Goal: Task Accomplishment & Management: Use online tool/utility

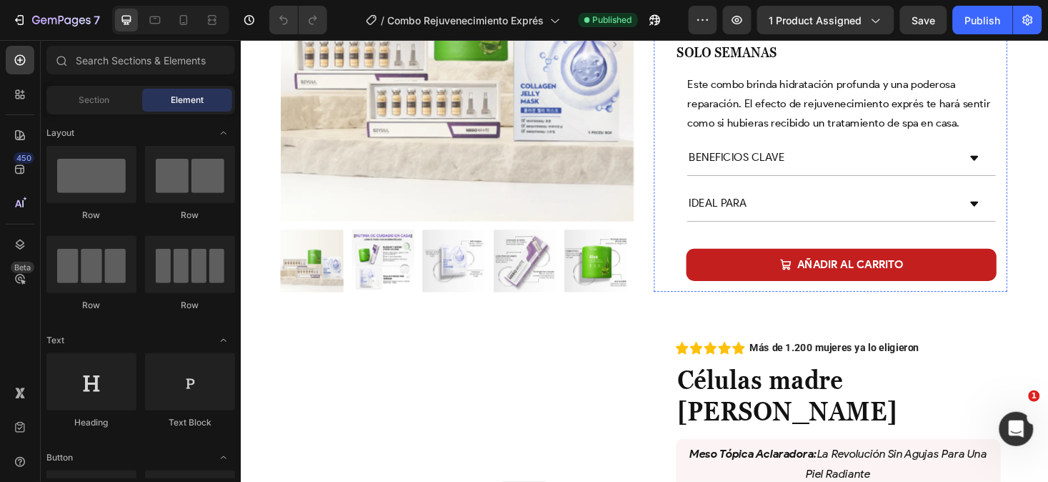
scroll to position [292, 0]
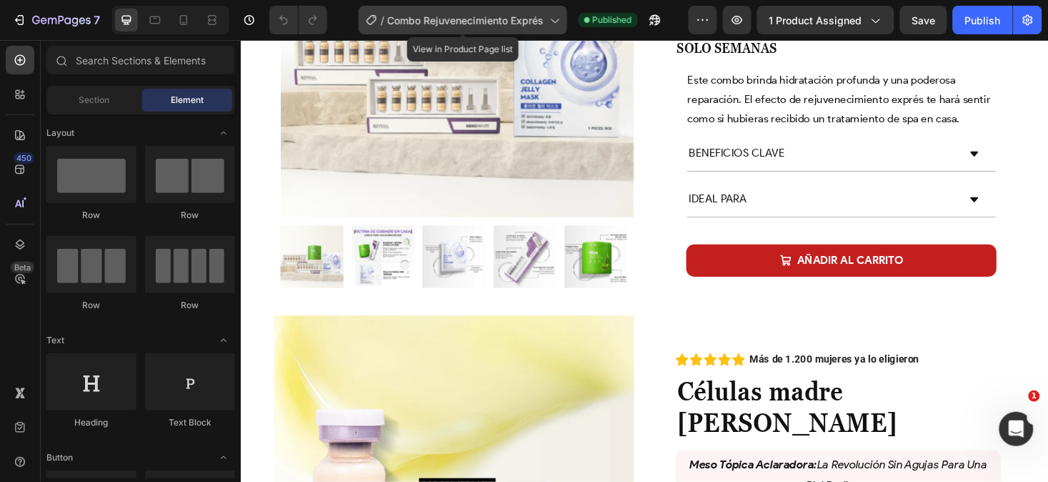
click at [506, 13] on span "Combo Rejuvenecimiento Exprés" at bounding box center [466, 20] width 157 height 15
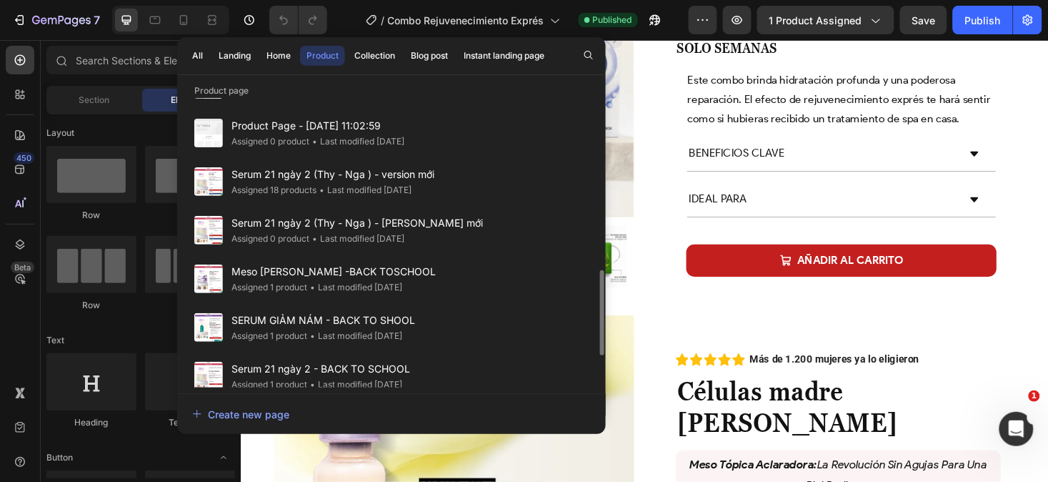
scroll to position [584, 0]
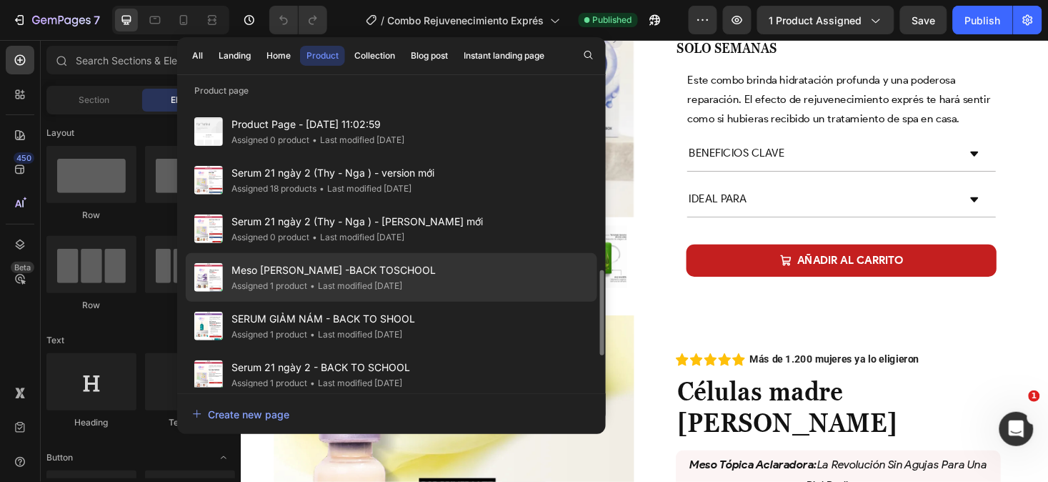
click at [420, 269] on span "Meso [PERSON_NAME] -BACK TOSCHOOL" at bounding box center [334, 270] width 204 height 17
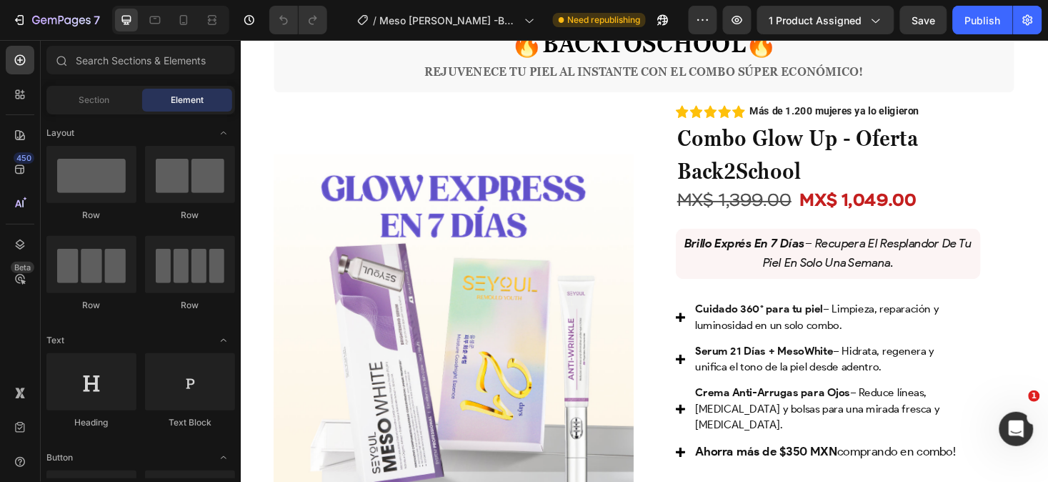
scroll to position [768, 0]
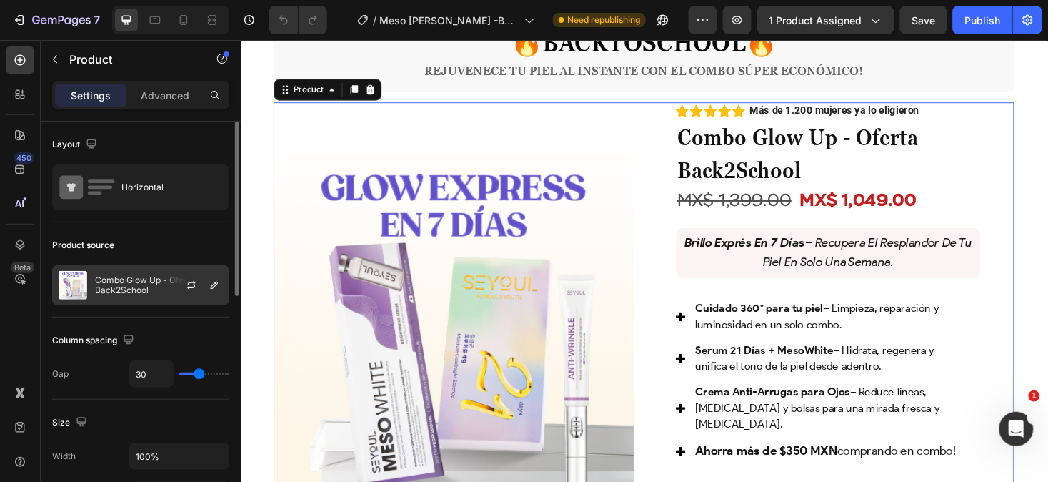
click at [174, 287] on div at bounding box center [197, 285] width 63 height 39
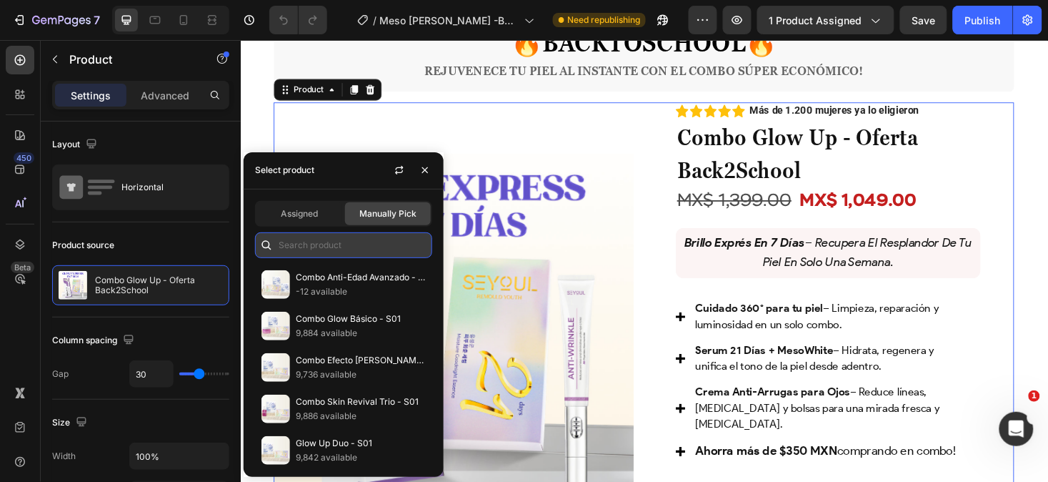
click at [329, 245] on input "text" at bounding box center [343, 245] width 177 height 26
paste input "Combo Renueva - Oferta Back2School"
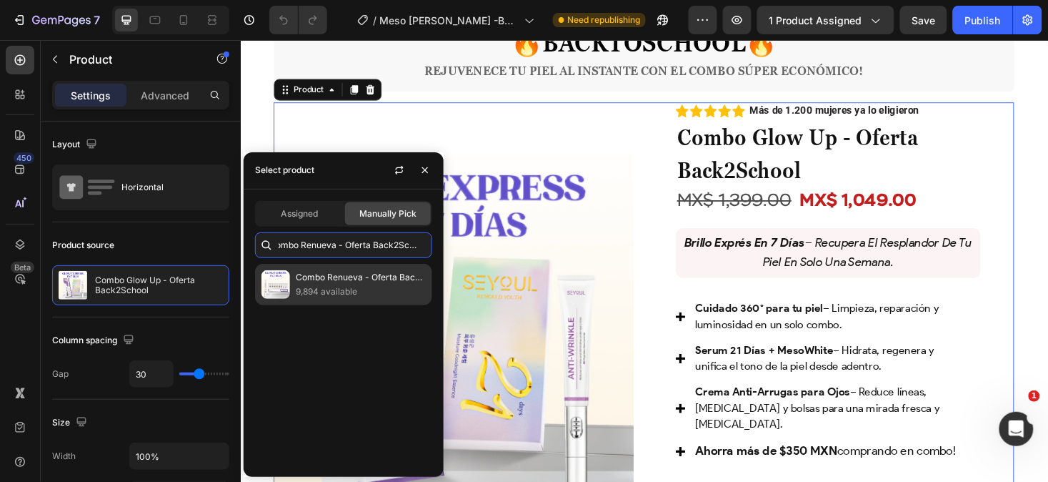
type input "Combo Renueva - Oferta Back2School"
click at [340, 287] on p "9,894 available" at bounding box center [361, 291] width 130 height 14
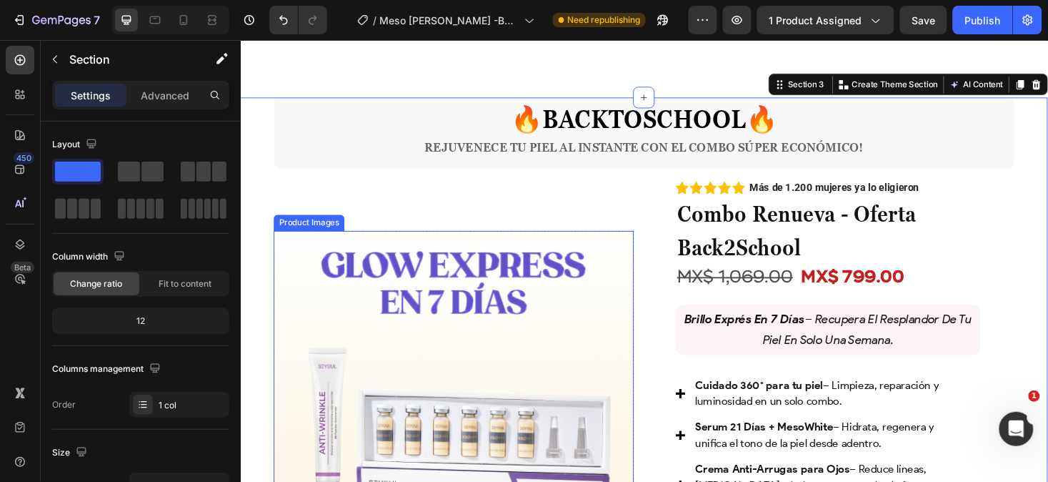
scroll to position [669, 0]
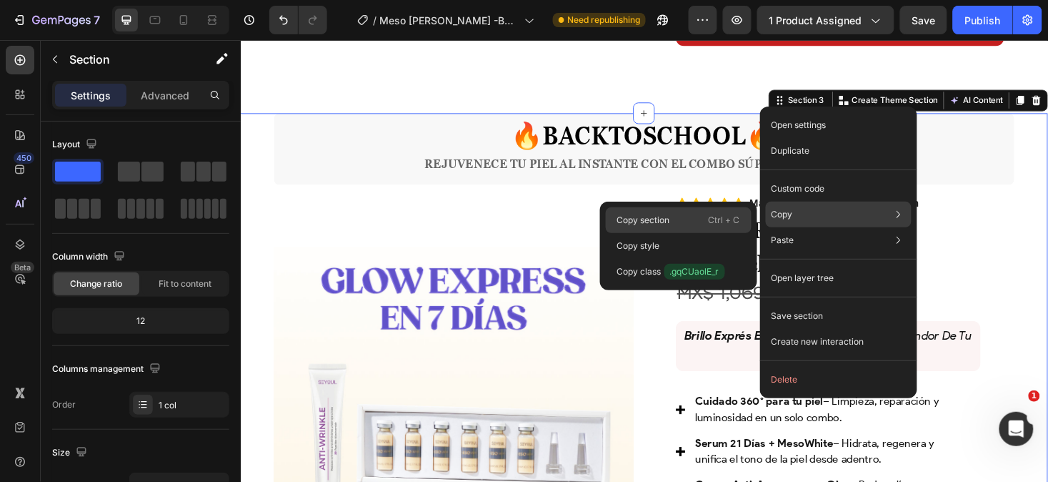
click at [699, 233] on div "Copy section Ctrl + C" at bounding box center [679, 246] width 146 height 26
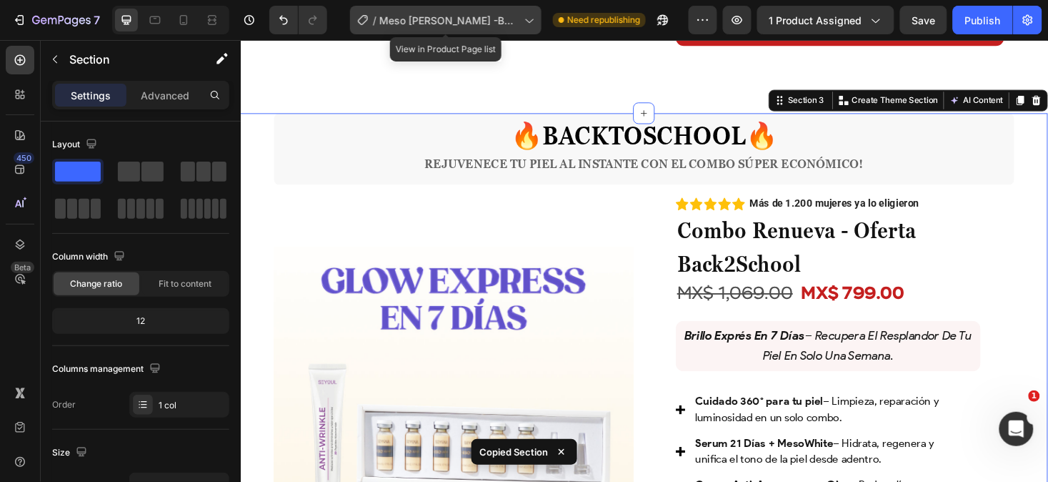
click at [448, 13] on span "Meso white -BACK TOSCHOOL" at bounding box center [448, 20] width 139 height 15
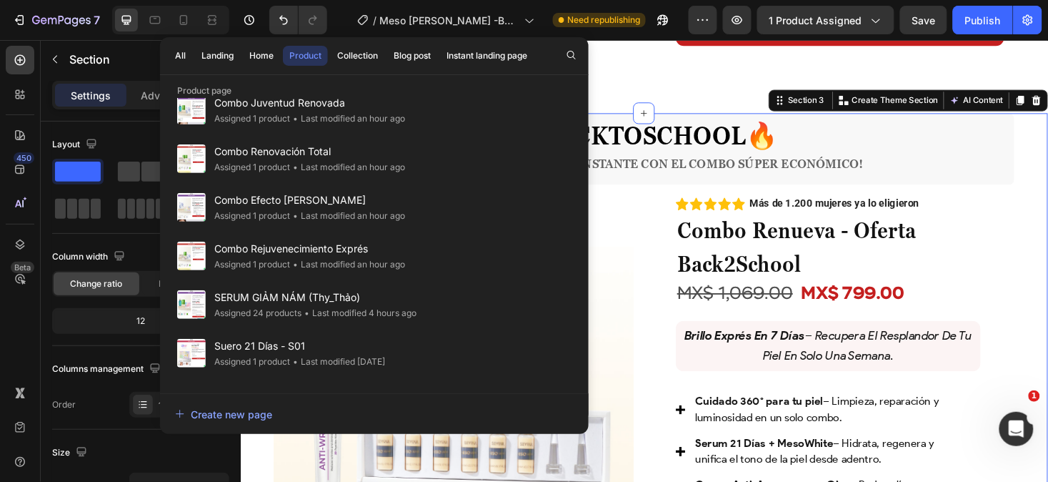
scroll to position [0, 0]
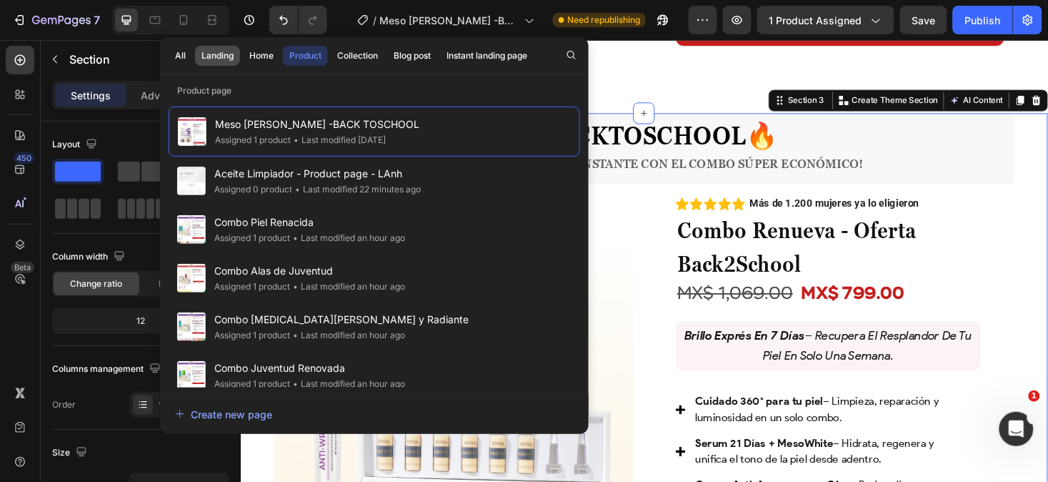
click at [217, 52] on div "Landing" at bounding box center [218, 55] width 32 height 13
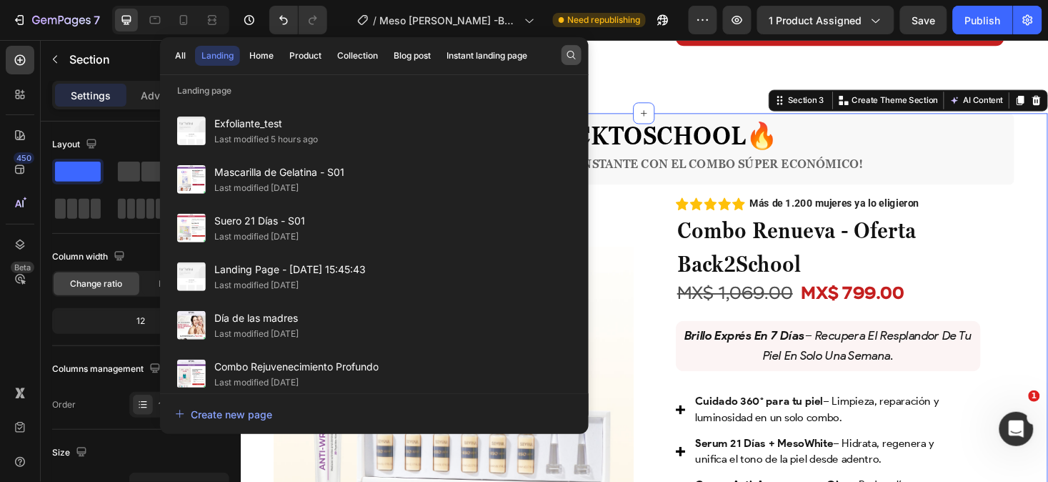
click at [570, 54] on icon "button" at bounding box center [571, 54] width 11 height 11
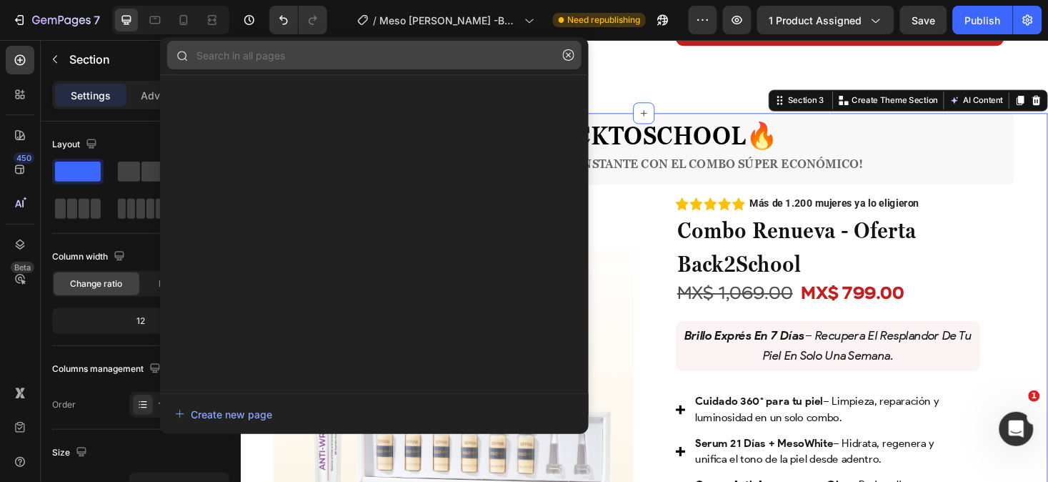
click at [472, 61] on input "text" at bounding box center [374, 55] width 415 height 29
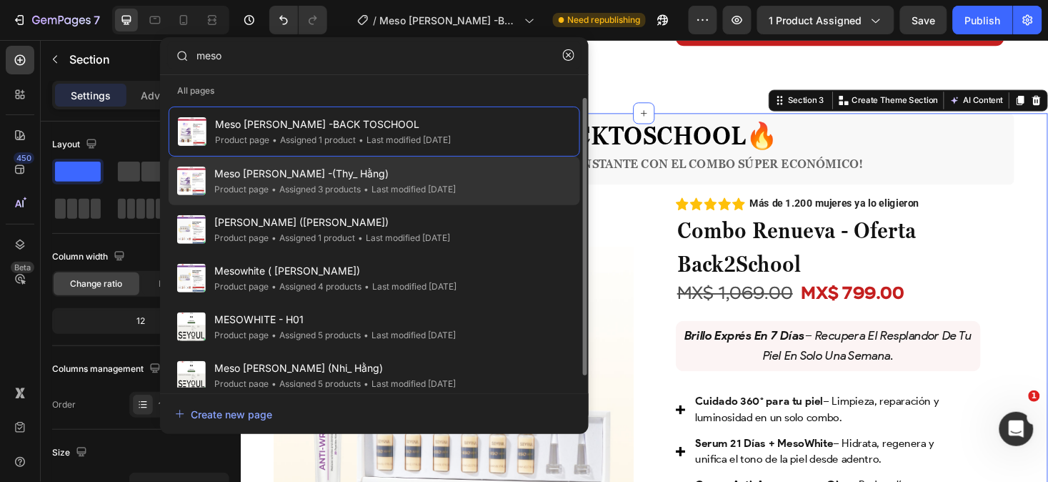
type input "meso"
click at [527, 205] on div "Meso white -(Thy_ Hằng) Product page • Assigned 3 products • Last modified 2 da…" at bounding box center [375, 229] width 412 height 49
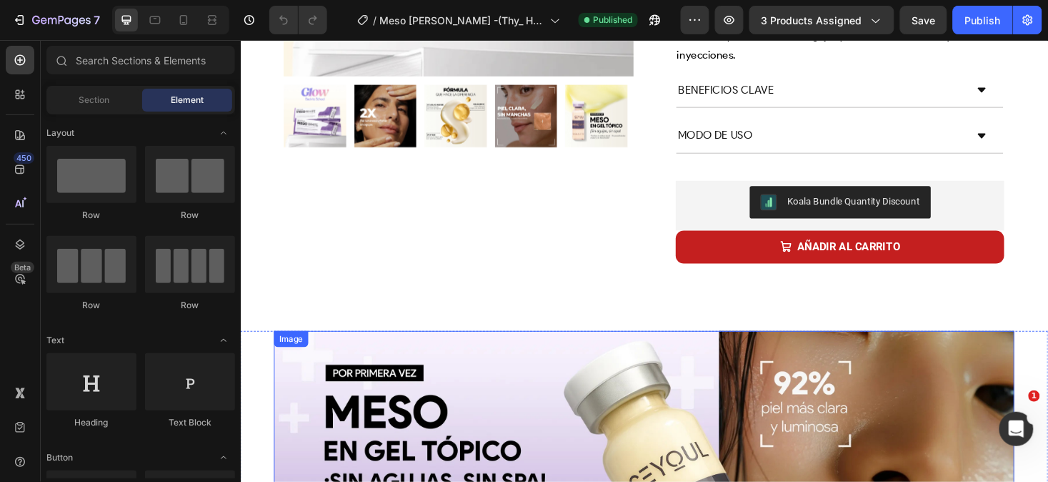
scroll to position [425, 0]
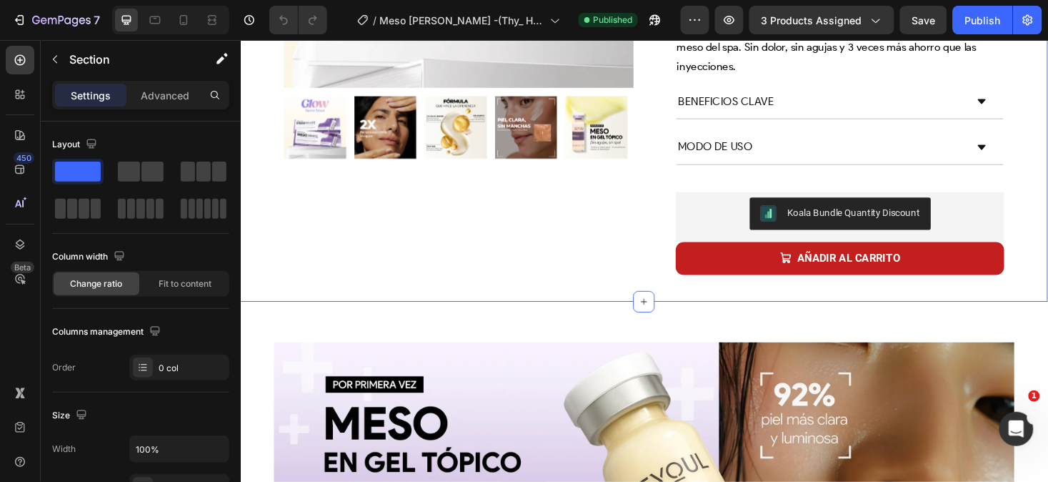
click at [558, 254] on div "Product Images Row Blanqueamiento profundo Text Block Regeneración celular Text…" at bounding box center [669, 1] width 858 height 632
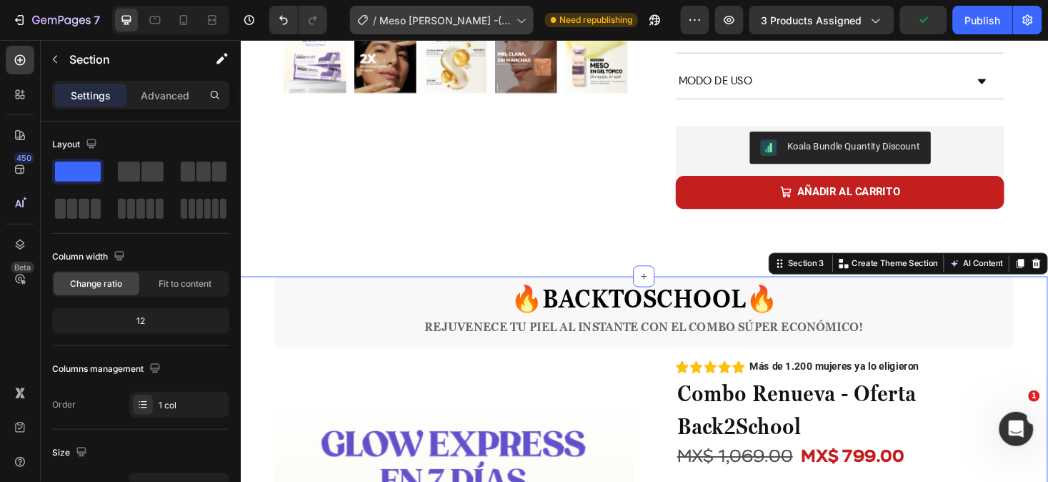
scroll to position [493, 0]
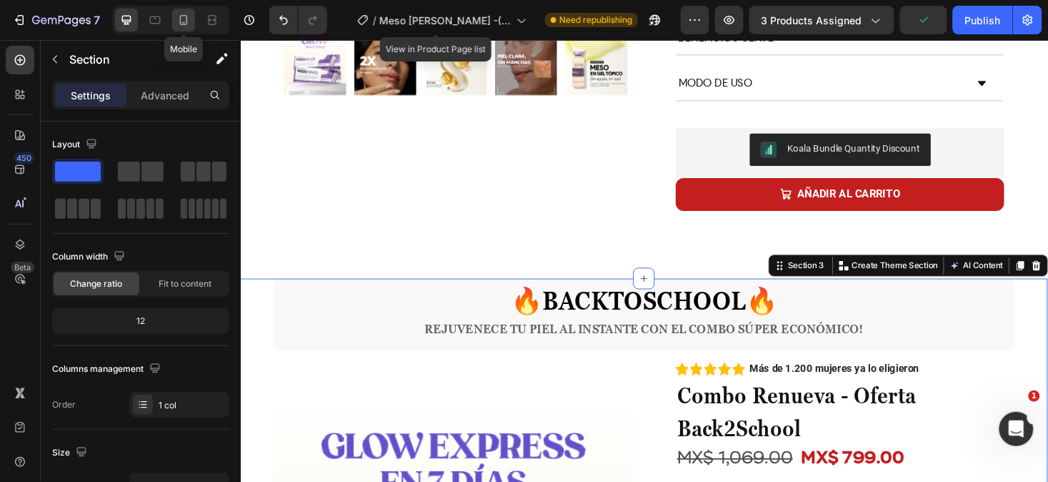
click at [177, 18] on icon at bounding box center [184, 20] width 14 height 14
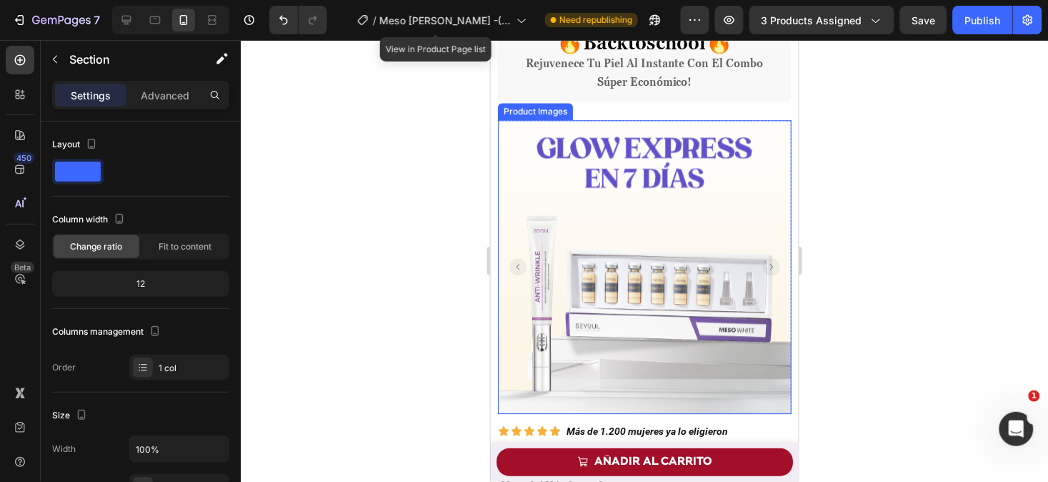
scroll to position [794, 0]
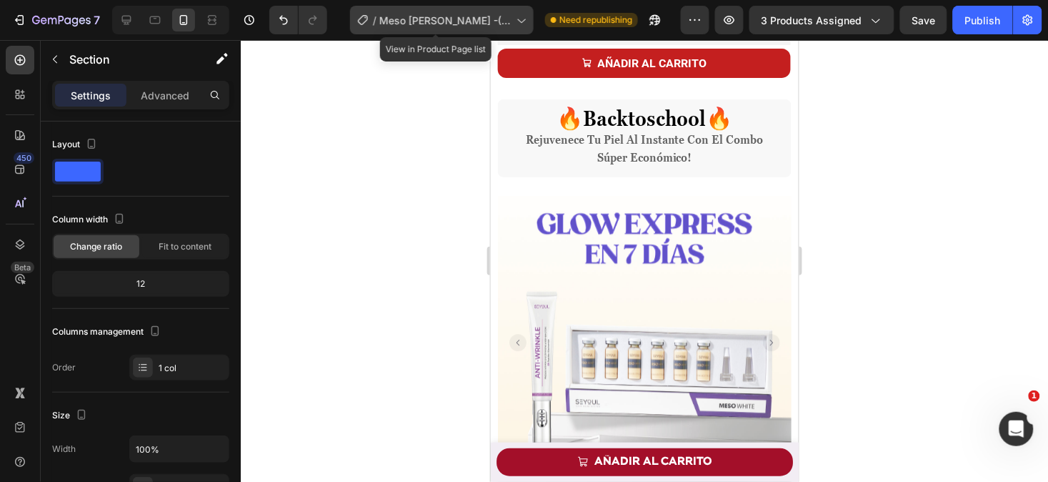
click at [447, 27] on div "/ Meso white -(Thy_ Hằng)" at bounding box center [442, 20] width 184 height 29
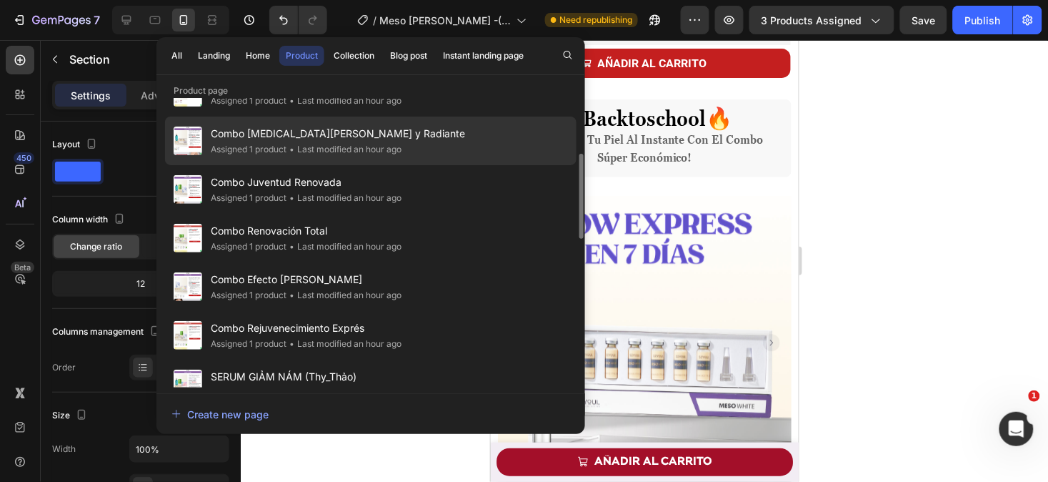
scroll to position [0, 0]
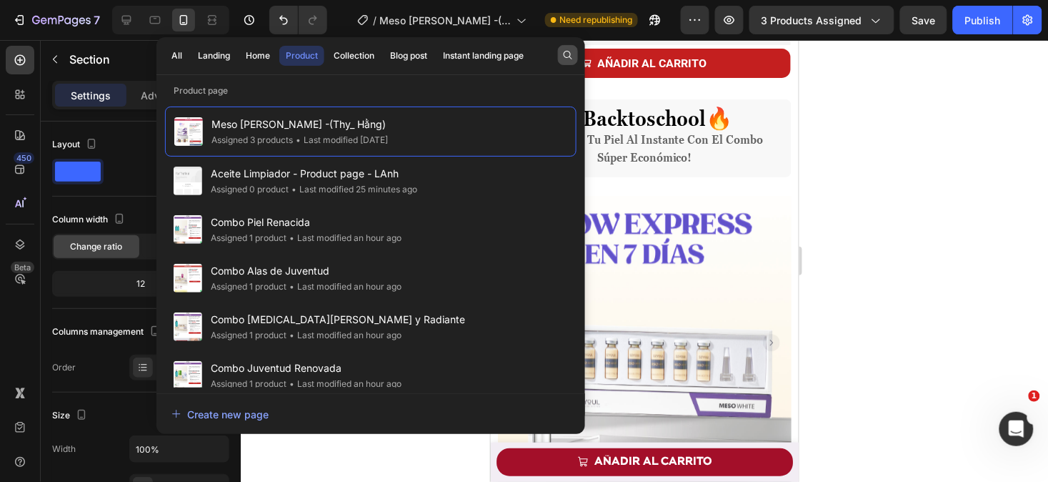
click at [569, 54] on icon "button" at bounding box center [567, 54] width 11 height 11
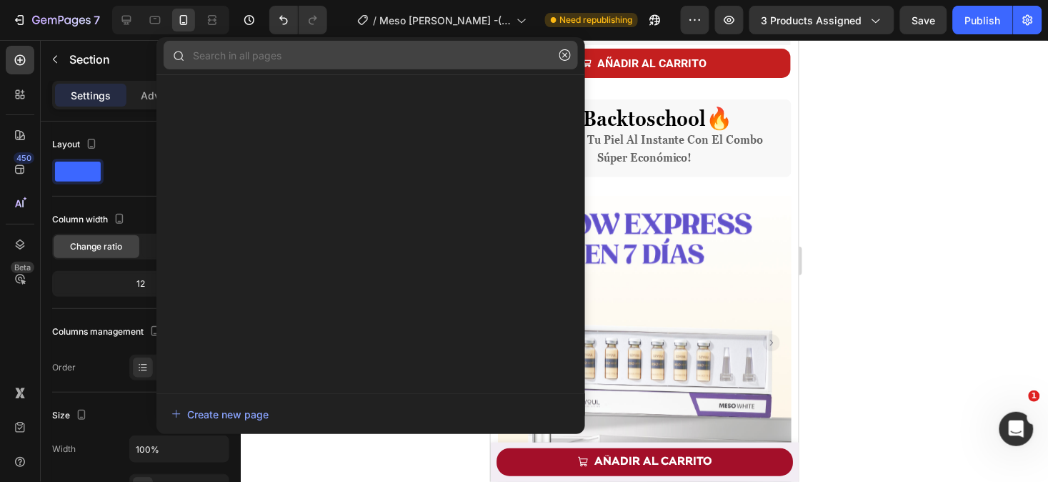
click at [415, 59] on input "text" at bounding box center [371, 55] width 415 height 29
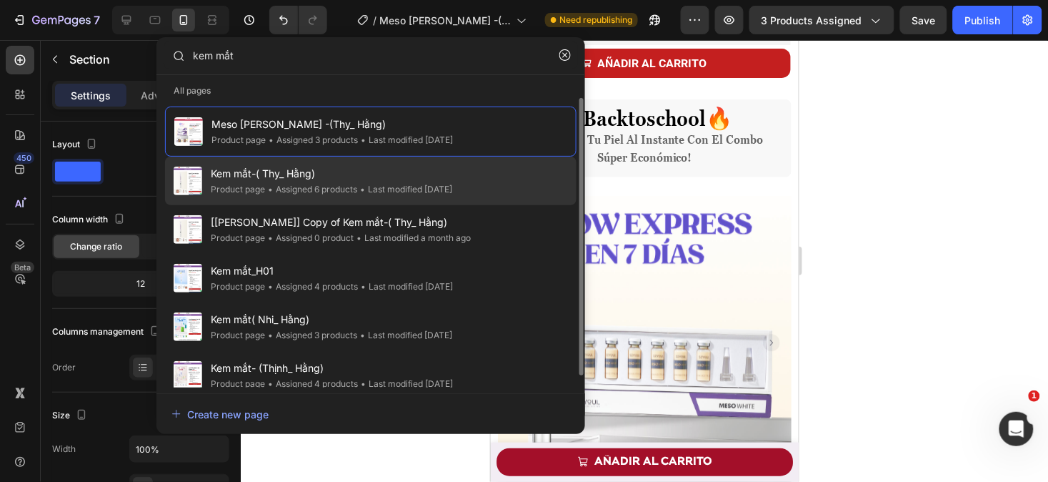
type input "kem mắt"
click at [511, 205] on div "Kem mắt-( Thy_ Hằng) Product page • Assigned 6 products • Last modified 25 days…" at bounding box center [371, 229] width 412 height 49
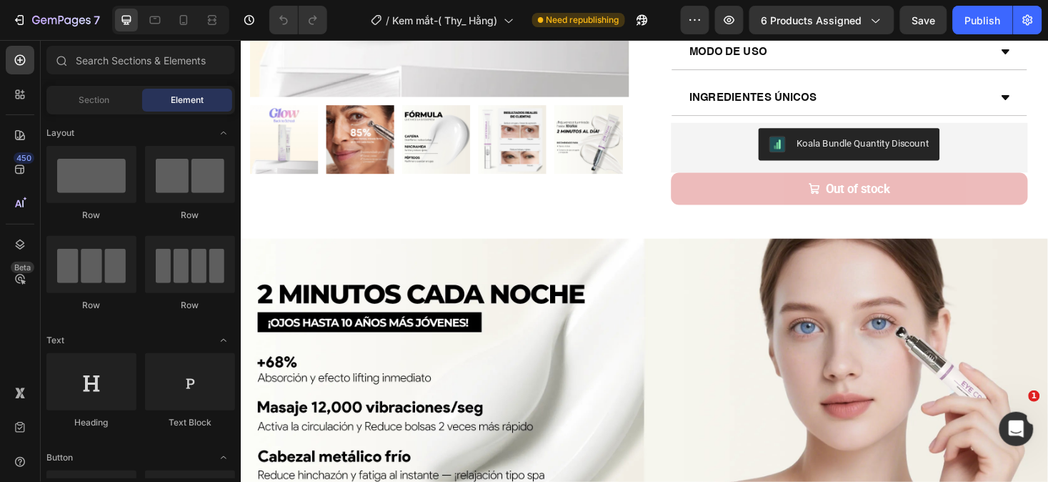
scroll to position [430, 0]
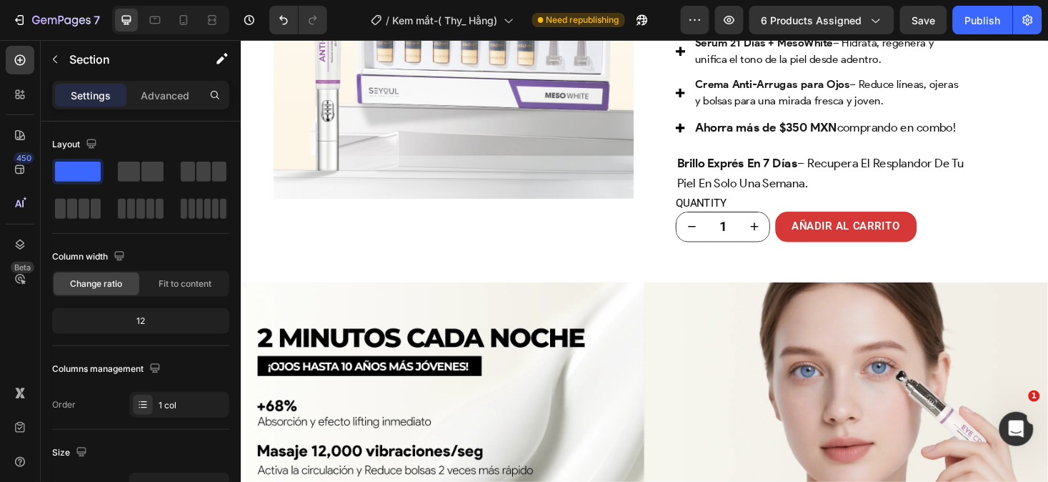
scroll to position [1025, 0]
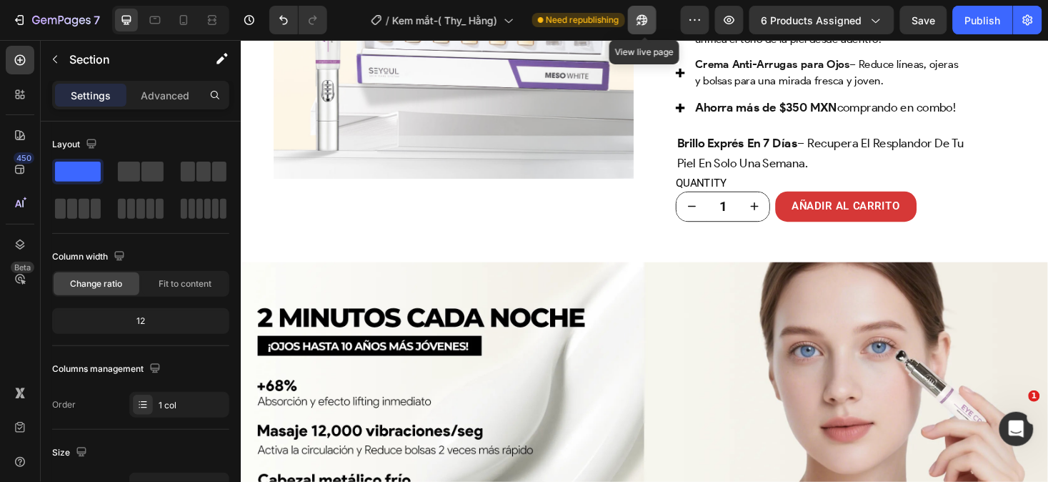
click at [650, 19] on icon "button" at bounding box center [642, 20] width 14 height 14
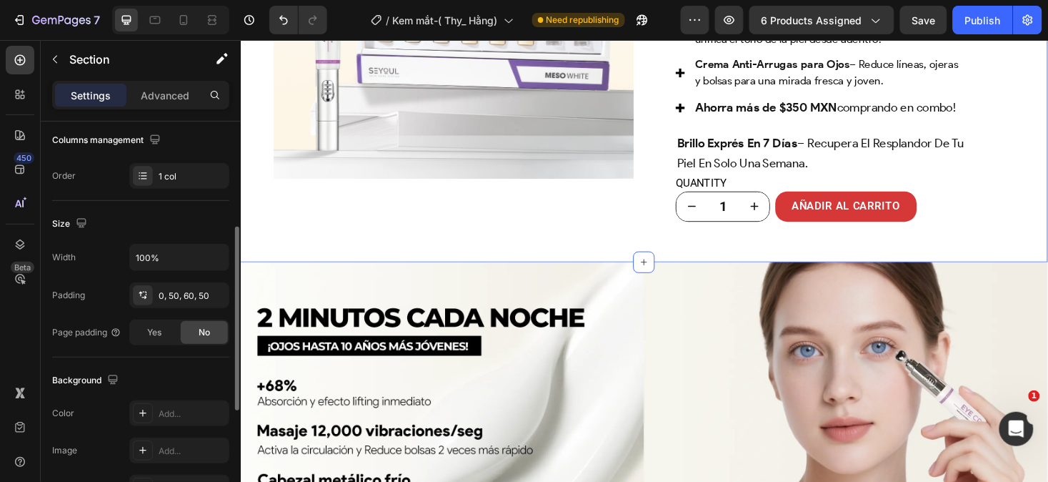
scroll to position [229, 0]
click at [162, 101] on p "Advanced" at bounding box center [165, 95] width 49 height 15
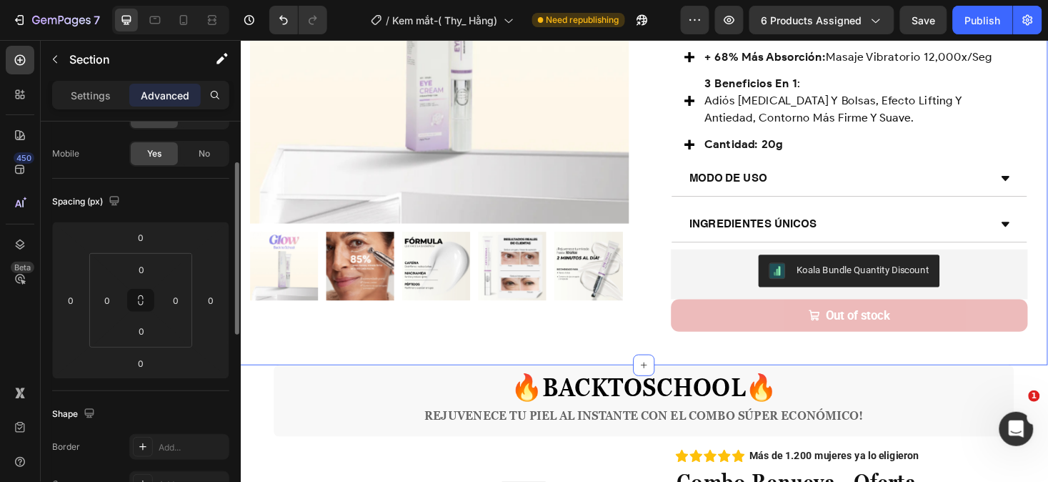
scroll to position [97, 0]
click at [115, 307] on input "0" at bounding box center [106, 300] width 21 height 21
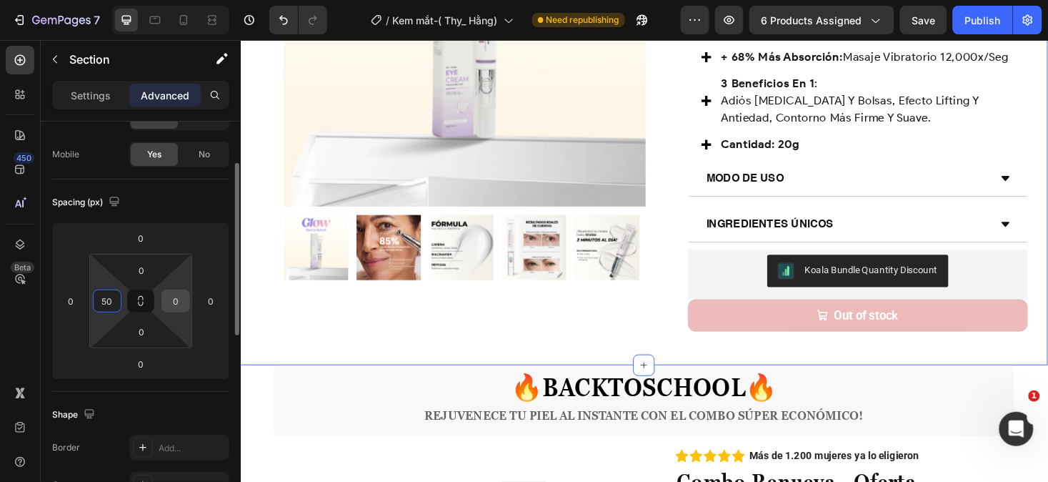
type input "50"
click at [177, 301] on input "0" at bounding box center [175, 300] width 21 height 21
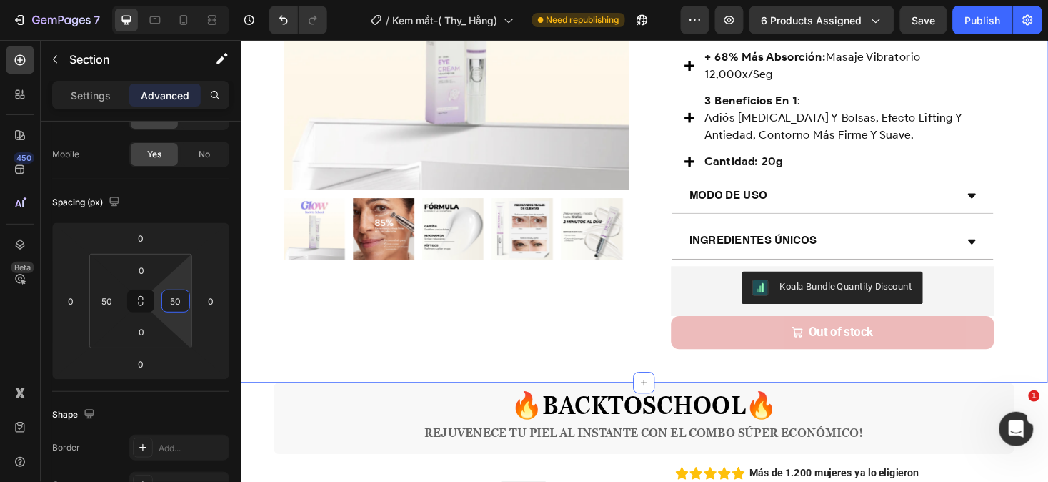
type input "50"
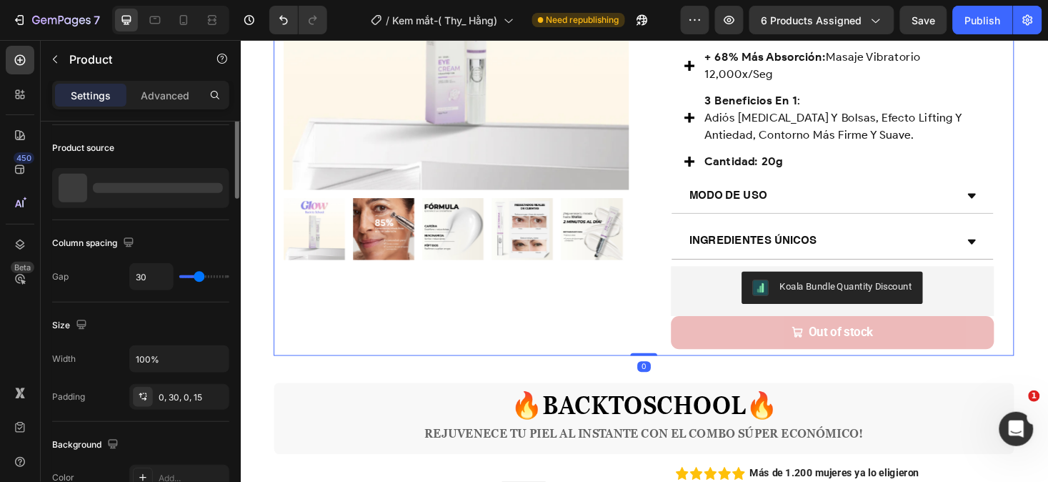
scroll to position [0, 0]
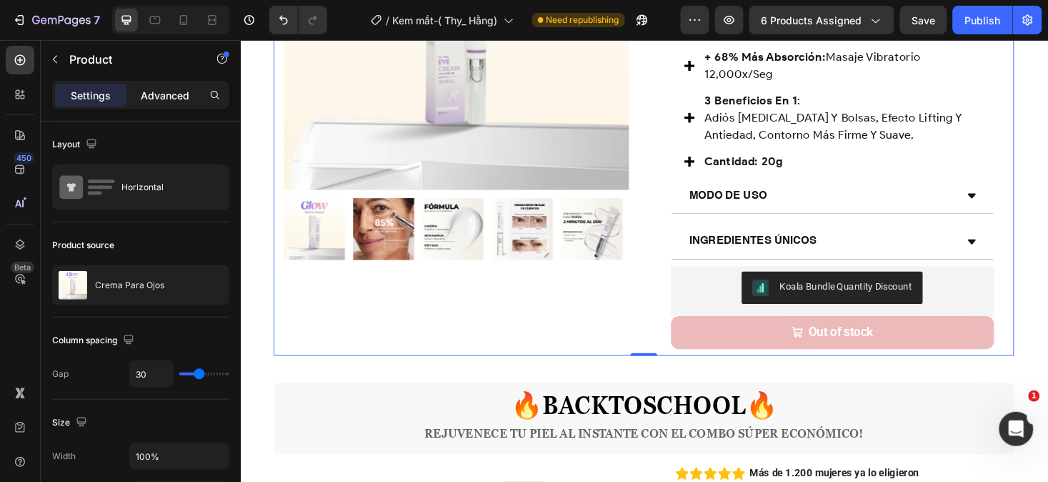
click at [179, 94] on p "Advanced" at bounding box center [165, 95] width 49 height 15
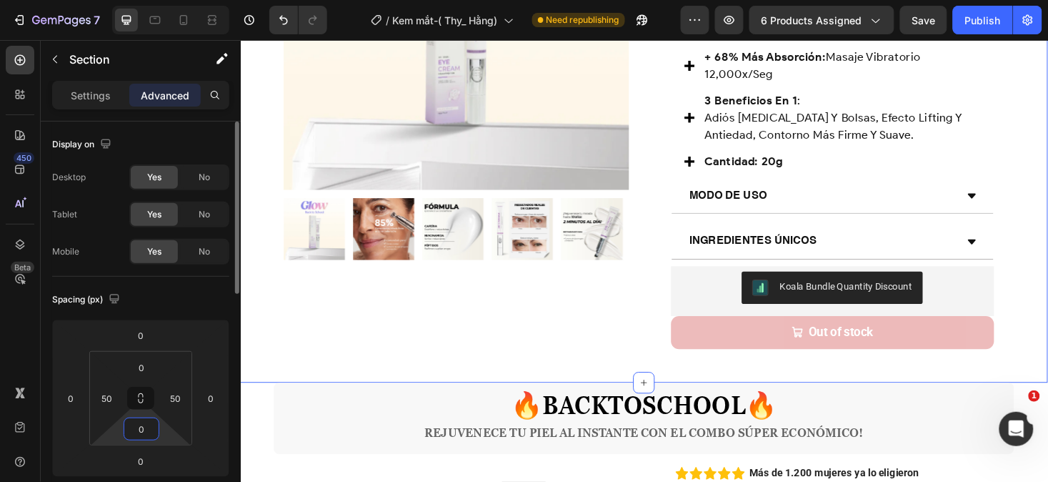
click at [151, 432] on input "0" at bounding box center [141, 428] width 29 height 21
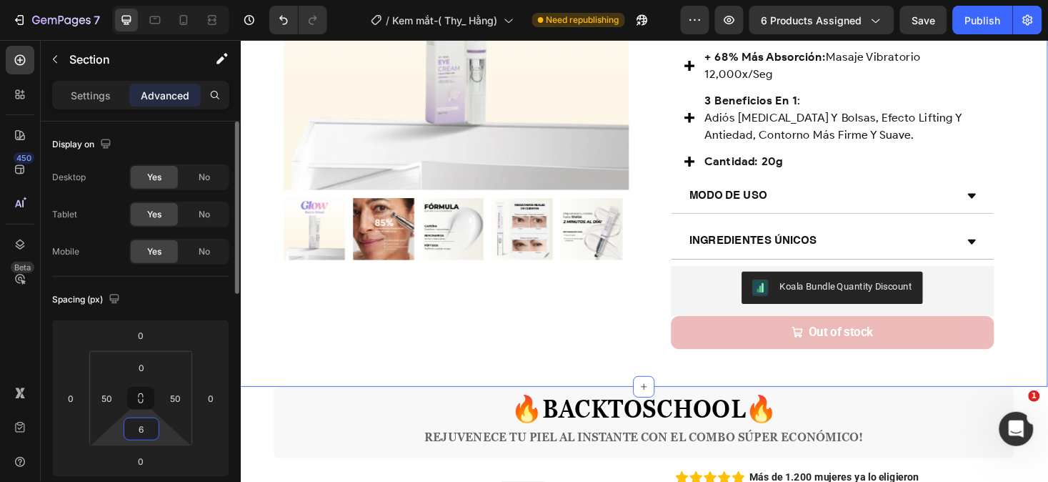
type input "60"
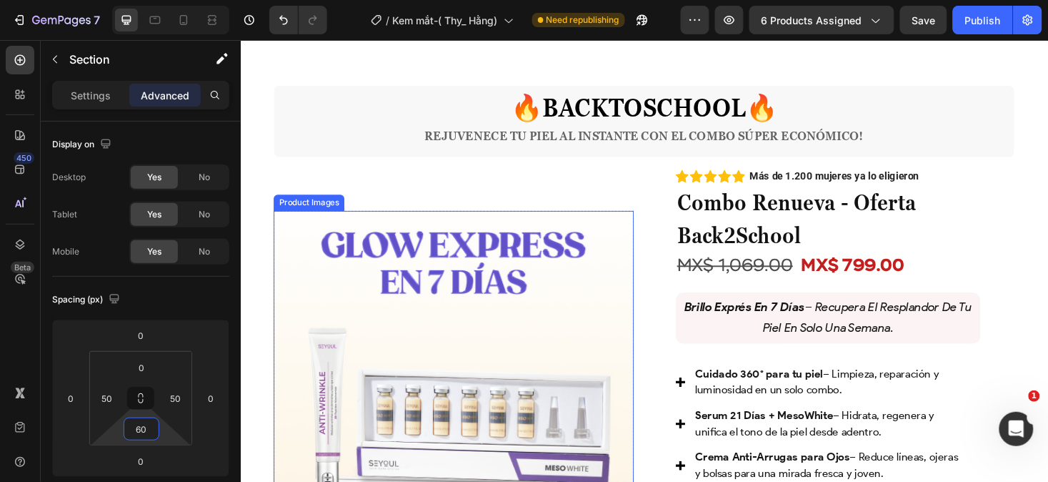
scroll to position [669, 0]
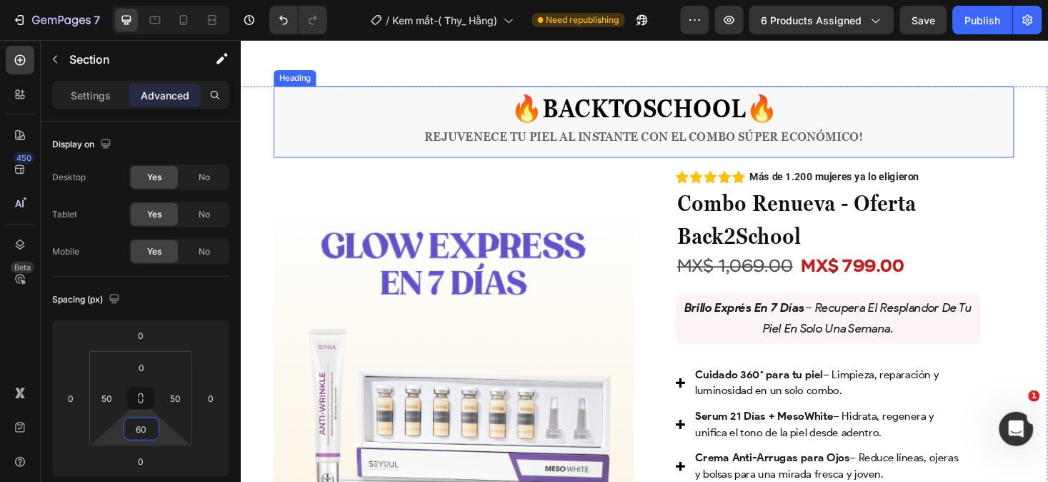
click at [928, 134] on h2 "🔥 BACKTOSCHOOL 🔥 Rejuvenece tu piel al instante con el combo súper económico!" at bounding box center [669, 127] width 786 height 76
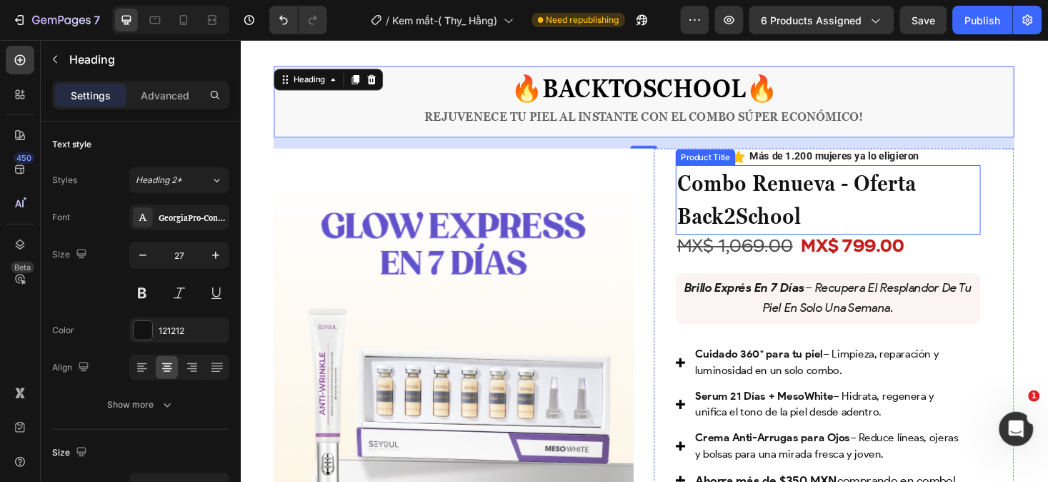
scroll to position [691, 0]
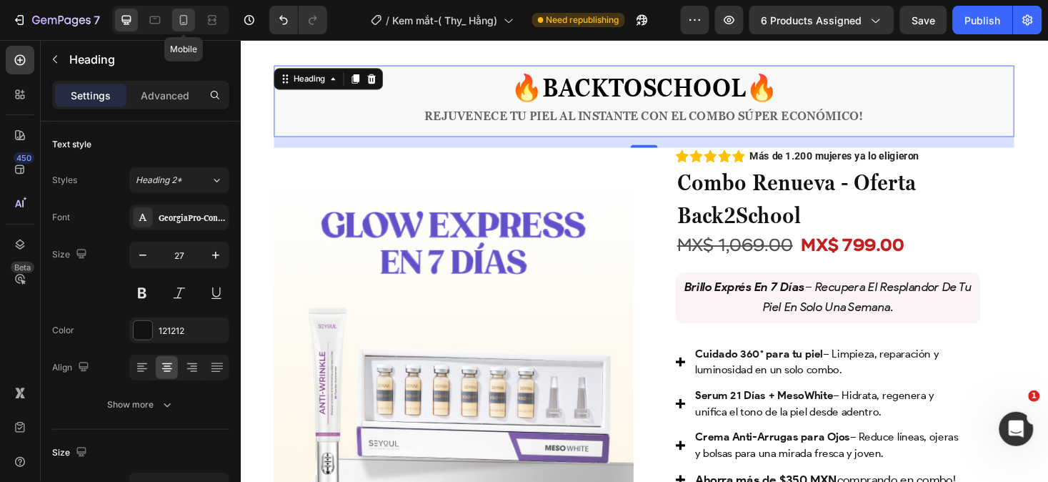
click at [187, 20] on icon at bounding box center [184, 20] width 8 height 10
type input "41"
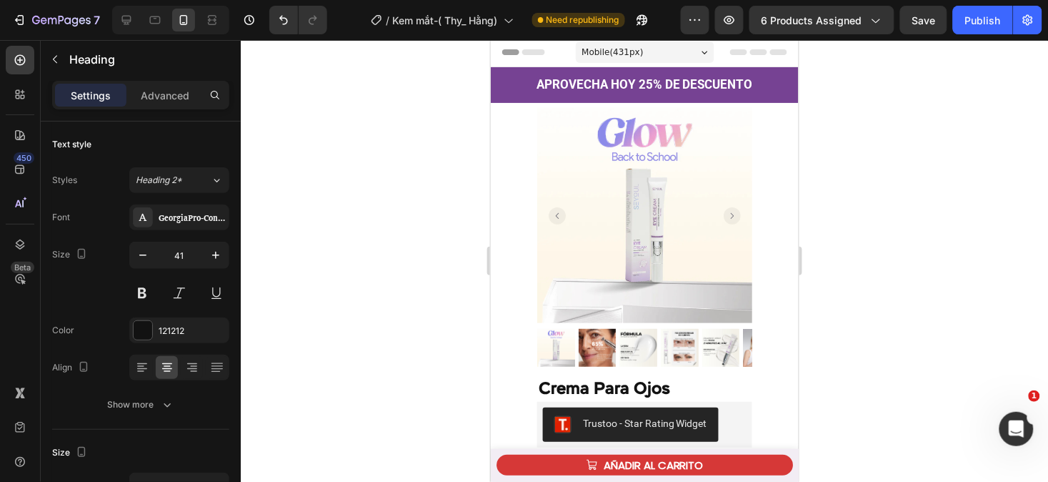
scroll to position [1, 0]
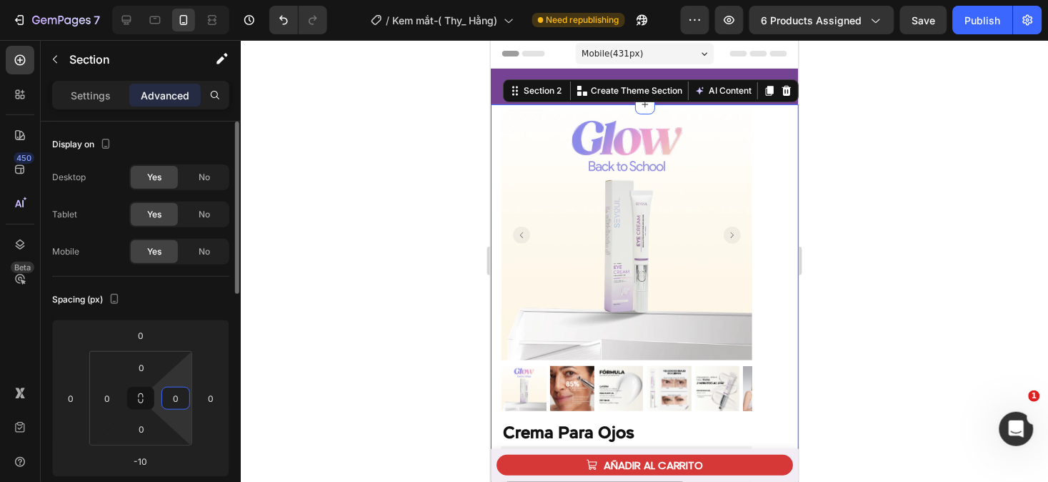
click at [180, 398] on input "0" at bounding box center [175, 397] width 21 height 21
click at [216, 398] on input "0" at bounding box center [210, 397] width 21 height 21
type input "0"
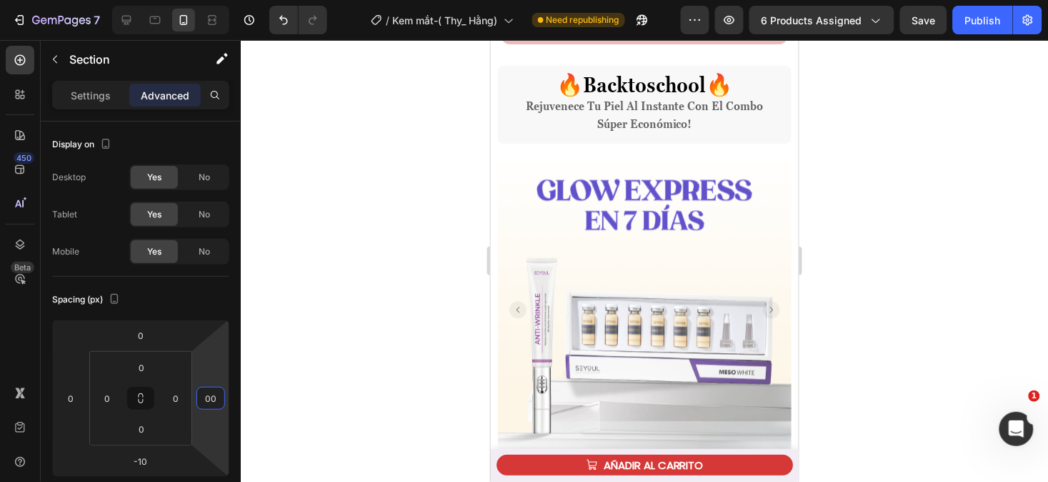
scroll to position [823, 0]
type input "0"
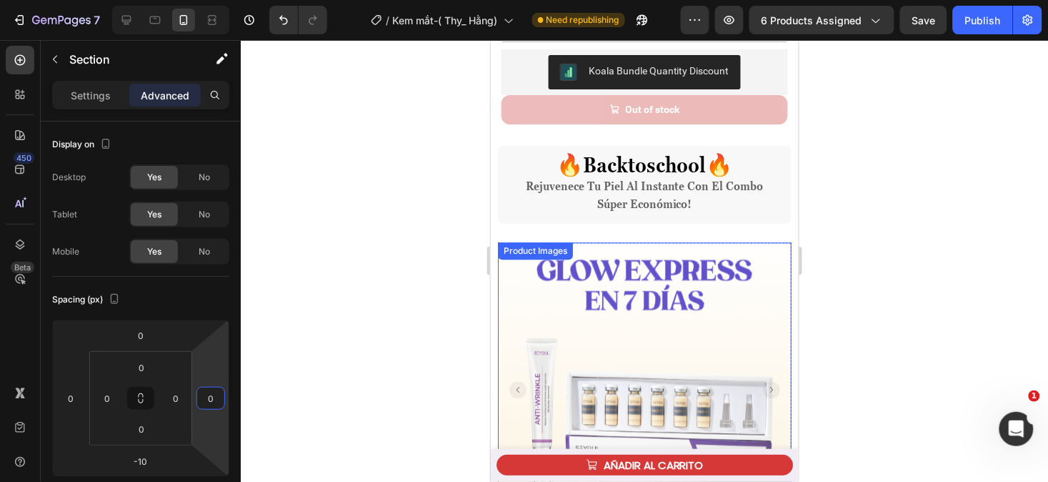
scroll to position [738, 0]
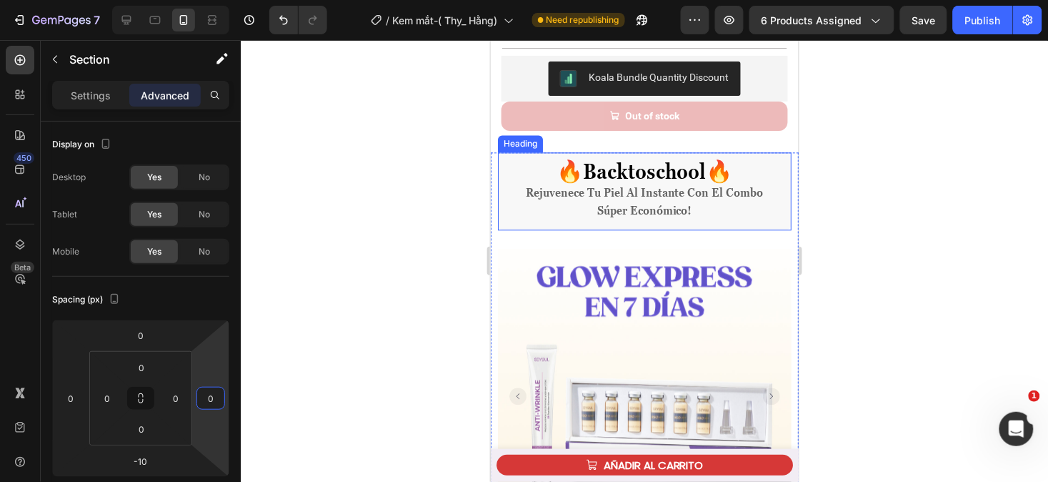
click at [697, 197] on h2 "🔥 backtoschool 🔥 rejuvenece tu piel al instante con el combo súper económico!" at bounding box center [644, 191] width 294 height 78
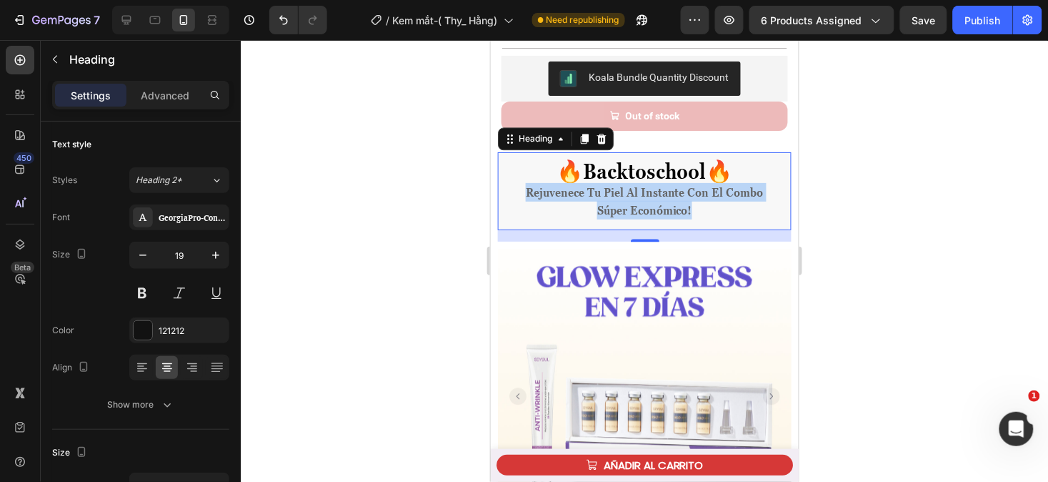
drag, startPoint x: 687, startPoint y: 197, endPoint x: 520, endPoint y: 179, distance: 167.4
click at [520, 179] on p "🔥 backtoschool 🔥 rejuvenece tu piel al instante con el combo súper económico!" at bounding box center [644, 190] width 265 height 56
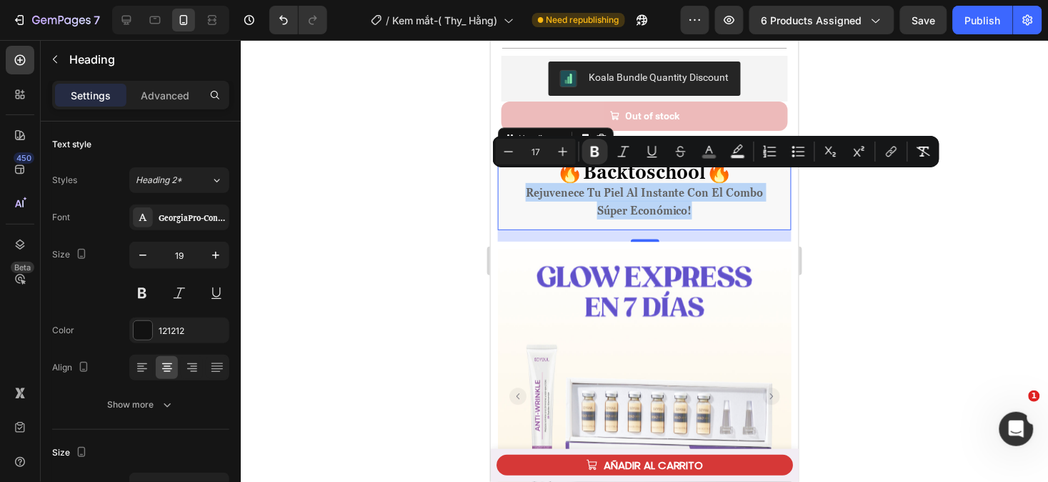
copy strong "rejuvenece tu piel al instante con el combo súper económico!"
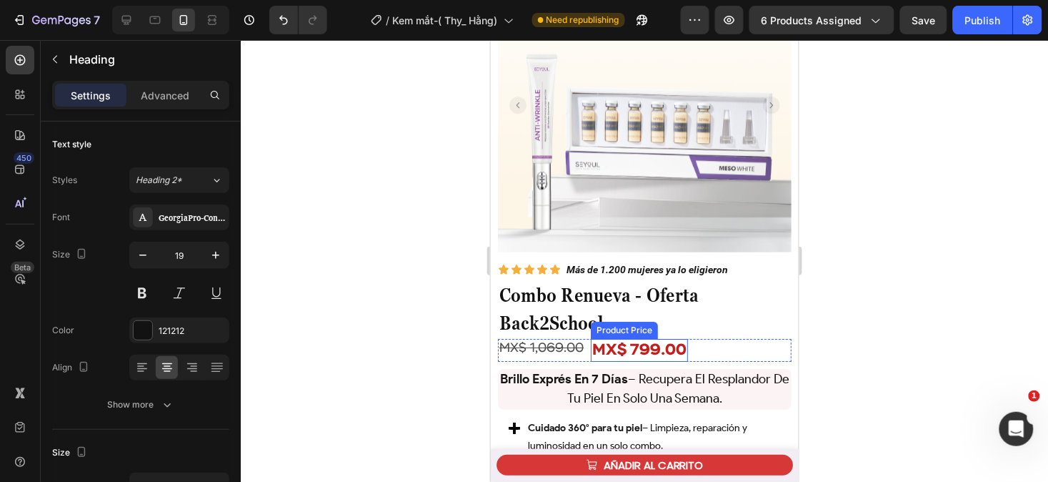
scroll to position [1051, 0]
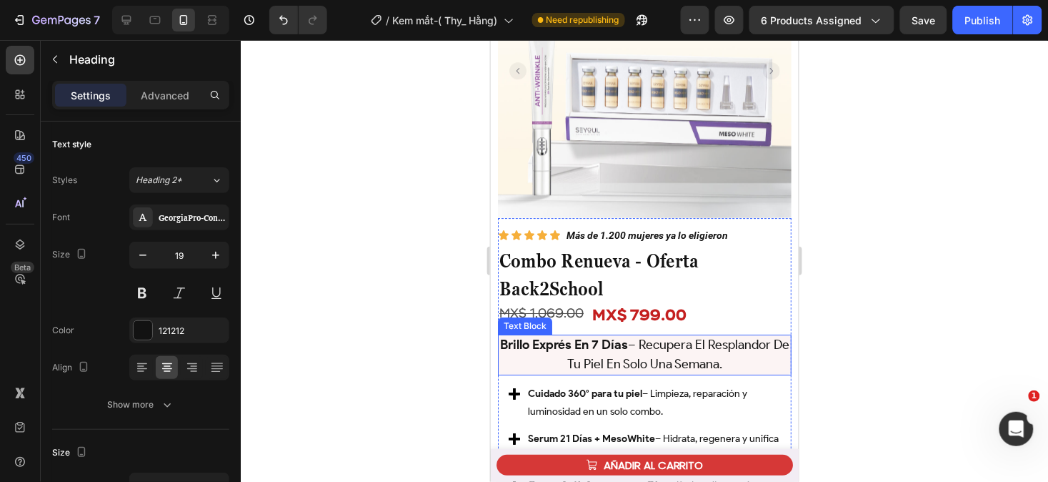
click at [743, 350] on p "brillo exprés en 7 días – recupera el resplandor de tu piel en solo una semana." at bounding box center [644, 353] width 291 height 37
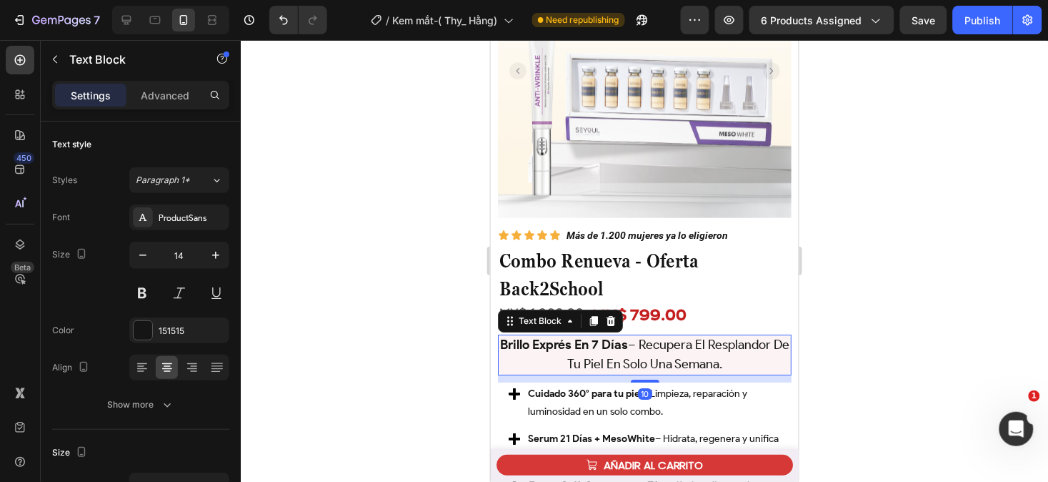
click at [743, 350] on p "brillo exprés en 7 días – recupera el resplandor de tu piel en solo una semana." at bounding box center [644, 353] width 291 height 37
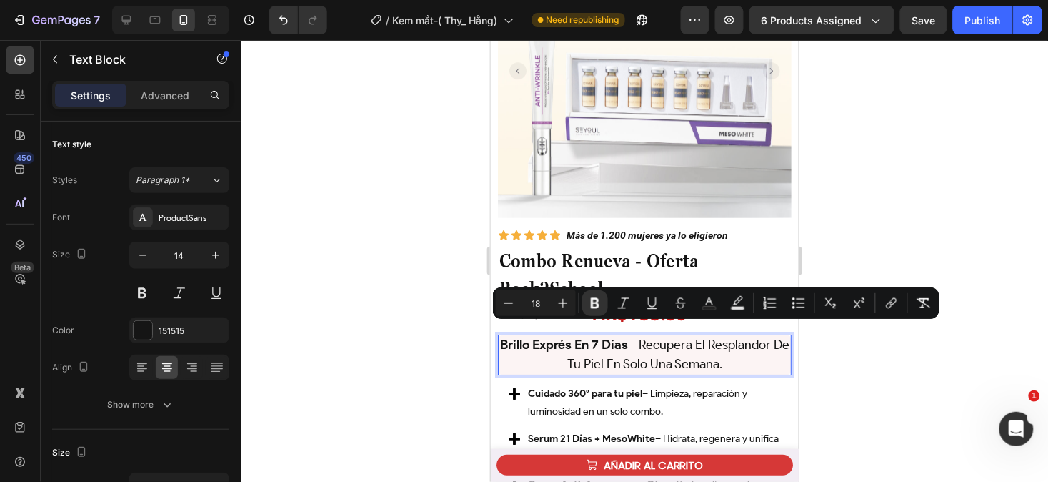
click at [743, 350] on p "brillo exprés en 7 días – recupera el resplandor de tu piel en solo una semana." at bounding box center [644, 353] width 291 height 37
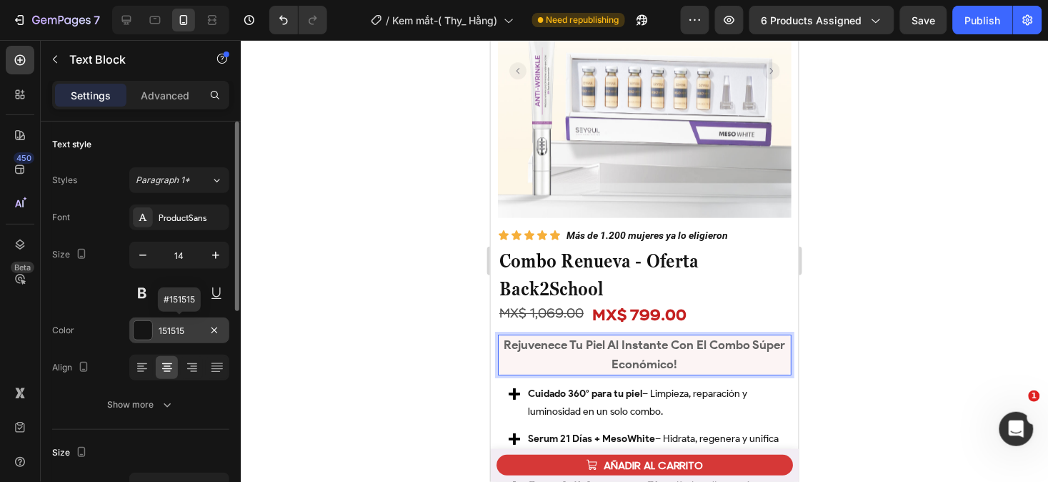
click at [176, 338] on div "151515" at bounding box center [179, 330] width 100 height 26
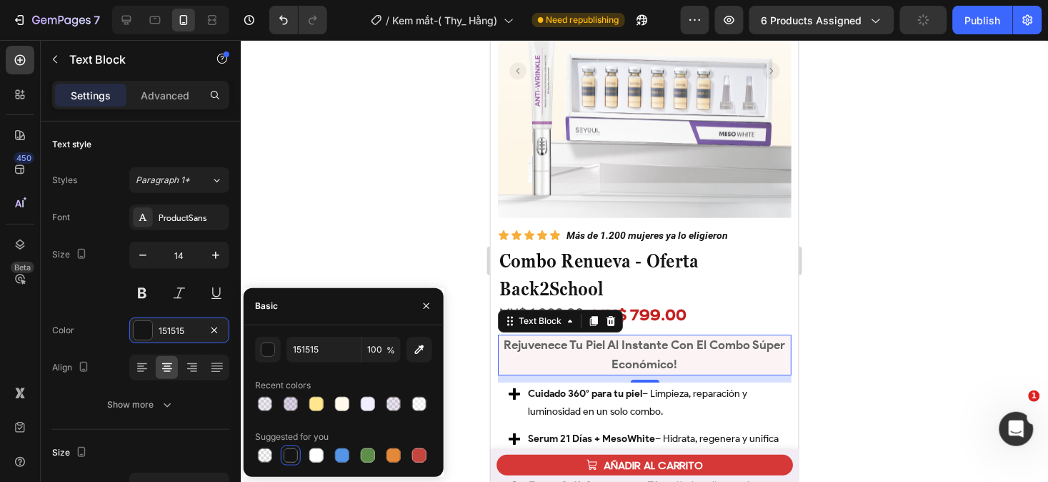
click at [290, 451] on div at bounding box center [291, 455] width 14 height 14
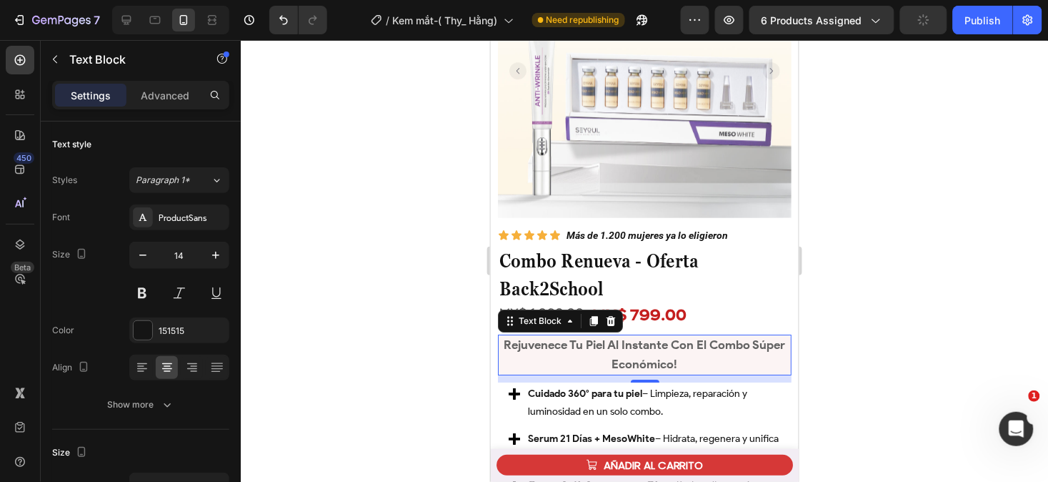
click at [694, 343] on p "rejuvenece tu piel al instante con el combo súper económico!" at bounding box center [644, 353] width 291 height 37
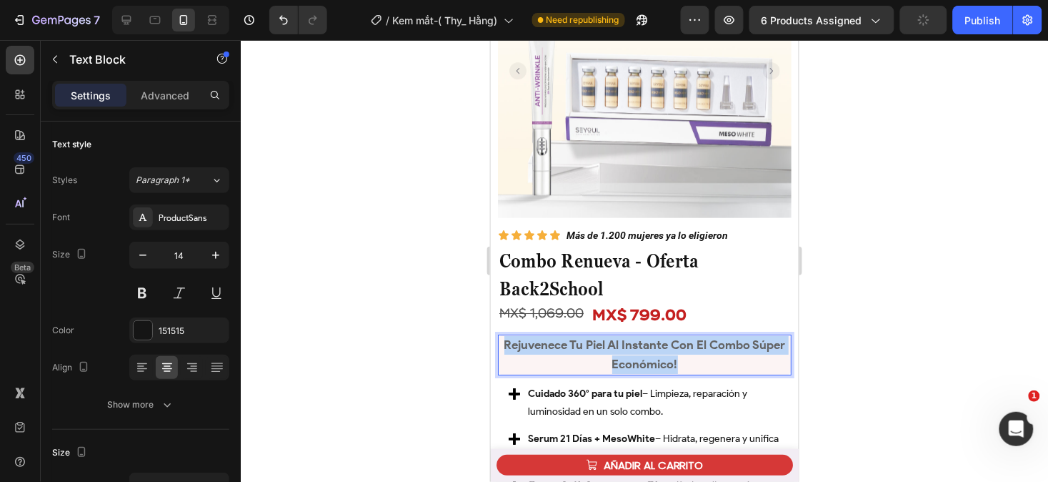
click at [694, 343] on p "rejuvenece tu piel al instante con el combo súper económico!" at bounding box center [644, 353] width 291 height 37
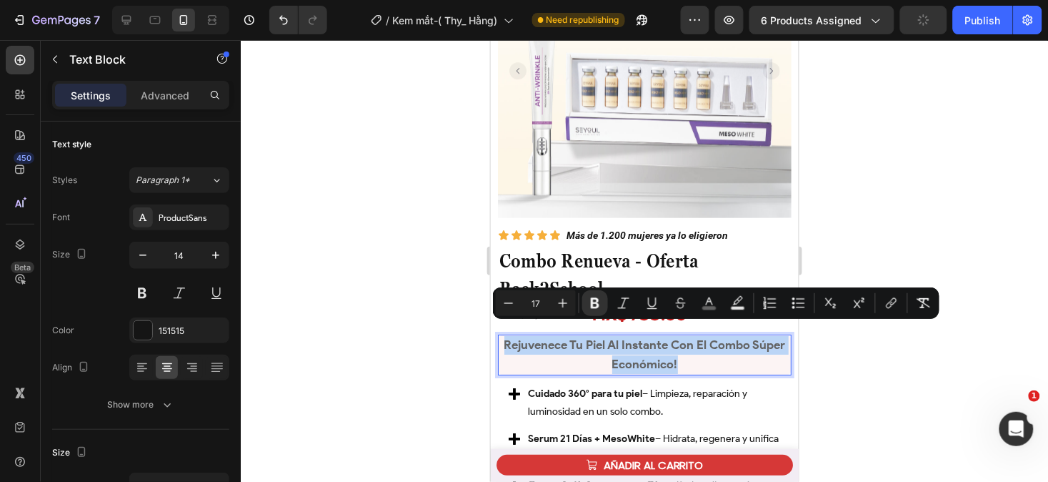
click at [694, 343] on p "rejuvenece tu piel al instante con el combo súper económico!" at bounding box center [644, 353] width 291 height 37
click at [718, 302] on button "color" at bounding box center [710, 303] width 26 height 26
type input "636363"
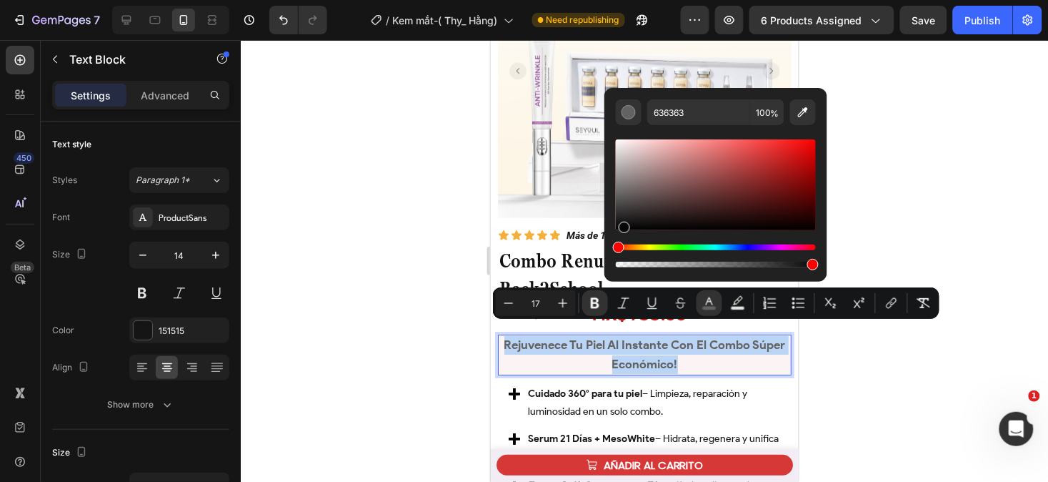
click at [624, 227] on div "Editor contextual toolbar" at bounding box center [716, 184] width 200 height 91
type input "070707"
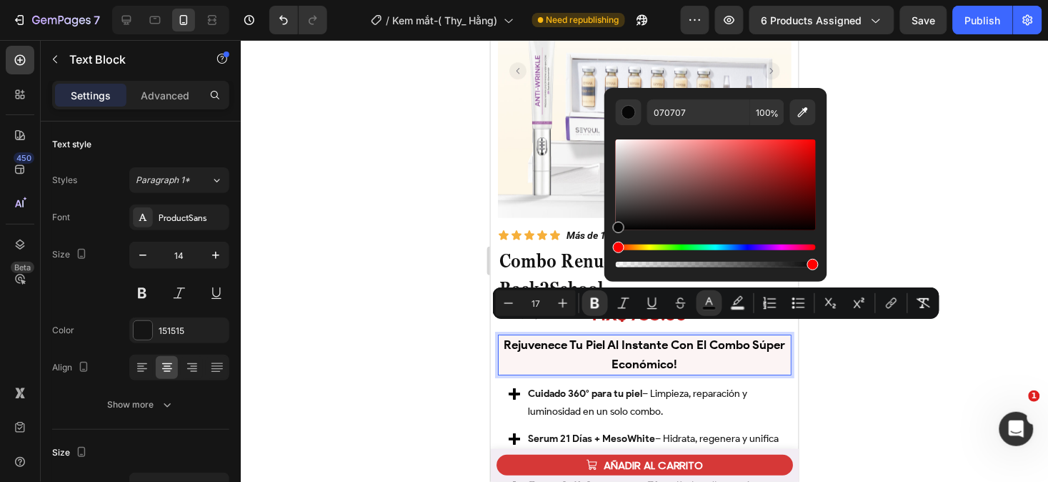
click at [840, 366] on div at bounding box center [645, 261] width 808 height 442
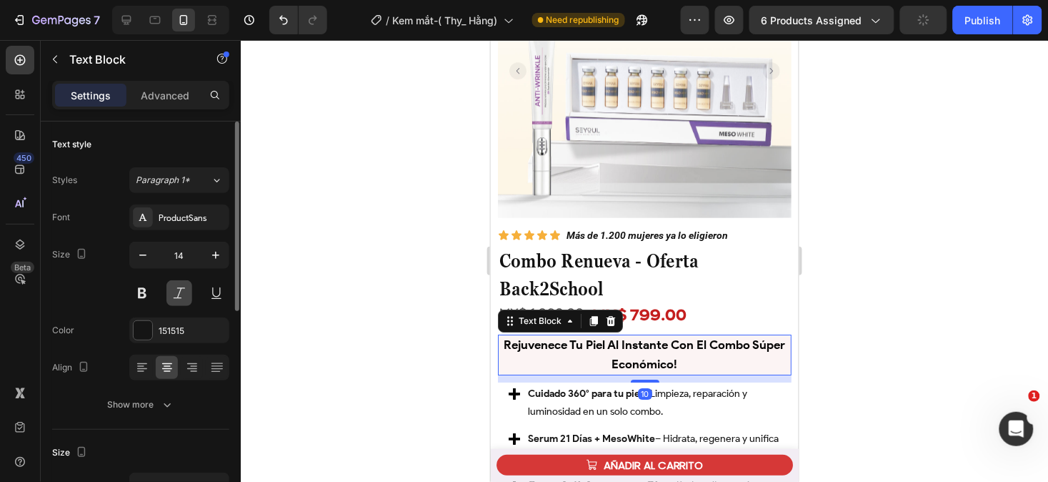
click at [172, 295] on button at bounding box center [180, 293] width 26 height 26
click at [826, 389] on div at bounding box center [645, 261] width 808 height 442
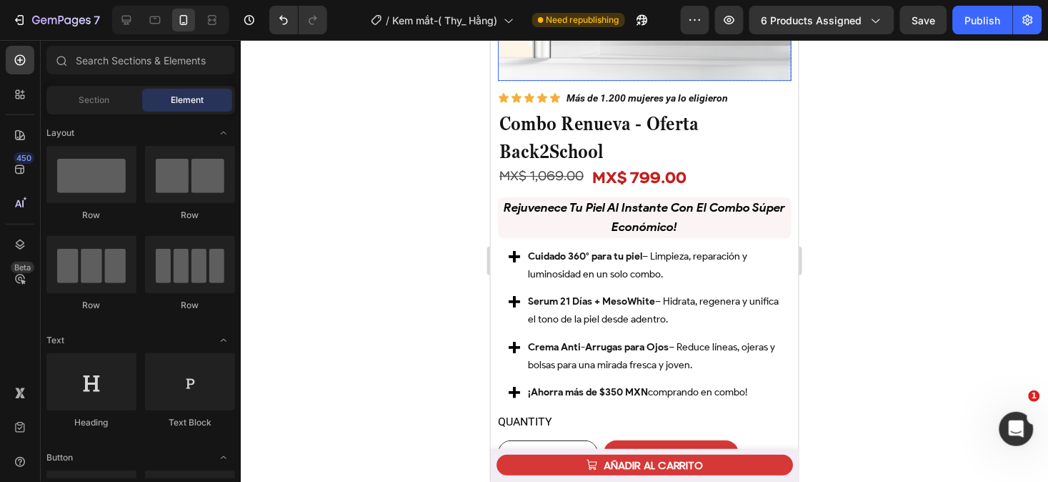
scroll to position [1234, 0]
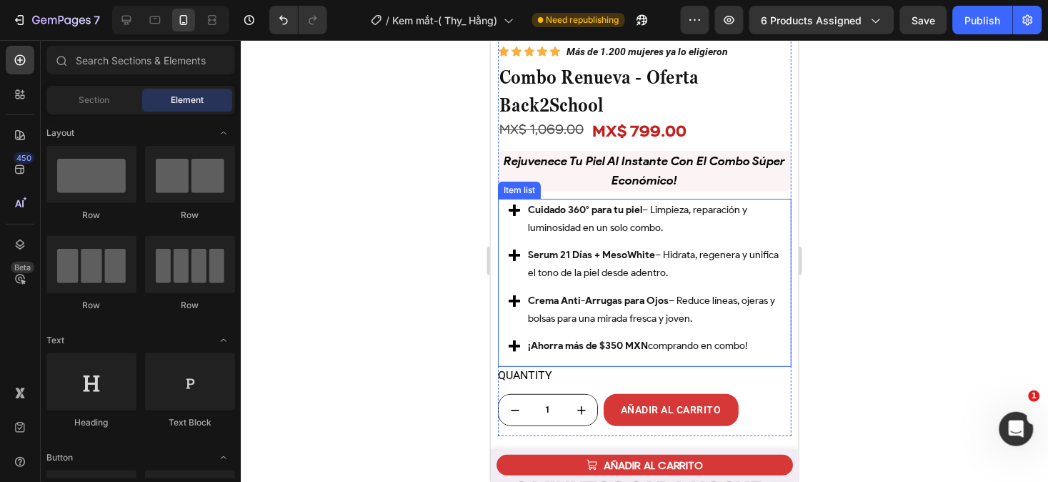
click at [663, 211] on p "Cuidado 360° para tu piel – Limpieza, reparación y luminosidad en un solo combo." at bounding box center [652, 218] width 251 height 36
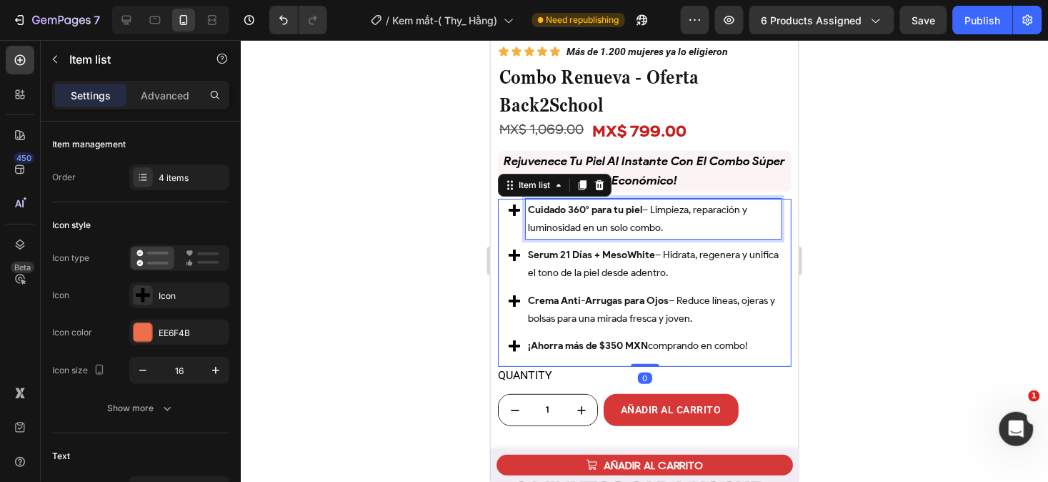
click at [663, 211] on p "Cuidado 360° para tu piel – Limpieza, reparación y luminosidad en un solo combo." at bounding box center [652, 218] width 251 height 36
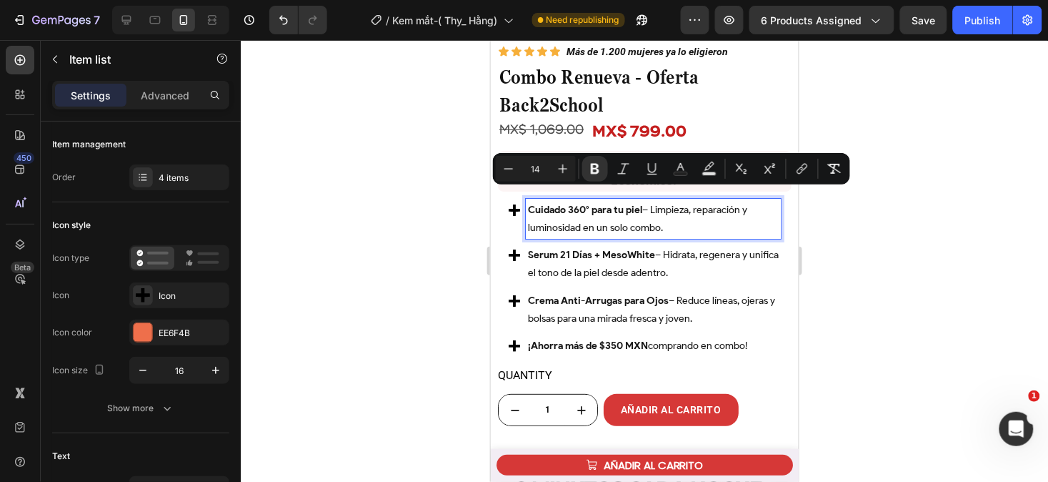
click at [663, 211] on p "Cuidado 360° para tu piel – Limpieza, reparación y luminosidad en un solo combo." at bounding box center [652, 218] width 251 height 36
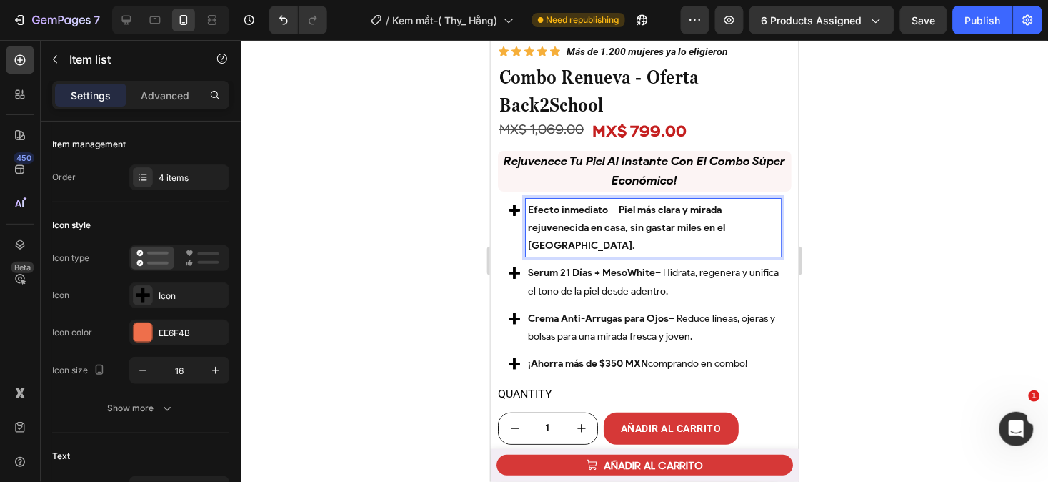
click at [616, 203] on strong "Efecto inmediato – Piel más clara y mirada rejuvenecida en casa, sin gastar mil…" at bounding box center [625, 227] width 197 height 48
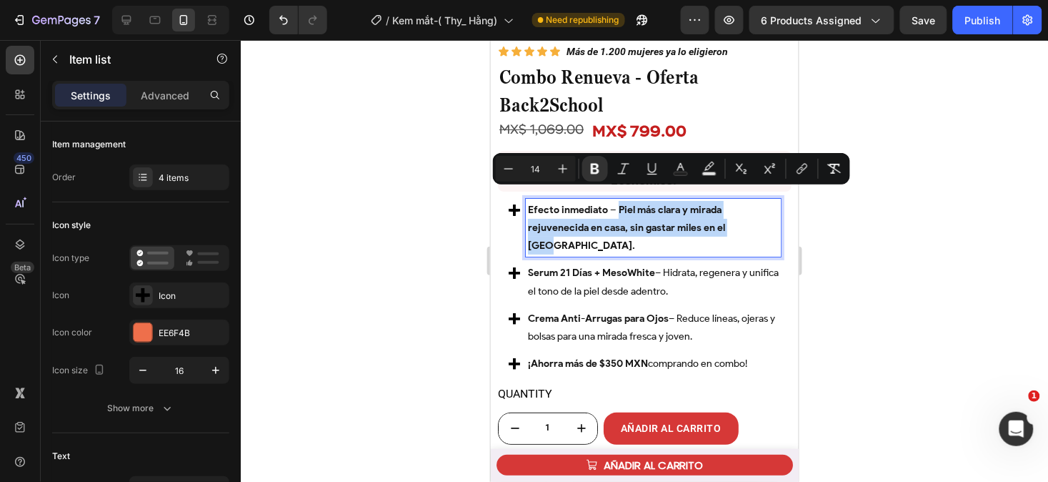
drag, startPoint x: 616, startPoint y: 194, endPoint x: 762, endPoint y: 228, distance: 149.8
click at [762, 228] on div "Efecto inmediato – Piel más clara y mirada rejuvenecida en casa, sin gastar mil…" at bounding box center [644, 286] width 272 height 177
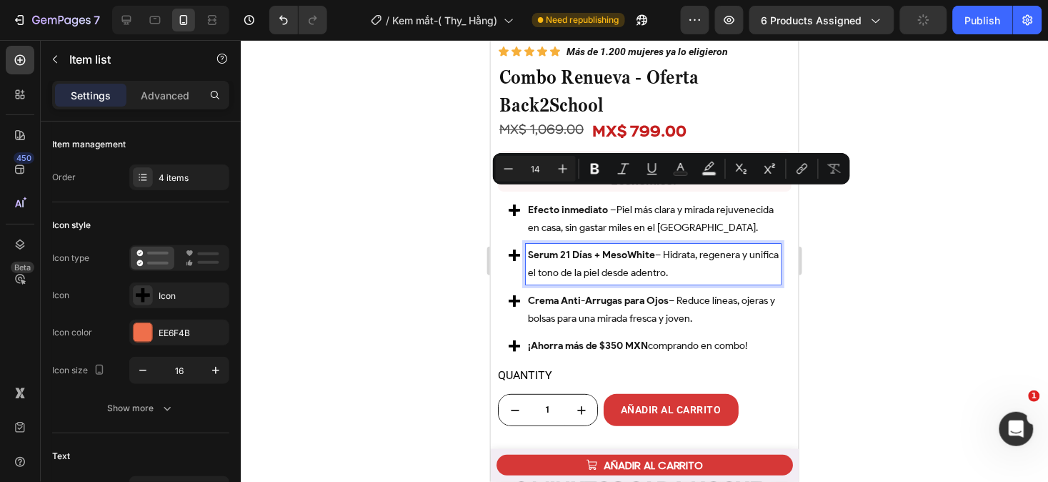
click at [686, 255] on p "Serum 21 Días + MesoWhite – Hidrata, regenera y unifica el tono de la piel desd…" at bounding box center [652, 263] width 251 height 36
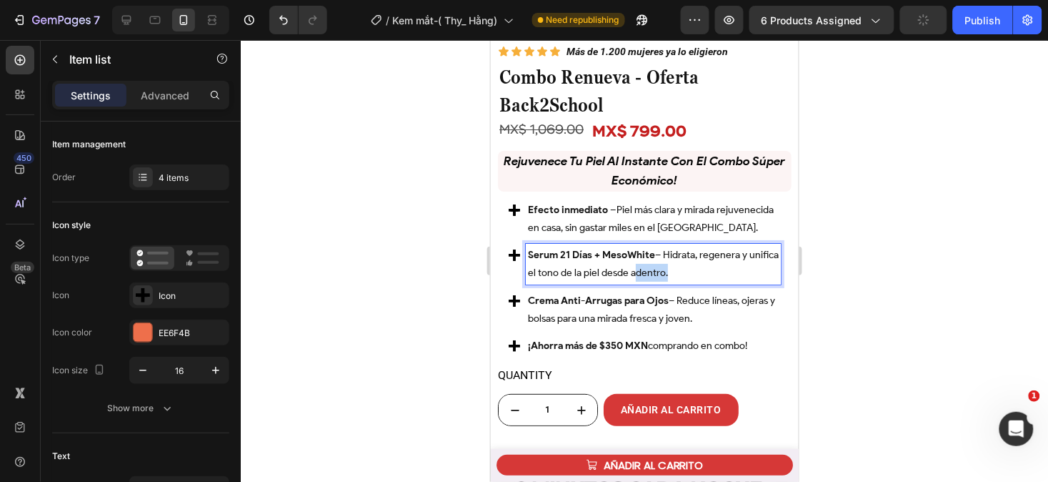
click at [686, 255] on p "Serum 21 Días + MesoWhite – Hidrata, regenera y unifica el tono de la piel desd…" at bounding box center [652, 263] width 251 height 36
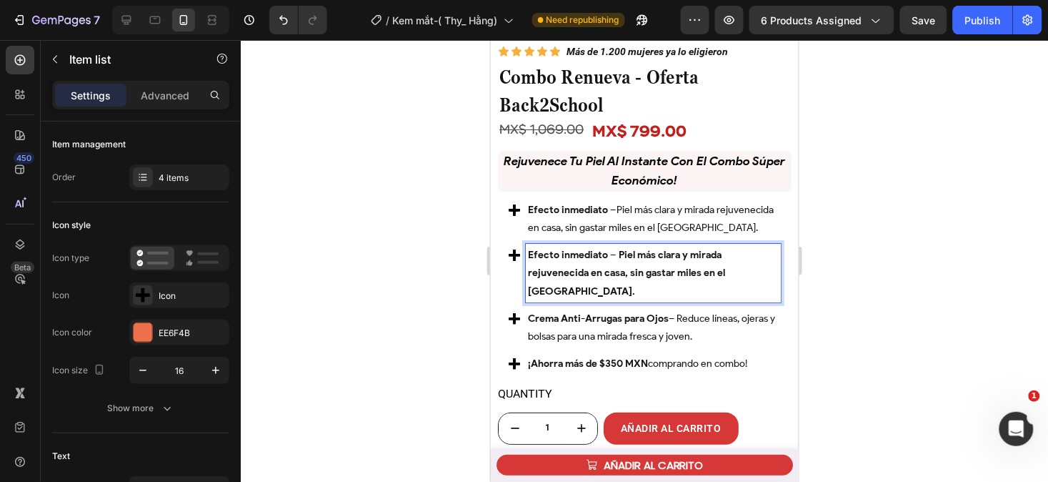
click at [753, 264] on p "Efecto inmediato – Piel más clara y mirada rejuvenecida en casa, sin gastar mil…" at bounding box center [652, 272] width 251 height 54
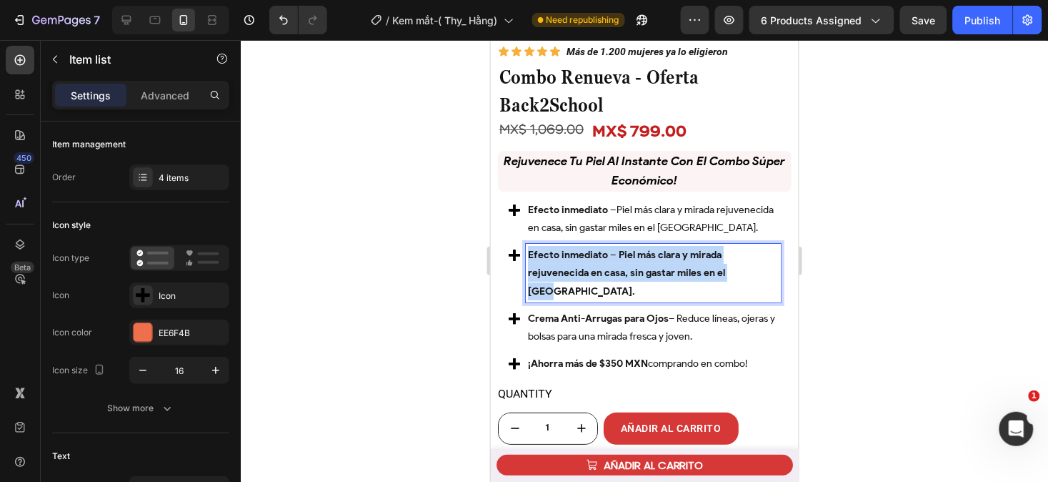
click at [753, 264] on p "Efecto inmediato – Piel más clara y mirada rejuvenecida en casa, sin gastar mil…" at bounding box center [652, 272] width 251 height 54
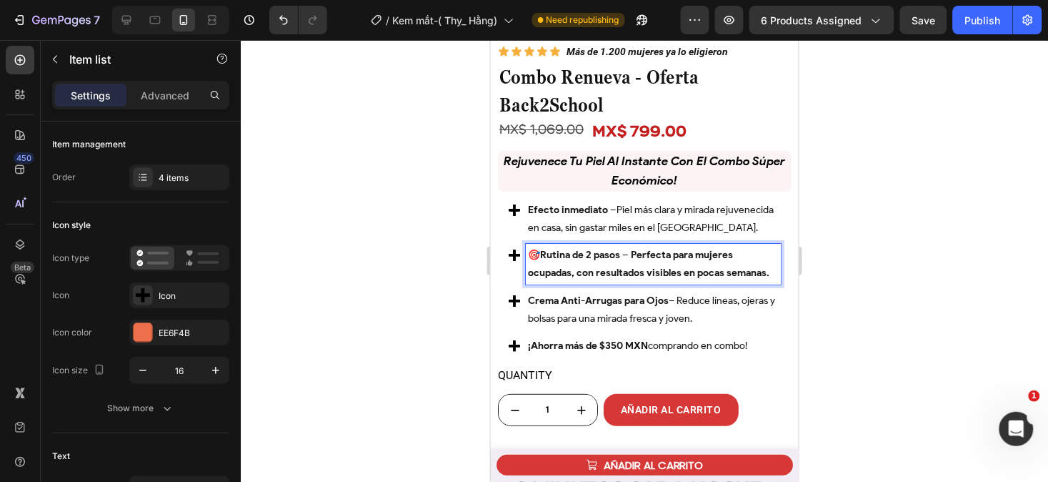
click at [545, 248] on strong "Rutina de 2 pasos – Perfecta para mujeres ocupadas, con resultados visibles en …" at bounding box center [648, 263] width 242 height 30
click at [611, 248] on strong "Rutina de 2 pasos – Perfecta para mujeres ocupadas, con resultados visibles en …" at bounding box center [648, 263] width 242 height 30
click at [619, 248] on strong "Rutina de 2 pasos – Perfecta para mujeres ocupadas, con resultados visibles en …" at bounding box center [648, 263] width 242 height 30
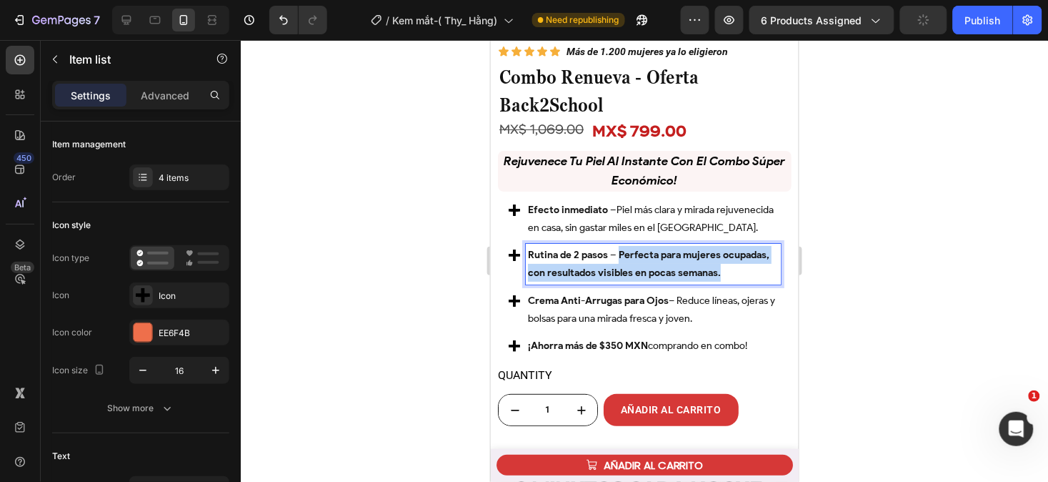
drag, startPoint x: 619, startPoint y: 241, endPoint x: 621, endPoint y: 283, distance: 42.2
click at [621, 281] on p "Rutina de 2 pasos – Perfecta para mujeres ocupadas, con resultados visibles en …" at bounding box center [652, 263] width 251 height 36
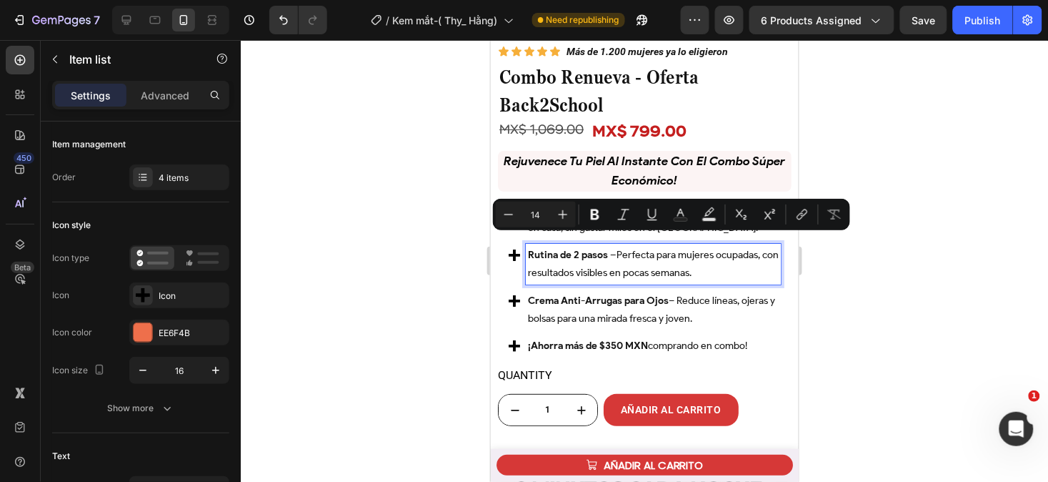
click at [696, 292] on p "Crema Anti-Arrugas para Ojos – Reduce líneas, ojeras y bolsas para una mirada f…" at bounding box center [652, 309] width 251 height 36
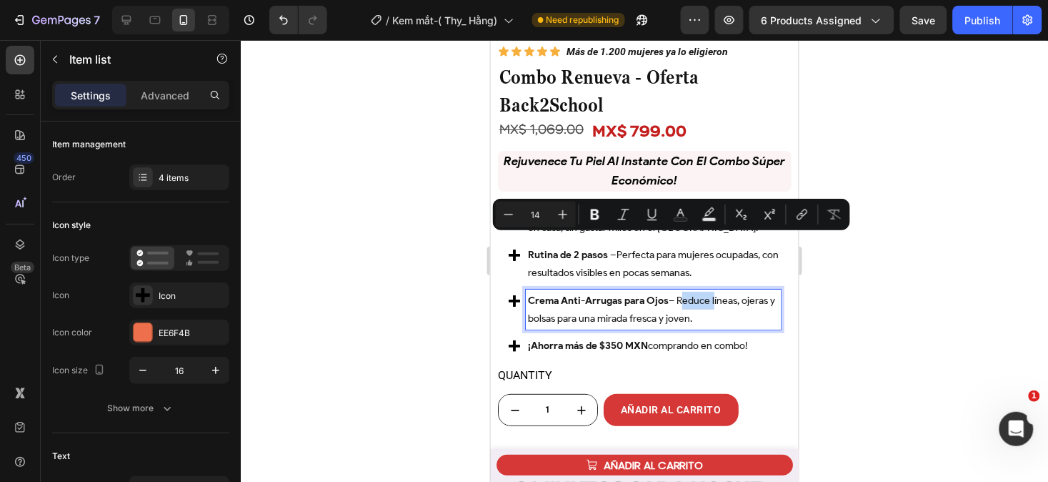
click at [696, 292] on p "Crema Anti-Arrugas para Ojos – Reduce líneas, ojeras y bolsas para una mirada f…" at bounding box center [652, 309] width 251 height 36
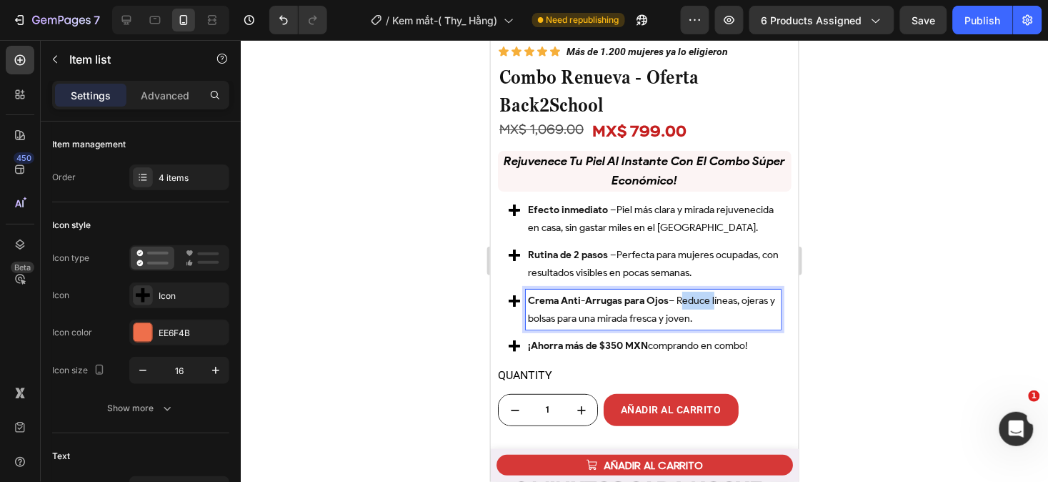
click at [696, 292] on p "Crema Anti-Arrugas para Ojos – Reduce líneas, ojeras y bolsas para una mirada f…" at bounding box center [652, 309] width 251 height 36
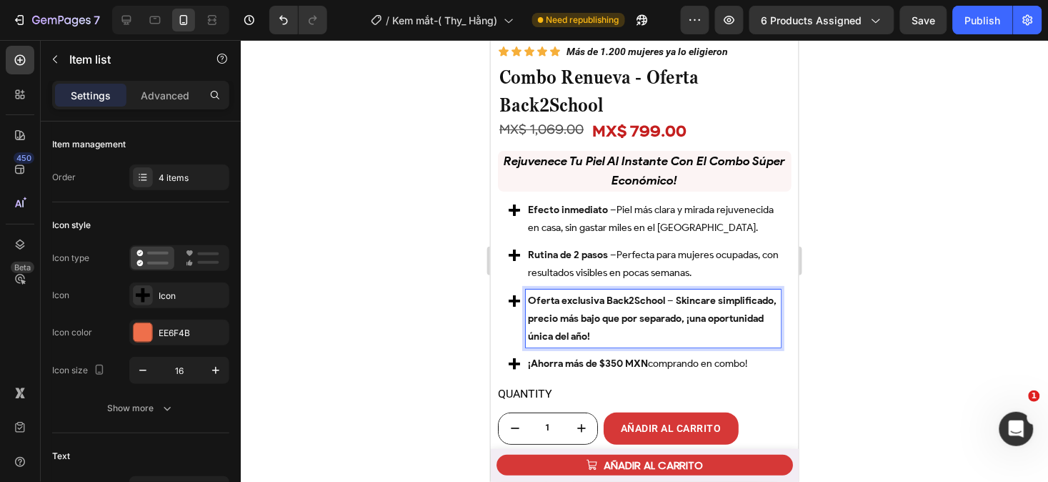
click at [676, 294] on strong "Oferta exclusiva Back2School – Skincare simplificado, precio más bajo que por s…" at bounding box center [651, 318] width 249 height 48
click at [673, 294] on strong "Oferta exclusiva Back2School – Skincare simplificado, precio más bajo que por s…" at bounding box center [651, 318] width 249 height 48
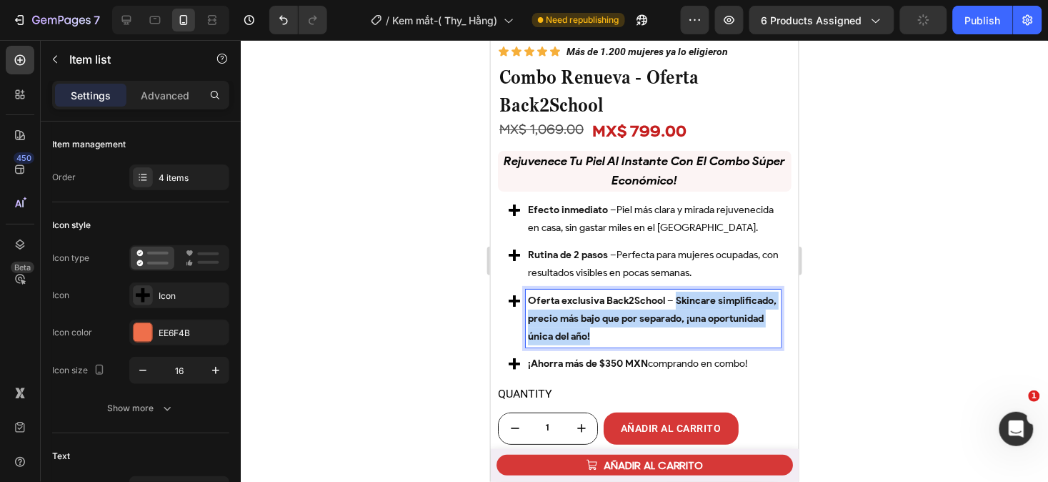
drag, startPoint x: 673, startPoint y: 284, endPoint x: 694, endPoint y: 323, distance: 44.4
click at [694, 323] on p "Oferta exclusiva Back2School – Skincare simplificado, precio más bajo que por s…" at bounding box center [652, 318] width 251 height 54
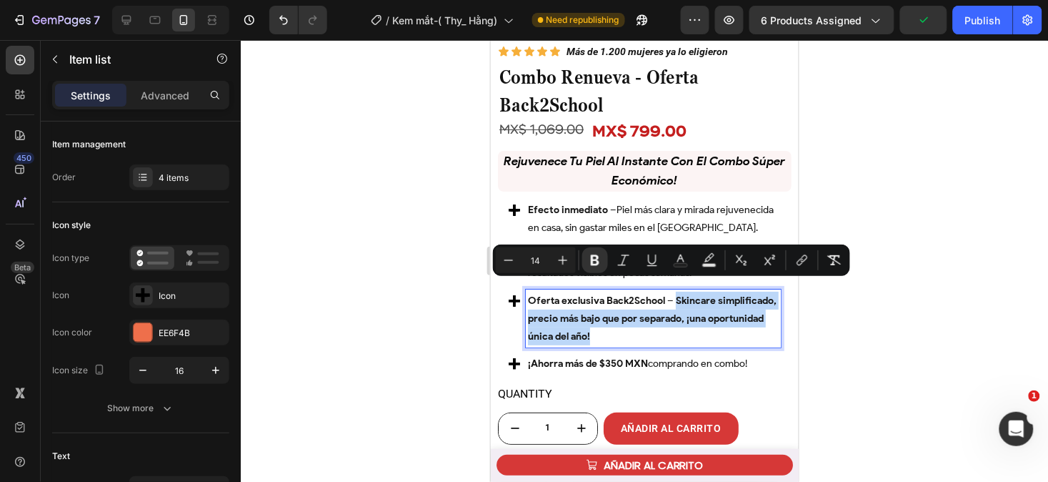
click at [694, 323] on p "Oferta exclusiva Back2School – Skincare simplificado, precio más bajo que por s…" at bounding box center [652, 318] width 251 height 54
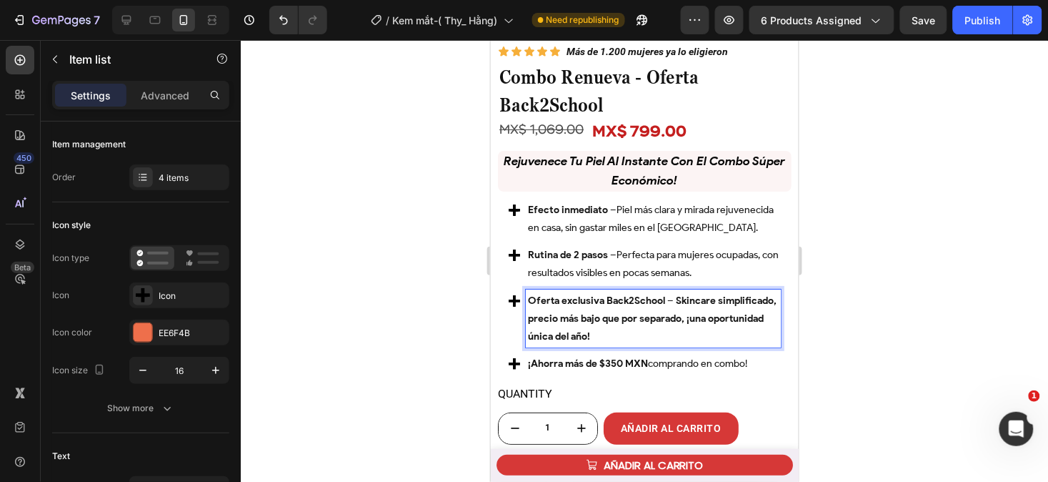
click at [673, 294] on strong "Oferta exclusiva Back2School – Skincare simplificado, precio más bajo que por s…" at bounding box center [651, 318] width 249 height 48
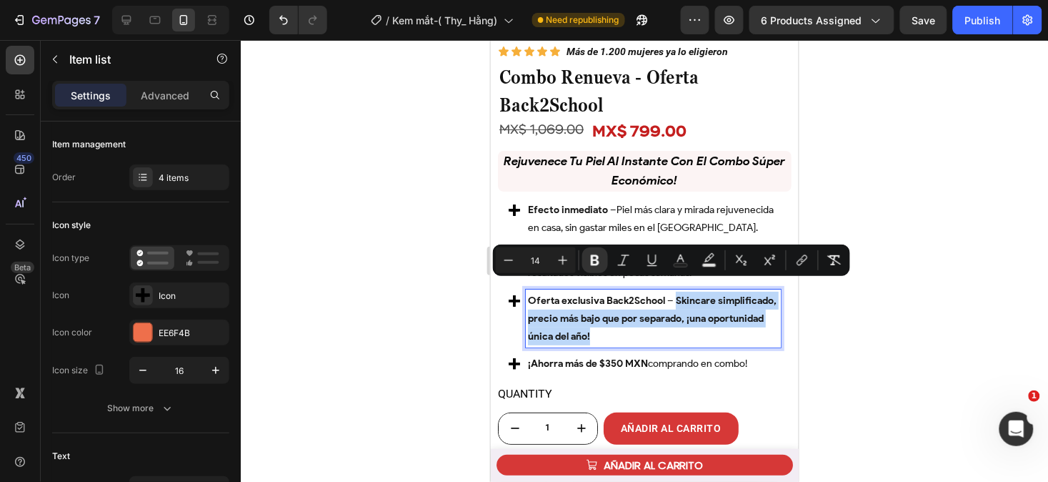
drag, startPoint x: 673, startPoint y: 285, endPoint x: 680, endPoint y: 332, distance: 46.9
click at [680, 332] on p "Oferta exclusiva Back2School – Skincare simplificado, precio más bajo que por s…" at bounding box center [652, 318] width 251 height 54
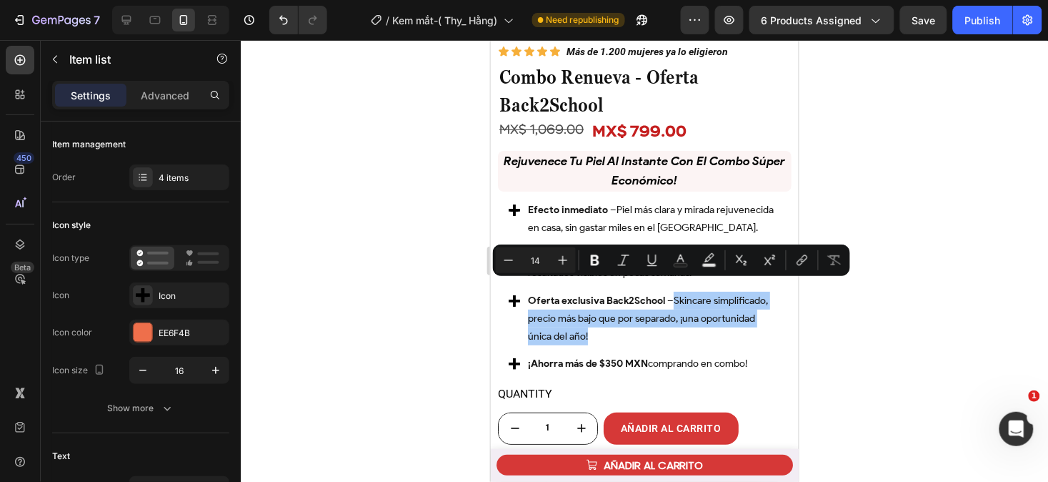
click at [825, 337] on div at bounding box center [645, 261] width 808 height 442
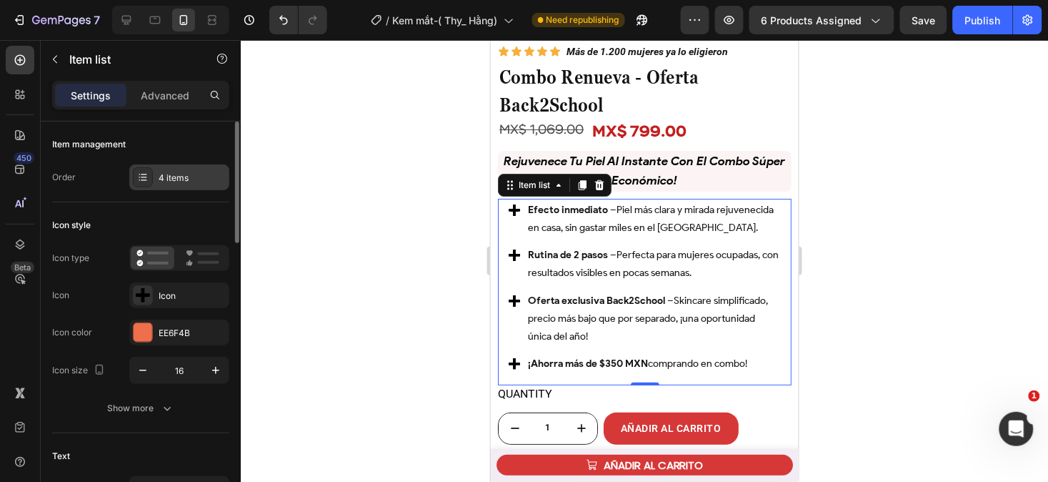
drag, startPoint x: 168, startPoint y: 170, endPoint x: 181, endPoint y: 183, distance: 18.2
click at [181, 183] on div "4 items" at bounding box center [192, 178] width 67 height 13
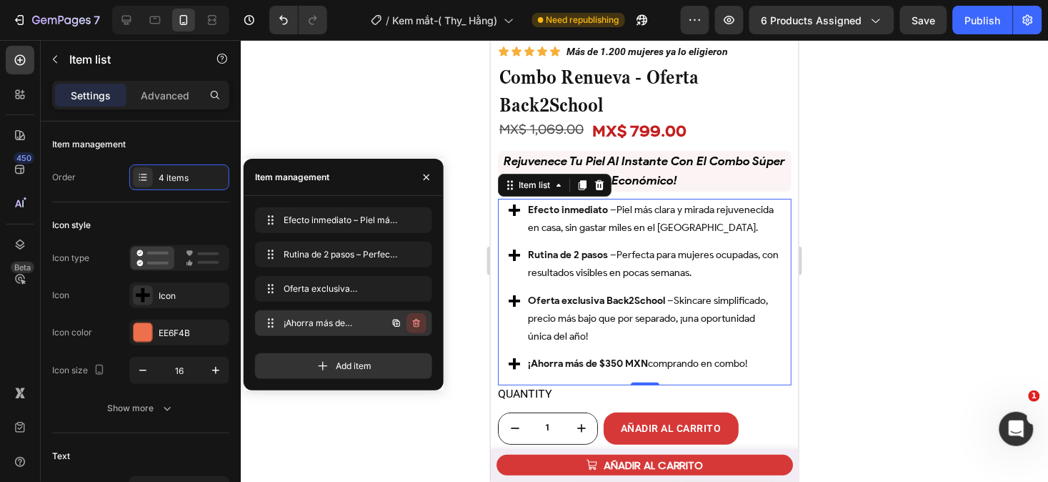
click at [417, 322] on icon "button" at bounding box center [416, 322] width 11 height 11
click at [417, 322] on div "Delete" at bounding box center [407, 323] width 26 height 13
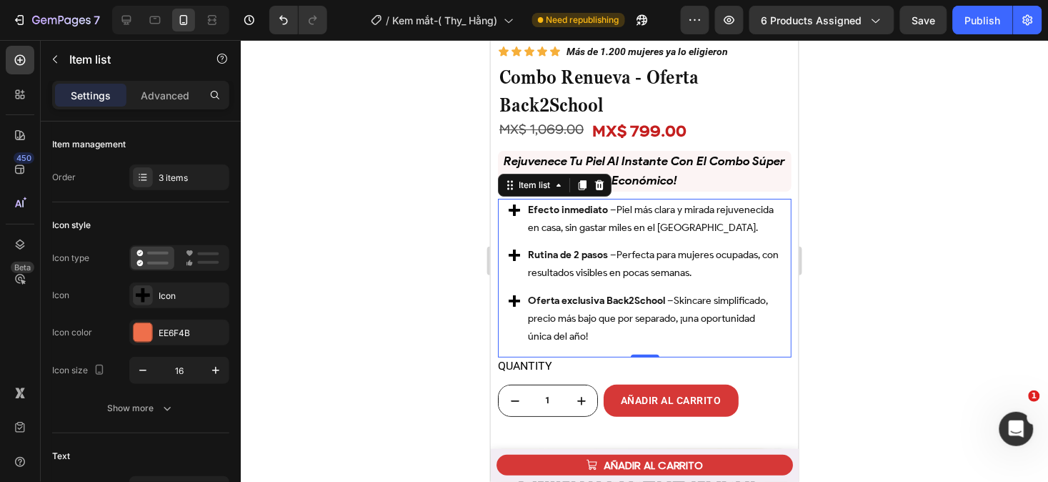
click at [886, 284] on div at bounding box center [645, 261] width 808 height 442
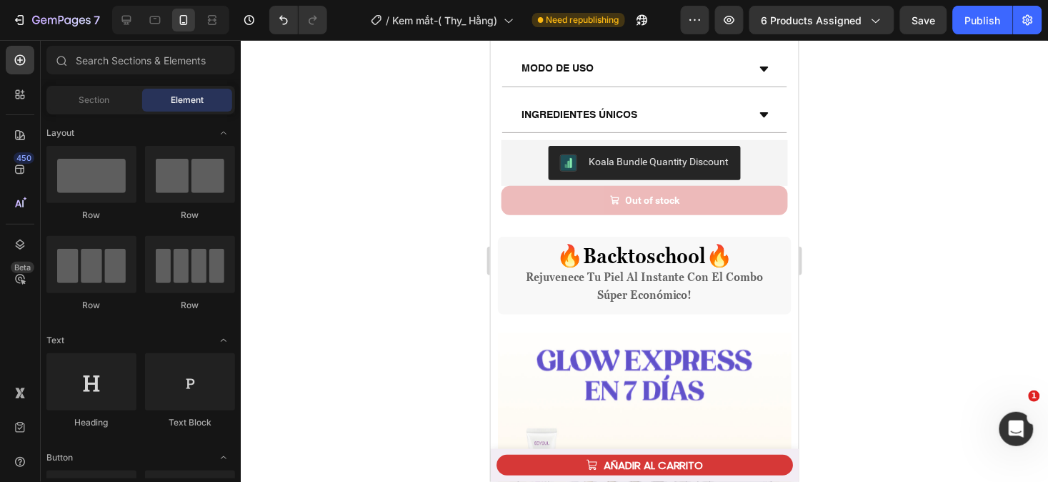
scroll to position [652, 0]
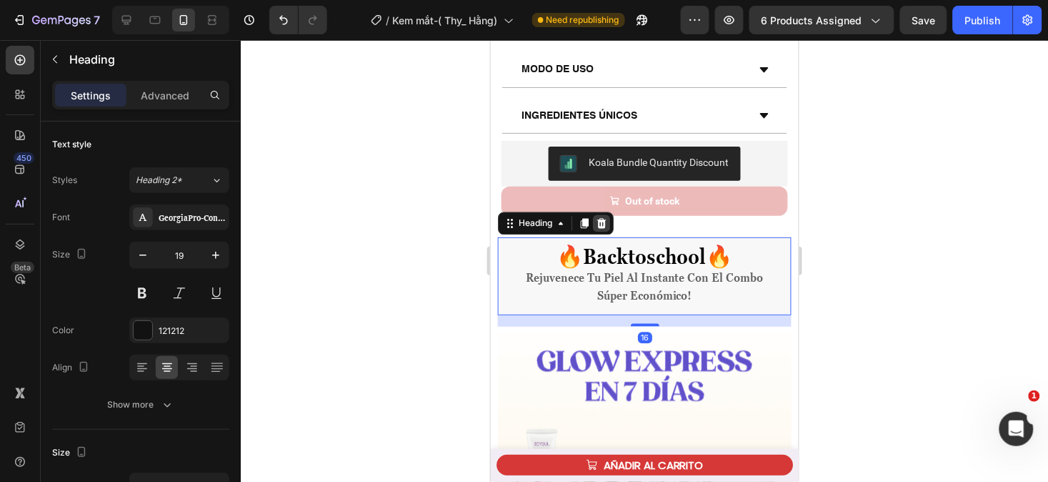
click at [602, 219] on div at bounding box center [600, 222] width 17 height 17
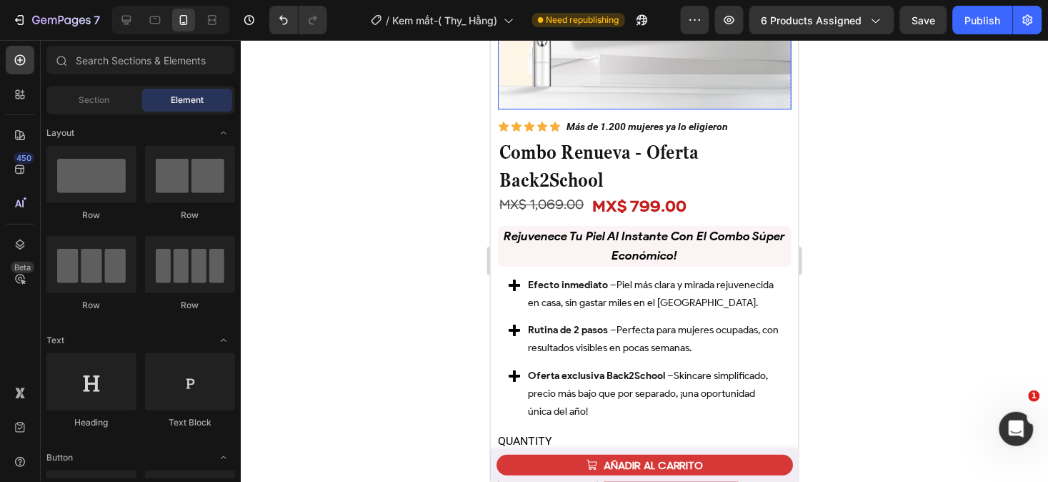
scroll to position [1169, 0]
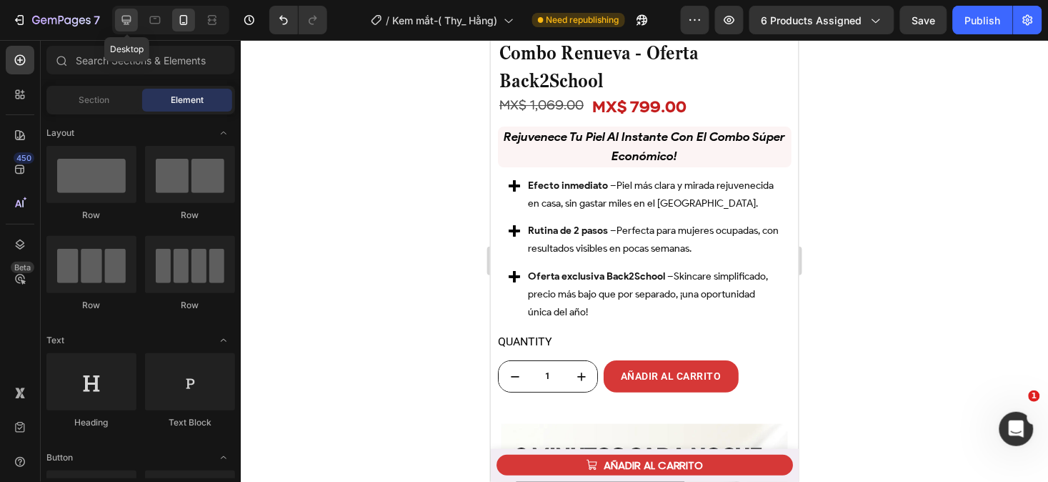
click at [126, 18] on icon at bounding box center [126, 20] width 14 height 14
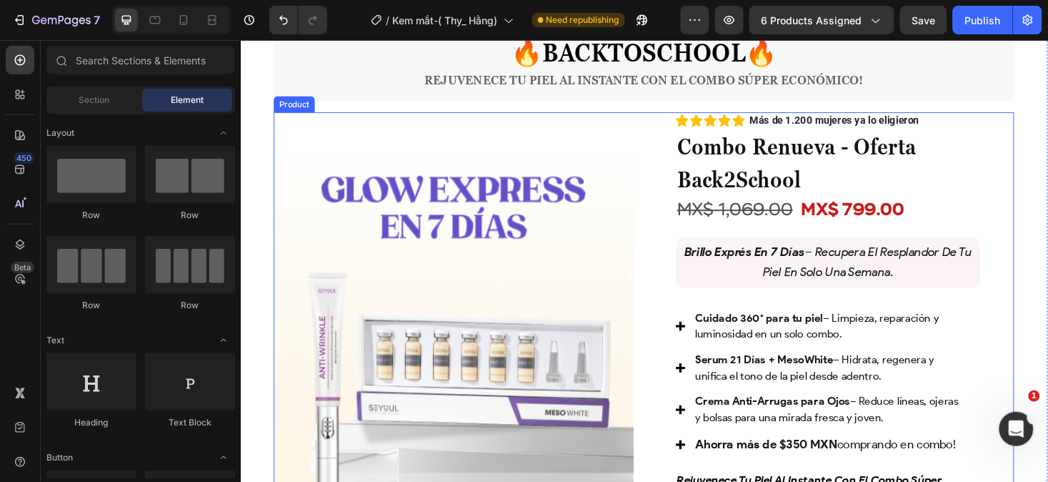
scroll to position [668, 0]
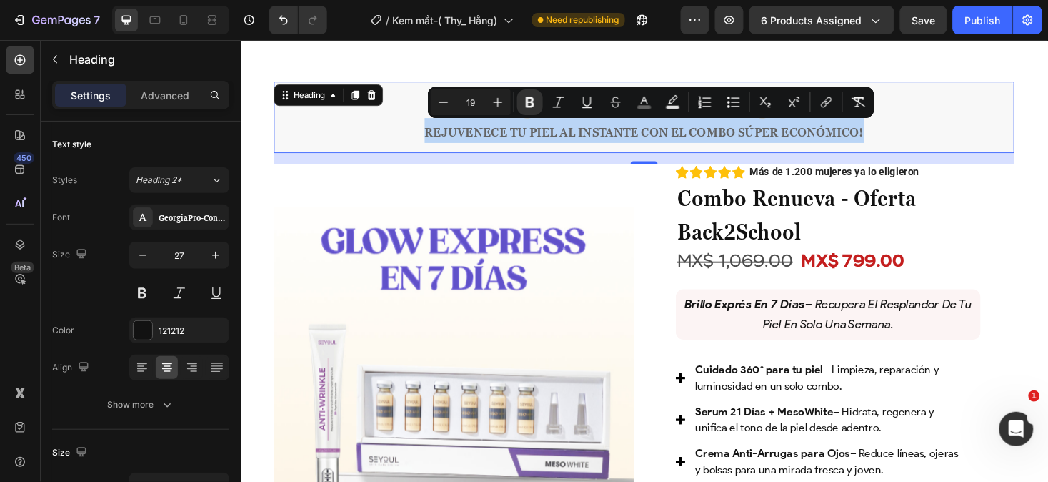
drag, startPoint x: 913, startPoint y: 134, endPoint x: 428, endPoint y: 156, distance: 485.0
click at [428, 156] on h2 "🔥 BACKTOSCHOOL 🔥 Rejuvenece tu piel al instante con el combo súper económico!" at bounding box center [669, 122] width 786 height 76
copy strong "Rejuvenece tu piel al instante con el combo súper económico!"
click at [967, 327] on p "brillo exprés en 7 días – recupera el resplandor de tu piel en solo una semana." at bounding box center [864, 330] width 312 height 43
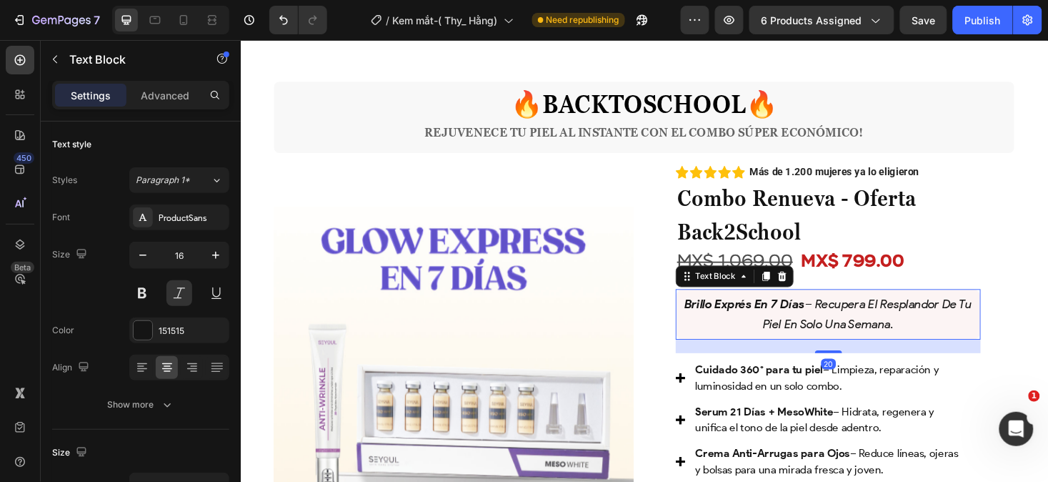
click at [967, 327] on p "brillo exprés en 7 días – recupera el resplandor de tu piel en solo una semana." at bounding box center [864, 330] width 312 height 43
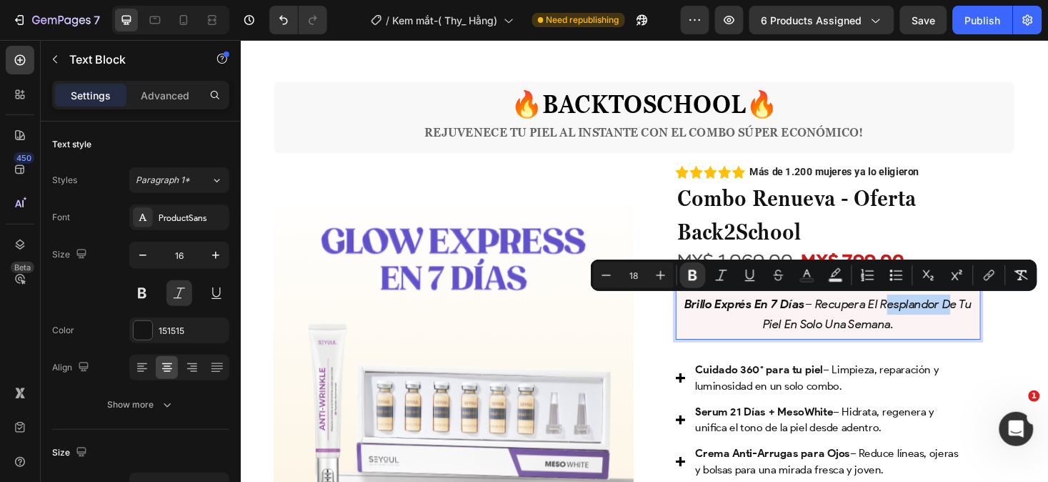
click at [967, 327] on p "brillo exprés en 7 días – recupera el resplandor de tu piel en solo una semana." at bounding box center [864, 330] width 312 height 43
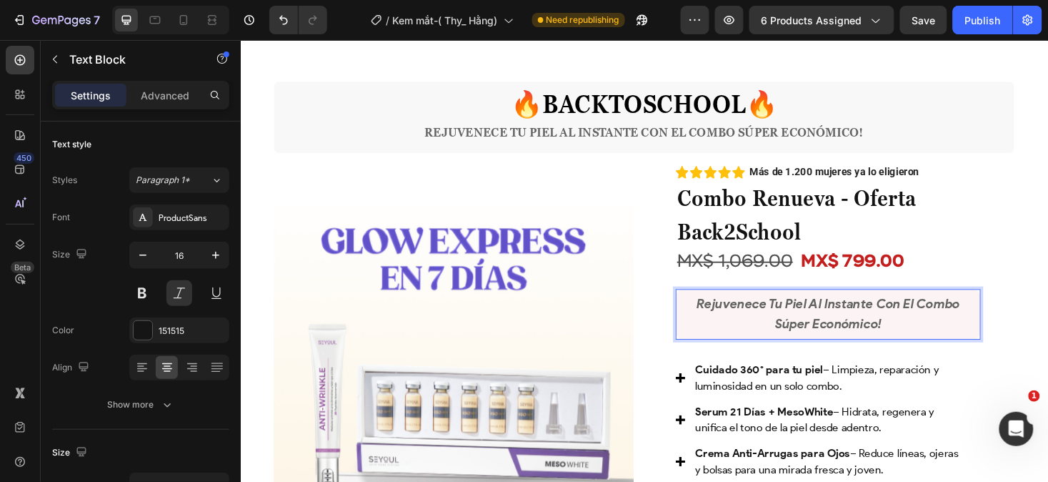
click at [936, 338] on p "Rejuvenece tu piel al instante con el combo súper económico!" at bounding box center [864, 330] width 312 height 43
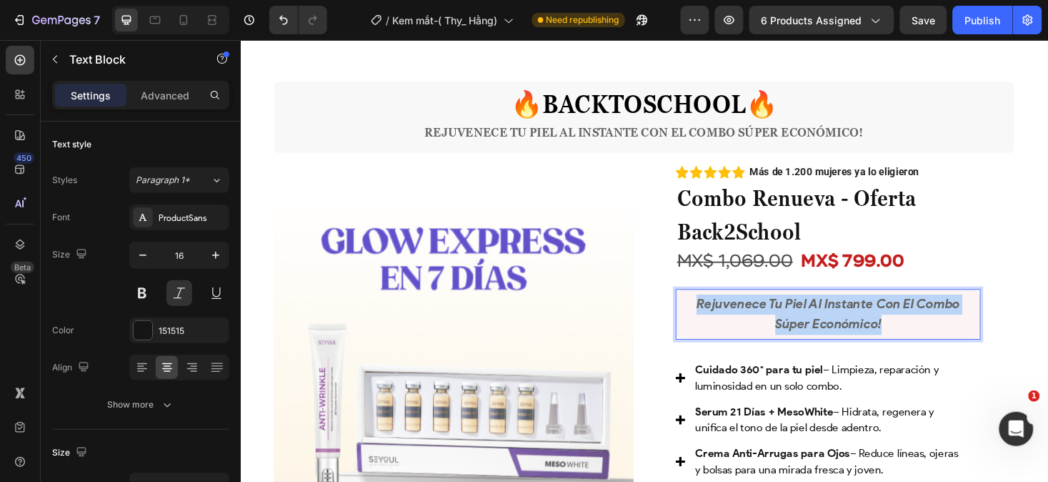
click at [936, 338] on p "Rejuvenece tu piel al instante con el combo súper económico!" at bounding box center [864, 330] width 312 height 43
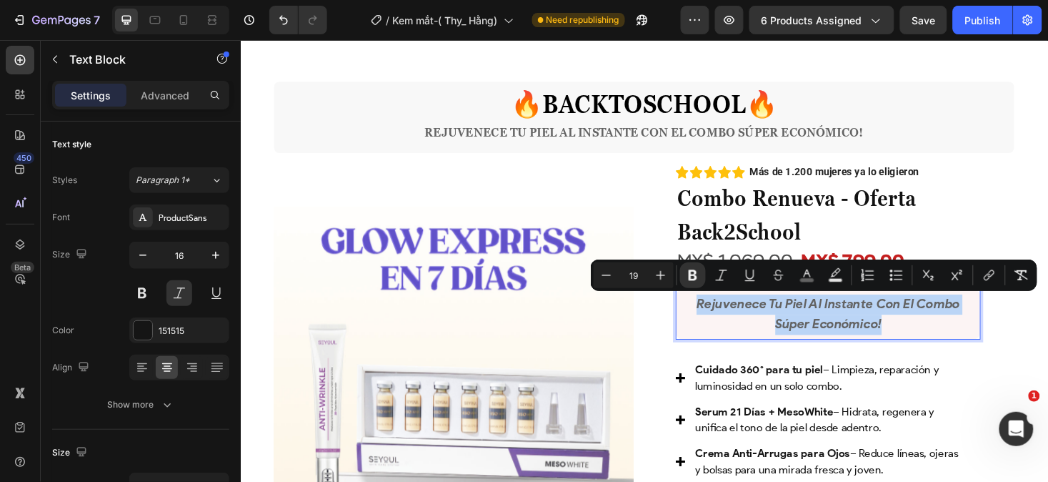
click at [936, 338] on p "Rejuvenece tu piel al instante con el combo súper económico!" at bounding box center [864, 330] width 312 height 43
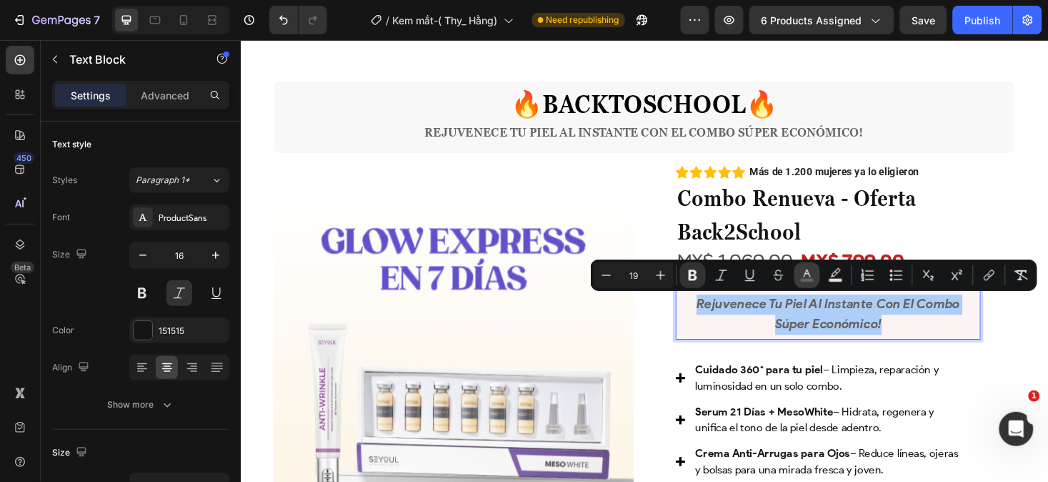
click at [812, 268] on icon "Editor contextual toolbar" at bounding box center [807, 275] width 14 height 14
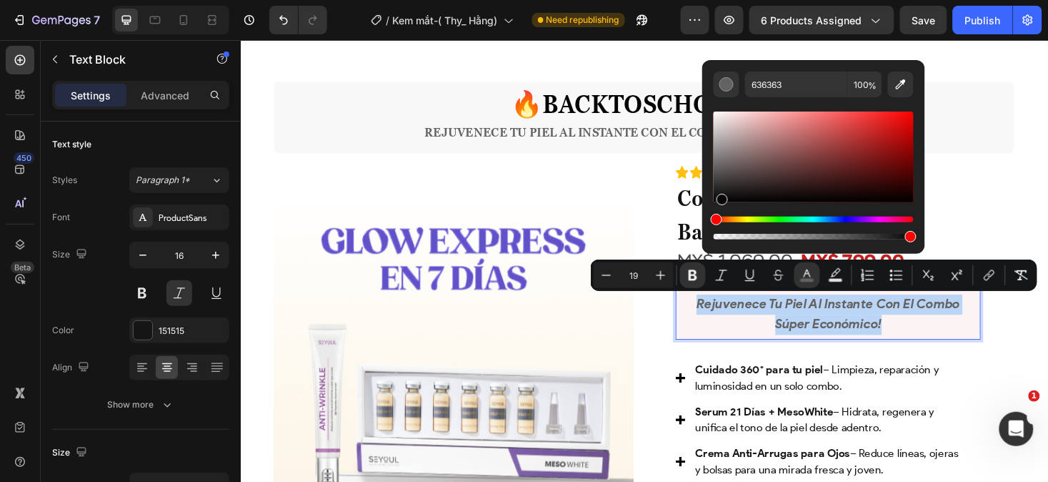
click at [722, 199] on div "Editor contextual toolbar" at bounding box center [814, 156] width 200 height 91
type input "070707"
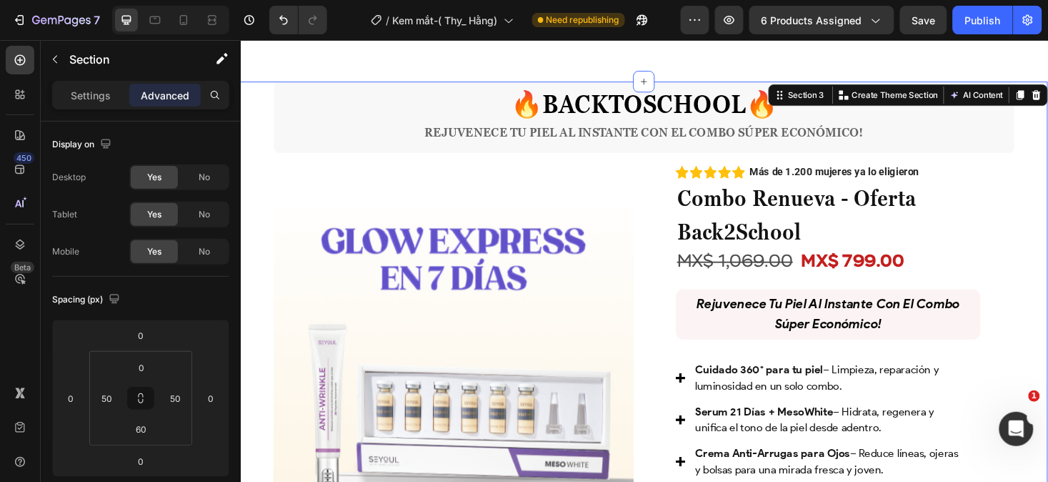
click at [1048, 219] on div "⁠⁠⁠⁠⁠⁠⁠ 🔥 BACKTOSCHOOL 🔥 Rejuvenece tu piel al instante con el combo súper econ…" at bounding box center [669, 386] width 858 height 604
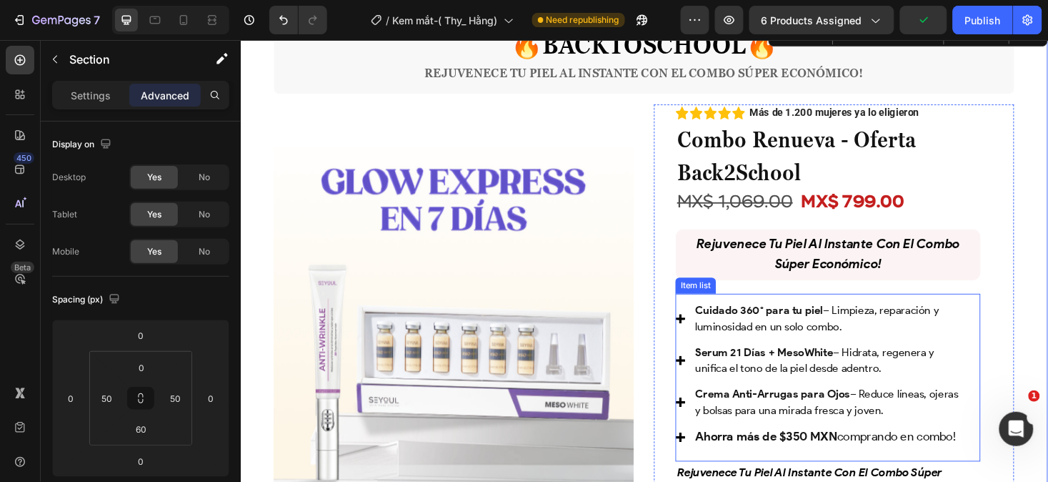
scroll to position [778, 0]
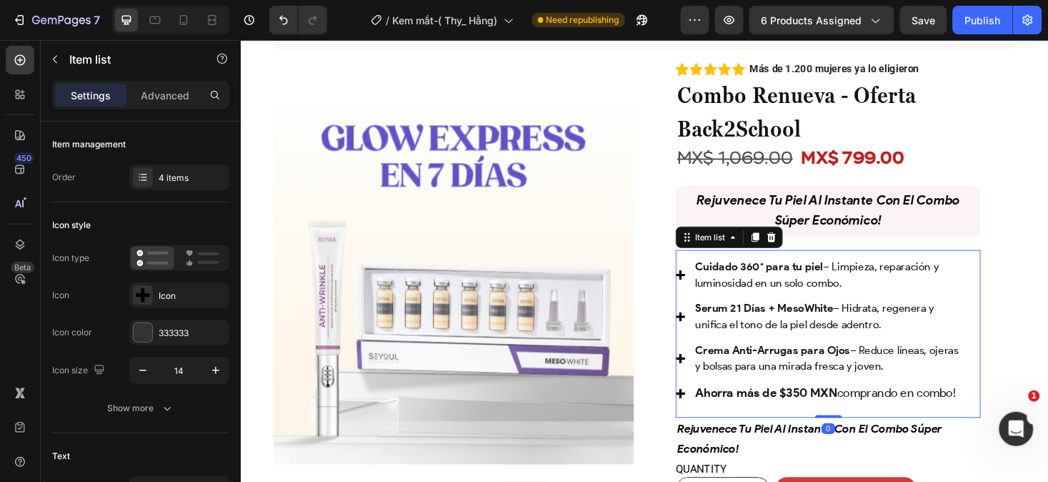
click at [941, 378] on p "Crema Anti-Arrugas para Ojos – Reduce líneas, ojeras y bolsas para una mirada f…" at bounding box center [866, 377] width 287 height 34
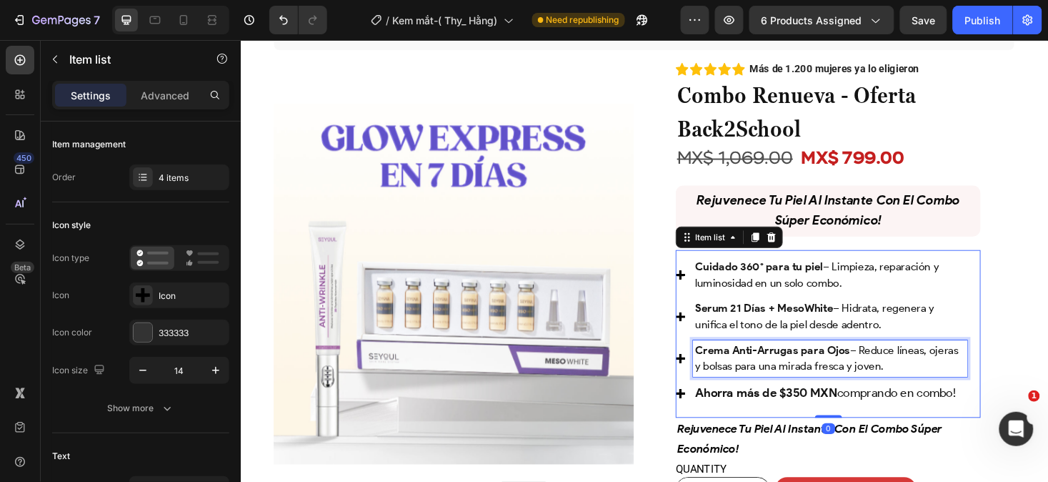
click at [941, 378] on p "Crema Anti-Arrugas para Ojos – Reduce líneas, ojeras y bolsas para una mirada f…" at bounding box center [866, 377] width 287 height 34
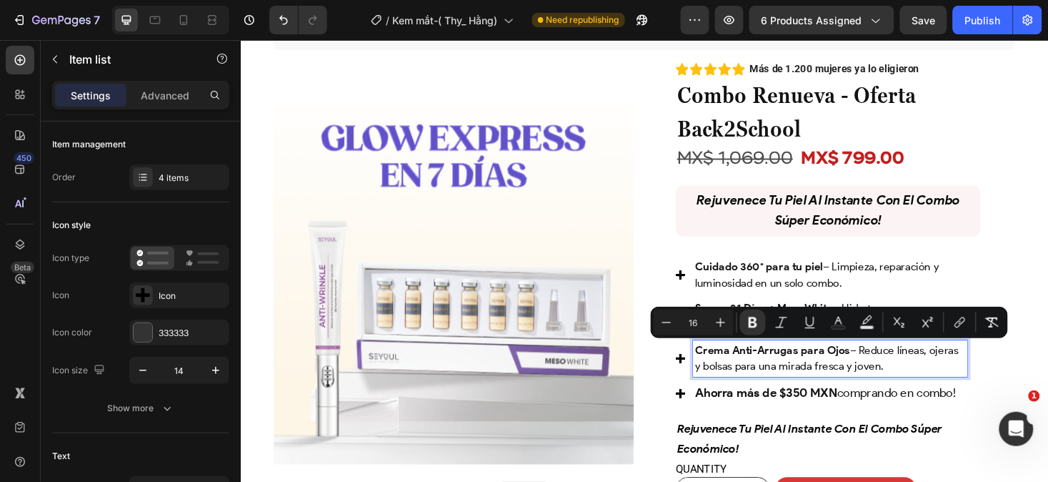
click at [941, 378] on p "Crema Anti-Arrugas para Ojos – Reduce líneas, ojeras y bolsas para una mirada f…" at bounding box center [866, 377] width 287 height 34
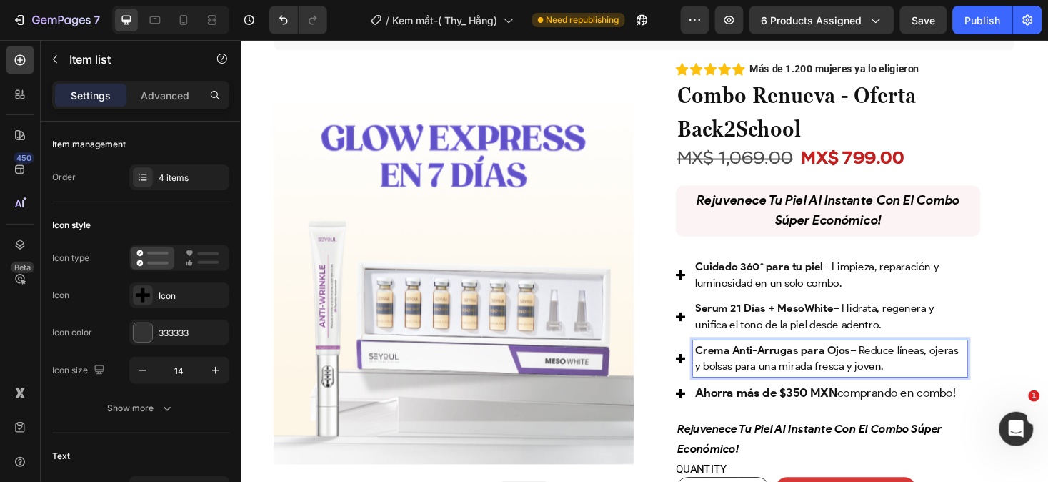
click at [929, 385] on p "Crema Anti-Arrugas para Ojos – Reduce líneas, ojeras y bolsas para una mirada f…" at bounding box center [866, 377] width 287 height 34
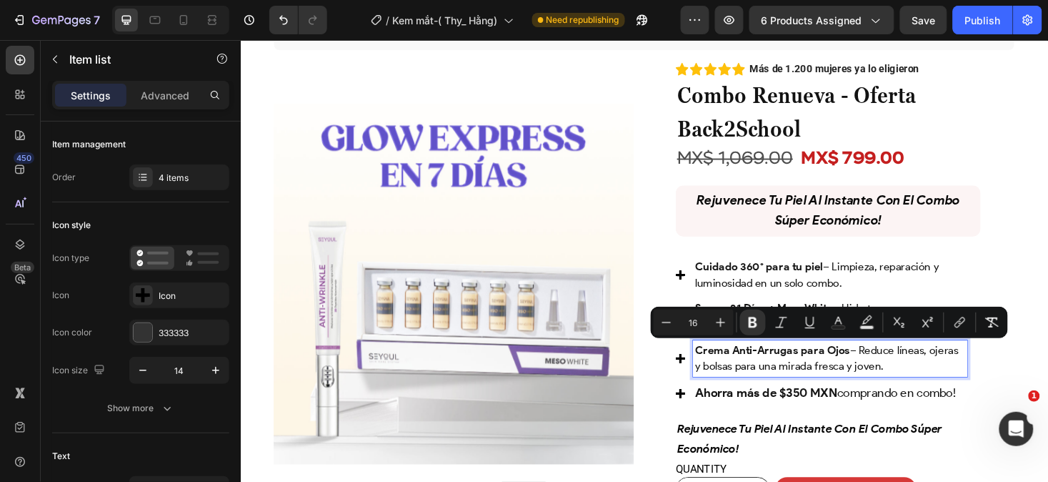
click at [929, 385] on p "Crema Anti-Arrugas para Ojos – Reduce líneas, ojeras y bolsas para una mirada f…" at bounding box center [866, 377] width 287 height 34
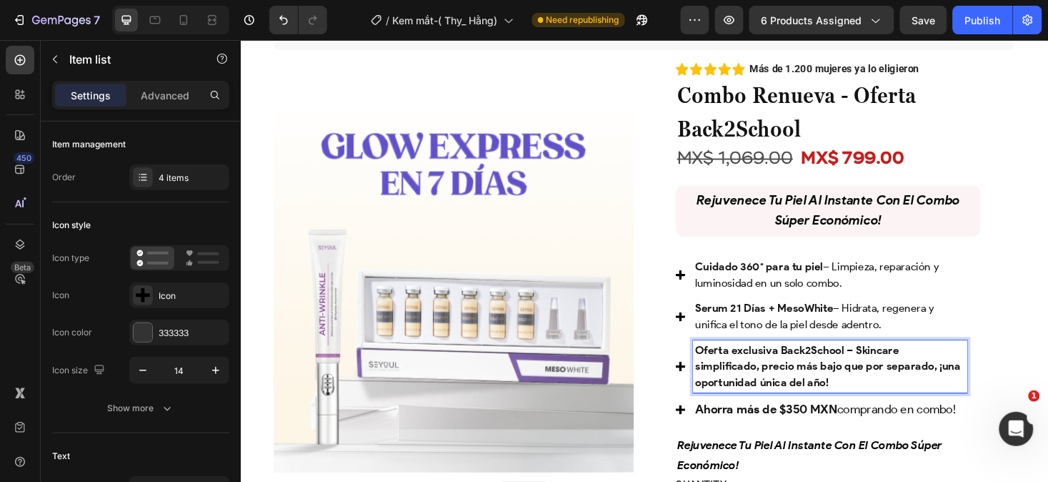
click at [884, 365] on strong "Oferta exclusiva Back2School – Skincare simplificado, precio más bajo que por s…" at bounding box center [864, 386] width 282 height 48
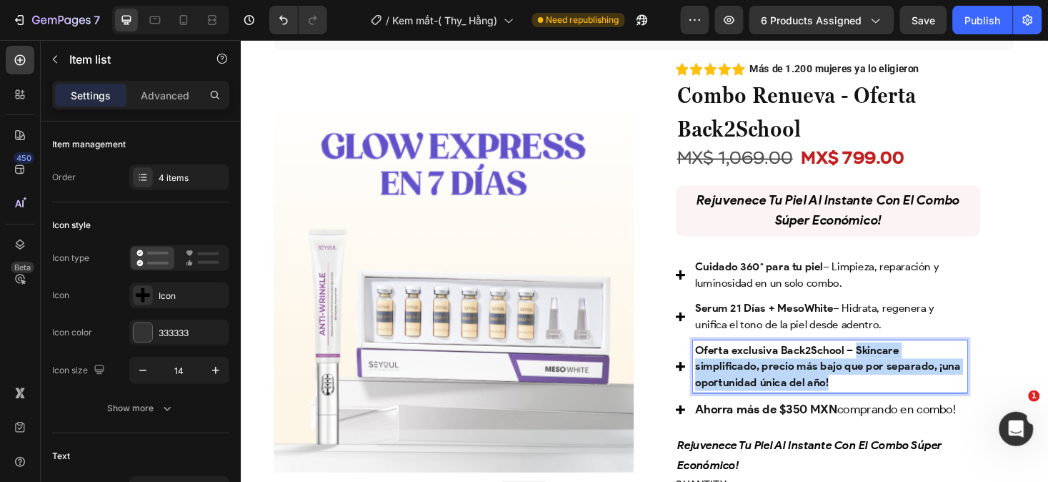
drag, startPoint x: 884, startPoint y: 365, endPoint x: 893, endPoint y: 410, distance: 45.8
click at [893, 410] on p "Oferta exclusiva Back2School – Skincare simplificado, precio más bajo que por s…" at bounding box center [866, 385] width 287 height 51
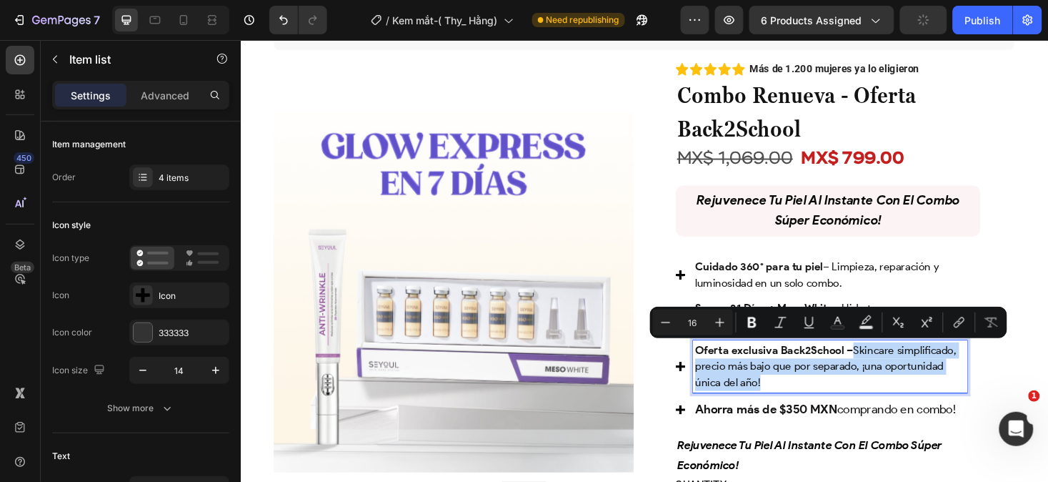
click at [710, 435] on div "Ahorra más de $350 MXN comprando en combo!" at bounding box center [857, 432] width 309 height 24
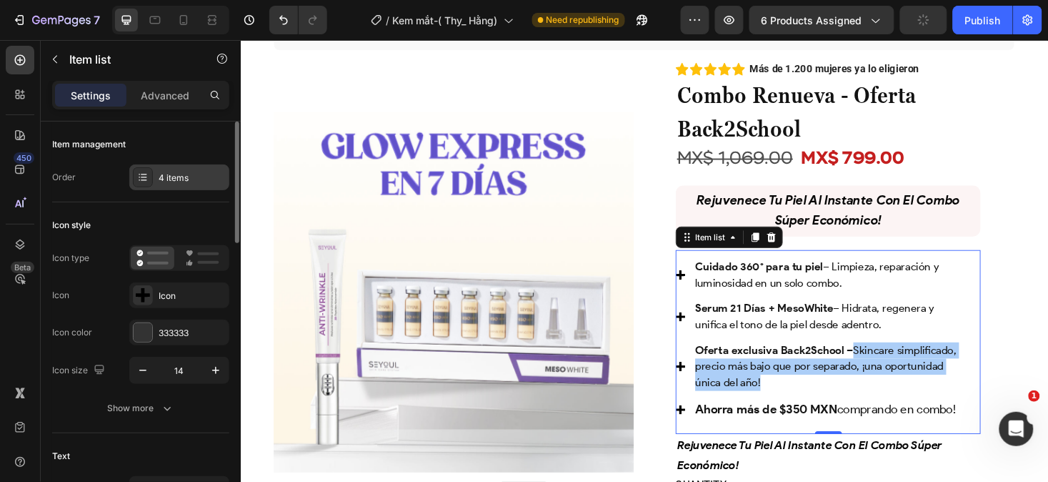
click at [183, 174] on div "4 items" at bounding box center [192, 178] width 67 height 13
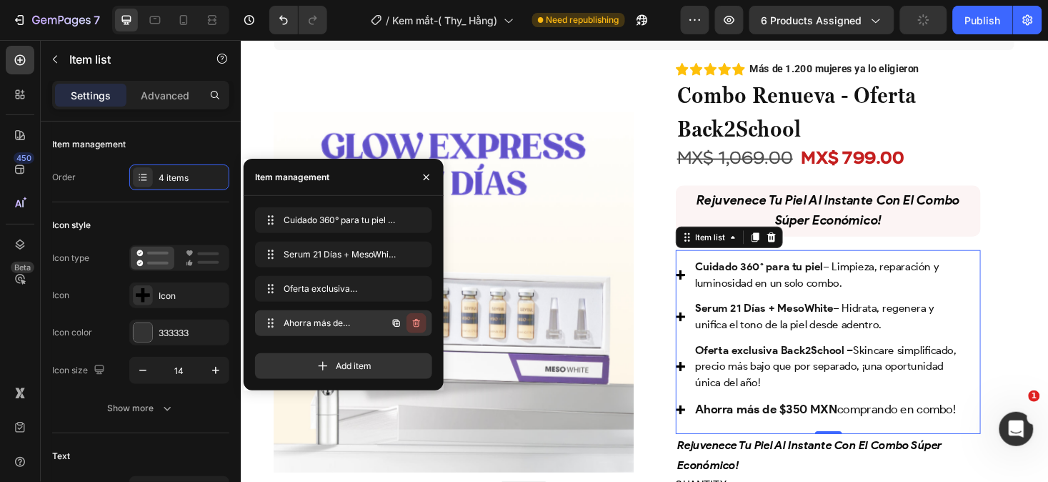
click at [416, 322] on icon "button" at bounding box center [415, 324] width 1 height 4
click at [416, 322] on div "Delete" at bounding box center [407, 323] width 26 height 13
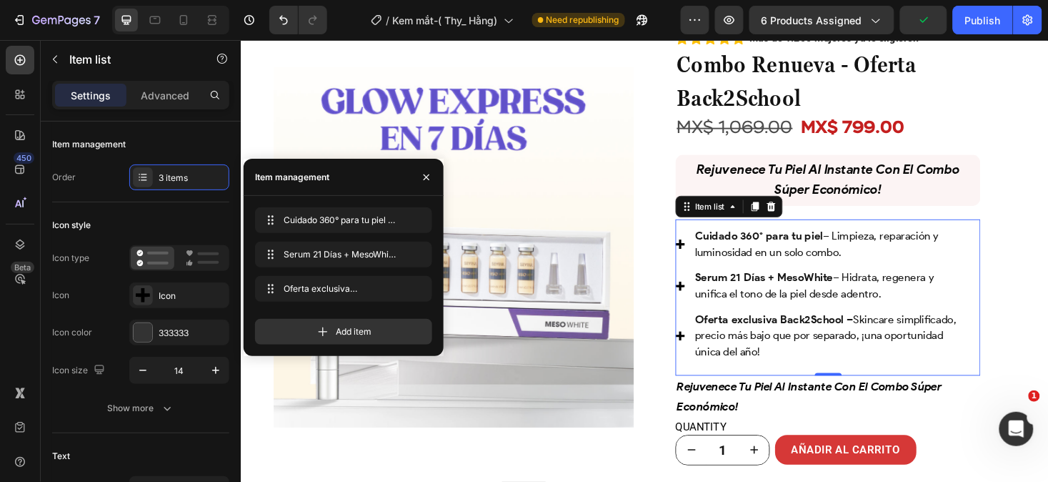
scroll to position [811, 0]
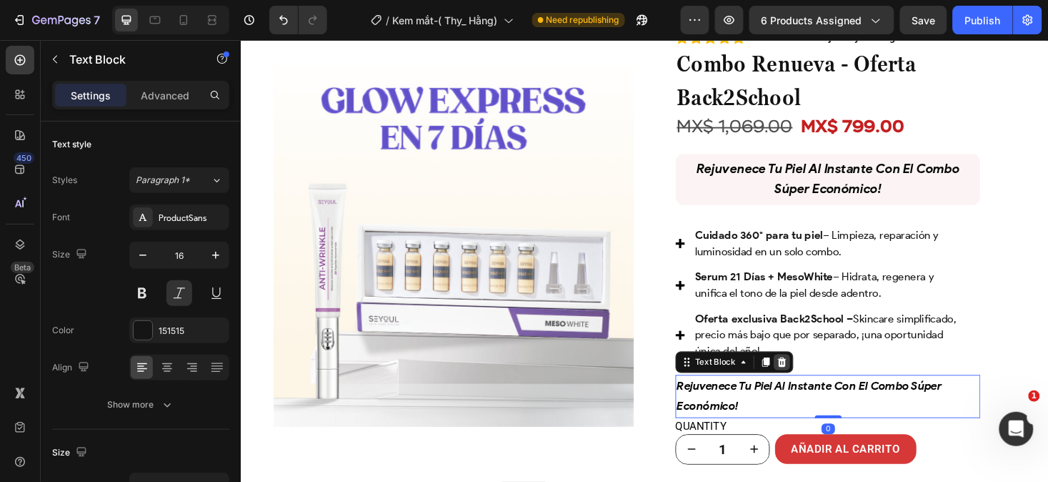
click at [811, 383] on icon at bounding box center [815, 381] width 9 height 10
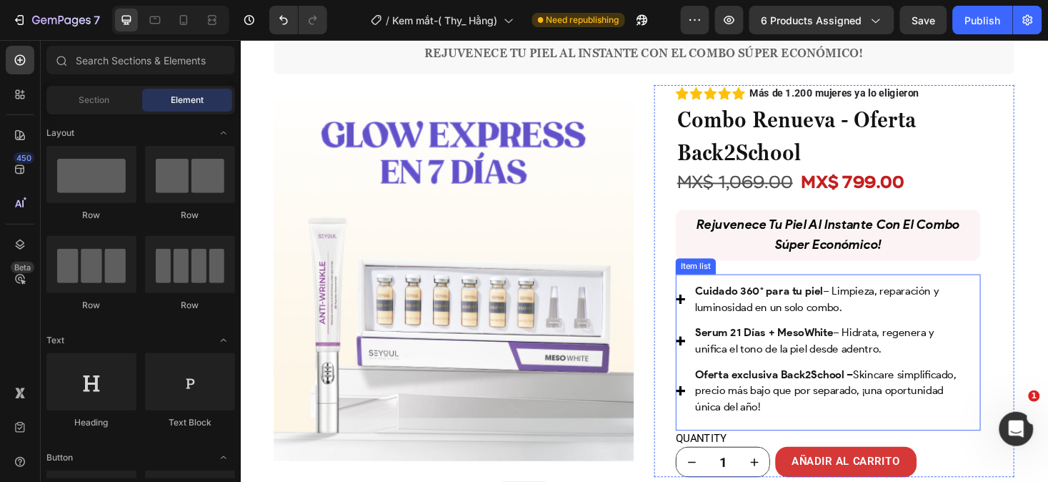
scroll to position [751, 0]
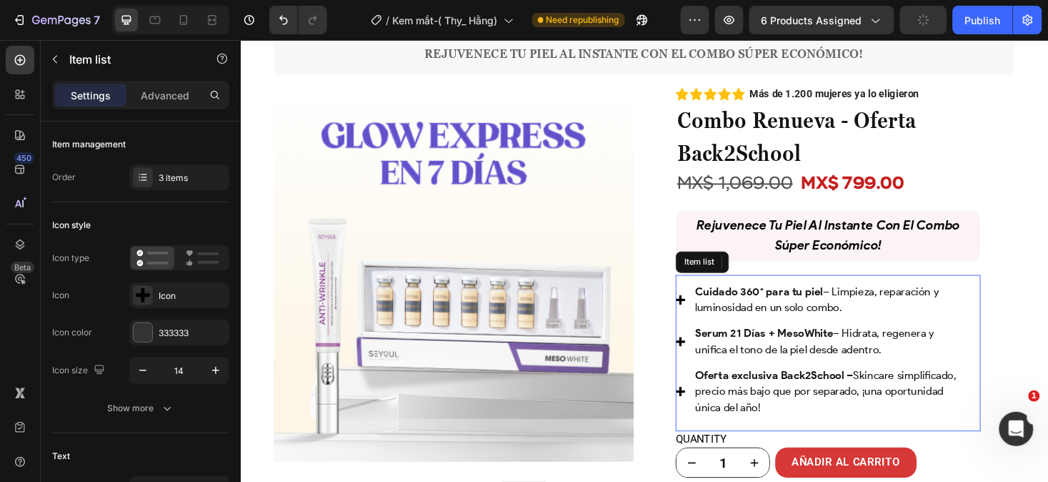
click at [938, 373] on p "Serum 21 Días + MesoWhite – Hidrata, regenera y unifica el tono de la piel desd…" at bounding box center [866, 359] width 287 height 34
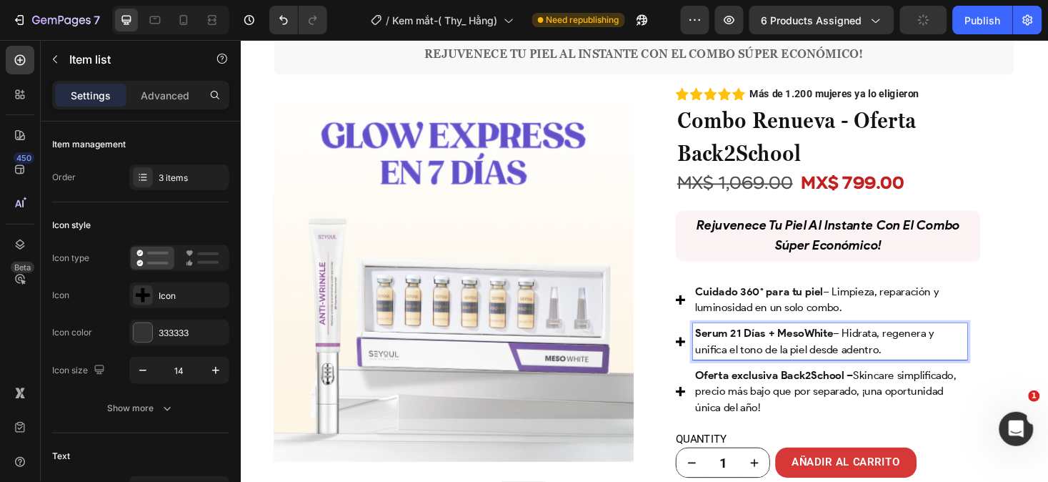
click at [938, 373] on p "Serum 21 Días + MesoWhite – Hidrata, regenera y unifica el tono de la piel desd…" at bounding box center [866, 359] width 287 height 34
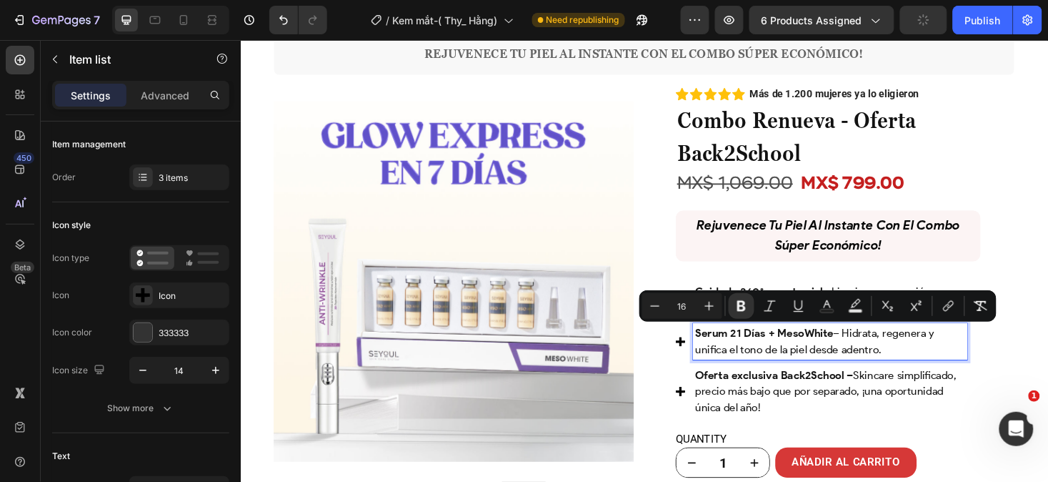
click at [938, 373] on p "Serum 21 Días + MesoWhite – Hidrata, regenera y unifica el tono de la piel desd…" at bounding box center [866, 359] width 287 height 34
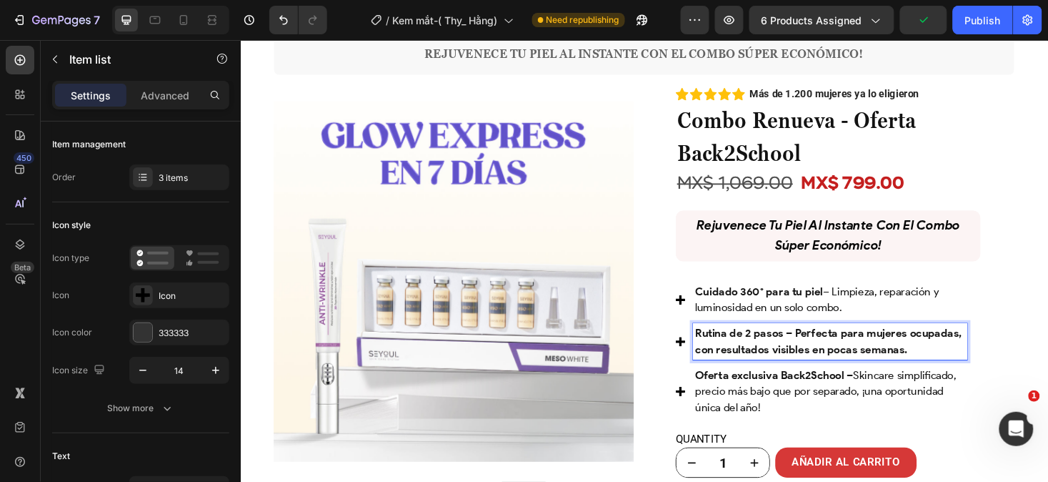
click at [822, 347] on strong "Rutina de 2 pasos – Perfecta para mujeres ocupadas, con resultados visibles en …" at bounding box center [864, 359] width 283 height 31
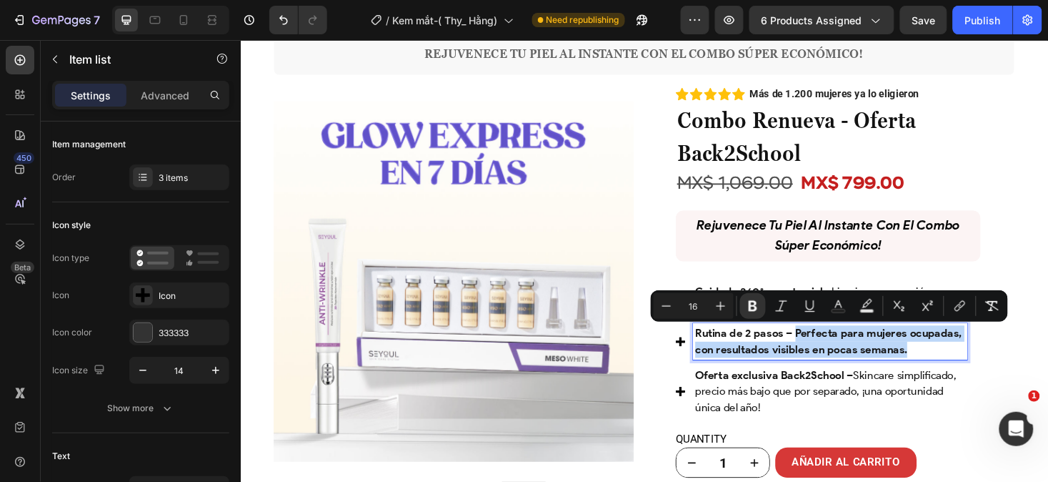
drag, startPoint x: 822, startPoint y: 347, endPoint x: 948, endPoint y: 374, distance: 128.5
click at [948, 374] on p "Rutina de 2 pasos – Perfecta para mujeres ocupadas, con resultados visibles en …" at bounding box center [866, 359] width 287 height 34
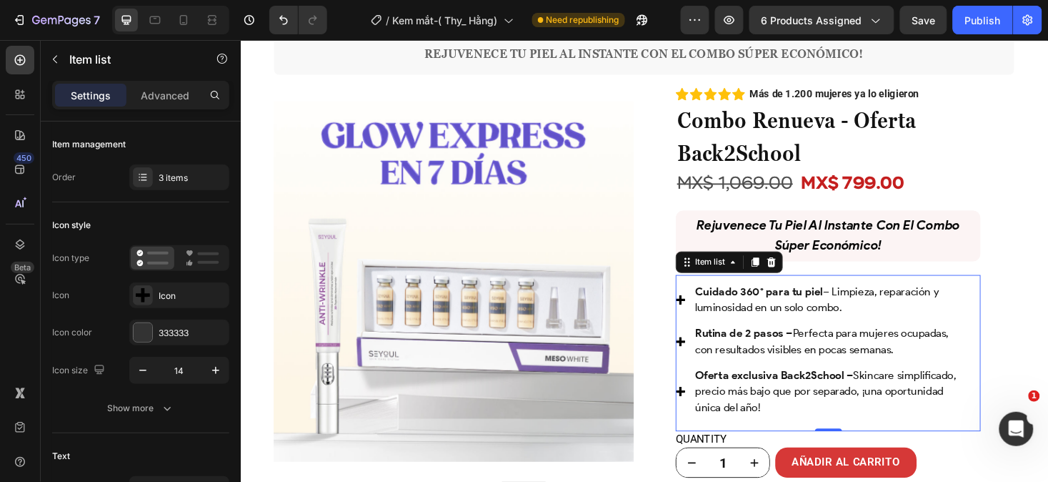
click at [820, 329] on p "Cuidado 360° para tu piel – Limpieza, reparación y luminosidad en un solo combo." at bounding box center [866, 315] width 287 height 34
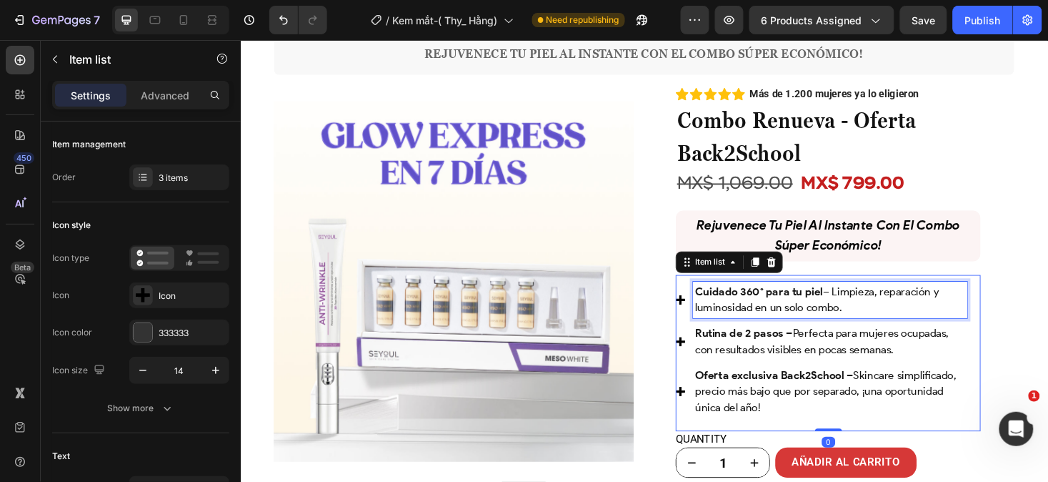
click at [820, 329] on p "Cuidado 360° para tu piel – Limpieza, reparación y luminosidad en un solo combo." at bounding box center [866, 315] width 287 height 34
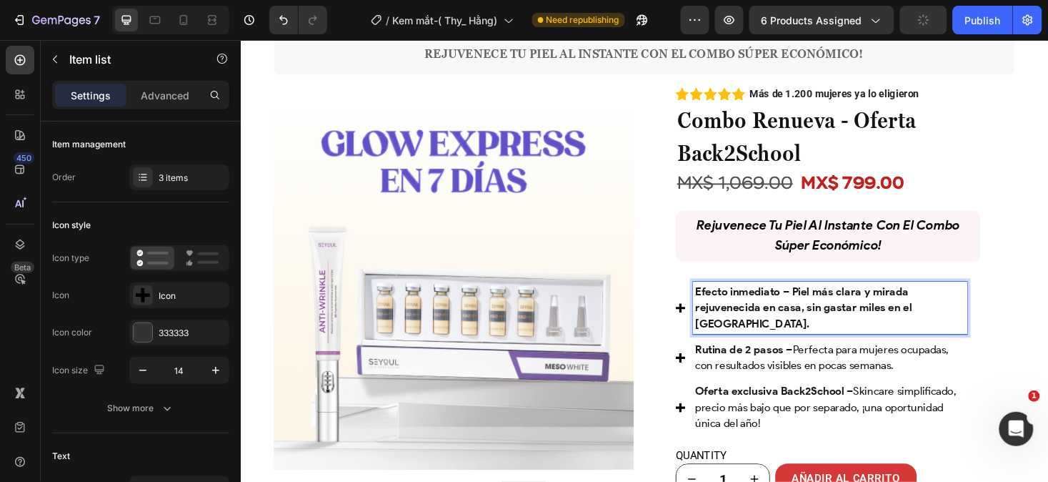
click at [821, 303] on strong "Efecto inmediato – Piel más clara y mirada rejuvenecida en casa, sin gastar mil…" at bounding box center [838, 323] width 230 height 48
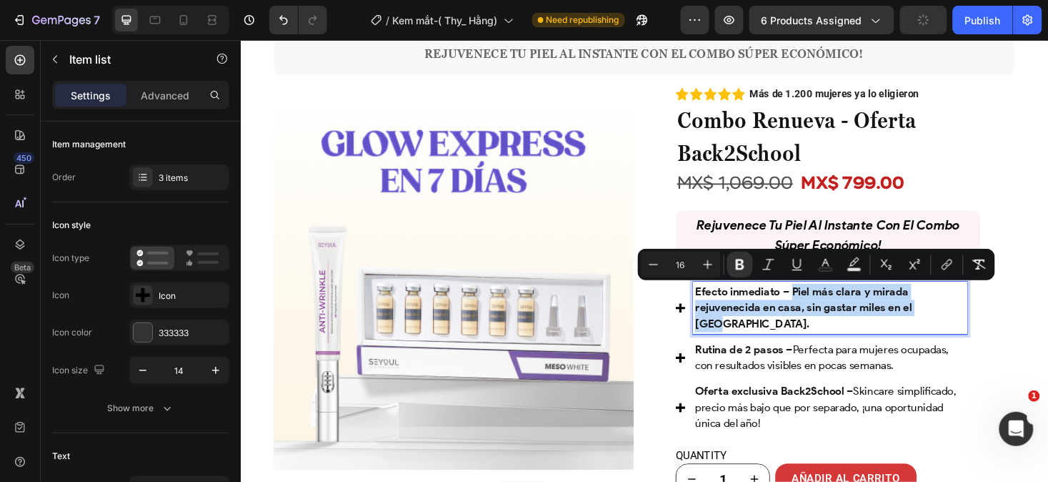
drag, startPoint x: 821, startPoint y: 303, endPoint x: 976, endPoint y: 324, distance: 156.6
click at [976, 324] on p "Efecto inmediato – Piel más clara y mirada rejuvenecida en casa, sin gastar mil…" at bounding box center [866, 323] width 287 height 51
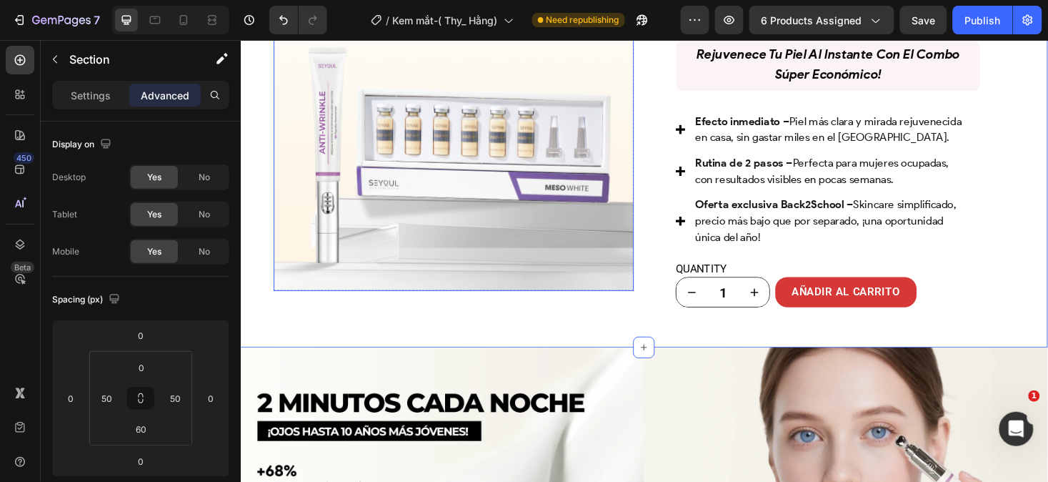
scroll to position [940, 0]
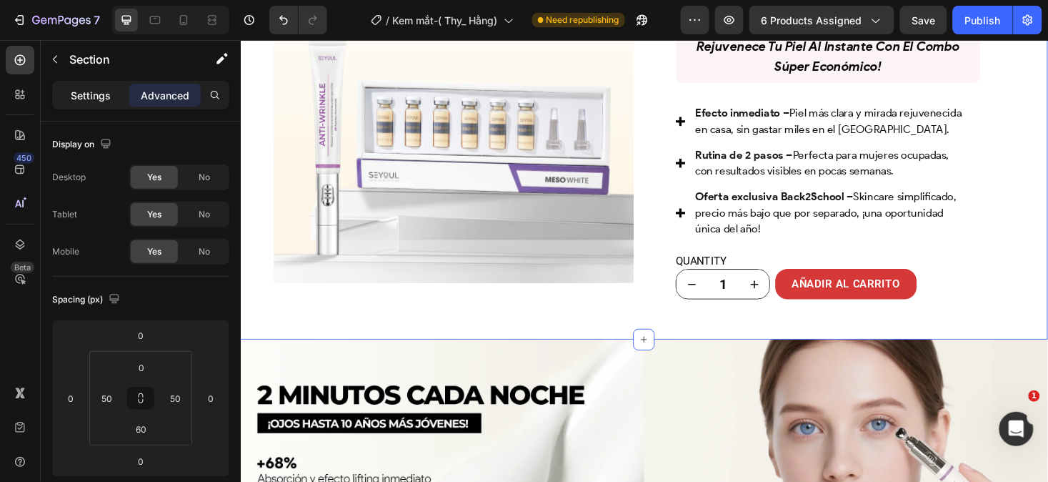
click at [91, 102] on p "Settings" at bounding box center [91, 95] width 40 height 15
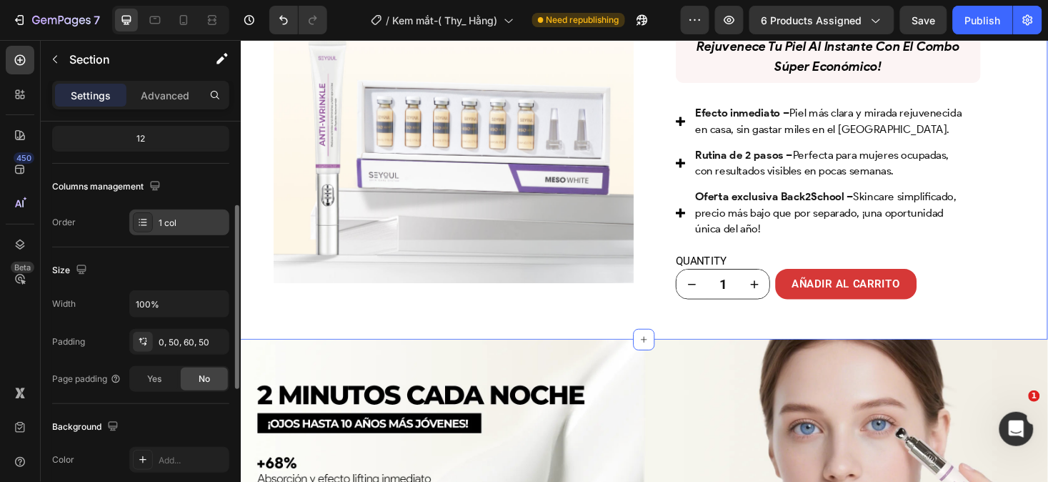
scroll to position [183, 0]
click at [191, 312] on input "100%" at bounding box center [179, 303] width 99 height 26
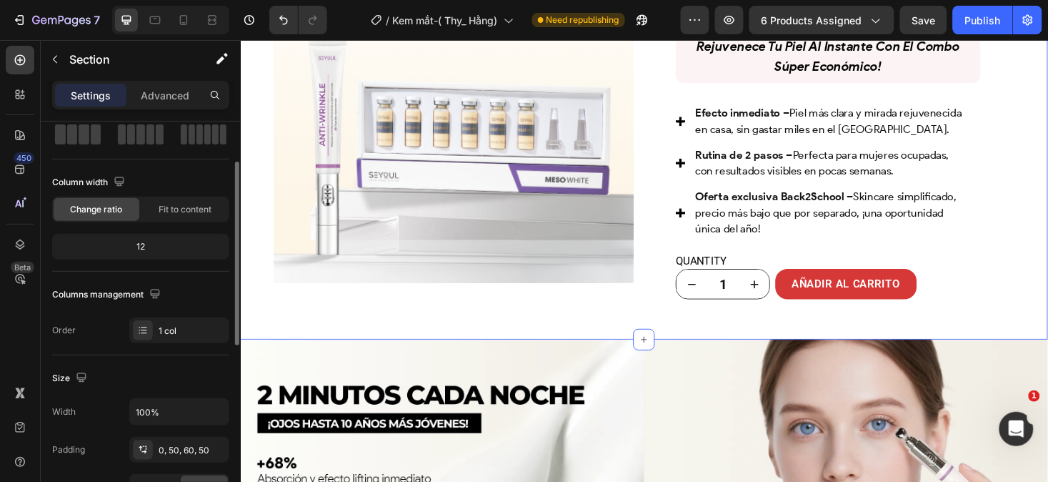
scroll to position [79, 0]
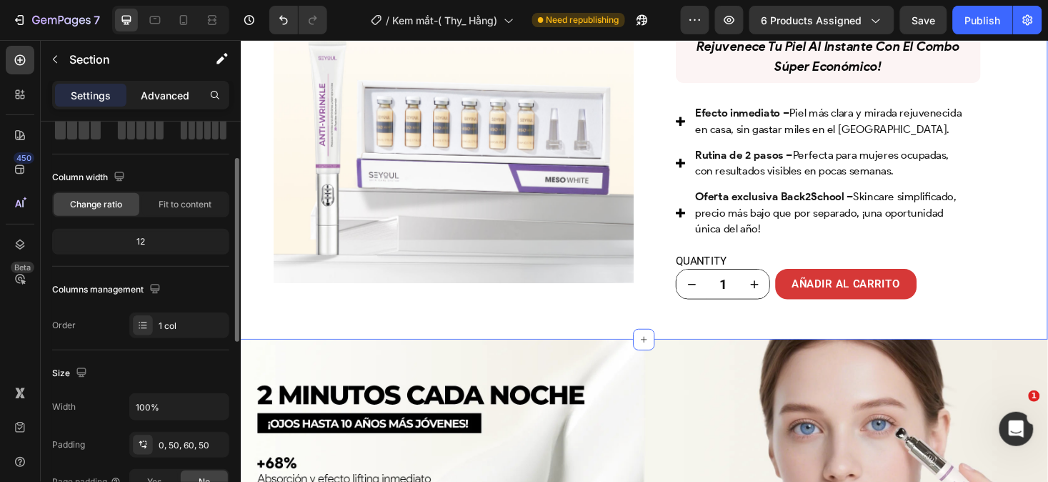
click at [168, 101] on p "Advanced" at bounding box center [165, 95] width 49 height 15
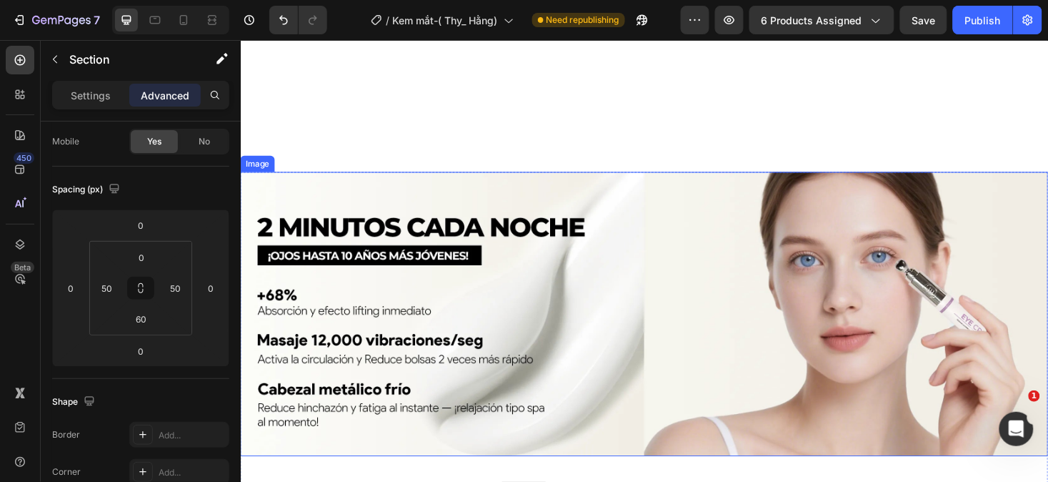
scroll to position [1316, 0]
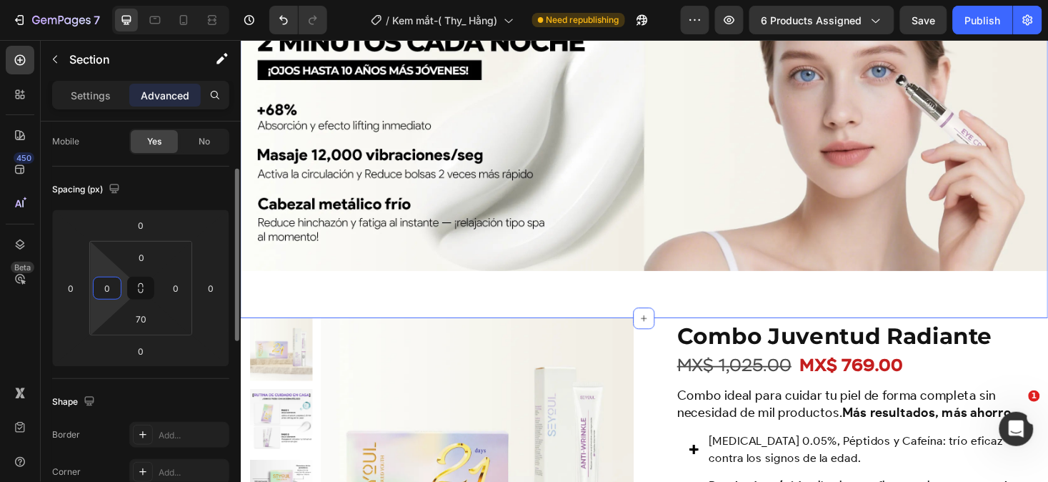
click at [111, 282] on input "0" at bounding box center [106, 287] width 21 height 21
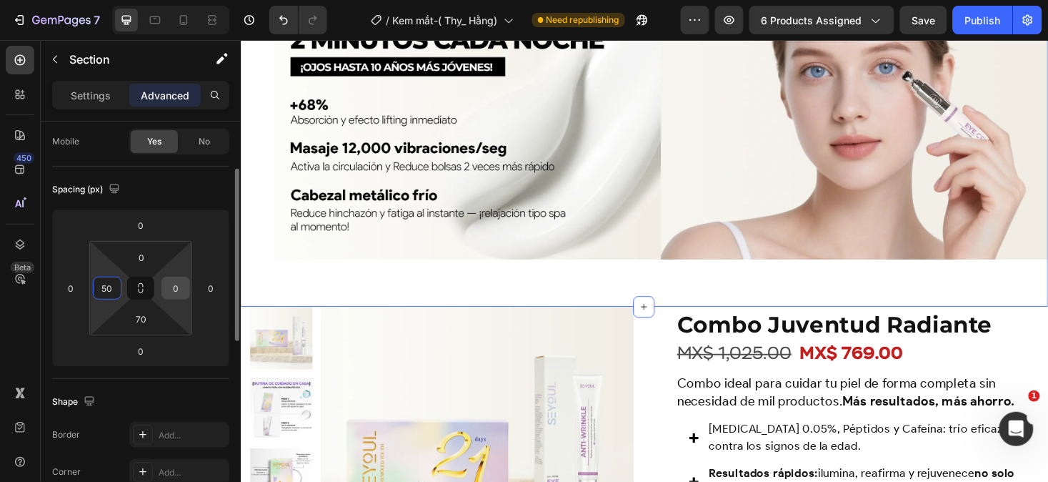
type input "50"
click at [186, 288] on input "0" at bounding box center [175, 287] width 21 height 21
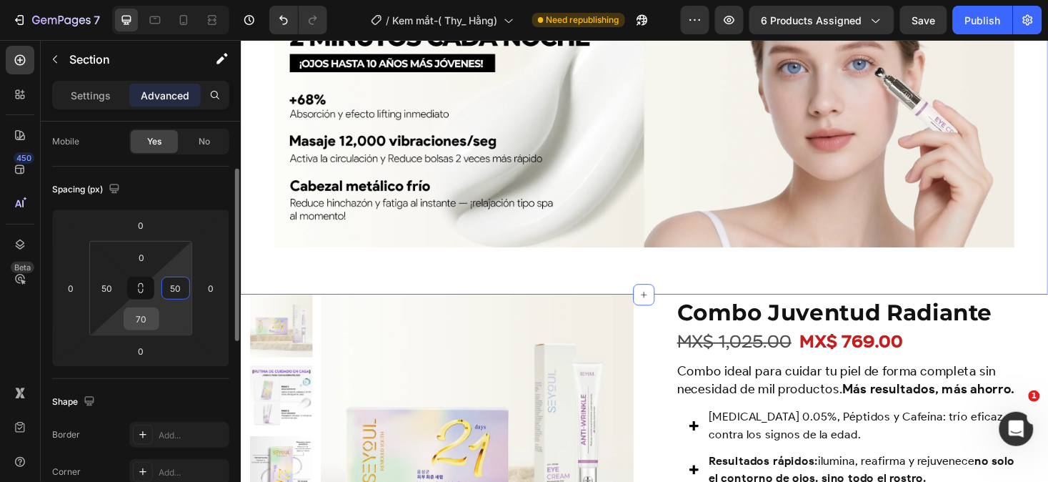
type input "50"
click at [148, 324] on input "70" at bounding box center [141, 318] width 29 height 21
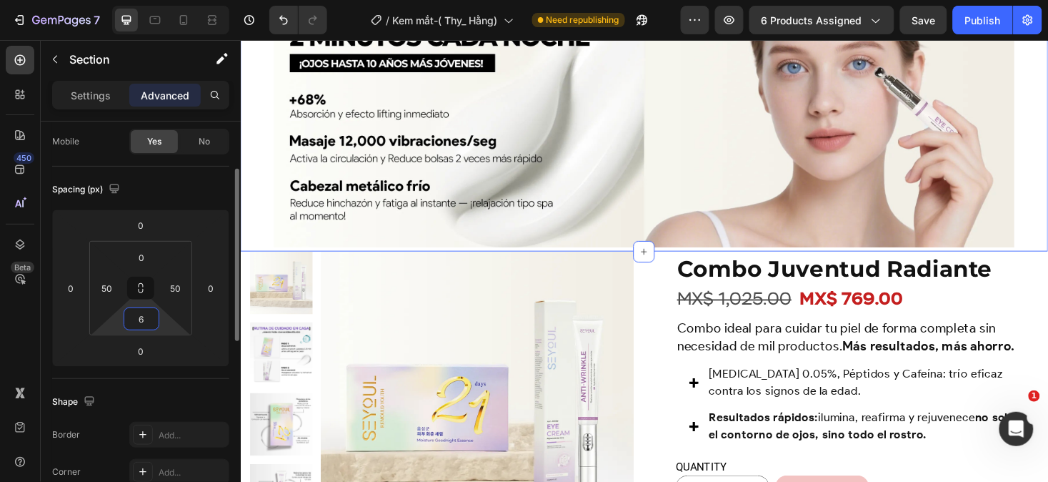
type input "60"
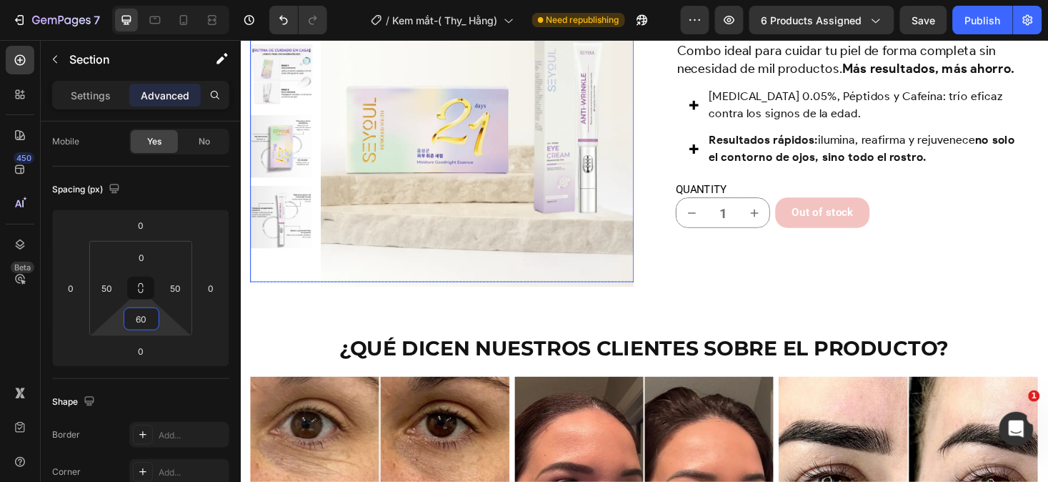
scroll to position [1647, 0]
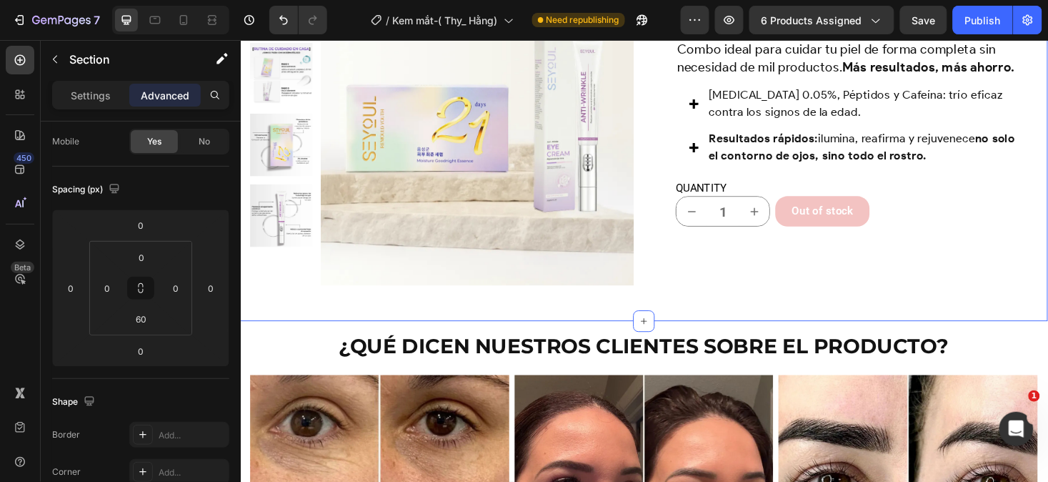
click at [711, 311] on div "Product Images Row Combo Juventud Radiante Product Title MX$ 1,025.00 Product P…" at bounding box center [669, 153] width 858 height 370
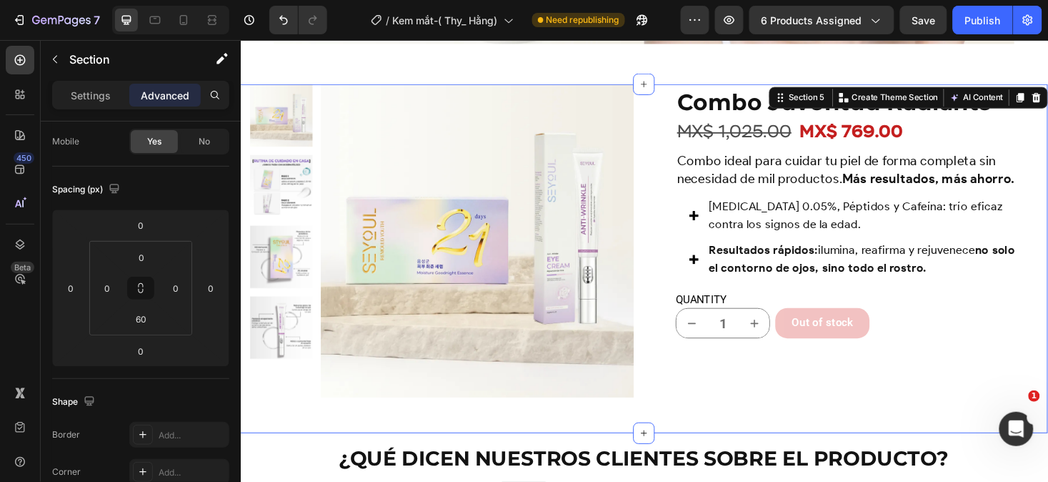
scroll to position [1532, 0]
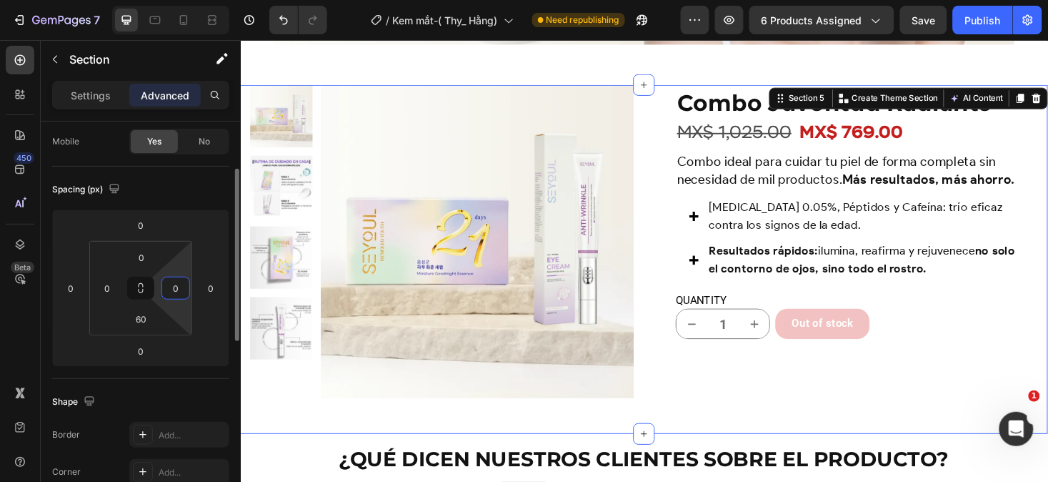
click at [181, 294] on input "0" at bounding box center [175, 287] width 21 height 21
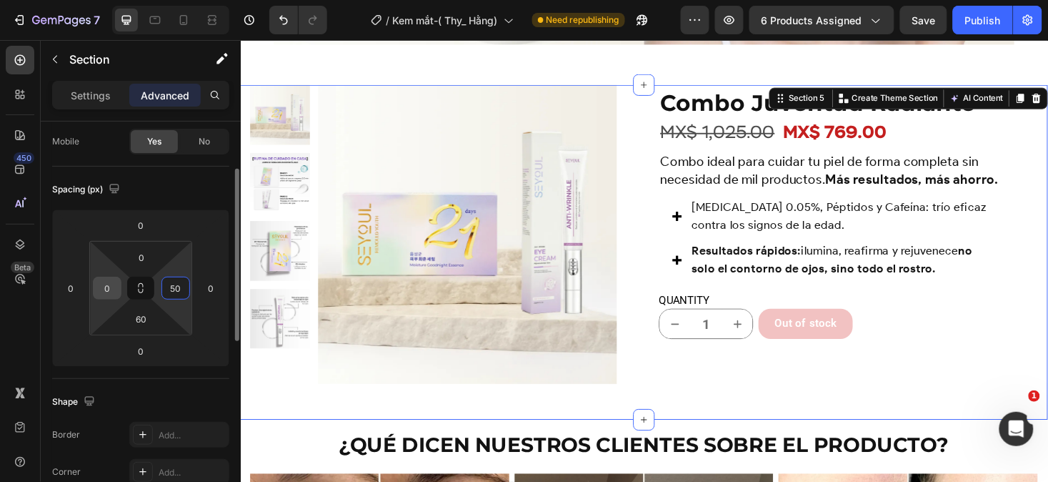
type input "50"
click at [117, 286] on input "0" at bounding box center [106, 287] width 21 height 21
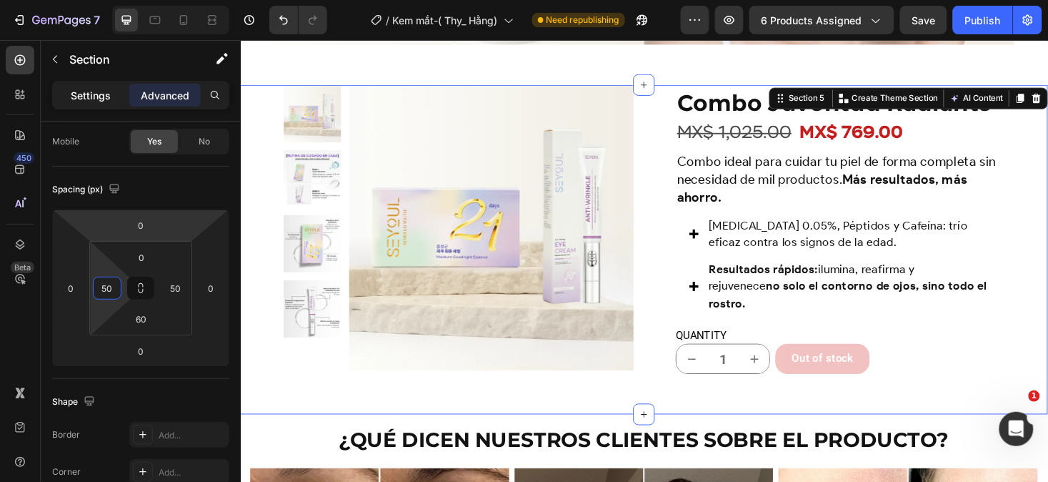
type input "50"
click at [83, 96] on p "Settings" at bounding box center [91, 95] width 40 height 15
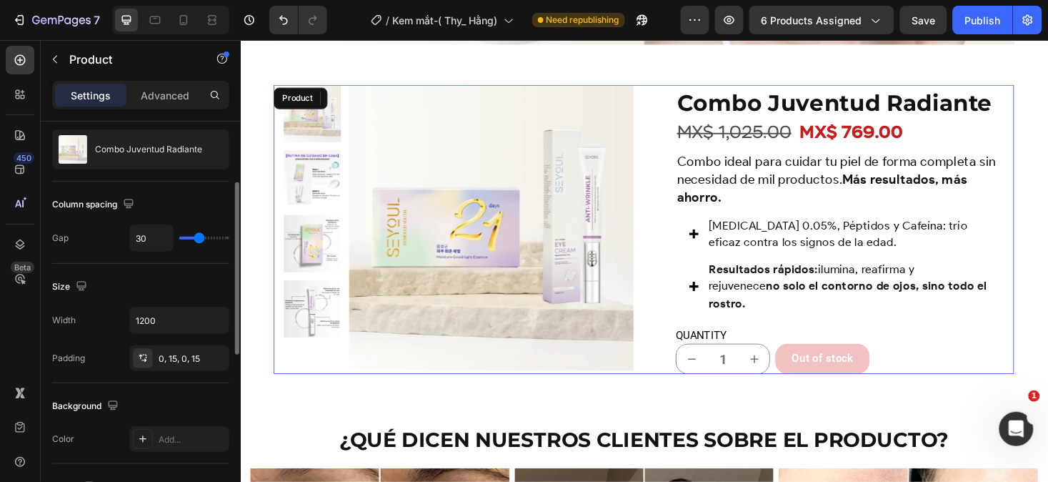
scroll to position [138, 0]
click at [223, 320] on button "button" at bounding box center [216, 318] width 26 height 26
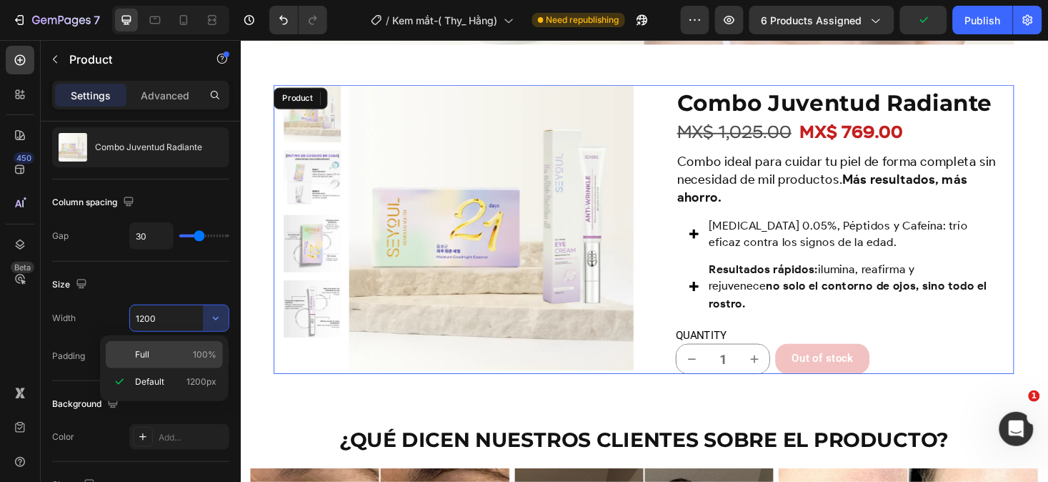
click at [177, 356] on p "Full 100%" at bounding box center [175, 354] width 81 height 13
type input "100%"
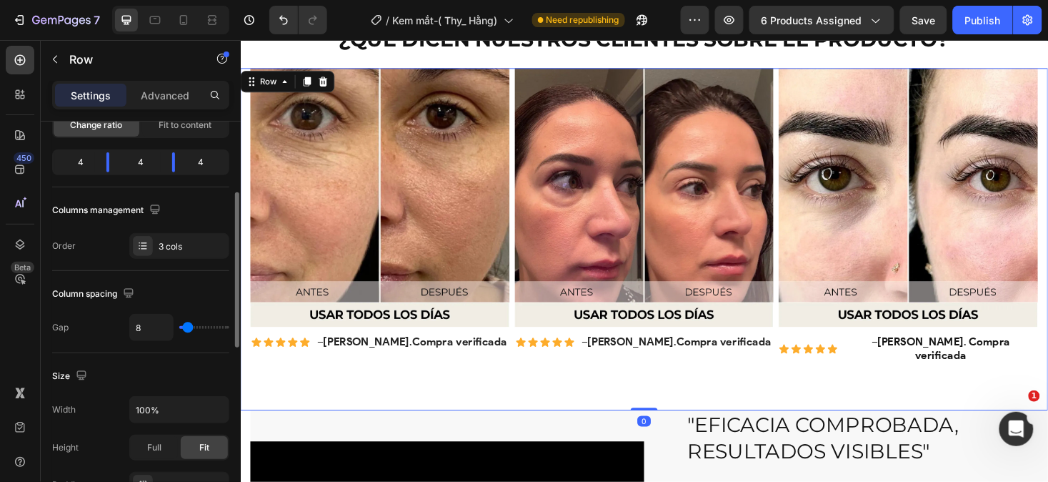
scroll to position [224, 0]
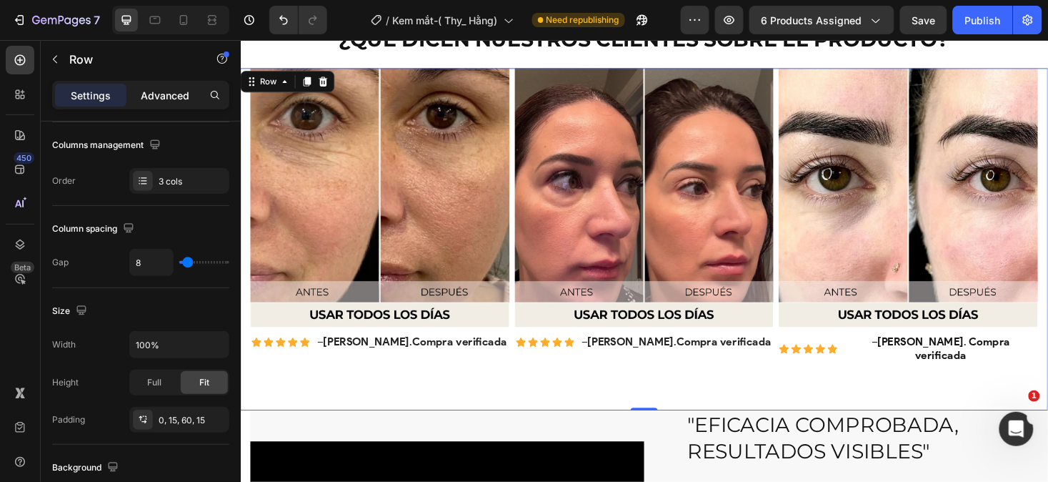
click at [175, 95] on p "Advanced" at bounding box center [165, 95] width 49 height 15
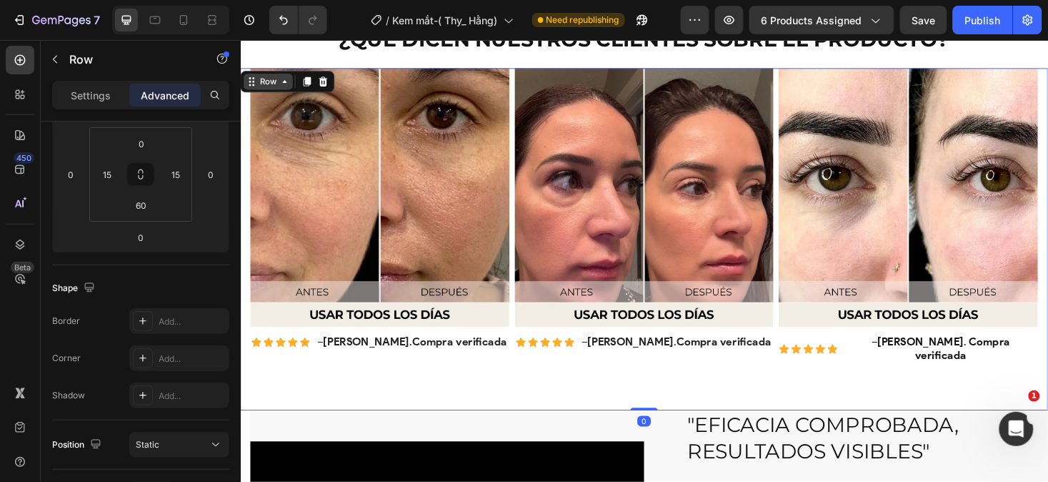
click at [262, 86] on div "Row" at bounding box center [270, 83] width 24 height 13
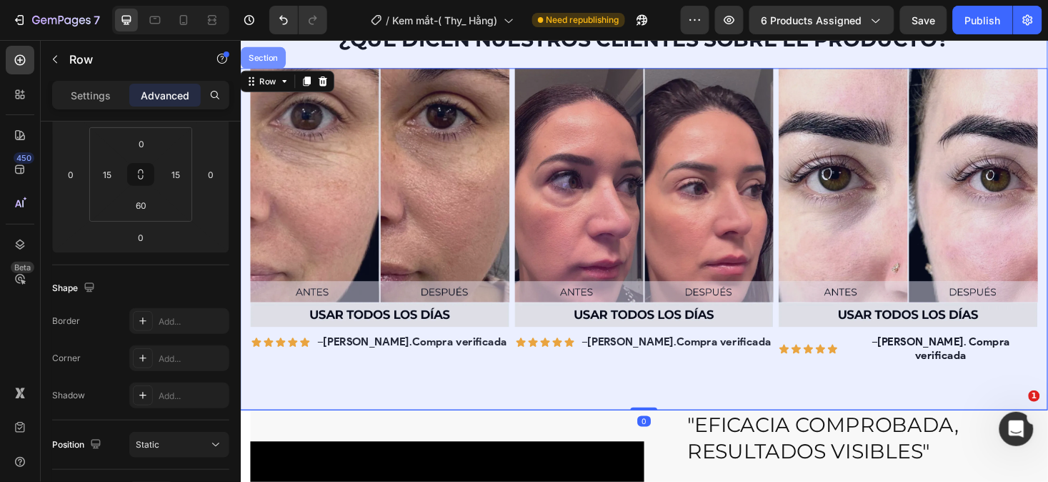
click at [272, 51] on div "Section" at bounding box center [265, 58] width 48 height 23
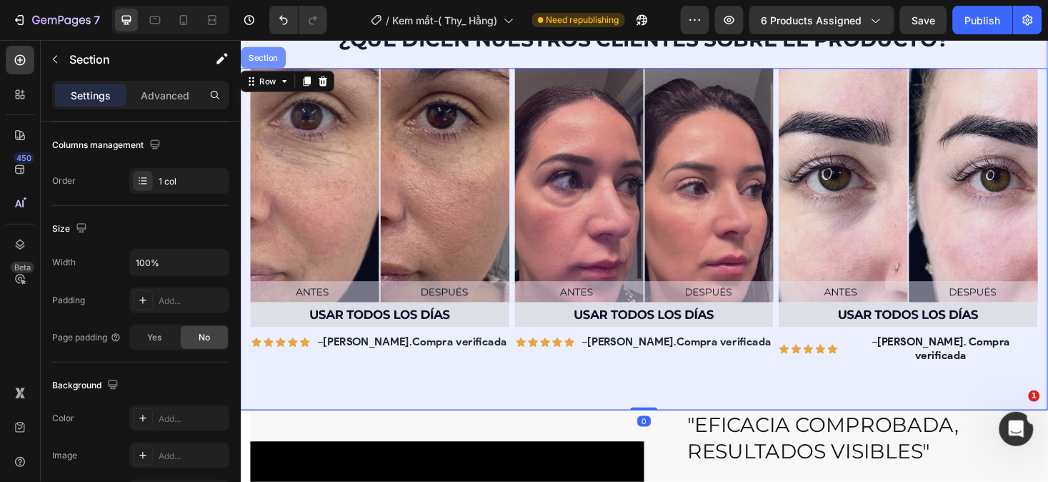
scroll to position [0, 0]
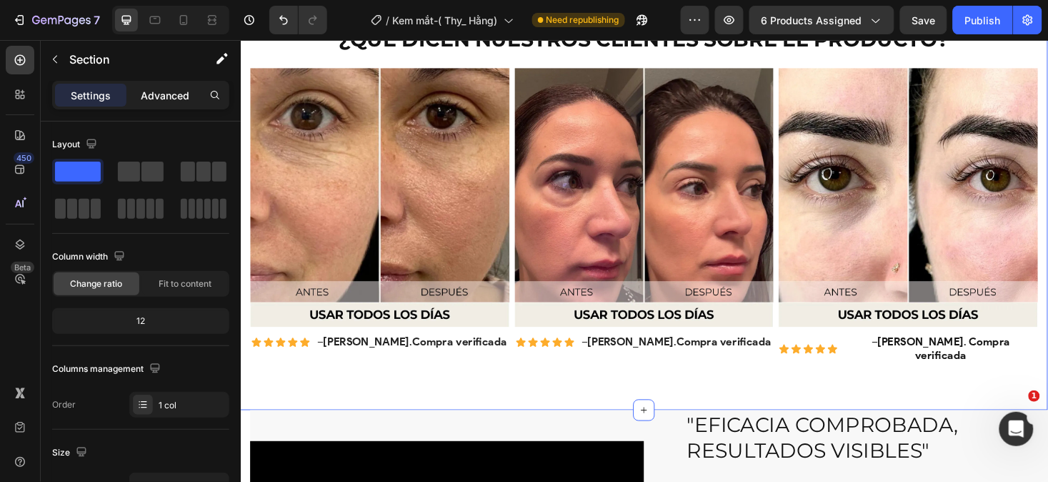
click at [162, 88] on p "Advanced" at bounding box center [165, 95] width 49 height 15
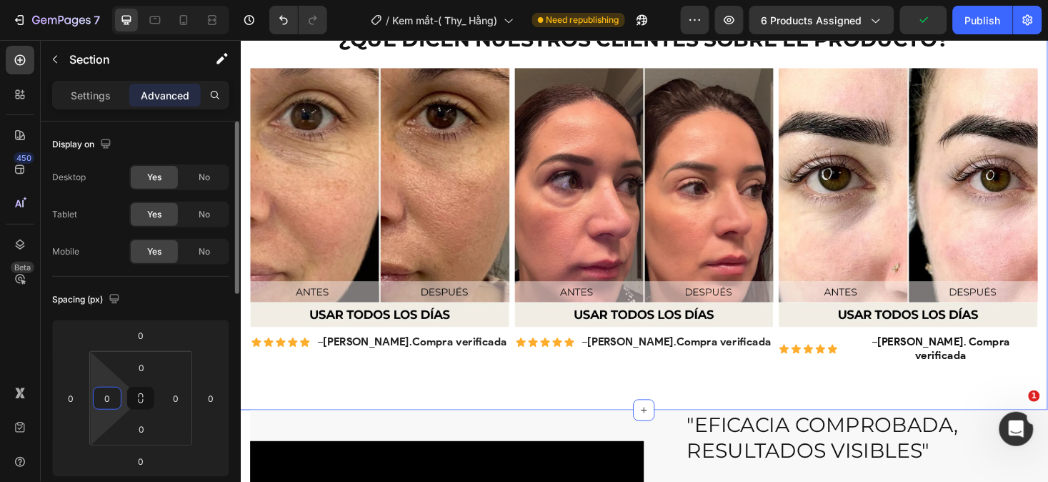
click at [113, 395] on input "0" at bounding box center [106, 397] width 21 height 21
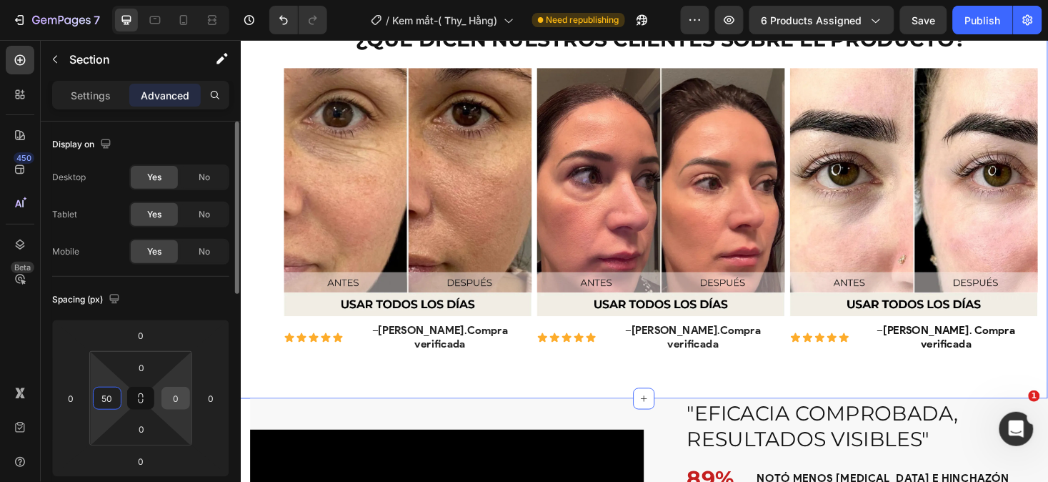
type input "50"
click at [173, 397] on input "0" at bounding box center [175, 397] width 21 height 21
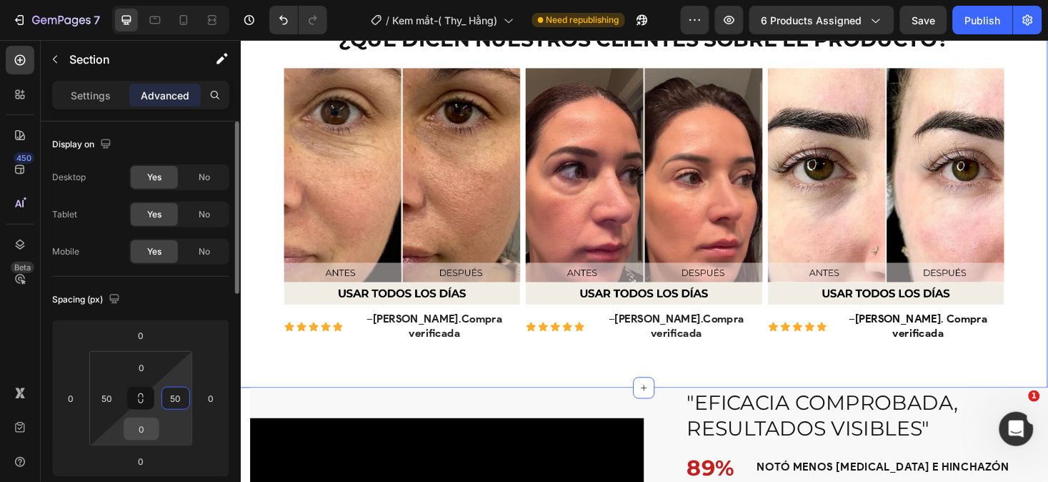
type input "50"
click at [141, 429] on input "0" at bounding box center [141, 428] width 29 height 21
type input "60"
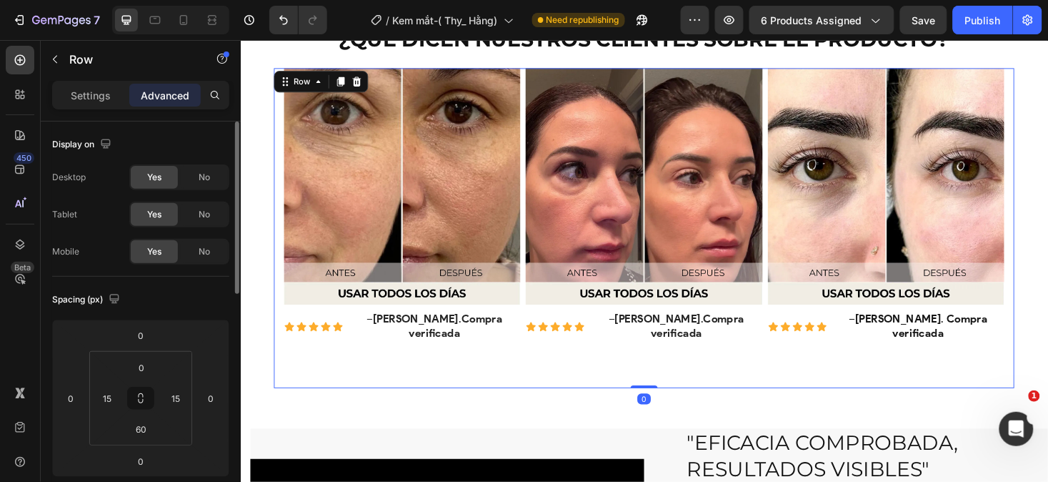
click at [309, 358] on div "Image Icon Icon Icon Icon Icon Icon List – Nayeli . Compra verificada Text Bloc…" at bounding box center [669, 238] width 786 height 339
click at [151, 429] on input "60" at bounding box center [141, 428] width 29 height 21
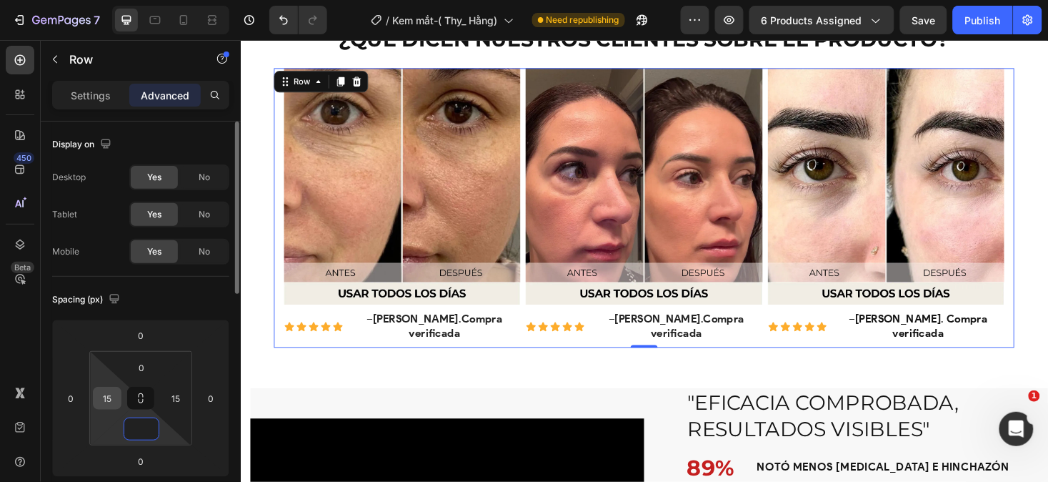
type input "0"
click at [108, 397] on input "15" at bounding box center [106, 397] width 21 height 21
type input "0"
click at [174, 396] on input "15" at bounding box center [175, 397] width 21 height 21
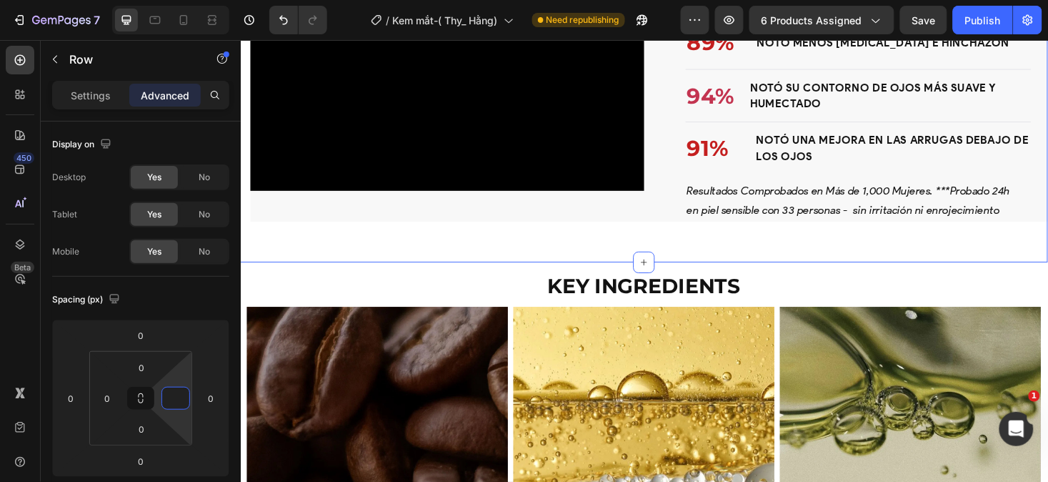
scroll to position [2378, 0]
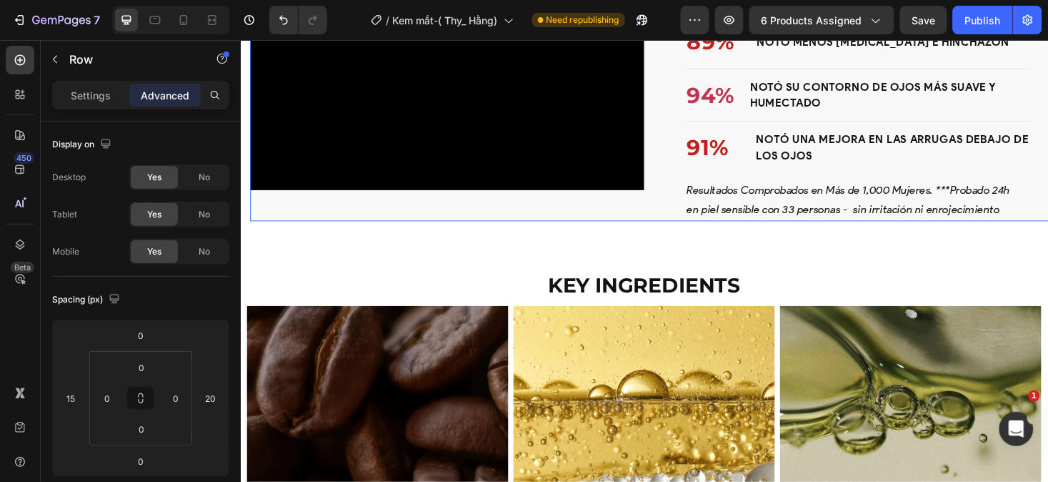
click at [778, 231] on div ""Eficacia Comprobada, Resultados Visibles" Heading 89% Text block notó menos oj…" at bounding box center [899, 93] width 418 height 274
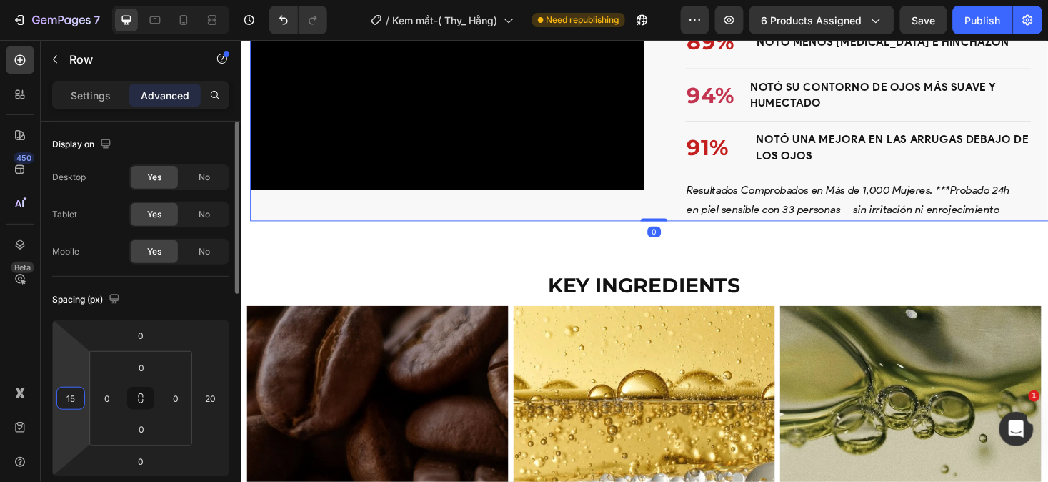
click at [73, 394] on input "15" at bounding box center [70, 397] width 21 height 21
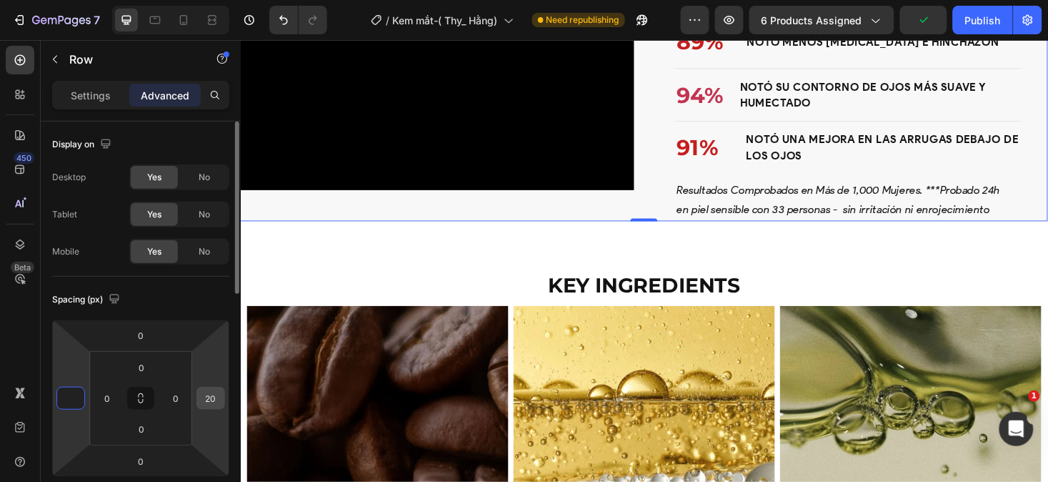
type input "0"
click at [219, 397] on input "20" at bounding box center [210, 397] width 21 height 21
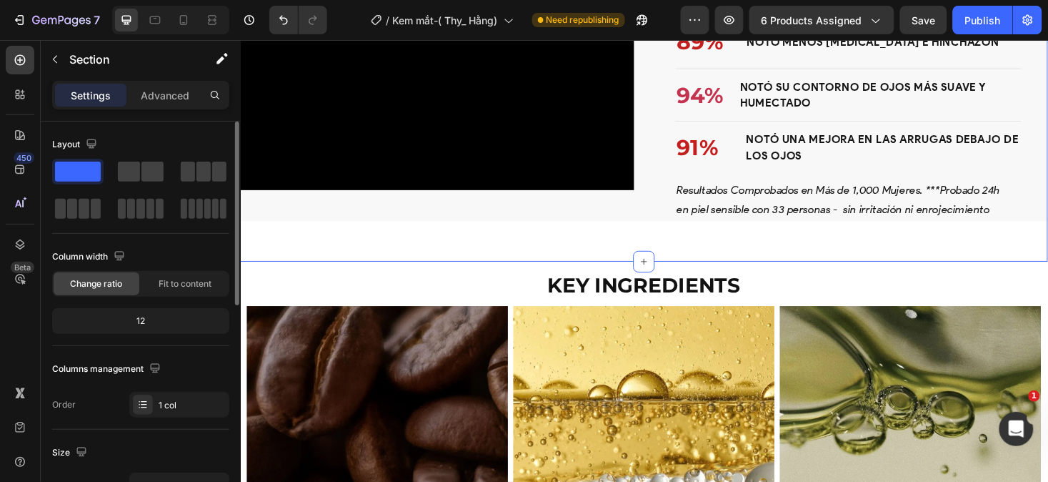
click at [480, 274] on div ""Eficacia Comprobada, Resultados Visibles" Heading 89% Text block notó menos oj…" at bounding box center [669, 114] width 858 height 317
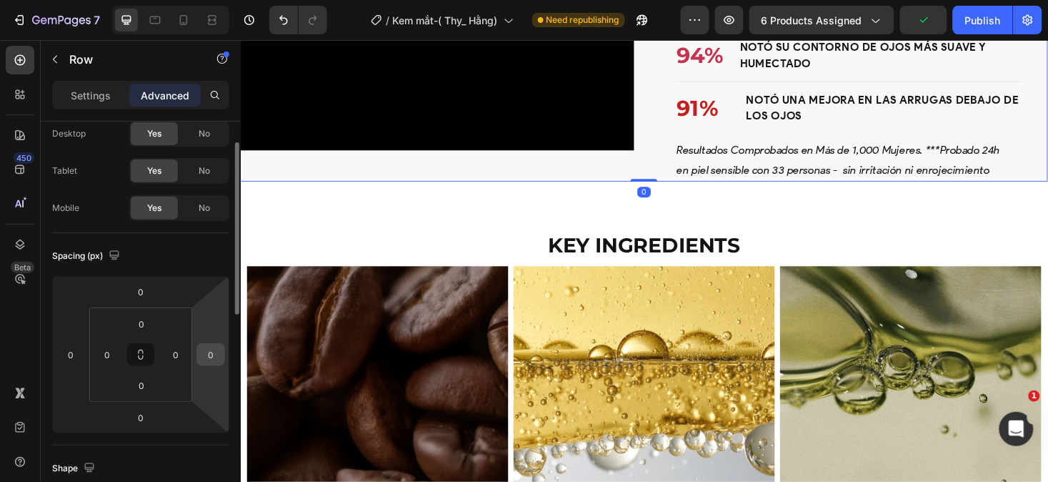
scroll to position [45, 0]
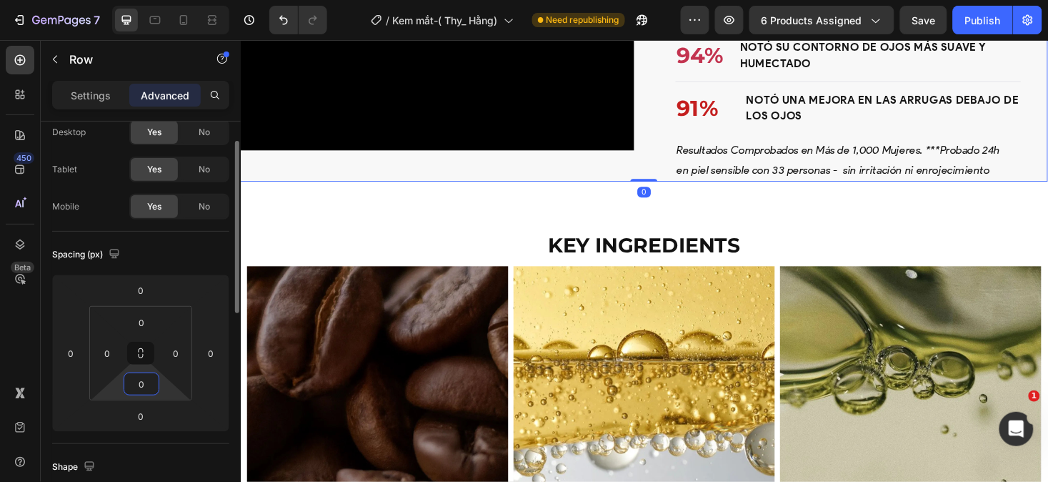
click at [151, 388] on input "0" at bounding box center [141, 383] width 29 height 21
type input "00"
click at [146, 411] on input "0" at bounding box center [140, 415] width 29 height 21
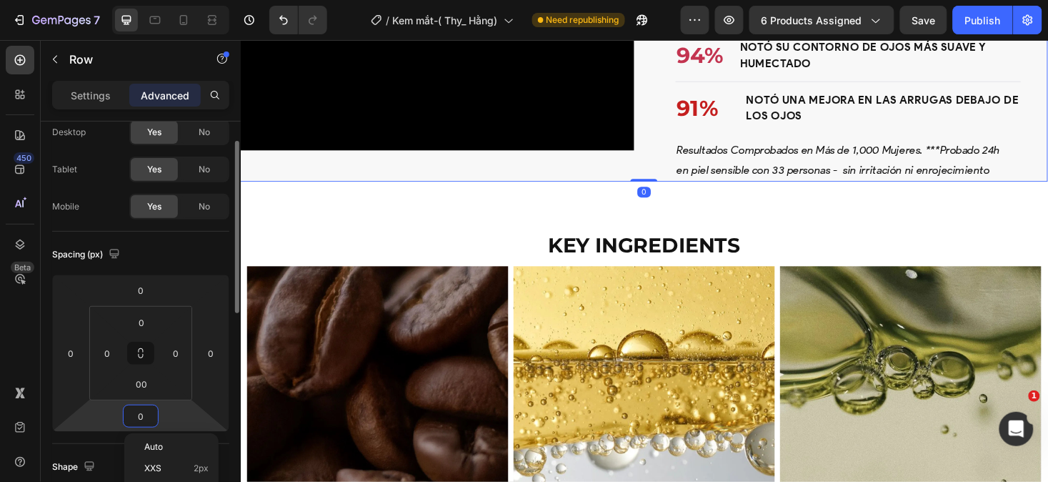
type input "00"
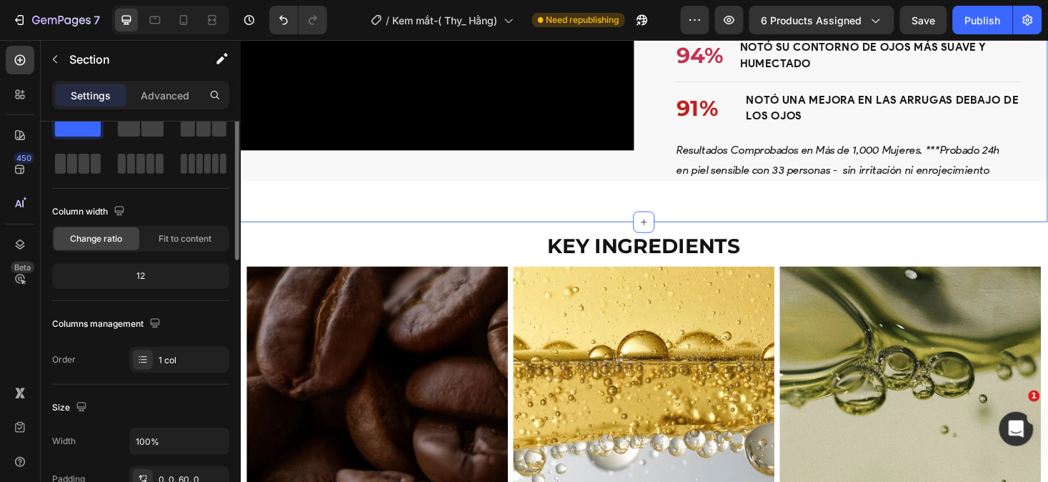
scroll to position [0, 0]
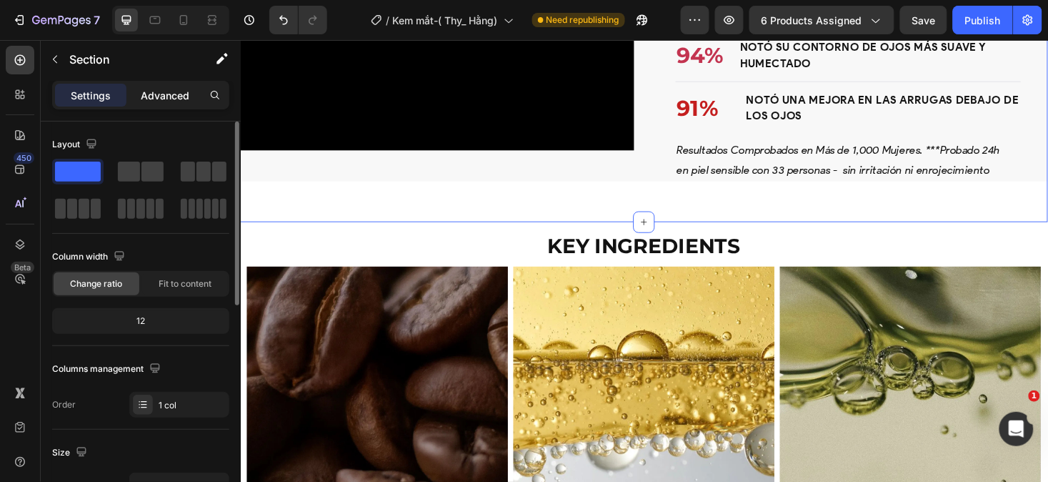
click at [175, 86] on div "Advanced" at bounding box center [164, 95] width 71 height 23
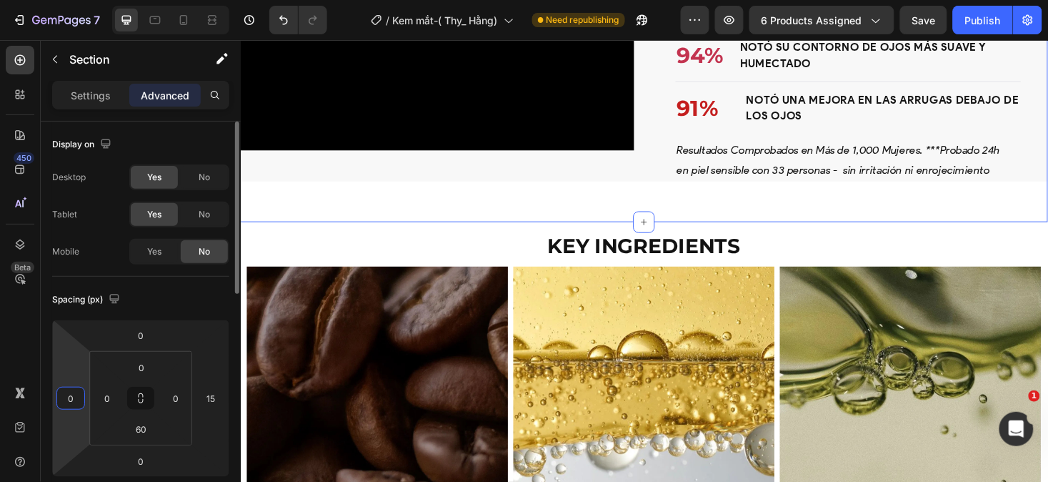
click at [69, 401] on input "0" at bounding box center [70, 397] width 21 height 21
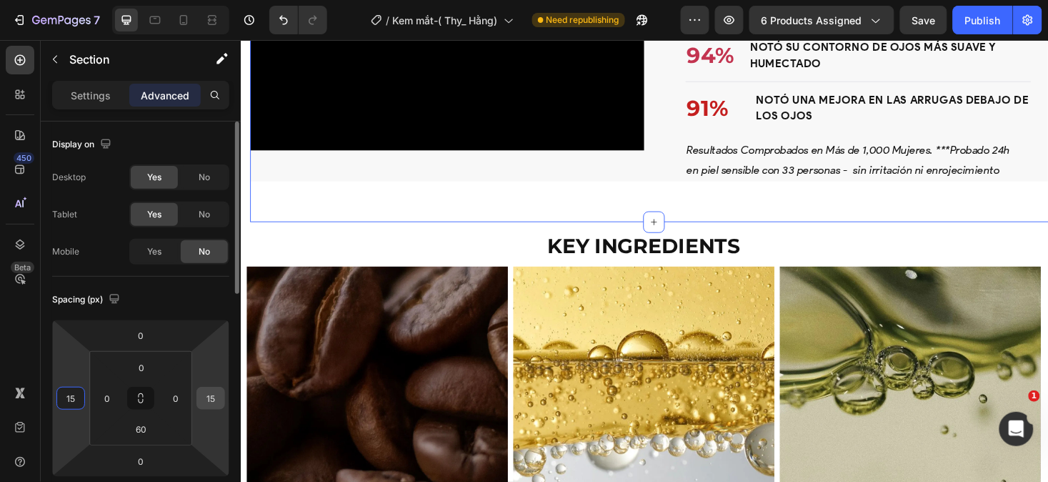
type input "15"
click at [209, 397] on input "15" at bounding box center [210, 397] width 21 height 21
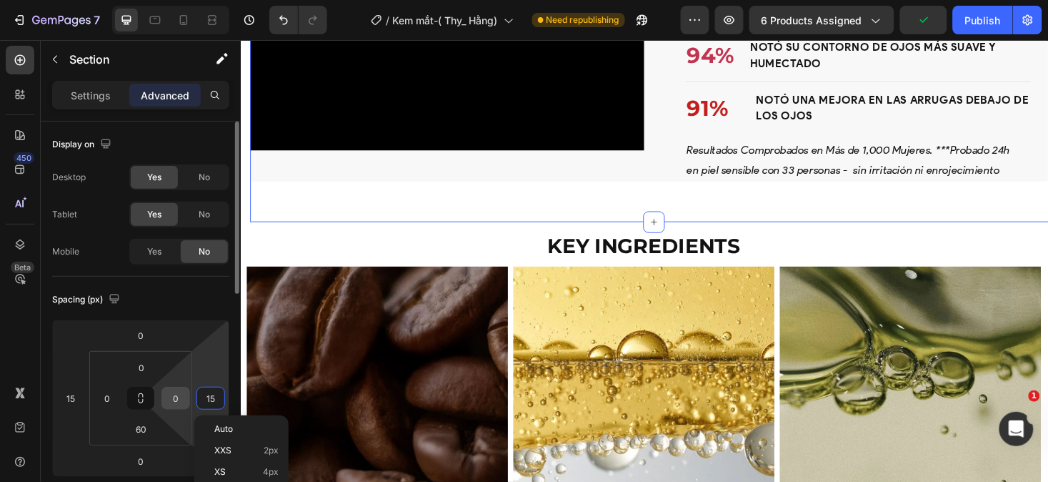
click at [180, 400] on input "0" at bounding box center [175, 397] width 21 height 21
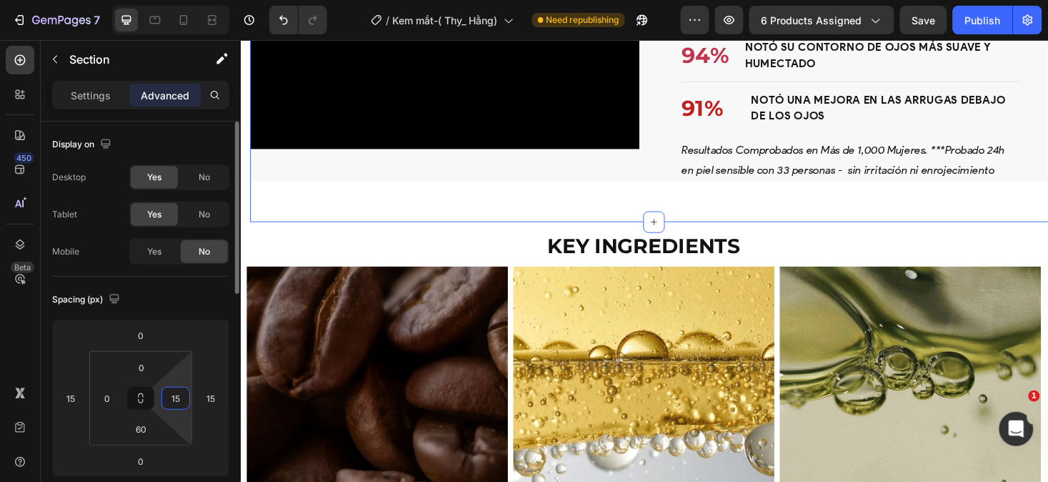
type input "1"
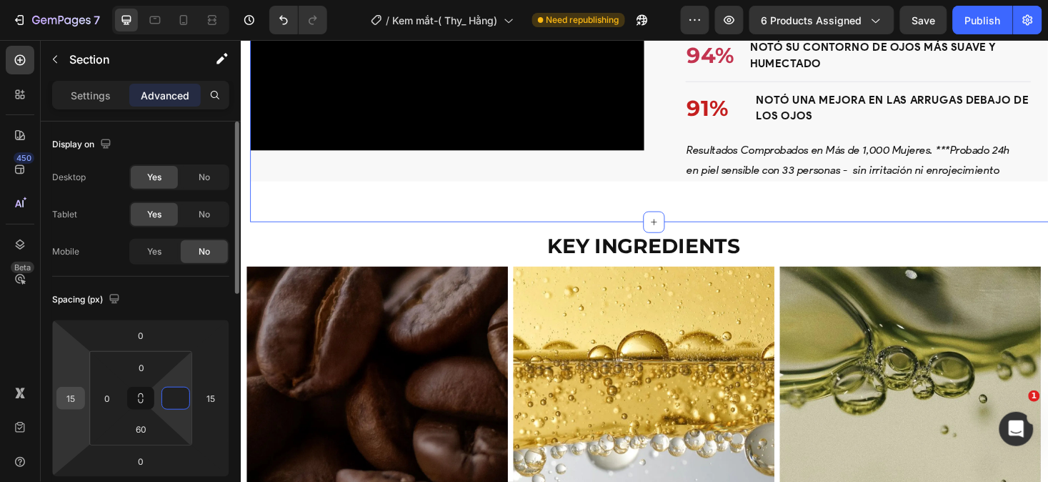
type input "0"
click at [79, 403] on input "15" at bounding box center [70, 397] width 21 height 21
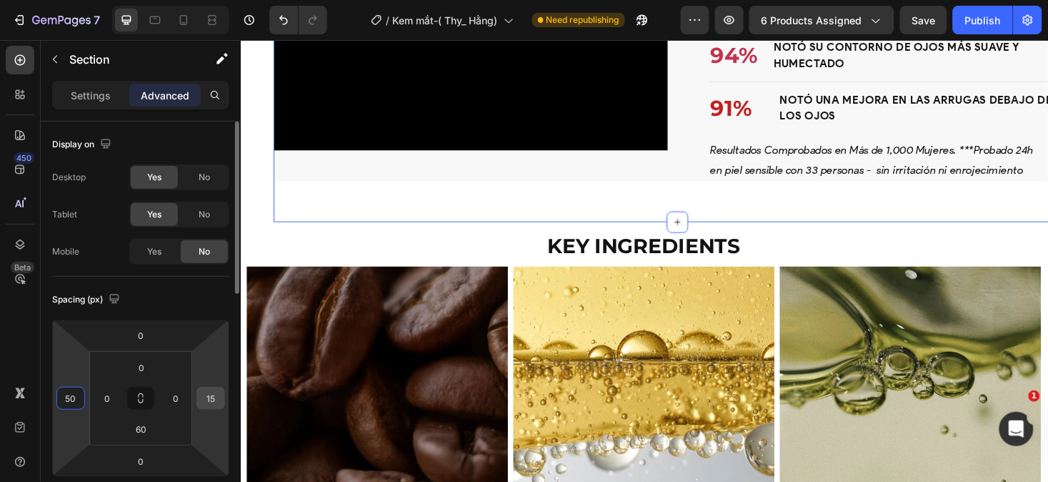
type input "50"
click at [216, 400] on input "15" at bounding box center [210, 397] width 21 height 21
type input "5"
type input "0"
click at [76, 394] on input "50" at bounding box center [70, 397] width 21 height 21
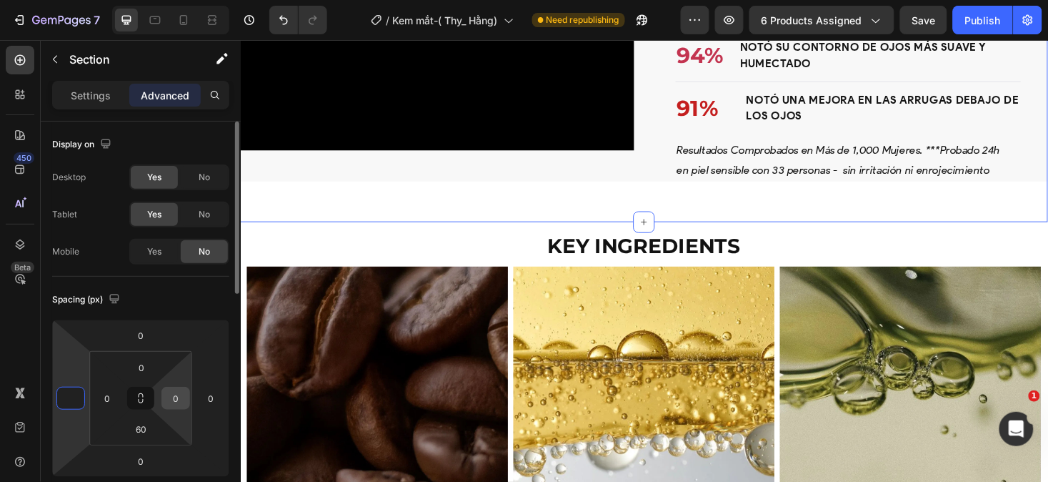
type input "0"
click at [182, 394] on input "0" at bounding box center [175, 397] width 21 height 21
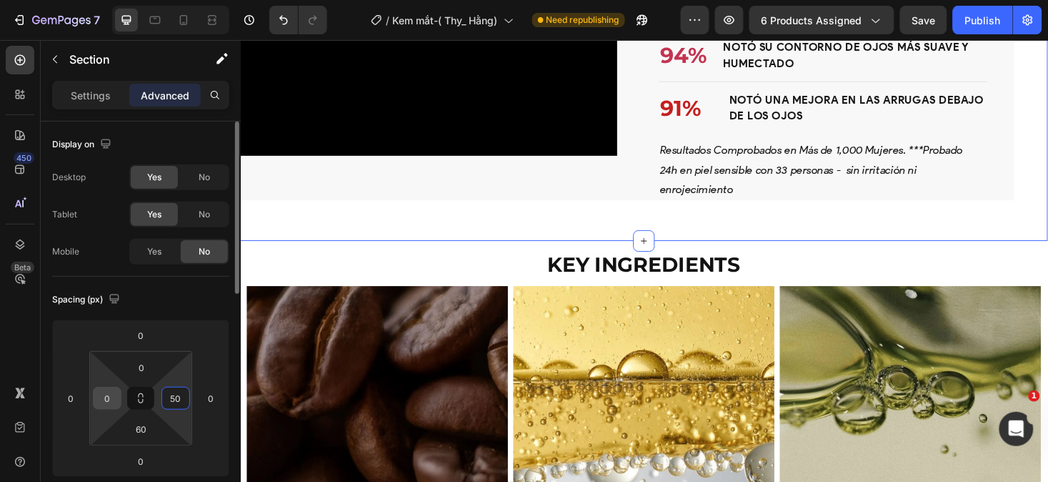
type input "50"
click at [116, 402] on input "0" at bounding box center [106, 397] width 21 height 21
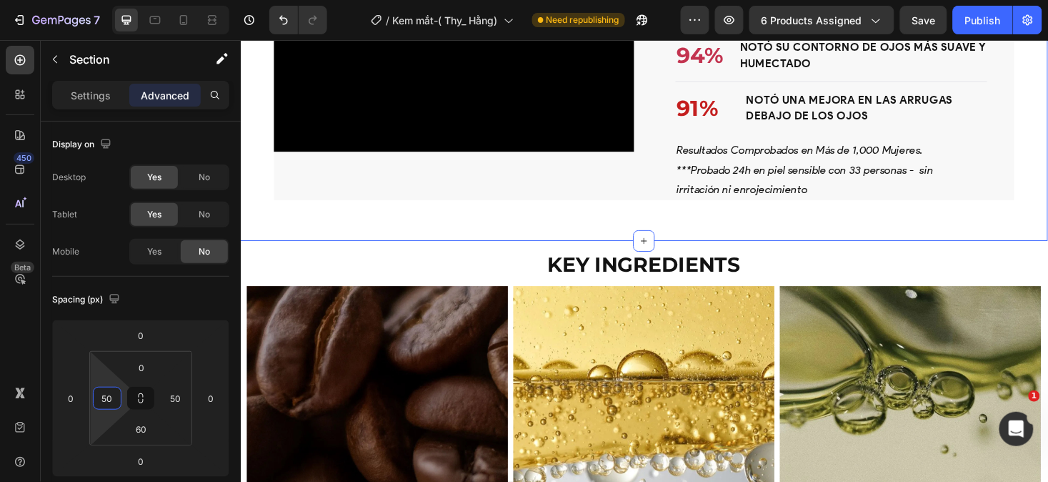
type input "50"
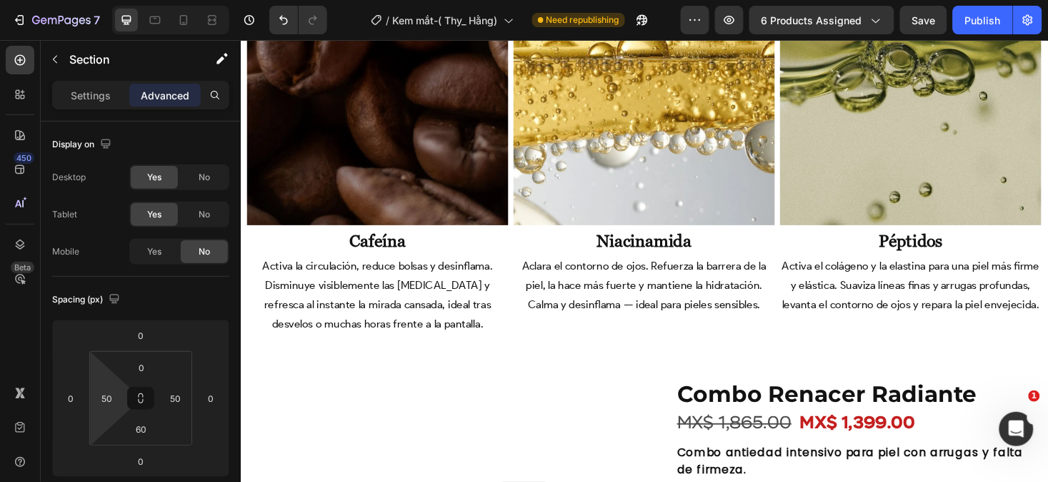
scroll to position [2847, 0]
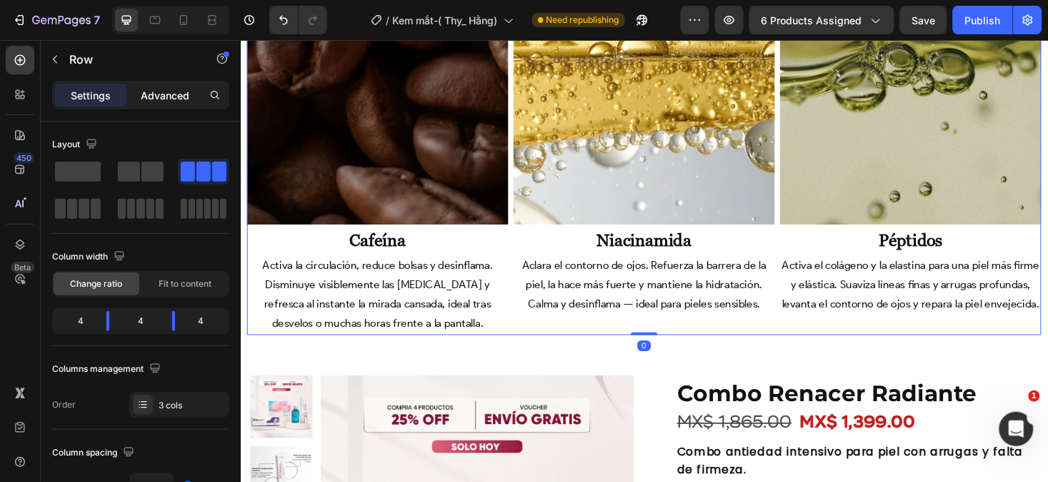
click at [153, 98] on p "Advanced" at bounding box center [165, 95] width 49 height 15
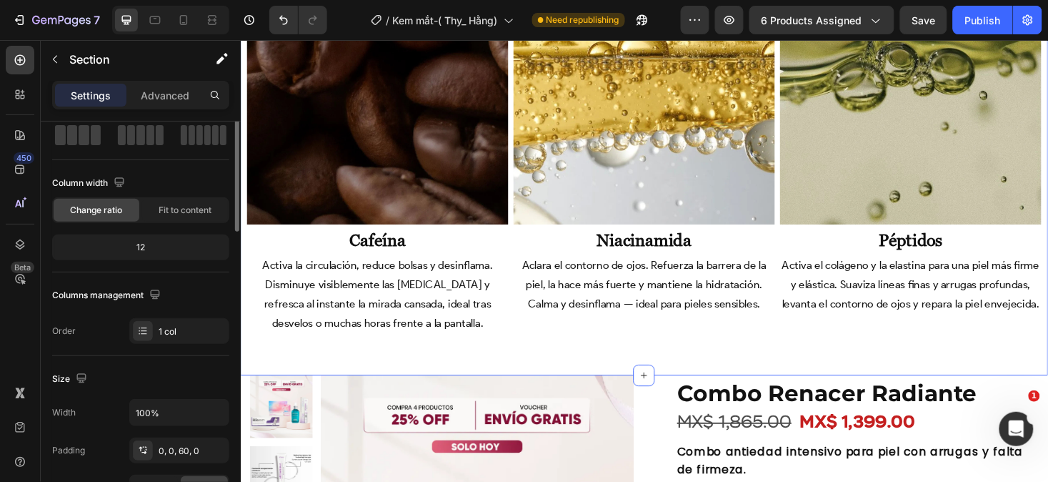
scroll to position [0, 0]
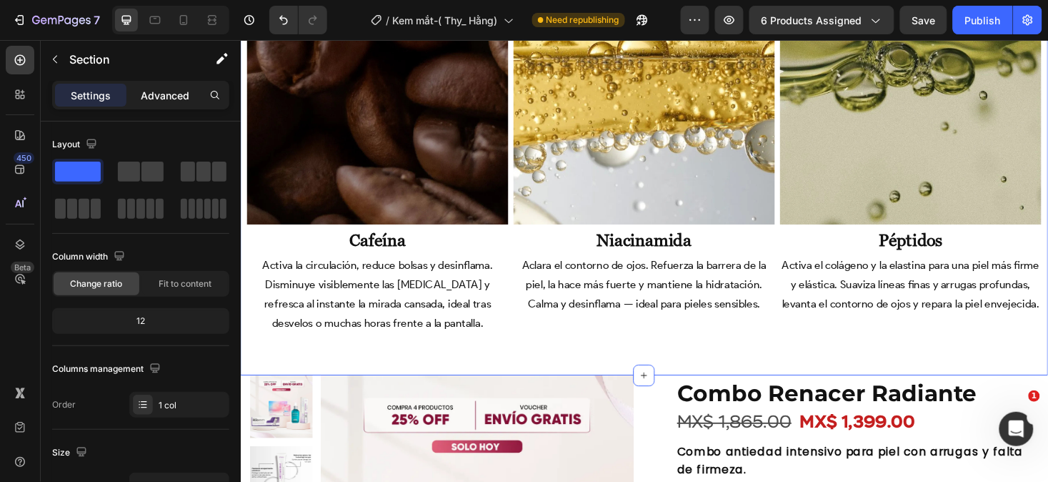
click at [179, 101] on p "Advanced" at bounding box center [165, 95] width 49 height 15
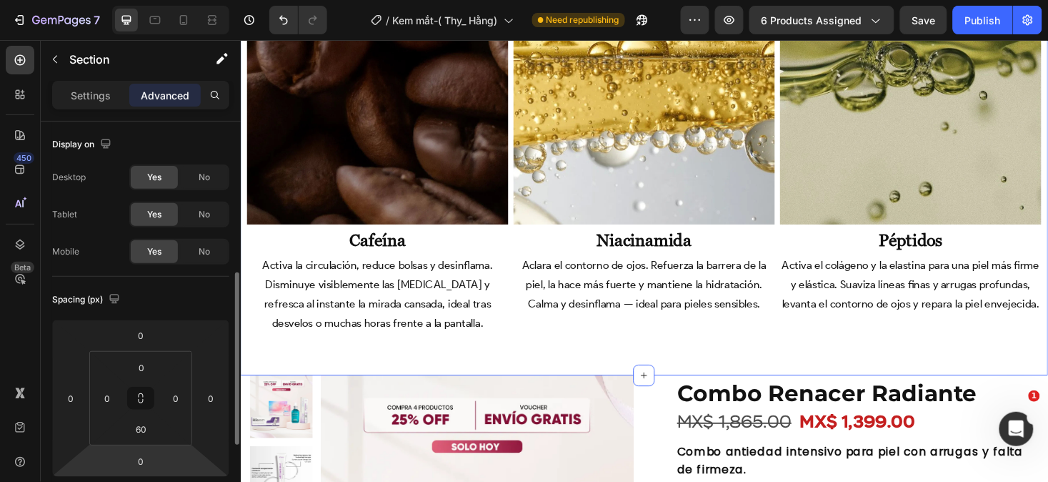
scroll to position [129, 0]
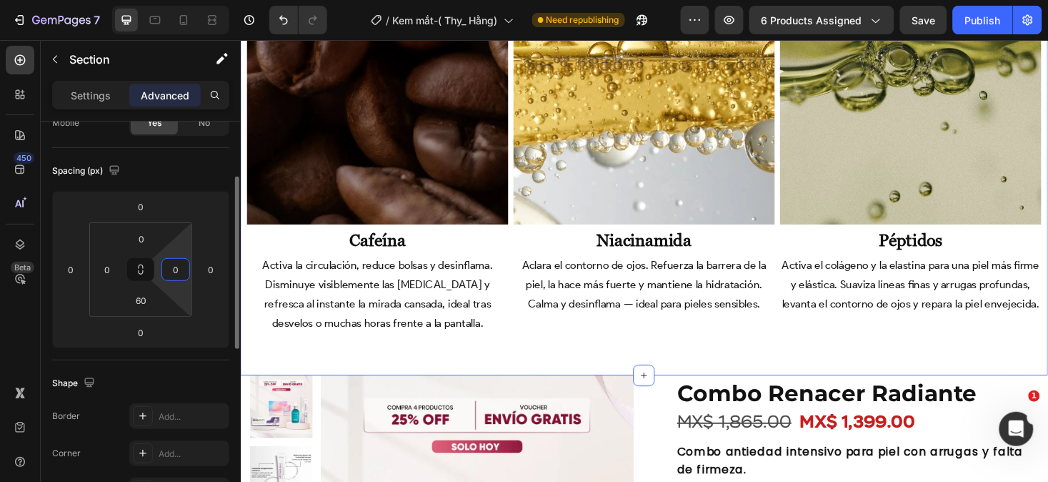
click at [182, 272] on input "0" at bounding box center [175, 269] width 21 height 21
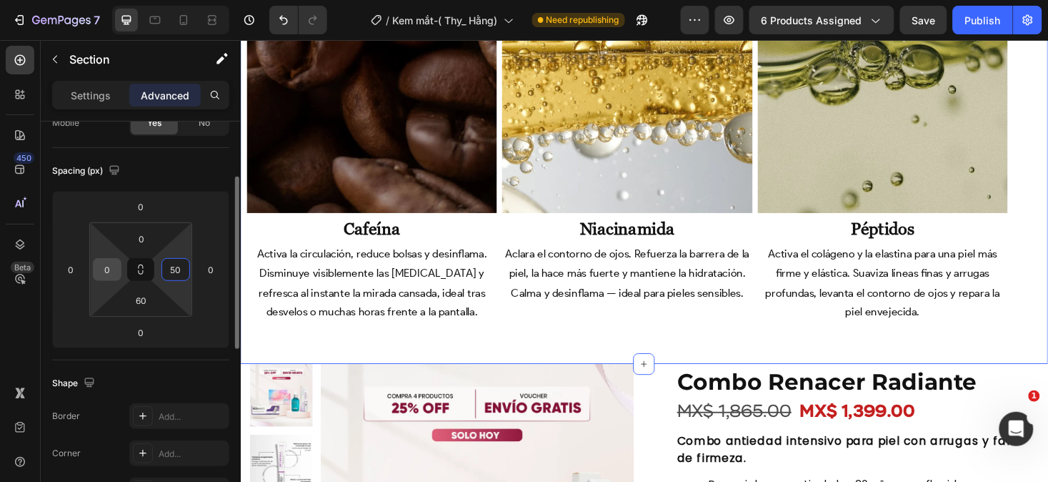
type input "50"
click at [108, 268] on input "0" at bounding box center [106, 269] width 21 height 21
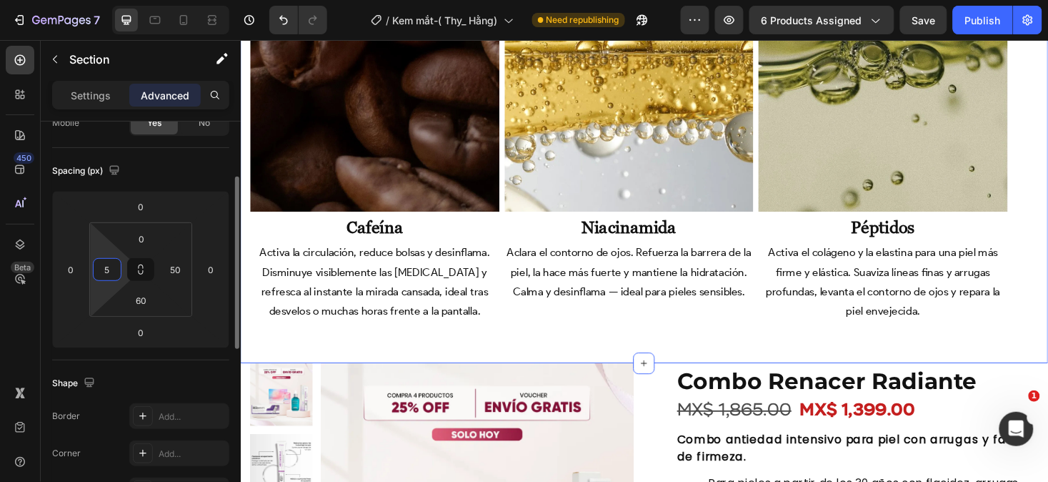
type input "50"
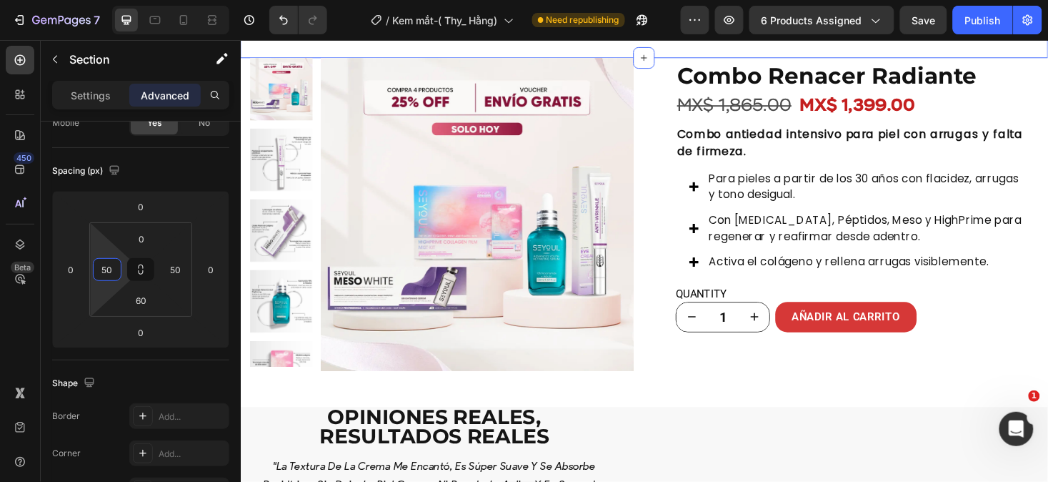
scroll to position [3161, 0]
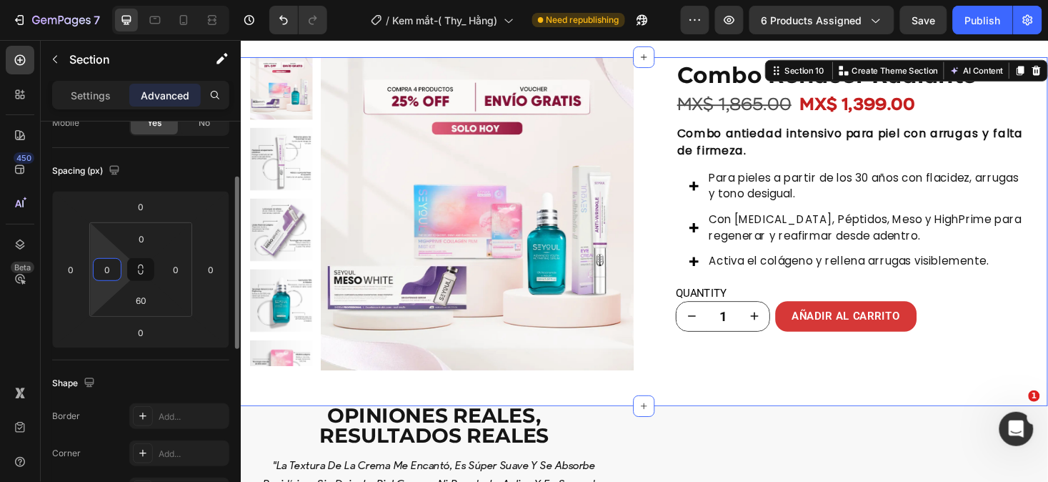
click at [107, 267] on input "0" at bounding box center [106, 269] width 21 height 21
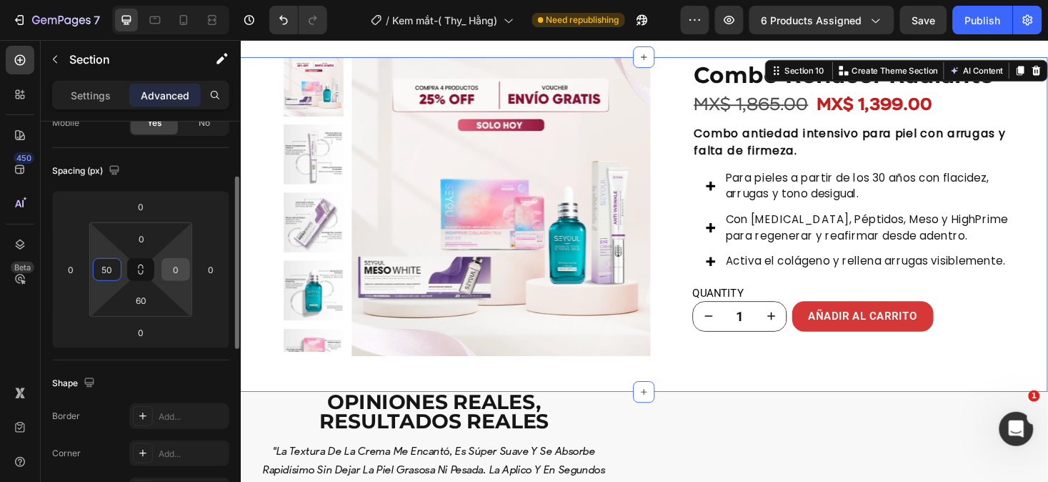
type input "50"
click at [181, 272] on input "0" at bounding box center [175, 269] width 21 height 21
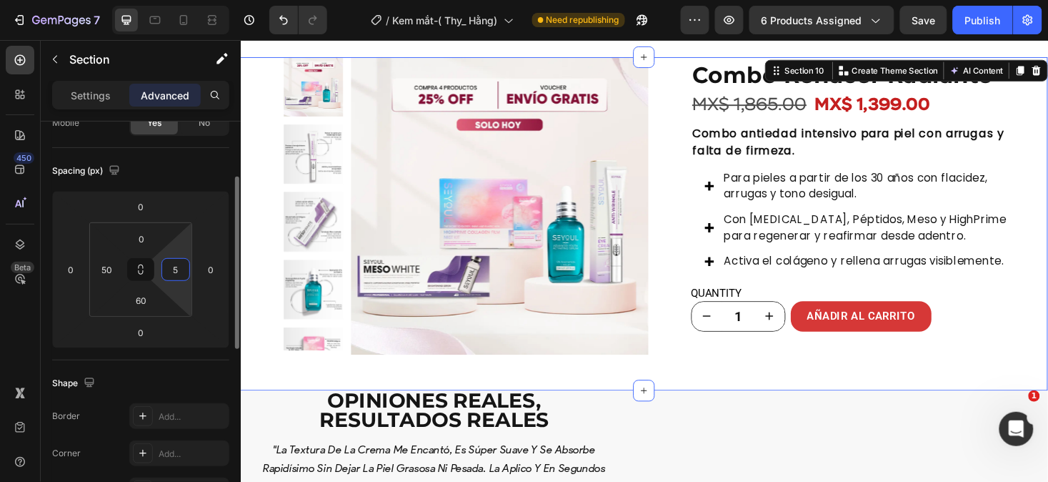
type input "50"
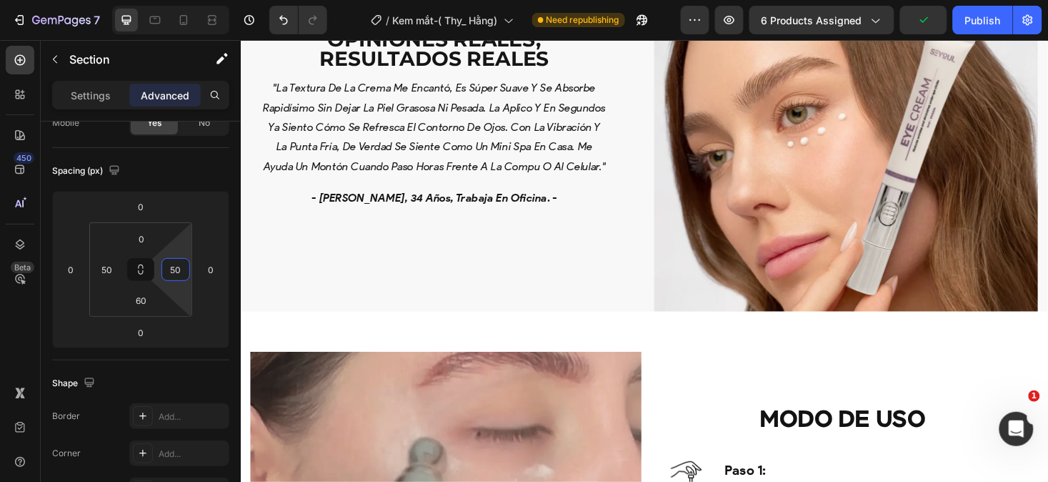
scroll to position [3646, 0]
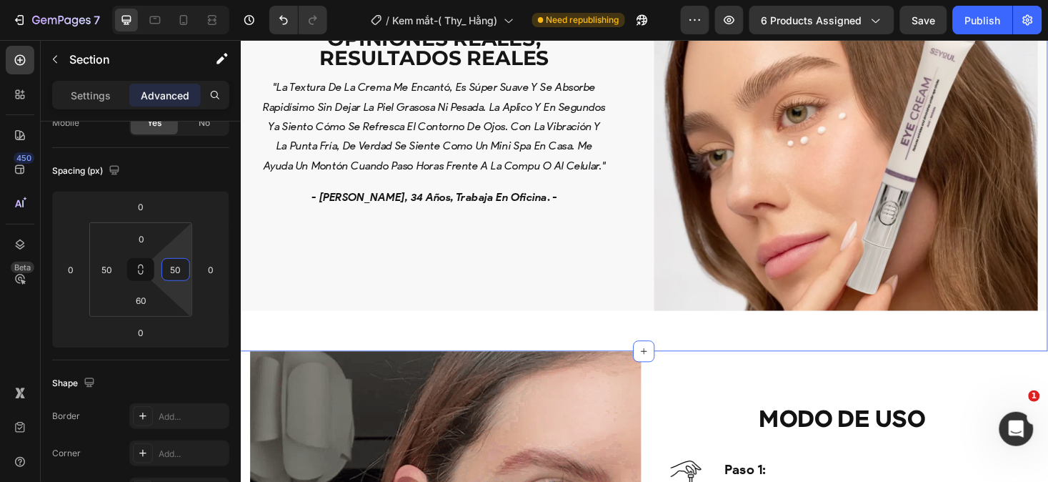
click at [664, 344] on div "Opiniones reales, resultados reales Heading "la textura de la crema me encantó,…" at bounding box center [669, 144] width 858 height 450
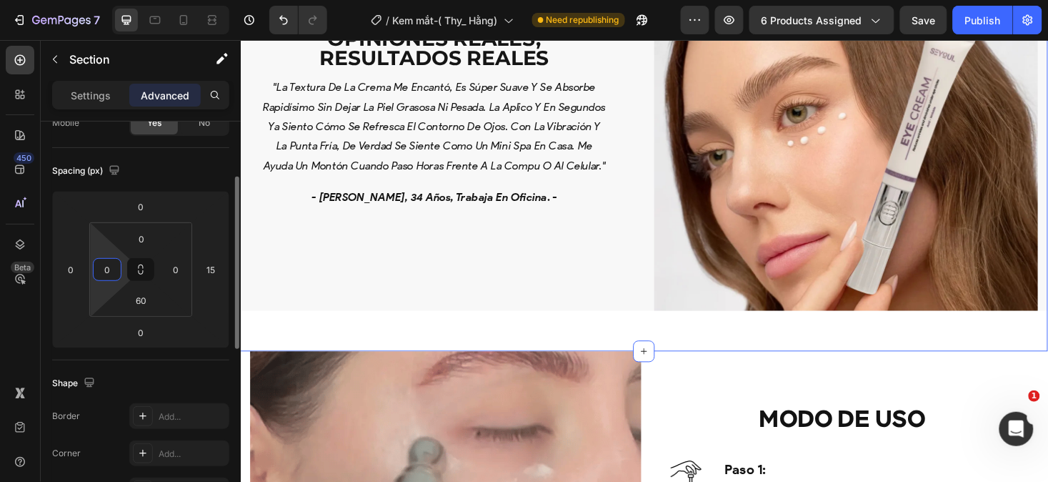
click at [116, 266] on input "0" at bounding box center [106, 269] width 21 height 21
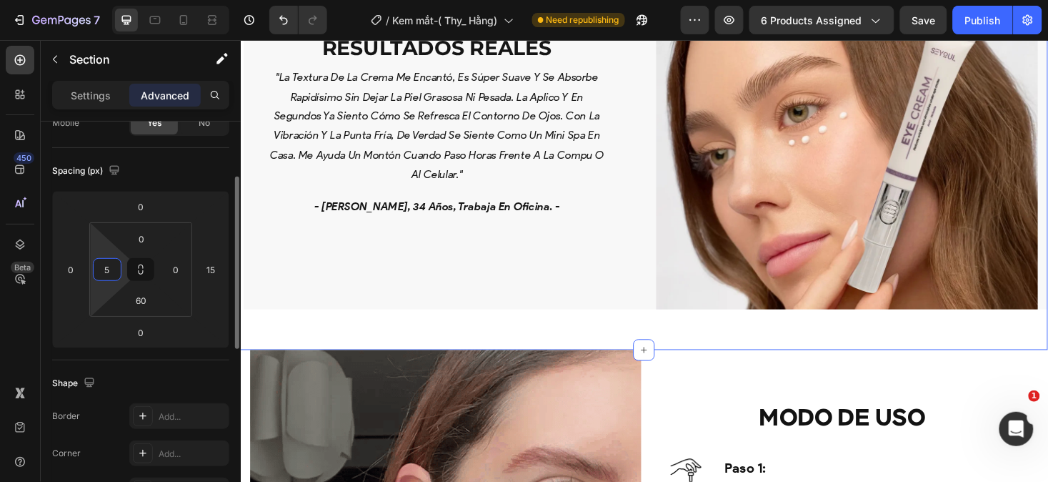
type input "50"
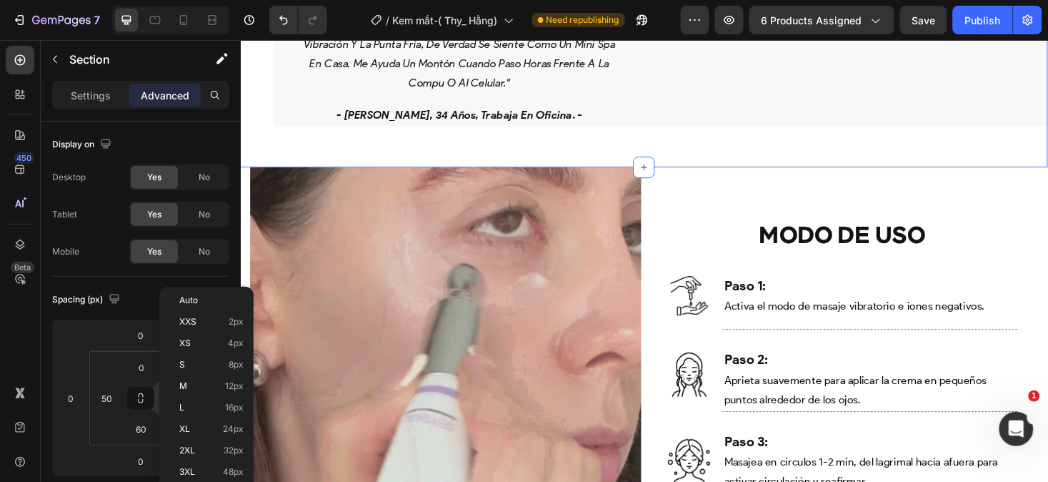
scroll to position [129, 0]
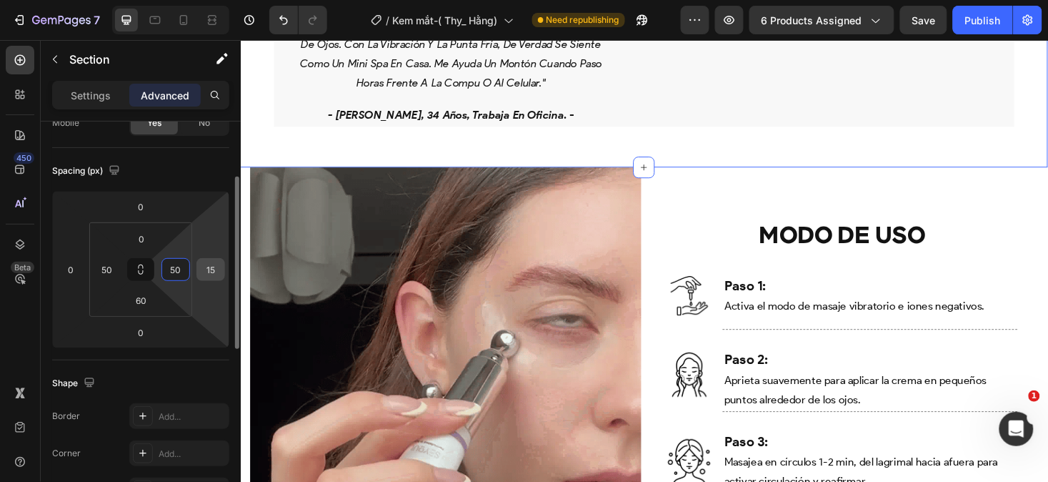
type input "50"
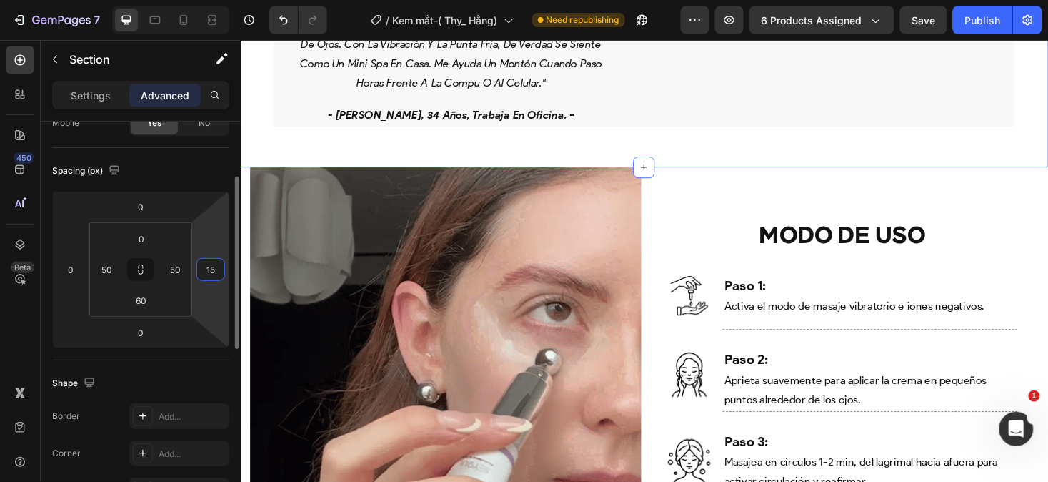
click at [217, 272] on input "15" at bounding box center [210, 269] width 21 height 21
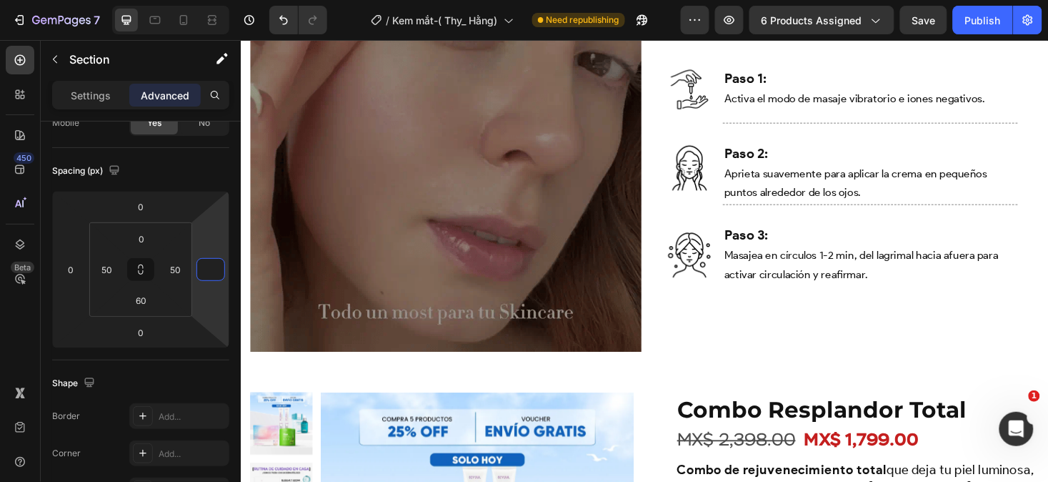
scroll to position [4063, 0]
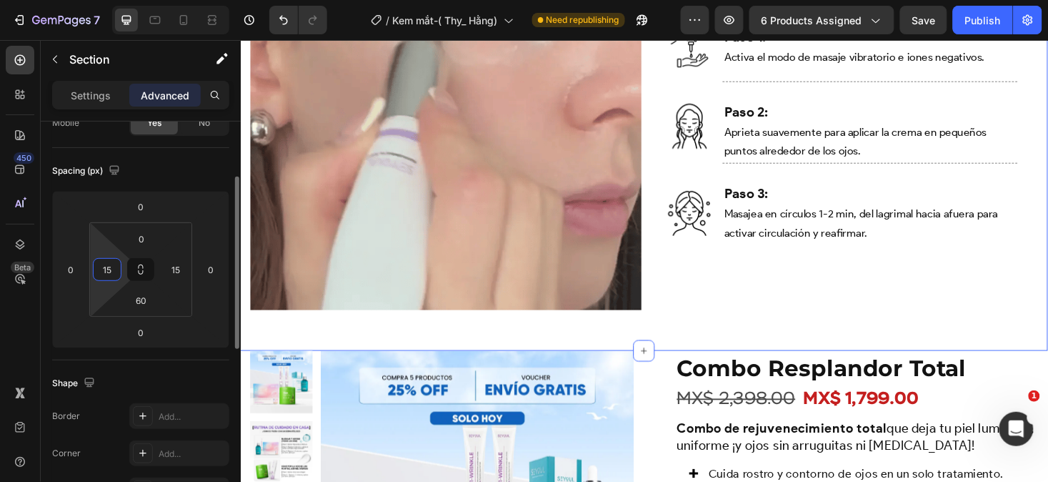
click at [107, 267] on input "15" at bounding box center [106, 269] width 21 height 21
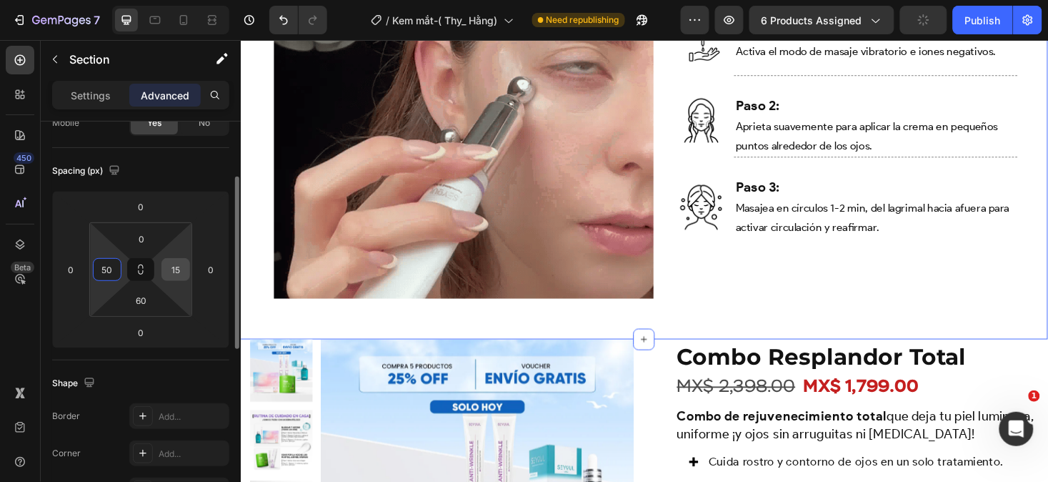
type input "50"
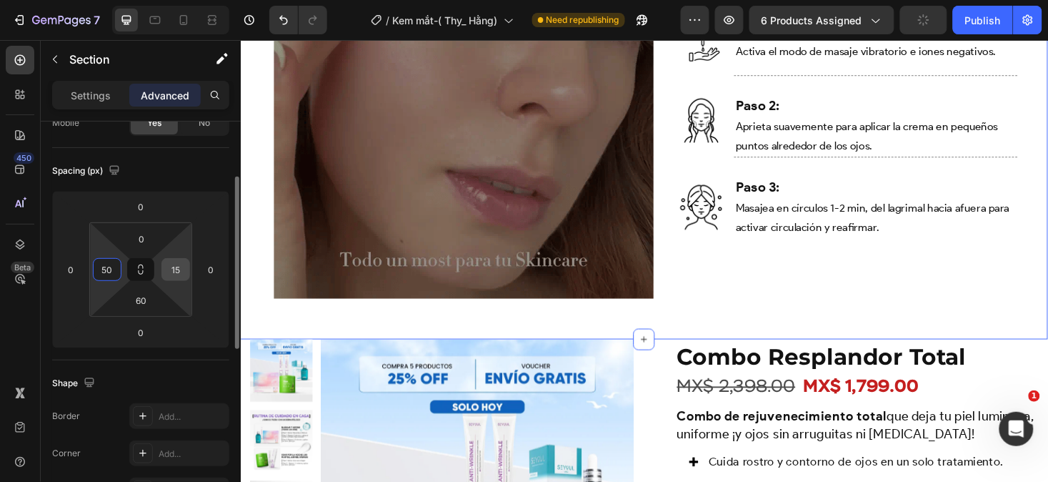
click at [182, 269] on input "15" at bounding box center [175, 269] width 21 height 21
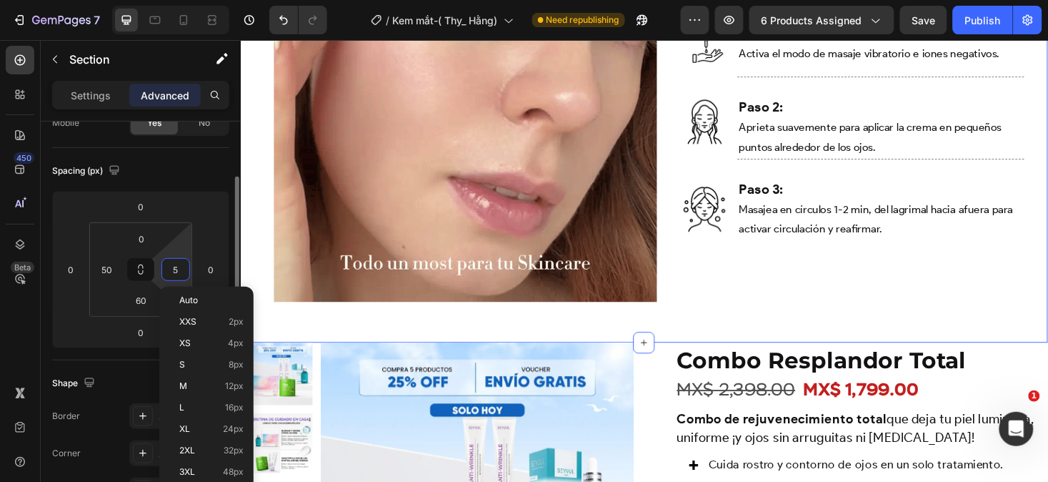
type input "50"
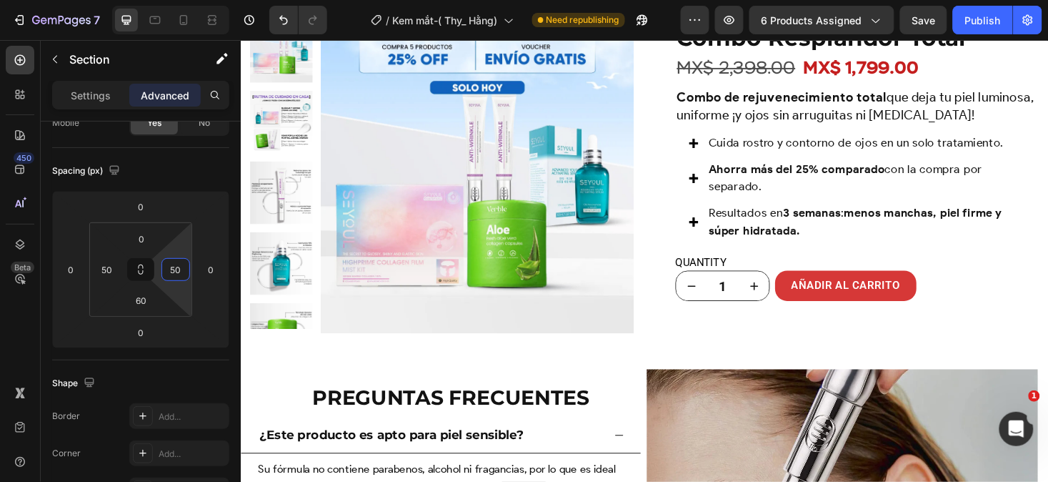
scroll to position [4383, 0]
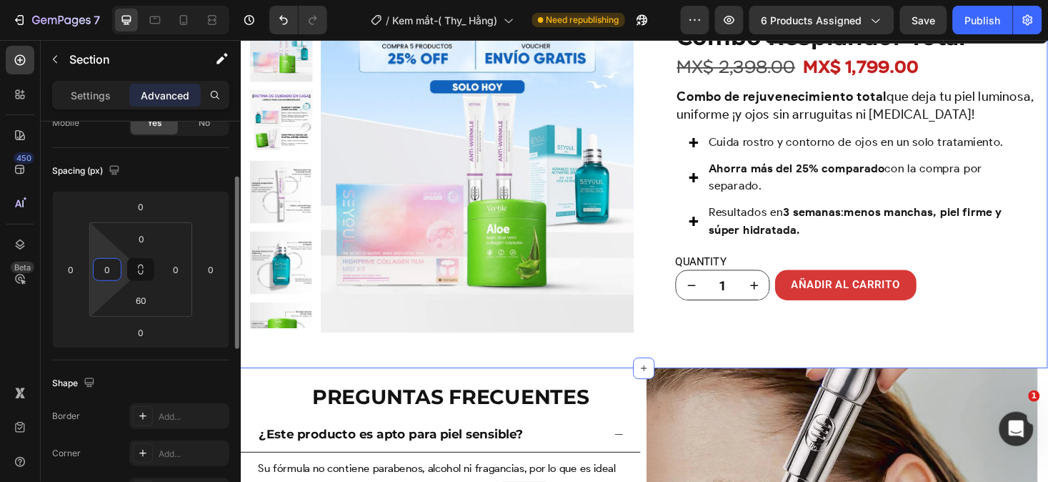
click at [111, 276] on input "0" at bounding box center [106, 269] width 21 height 21
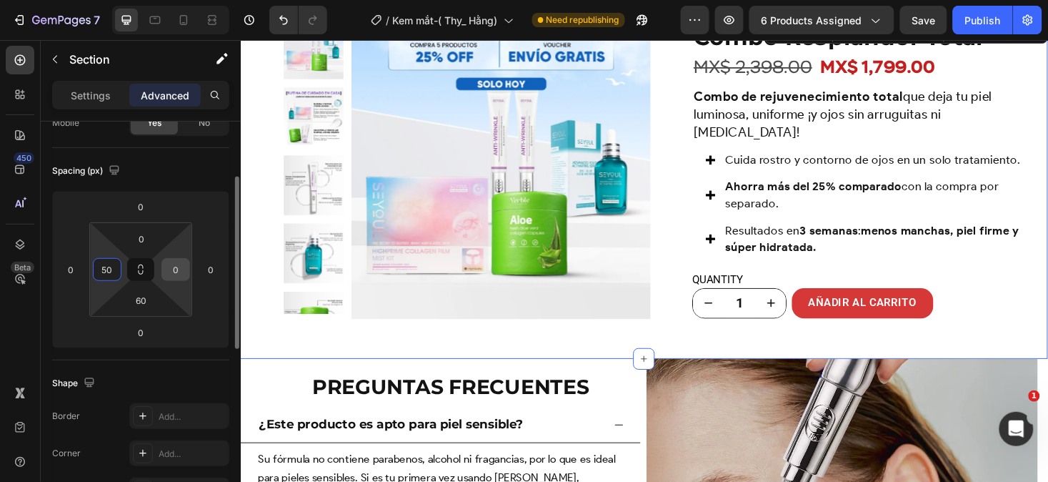
type input "50"
click at [179, 274] on input "0" at bounding box center [175, 269] width 21 height 21
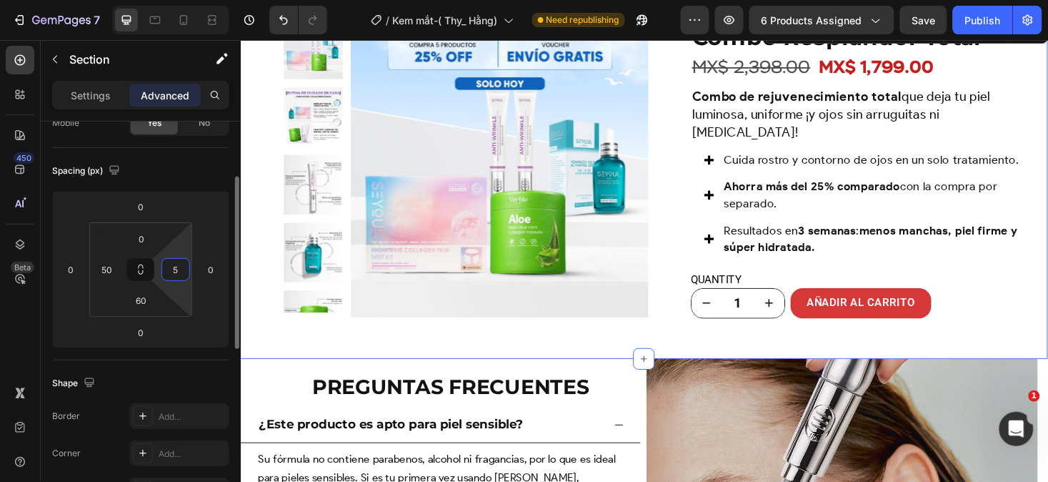
type input "50"
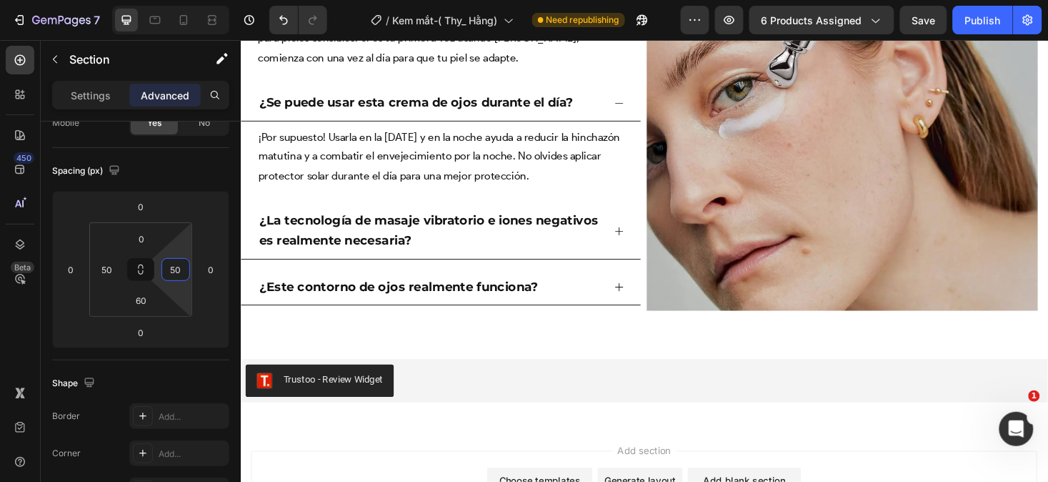
scroll to position [4969, 0]
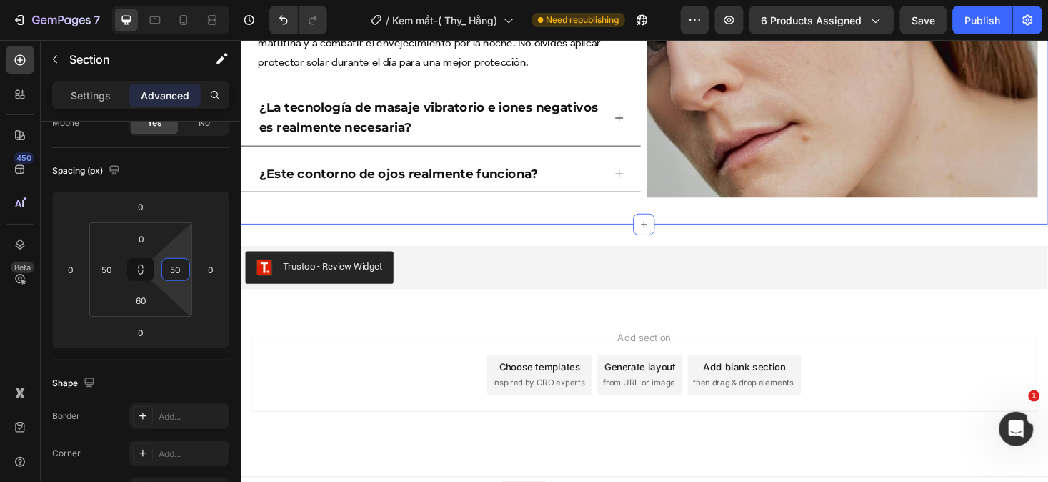
click at [569, 218] on div "Image Preguntas Frecuentes Heading Preguntas Frecuentes Heading ¿Este producto …" at bounding box center [669, 13] width 858 height 444
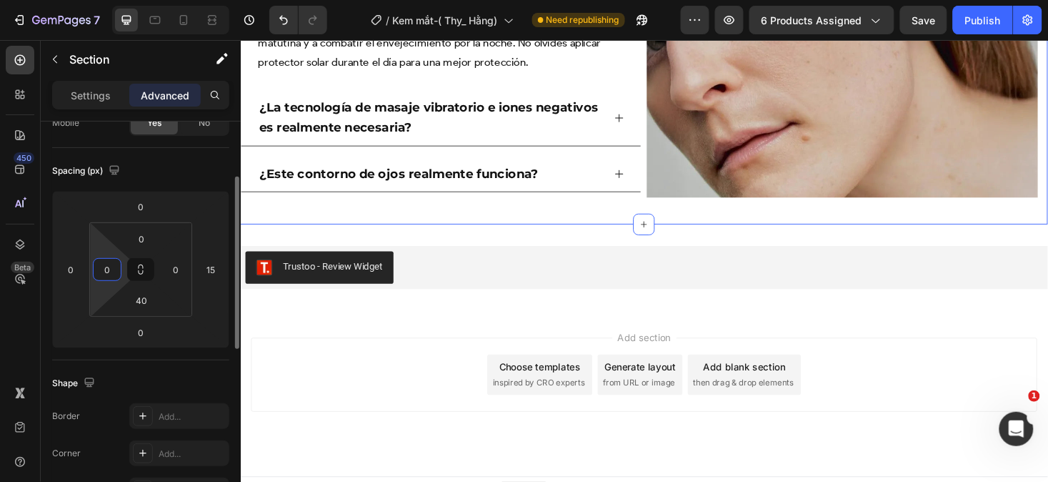
click at [111, 272] on input "0" at bounding box center [106, 269] width 21 height 21
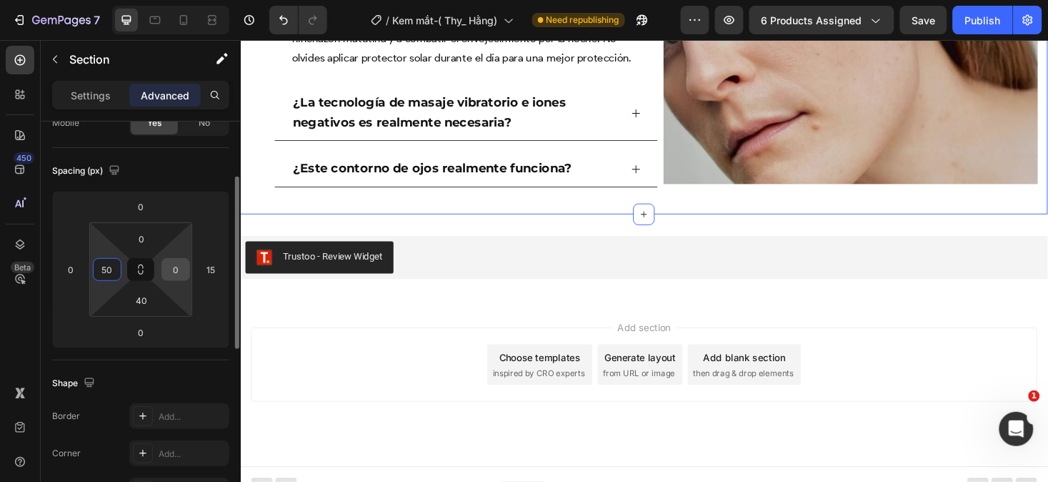
type input "50"
click at [176, 270] on input "0" at bounding box center [175, 269] width 21 height 21
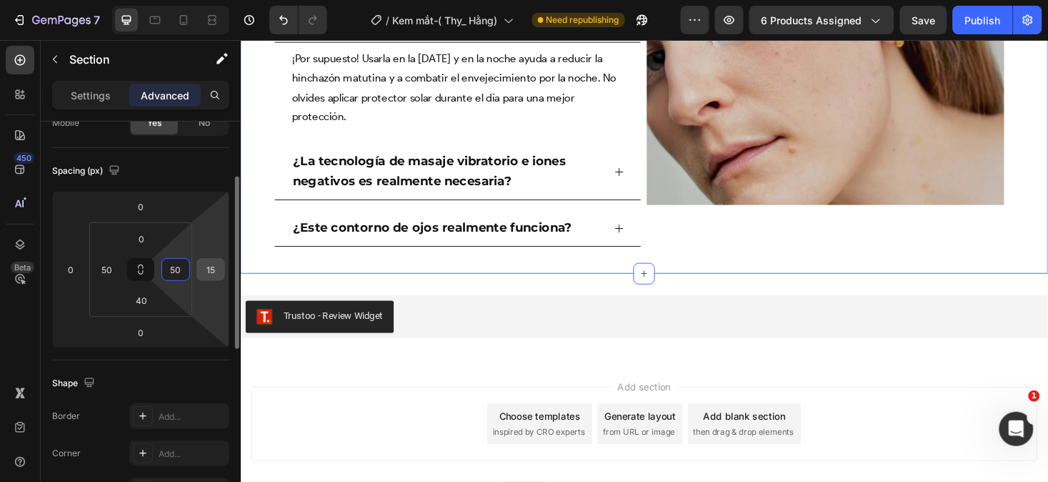
type input "50"
click at [215, 266] on input "15" at bounding box center [210, 269] width 21 height 21
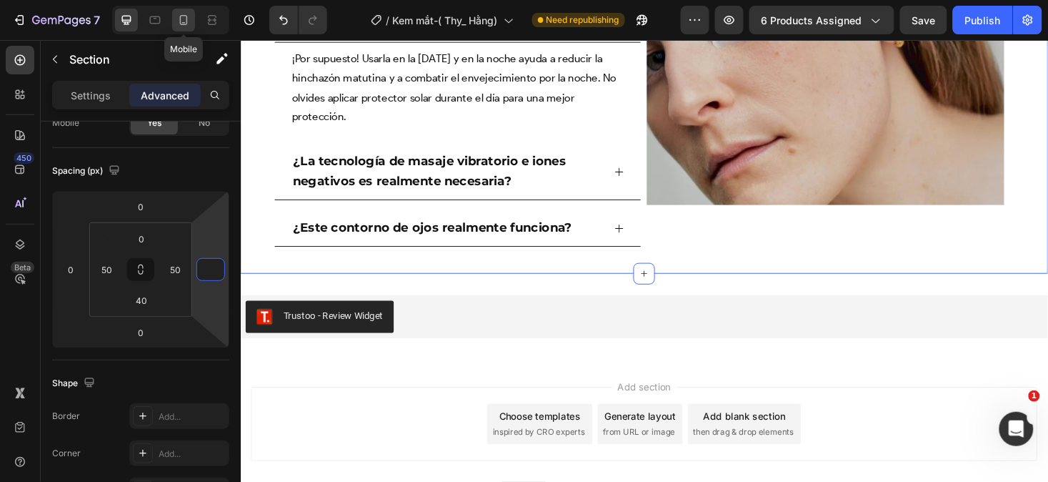
type input "0"
click at [182, 24] on icon at bounding box center [184, 20] width 8 height 10
type input "0"
type input "32"
type input "0"
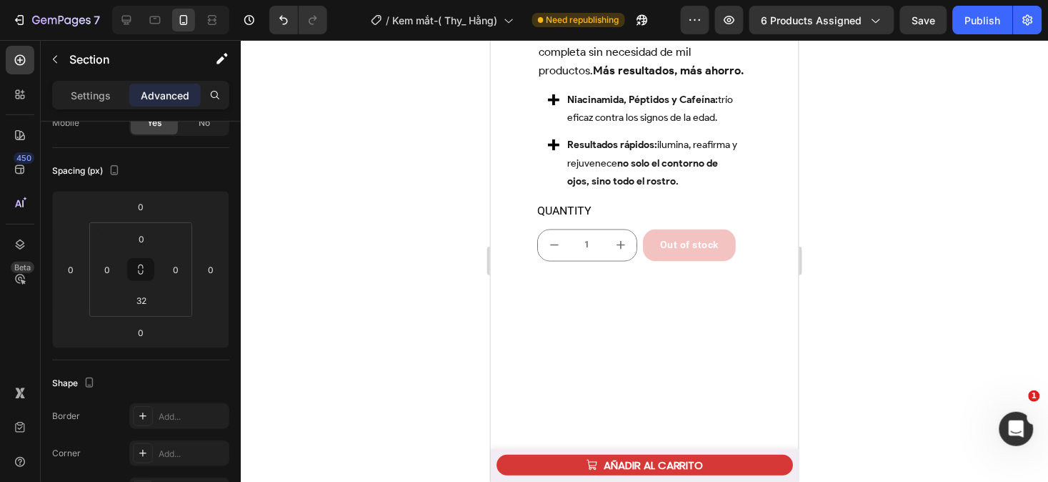
scroll to position [1831, 0]
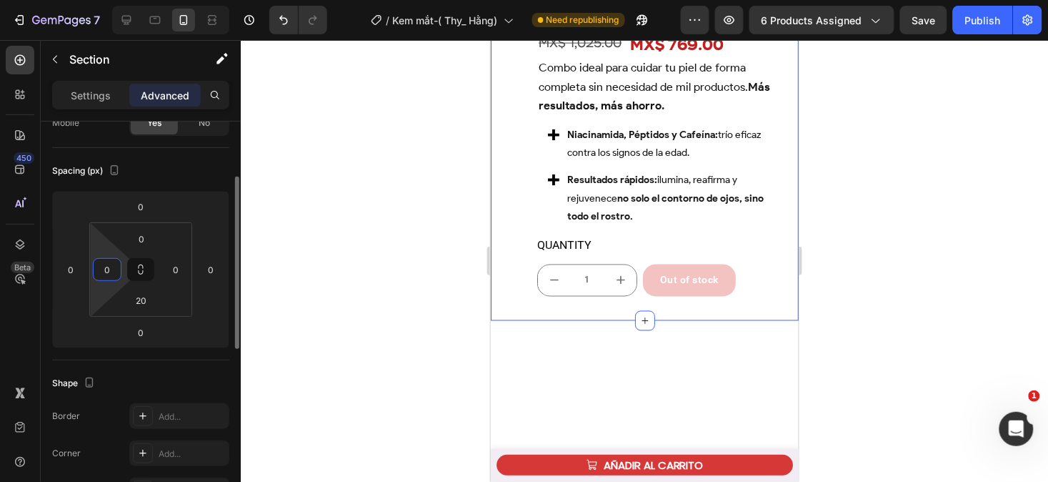
click at [112, 269] on input "0" at bounding box center [106, 269] width 21 height 21
type input "0"
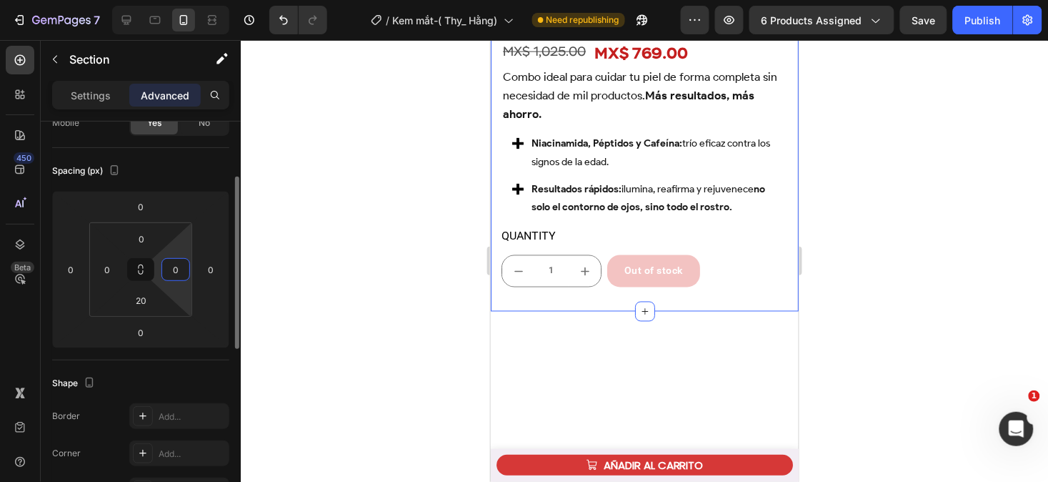
click at [177, 269] on input "0" at bounding box center [175, 269] width 21 height 21
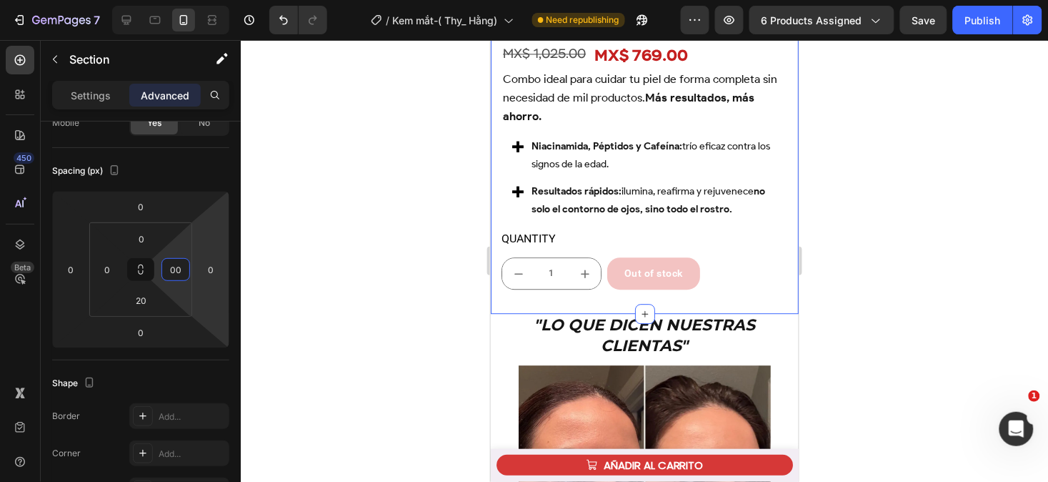
scroll to position [2173, 0]
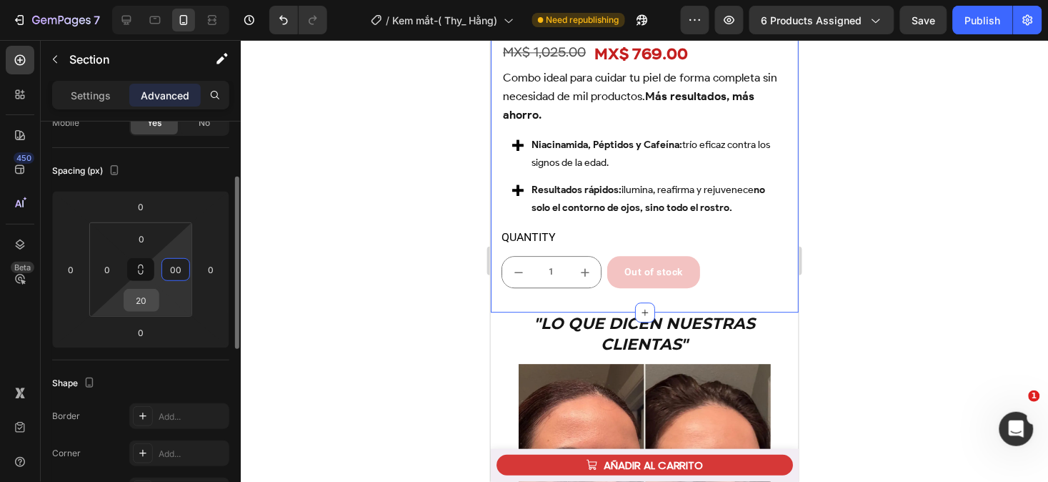
type input "00"
click at [147, 302] on input "20" at bounding box center [141, 299] width 29 height 21
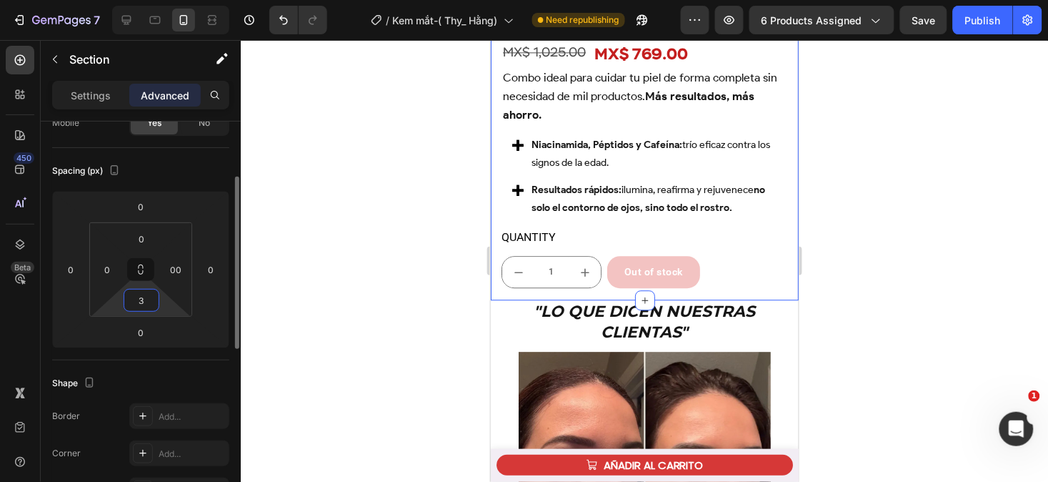
type input "30"
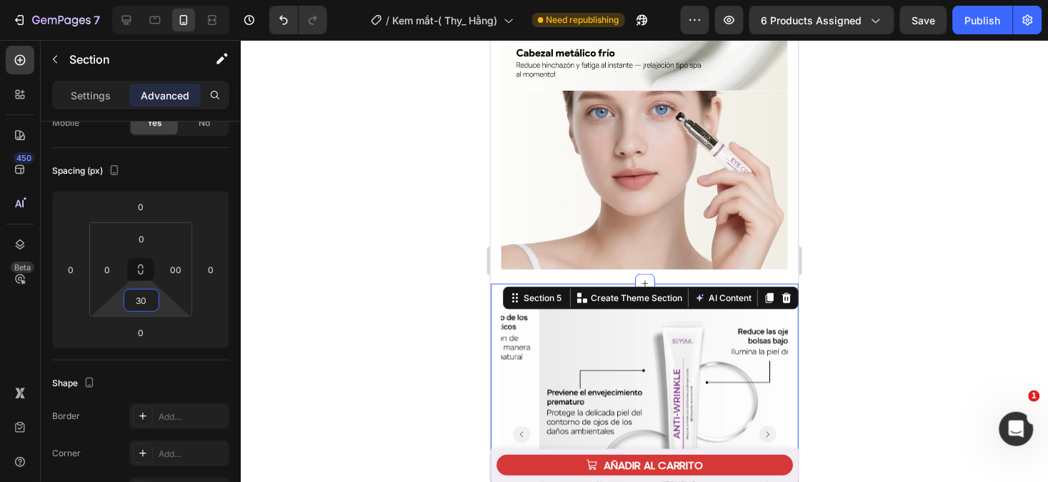
scroll to position [1517, 0]
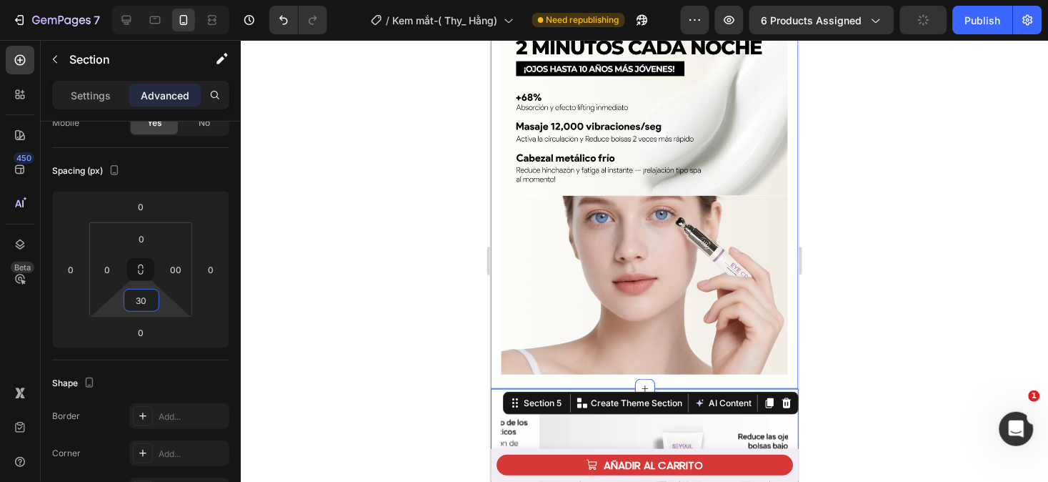
click at [494, 232] on div "Image Image Section 4" at bounding box center [644, 202] width 308 height 372
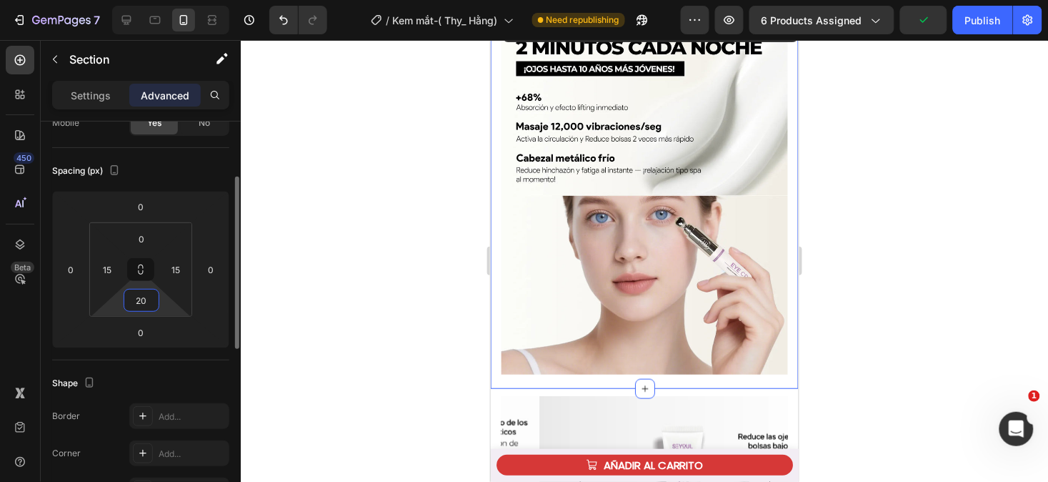
click at [147, 303] on input "20" at bounding box center [141, 299] width 29 height 21
type input "30"
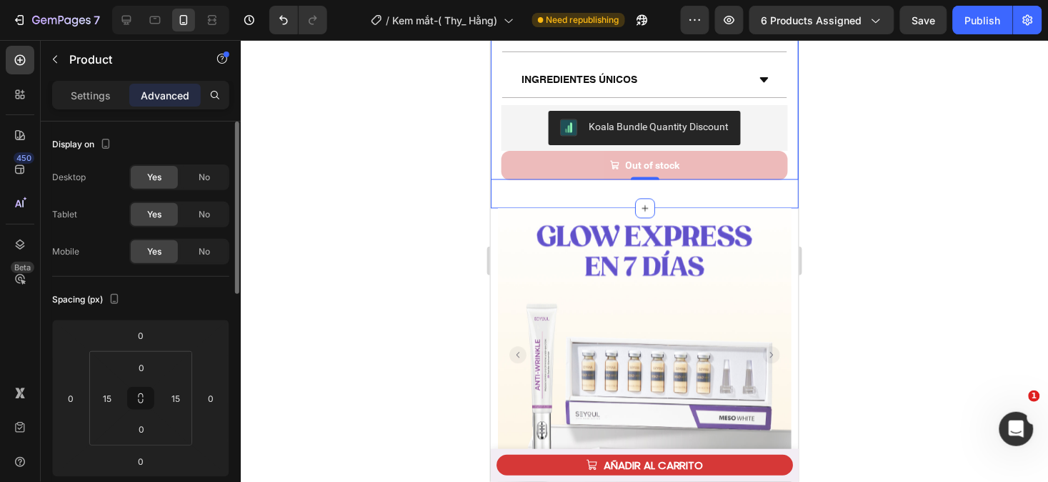
scroll to position [689, 0]
click at [107, 396] on input "15" at bounding box center [106, 397] width 21 height 21
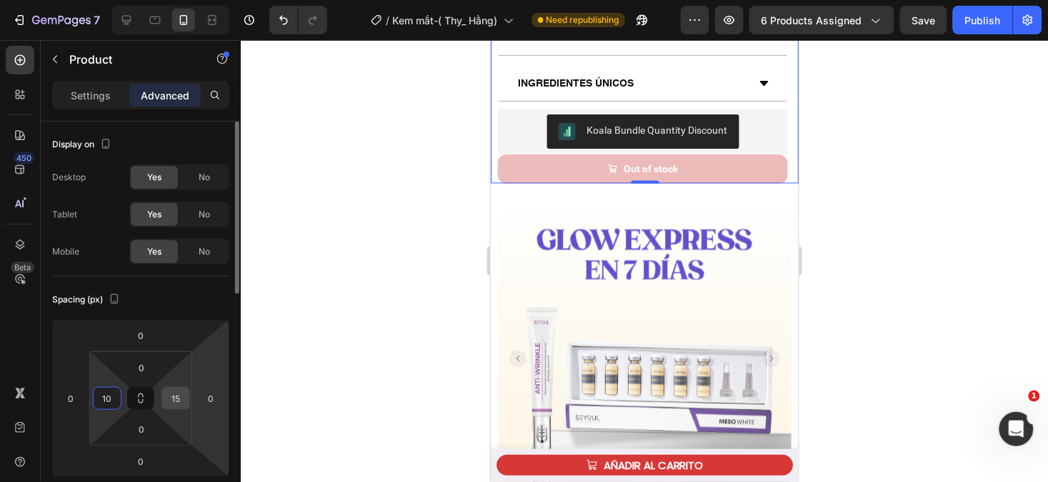
type input "10"
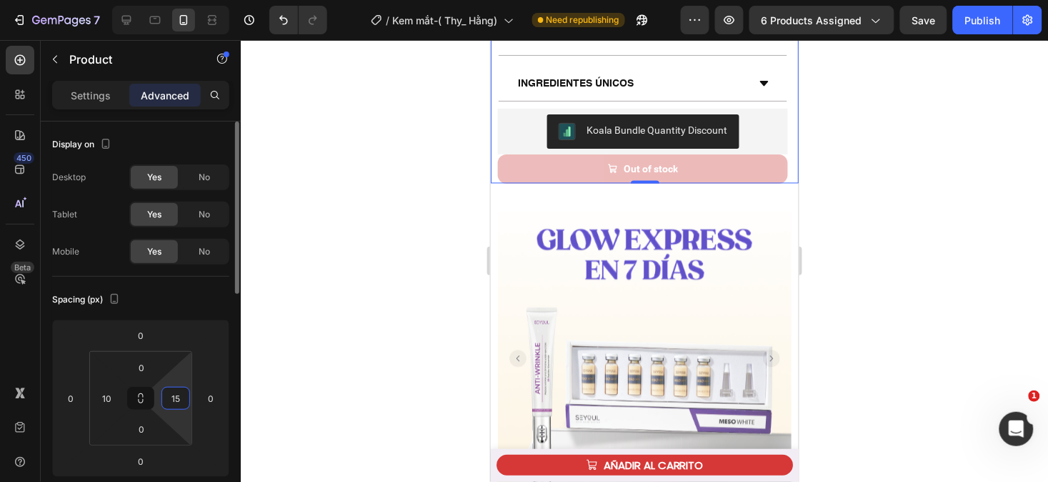
click at [184, 399] on input "15" at bounding box center [175, 397] width 21 height 21
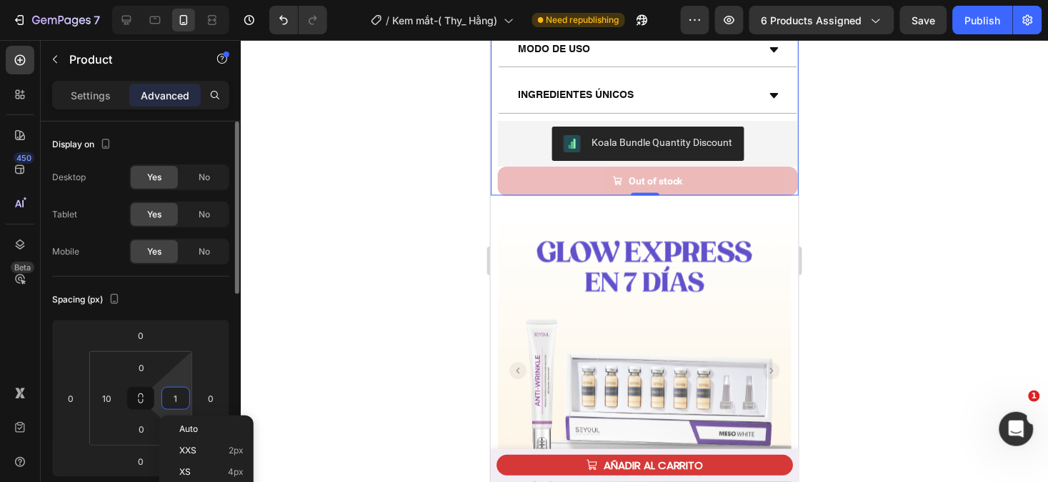
type input "10"
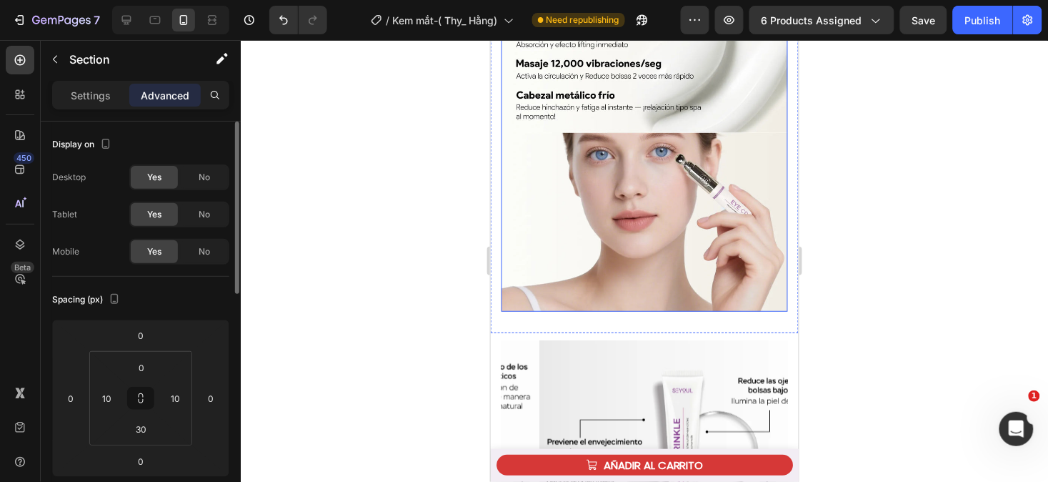
scroll to position [1597, 0]
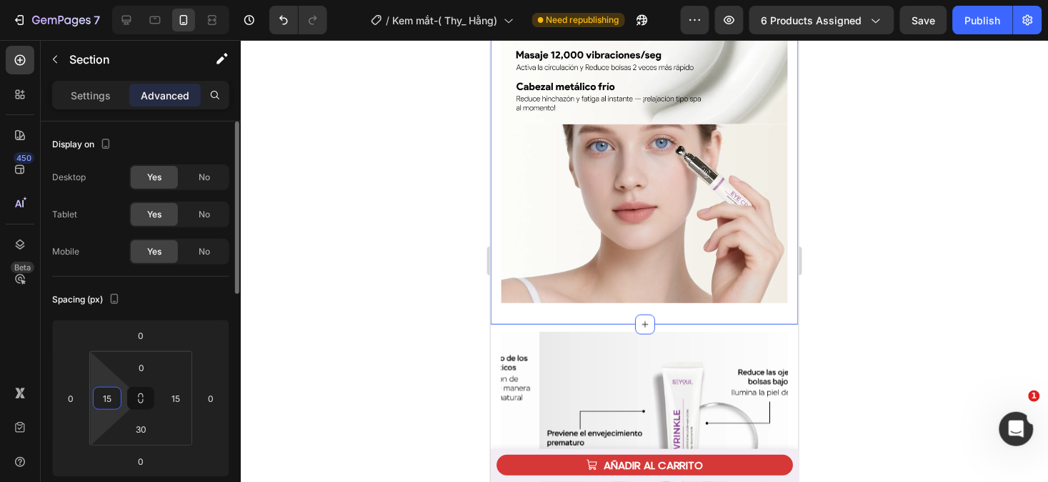
click at [112, 397] on input "15" at bounding box center [106, 397] width 21 height 21
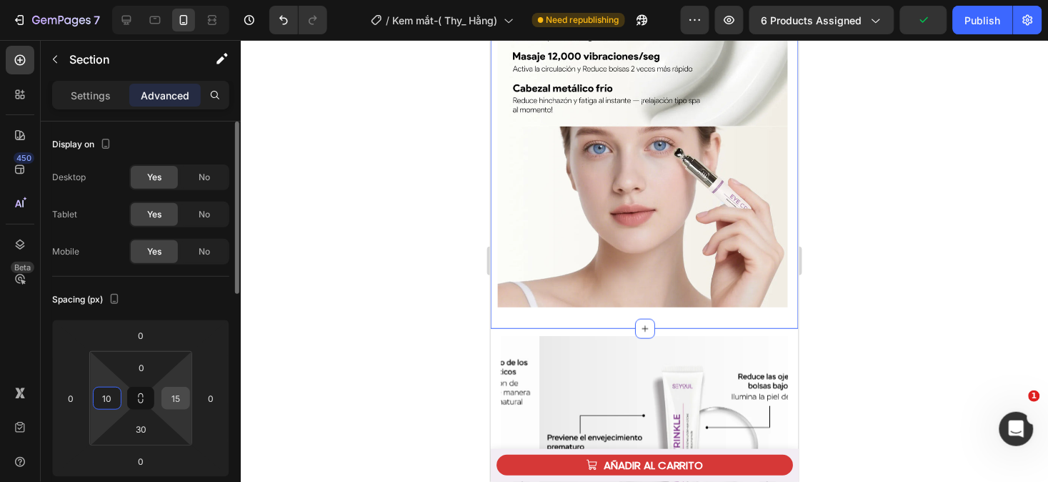
type input "10"
click at [182, 398] on input "15" at bounding box center [175, 397] width 21 height 21
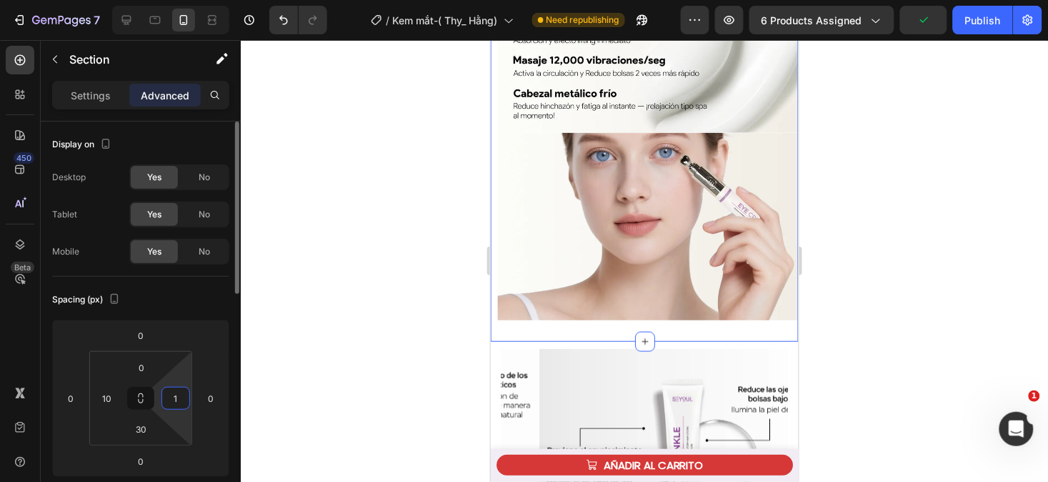
type input "10"
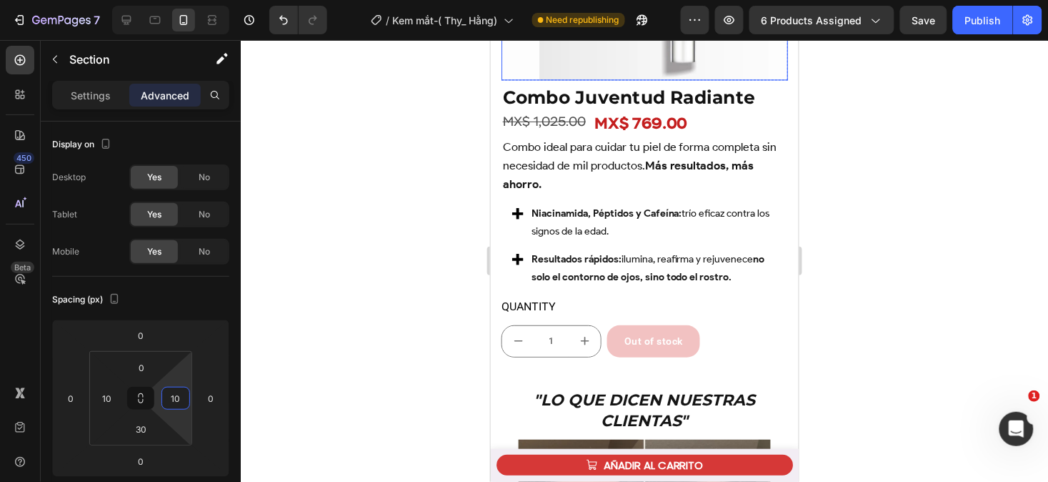
scroll to position [2130, 0]
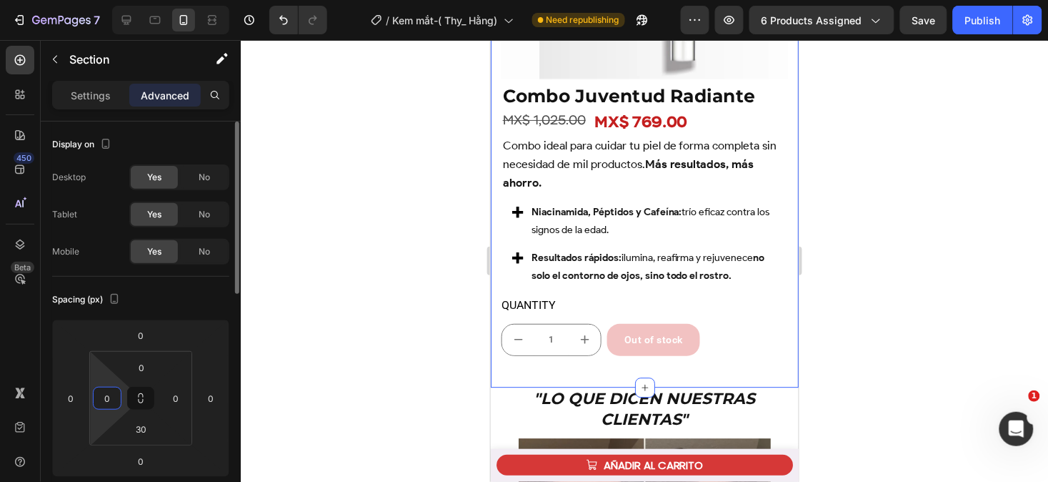
click at [113, 402] on input "0" at bounding box center [106, 397] width 21 height 21
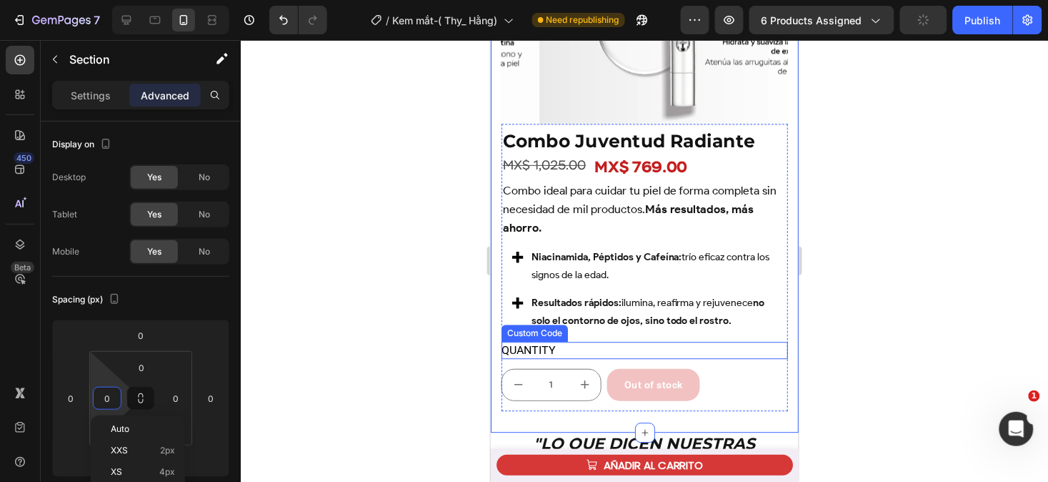
scroll to position [2088, 0]
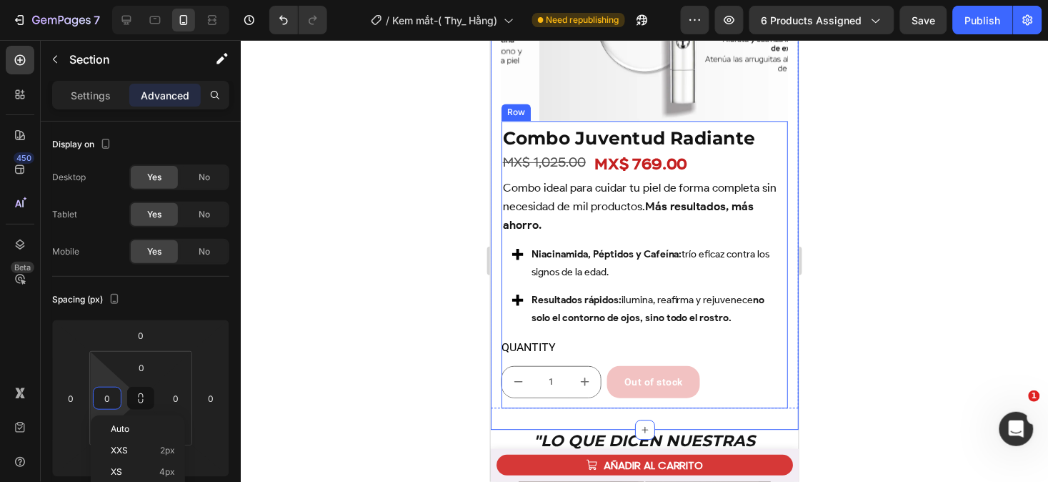
click at [768, 120] on div "Combo Juventud Radiante Product Title MX$ 1,025.00 Product Price Product Price …" at bounding box center [644, 263] width 287 height 287
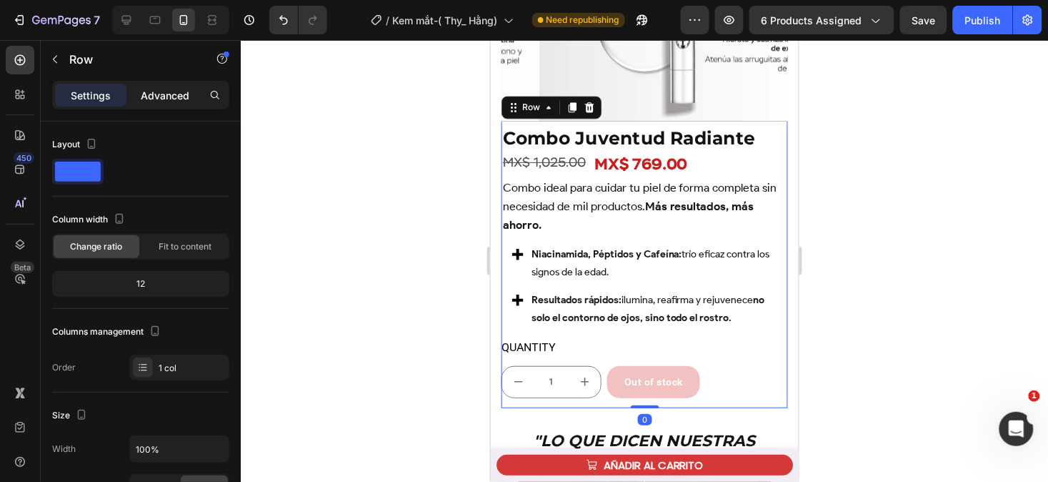
click at [172, 96] on p "Advanced" at bounding box center [165, 95] width 49 height 15
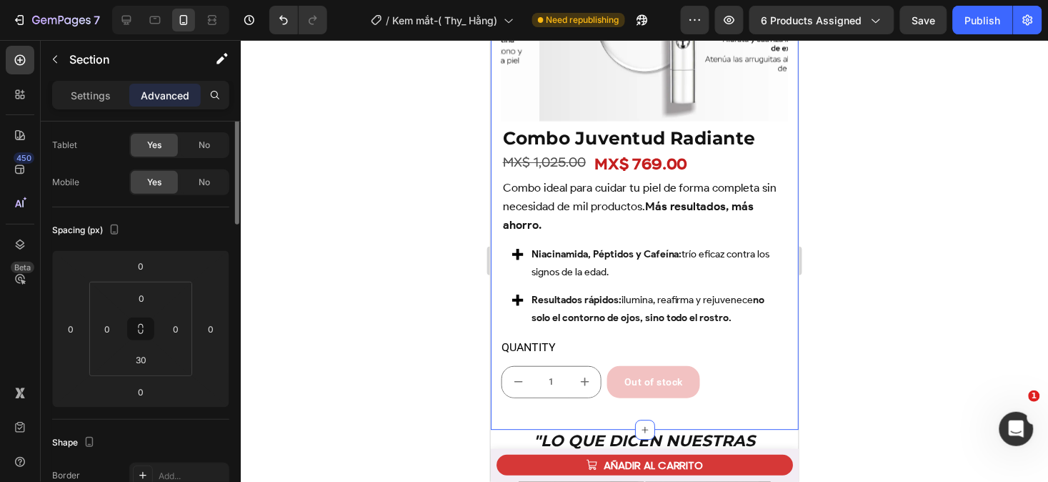
scroll to position [0, 0]
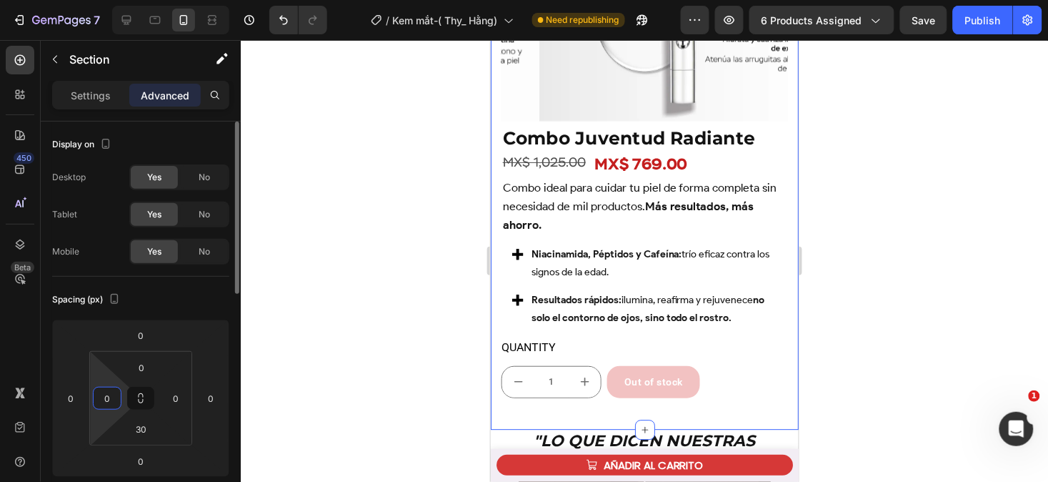
click at [109, 392] on input "0" at bounding box center [106, 397] width 21 height 21
type input "10"
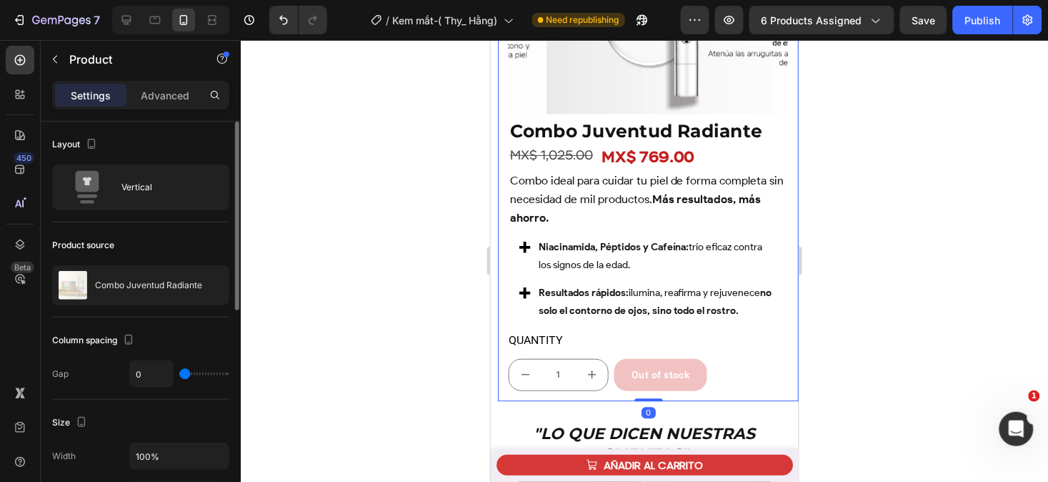
click at [500, 215] on div "Product Images Row Combo Juventud Radiante Product Title MX$ 1,025.00 Product P…" at bounding box center [647, 113] width 301 height 574
click at [167, 90] on p "Advanced" at bounding box center [165, 95] width 49 height 15
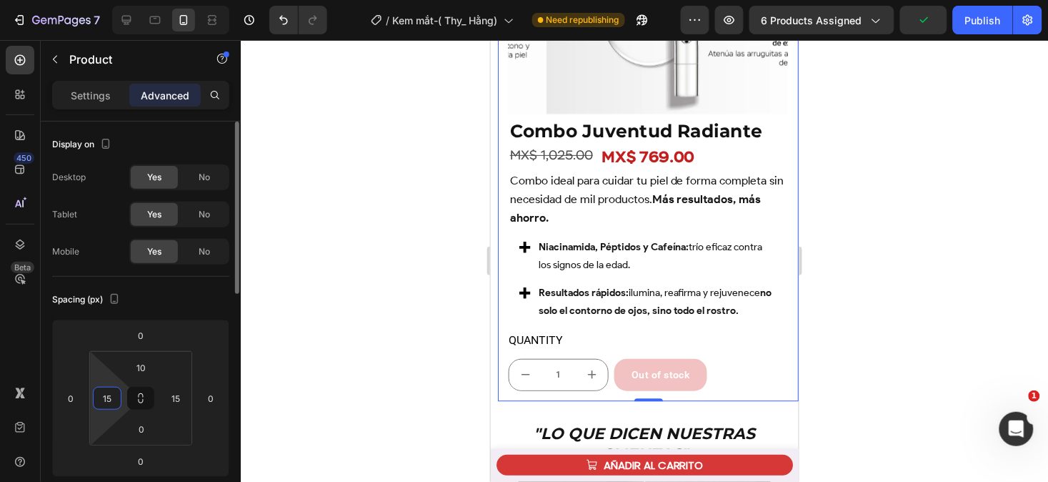
click at [112, 397] on input "15" at bounding box center [106, 397] width 21 height 21
type input "0"
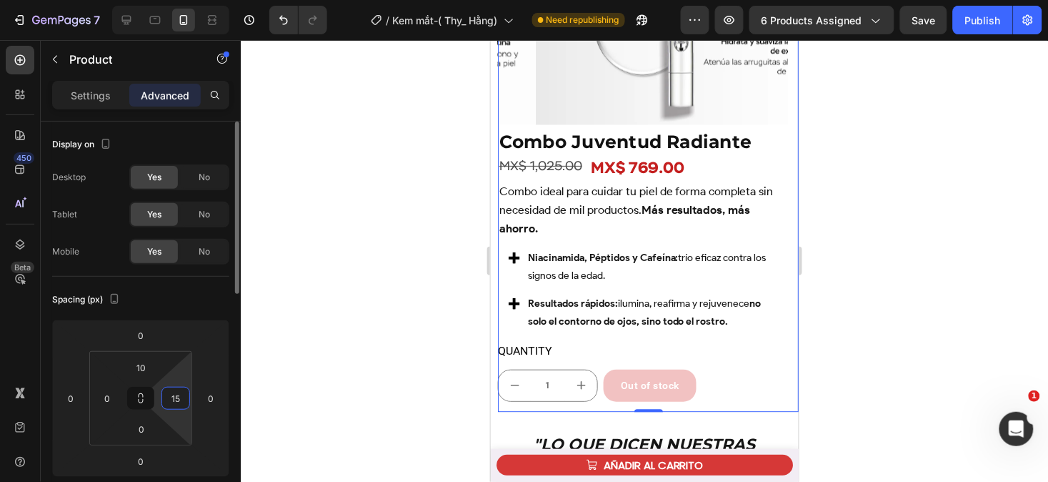
click at [180, 400] on input "15" at bounding box center [175, 397] width 21 height 21
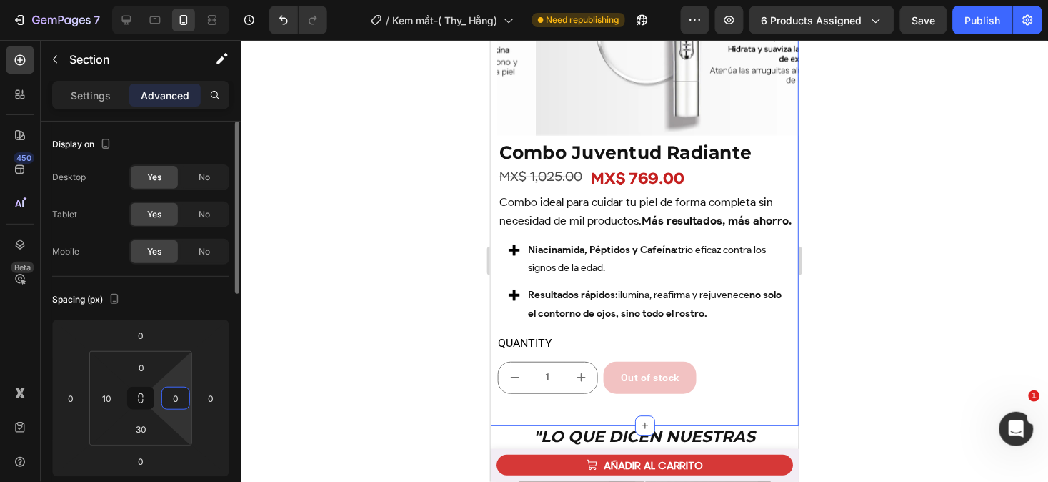
click at [183, 397] on input "0" at bounding box center [175, 397] width 21 height 21
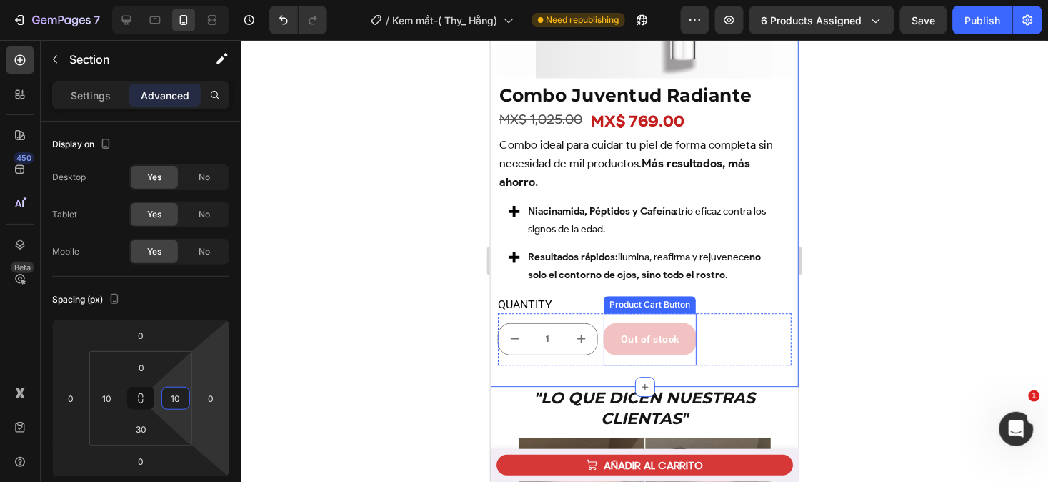
scroll to position [2138, 0]
type input "10"
click at [836, 298] on div at bounding box center [645, 261] width 808 height 442
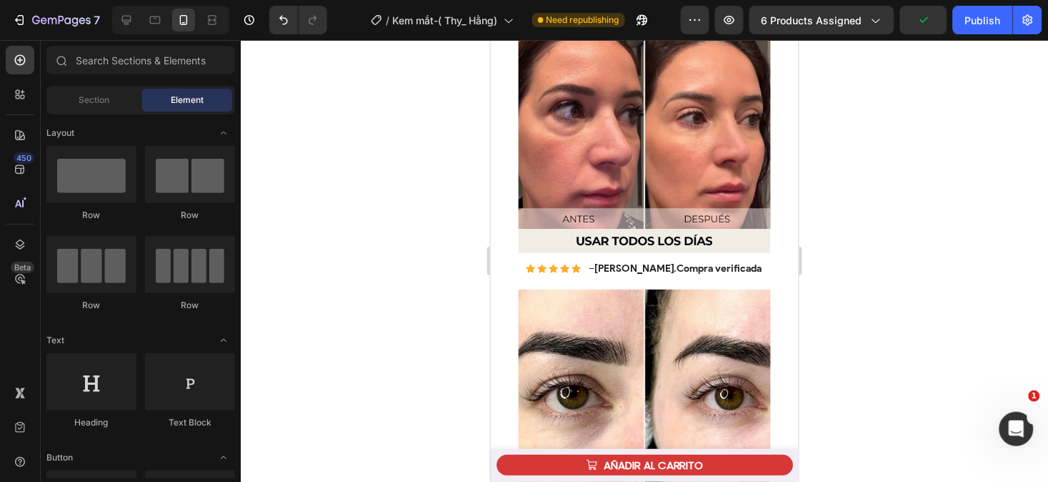
scroll to position [2577, 0]
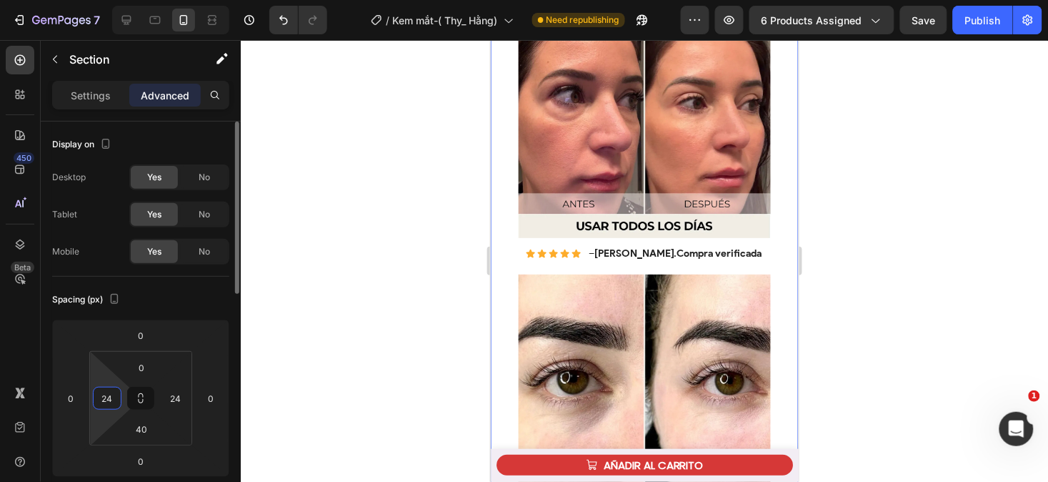
click at [111, 397] on input "24" at bounding box center [106, 397] width 21 height 21
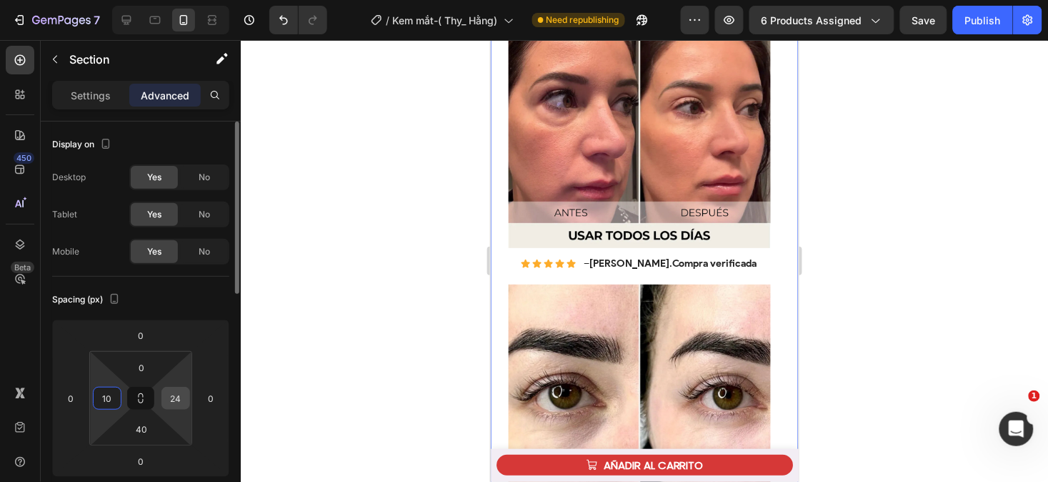
type input "10"
click at [181, 391] on input "24" at bounding box center [175, 397] width 21 height 21
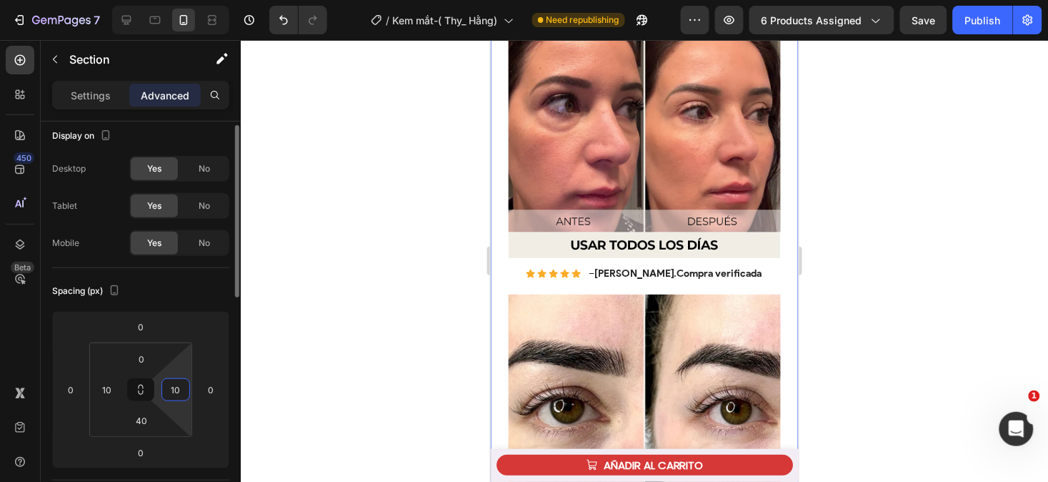
scroll to position [7, 0]
type input "10"
click at [149, 417] on input "40" at bounding box center [141, 421] width 29 height 21
type input "30"
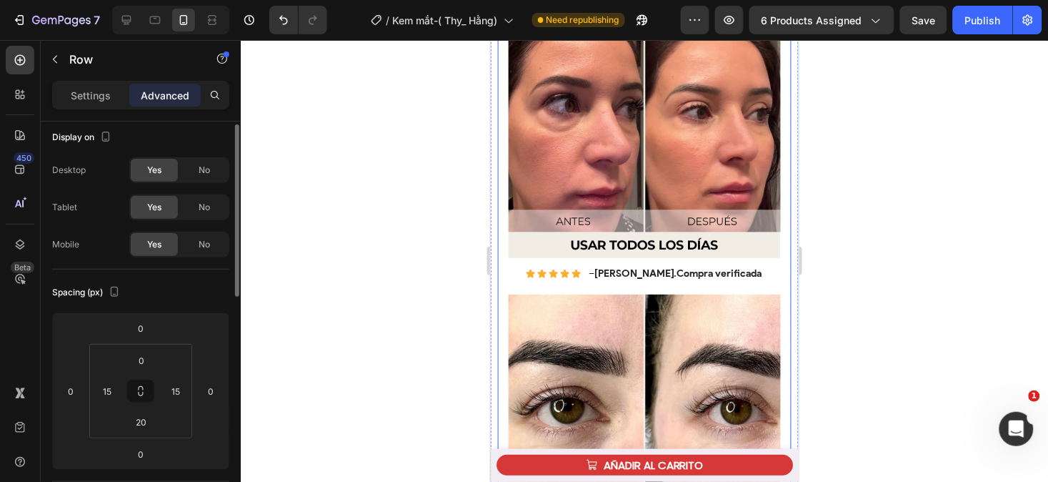
click at [500, 252] on div "Image Icon Icon Icon Icon Icon Icon List – Nayeli . Compra verificada Text Bloc…" at bounding box center [644, 294] width 294 height 632
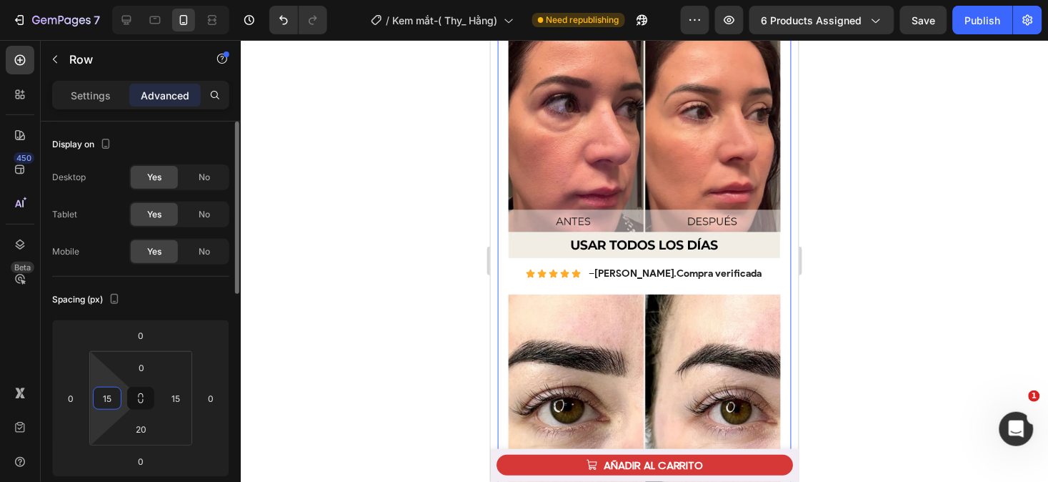
click at [111, 399] on input "15" at bounding box center [106, 397] width 21 height 21
type input "0"
click at [182, 399] on input "15" at bounding box center [175, 397] width 21 height 21
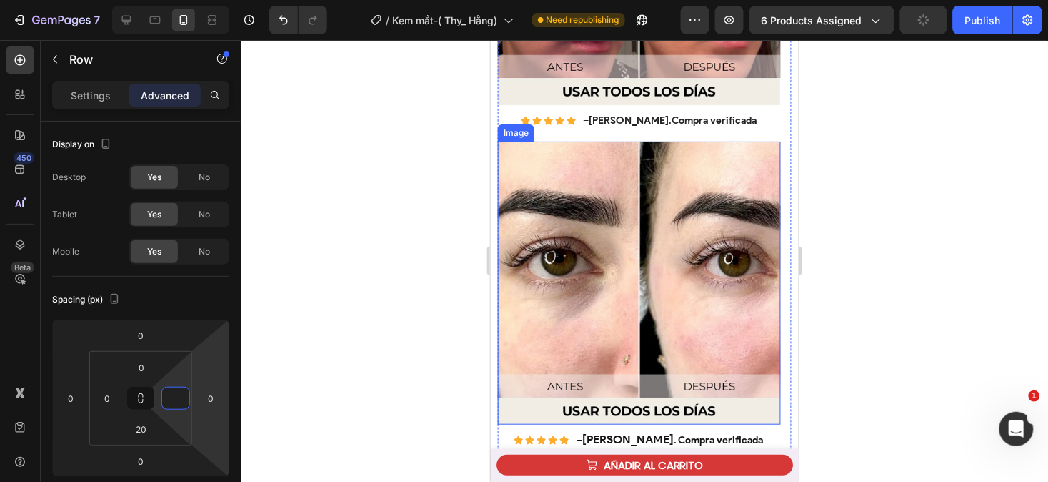
scroll to position [2743, 0]
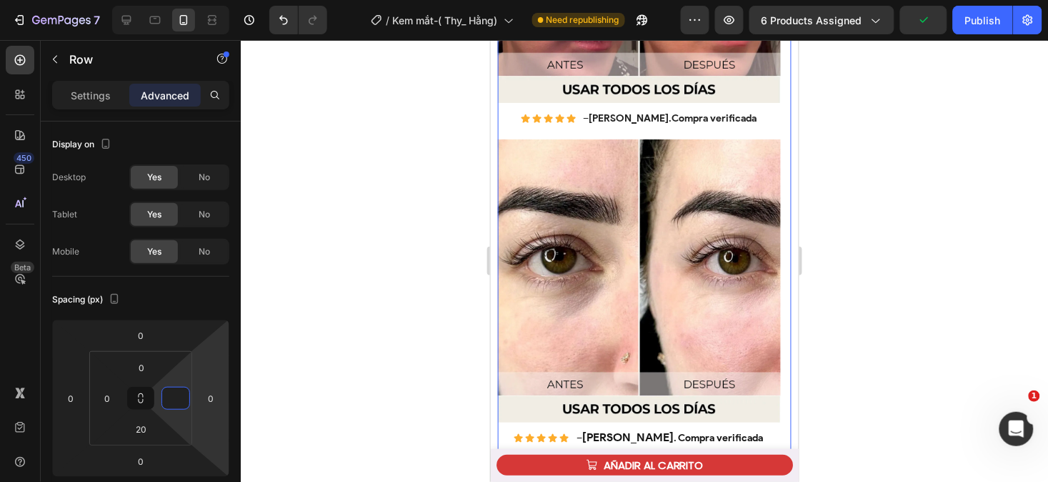
type input "0"
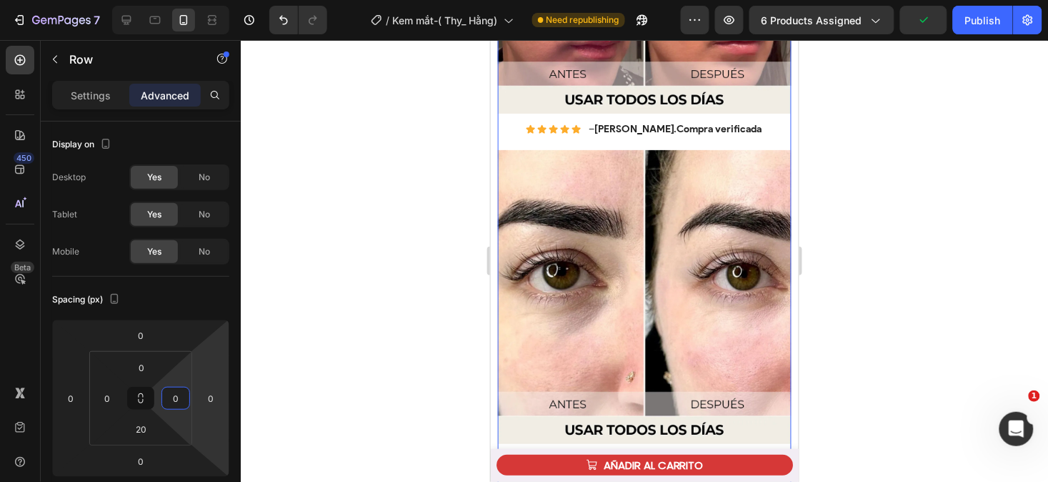
click at [279, 394] on div at bounding box center [645, 261] width 808 height 442
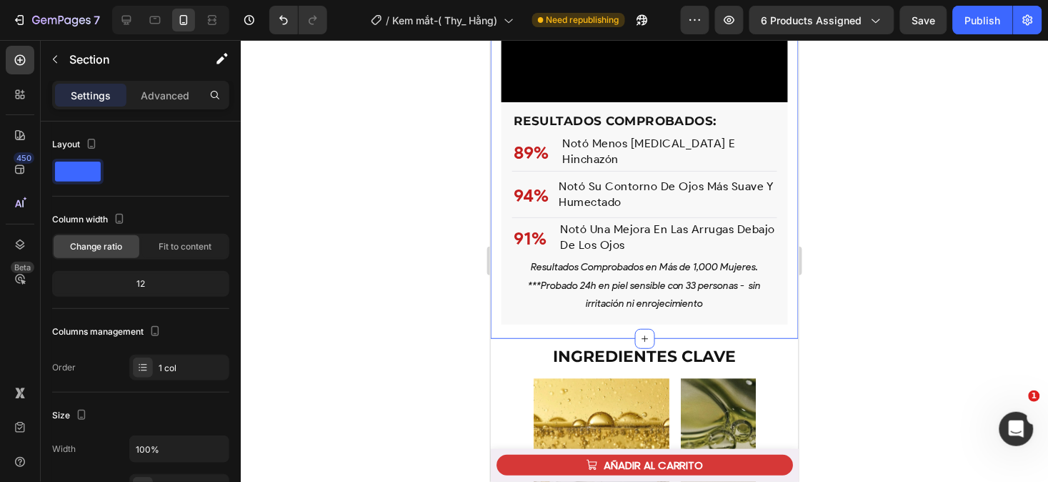
scroll to position [3562, 0]
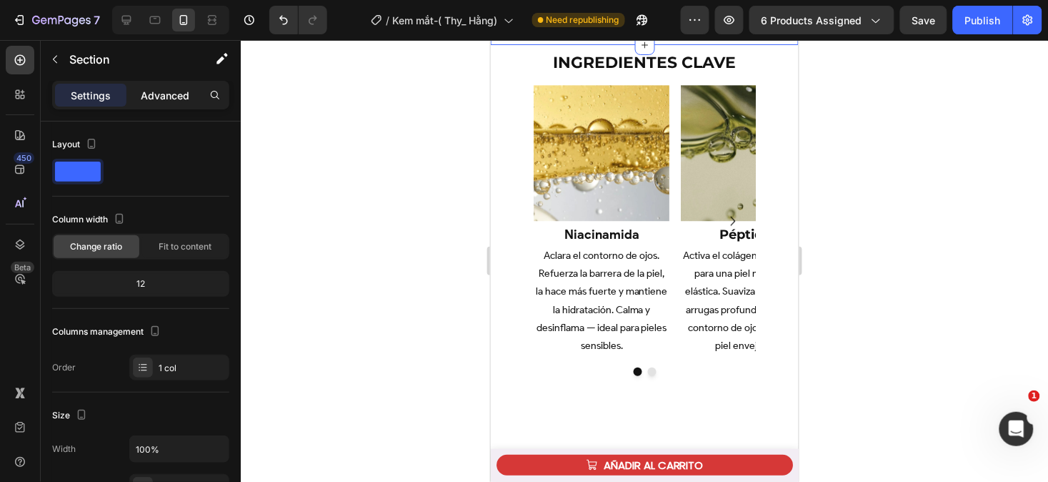
click at [163, 95] on p "Advanced" at bounding box center [165, 95] width 49 height 15
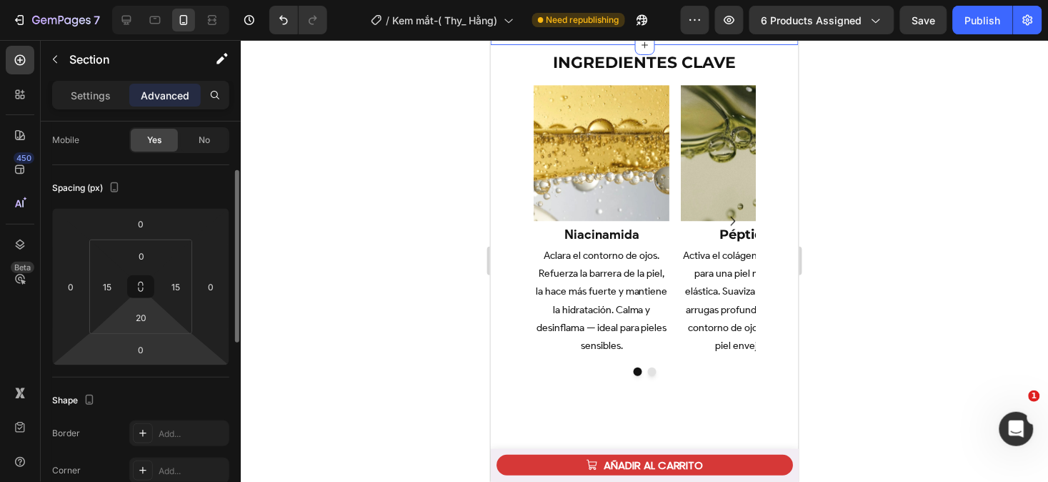
scroll to position [112, 0]
click at [148, 311] on input "20" at bounding box center [141, 316] width 29 height 21
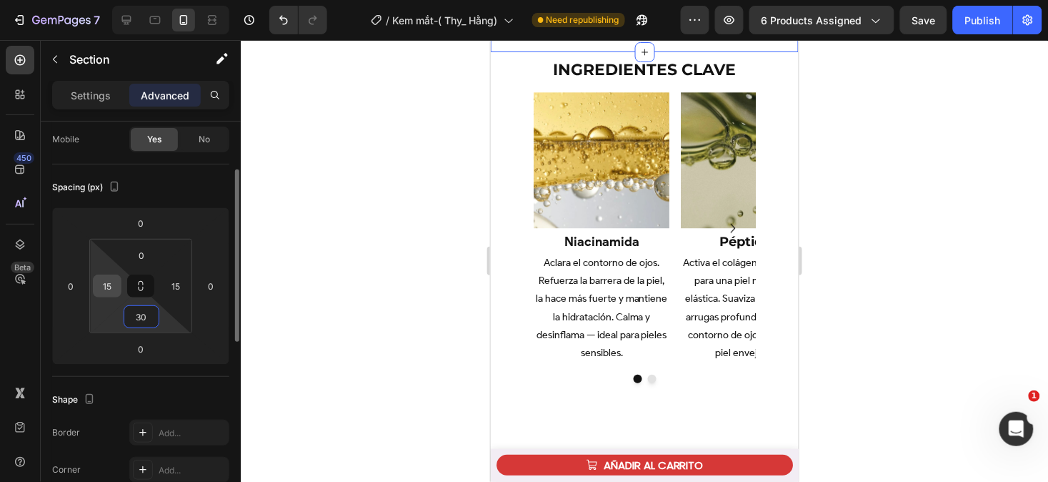
type input "30"
click at [111, 287] on input "15" at bounding box center [106, 285] width 21 height 21
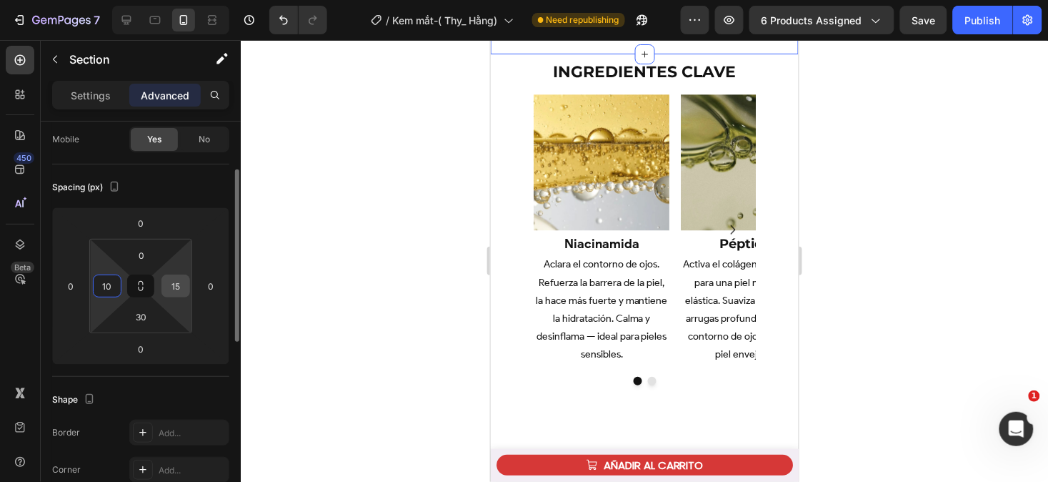
type input "10"
click at [180, 284] on input "15" at bounding box center [175, 285] width 21 height 21
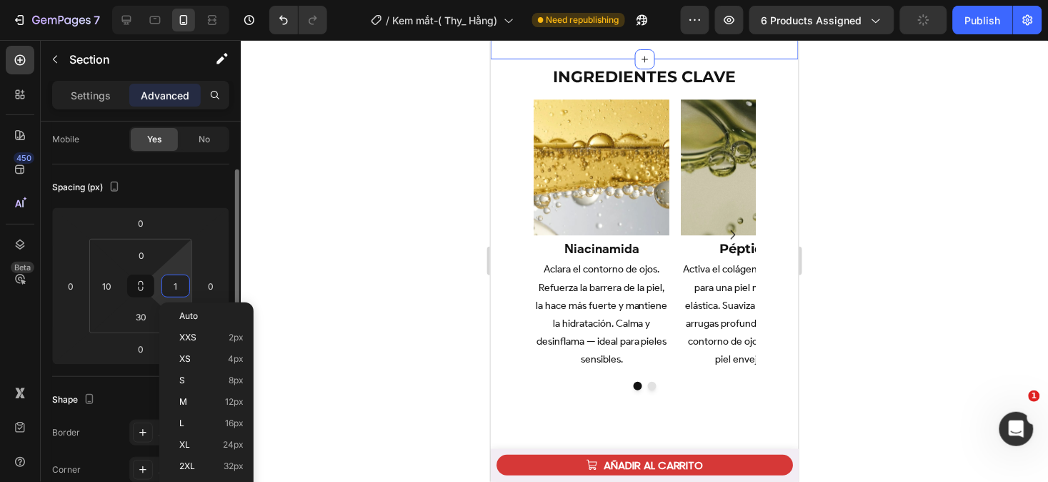
type input "10"
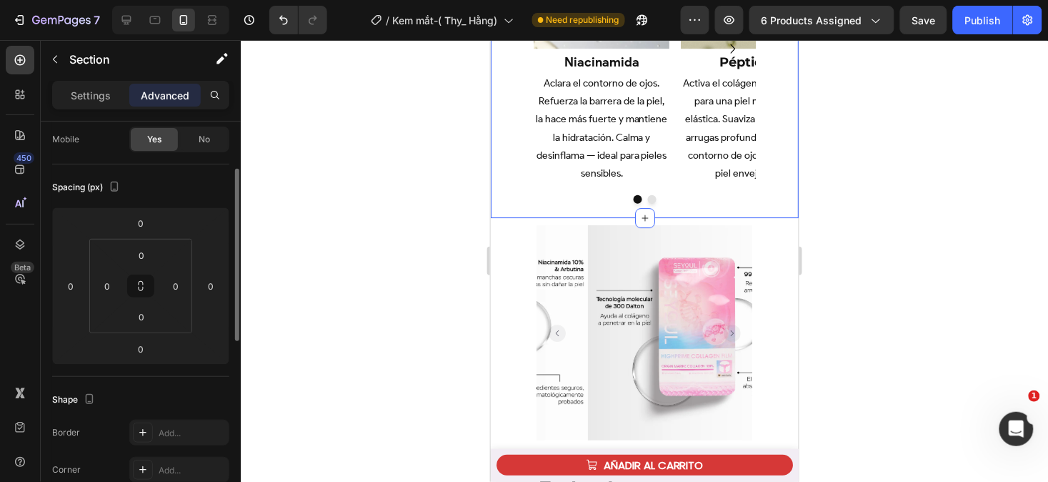
scroll to position [111, 0]
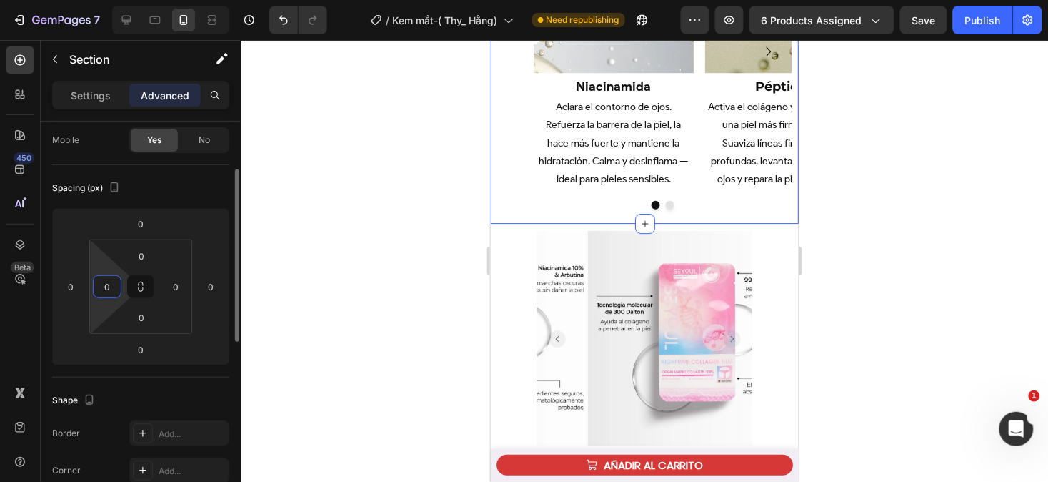
click at [113, 287] on input "0" at bounding box center [106, 286] width 21 height 21
type input "0"
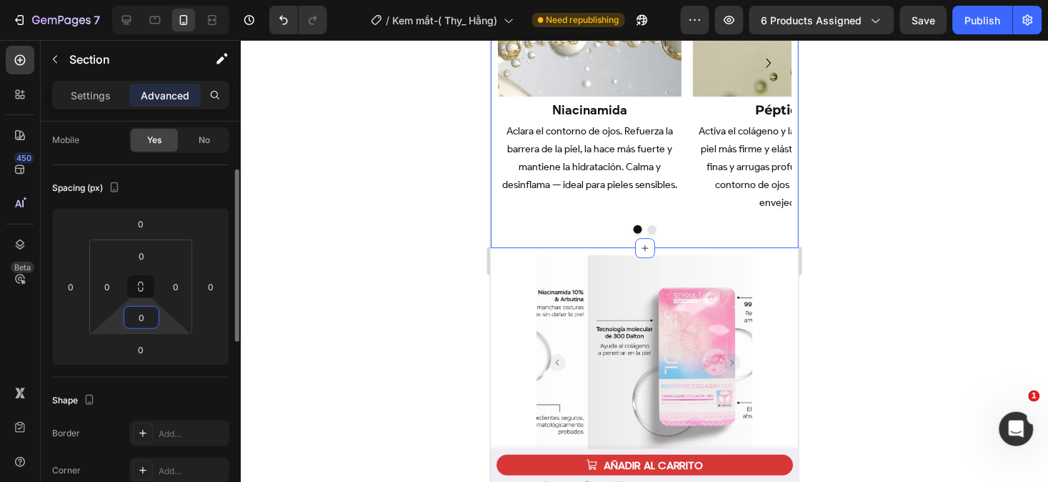
click at [154, 320] on input "0" at bounding box center [141, 317] width 29 height 21
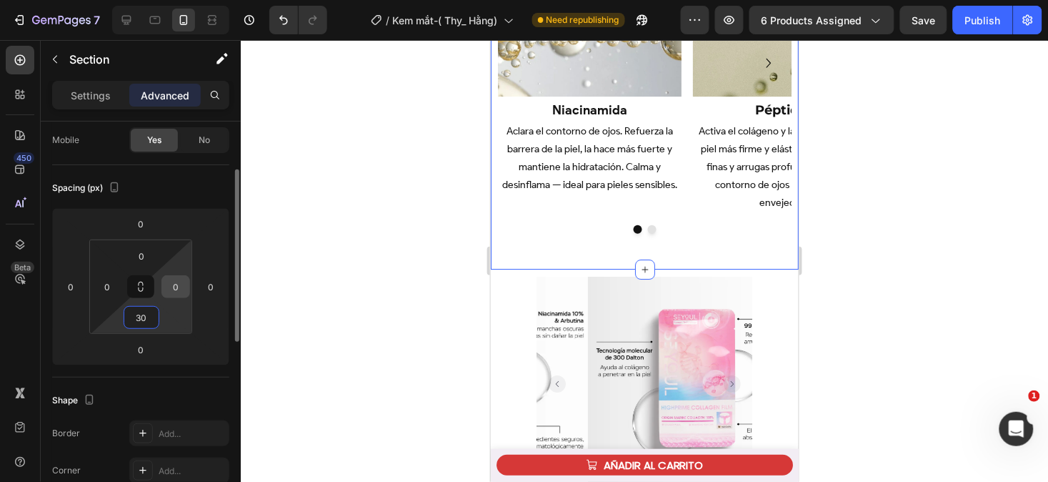
type input "30"
click at [183, 279] on input "0" at bounding box center [175, 286] width 21 height 21
type input "000"
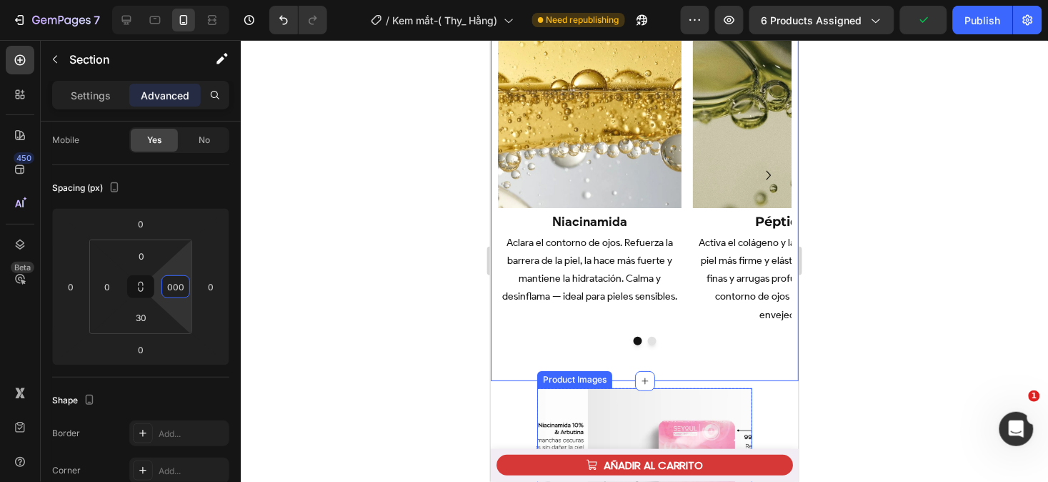
scroll to position [3860, 0]
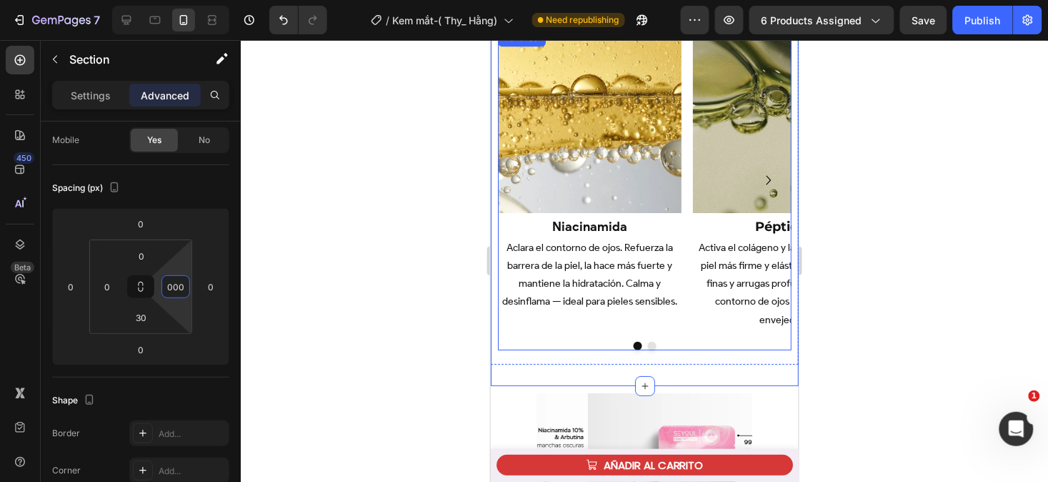
click at [536, 339] on div "Image niacinamida Heading Aclara el contorno de ojos. Refuerza la barrera de la…" at bounding box center [644, 189] width 294 height 321
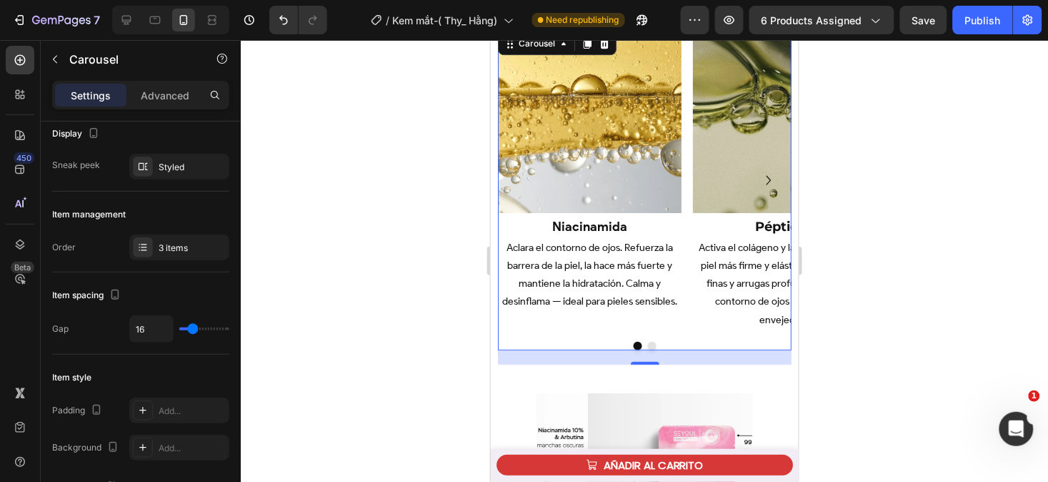
scroll to position [0, 0]
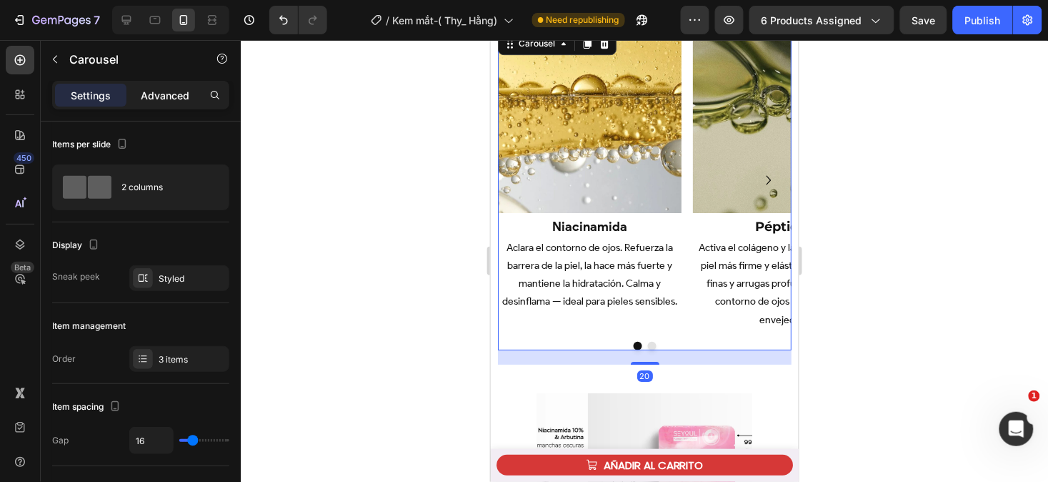
click at [161, 86] on div "Advanced" at bounding box center [164, 95] width 71 height 23
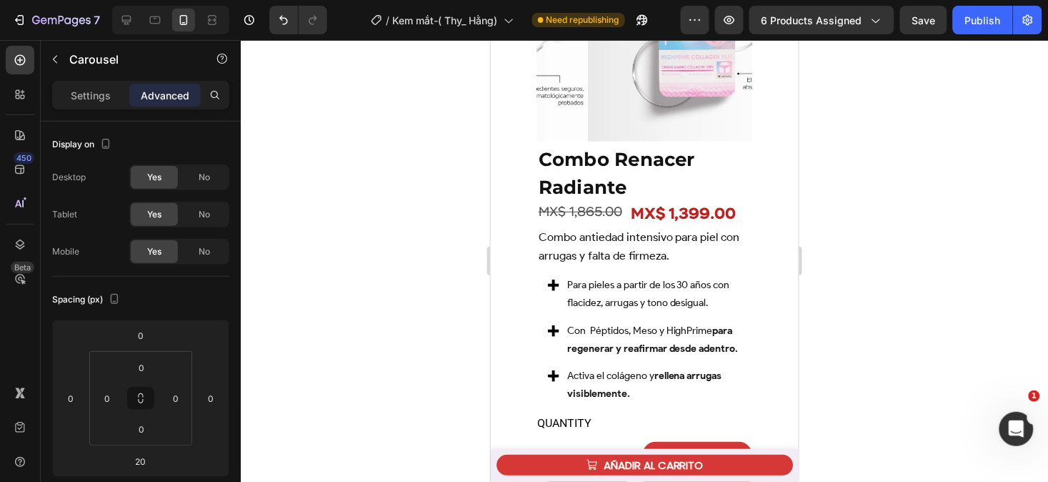
scroll to position [4325, 0]
click at [520, 289] on div "Product Images Row Combo Renacer Radiante Product Title MX$ 1,865.00 Product Pr…" at bounding box center [644, 217] width 308 height 594
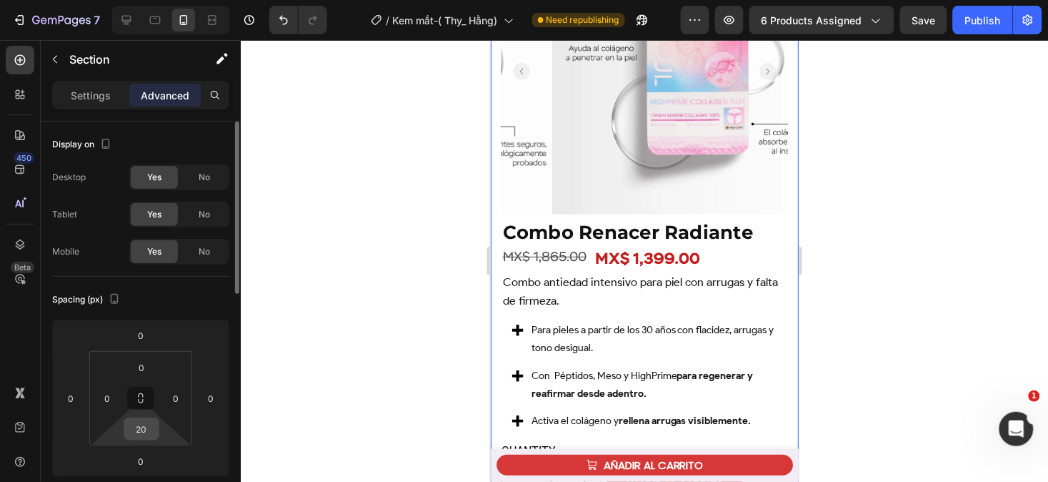
click at [155, 434] on div "20" at bounding box center [142, 428] width 36 height 23
click at [147, 425] on input "20" at bounding box center [141, 428] width 29 height 21
type input "30"
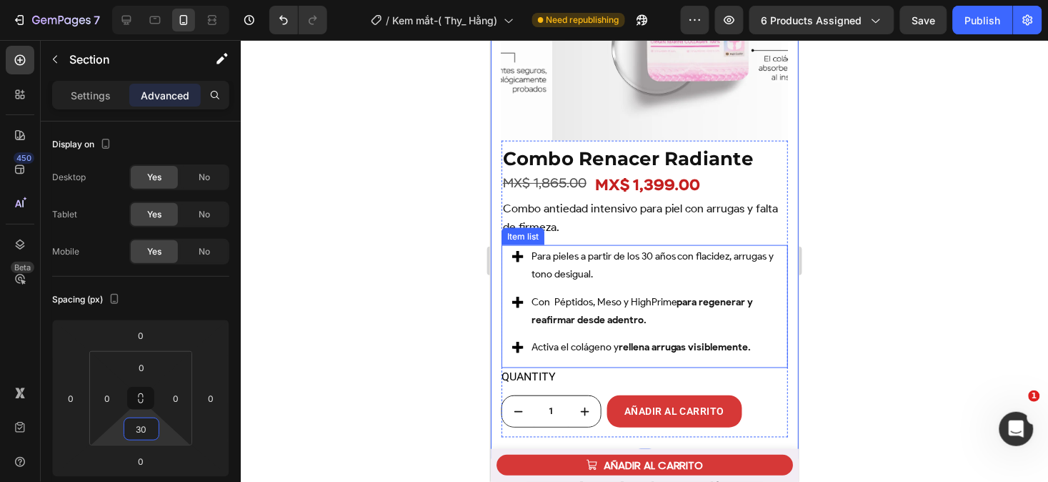
scroll to position [4399, 0]
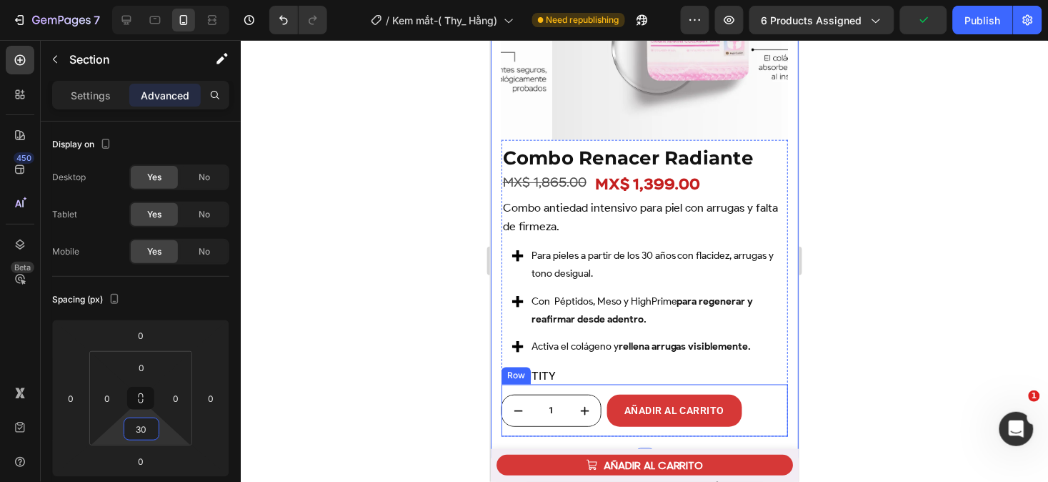
click at [600, 419] on div "1 Product Quantity" at bounding box center [551, 410] width 100 height 52
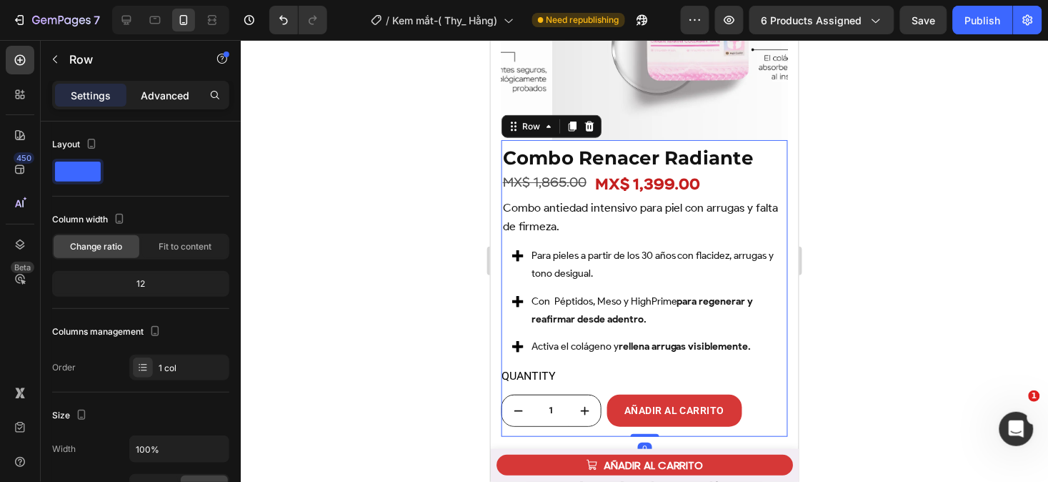
click at [174, 94] on p "Advanced" at bounding box center [165, 95] width 49 height 15
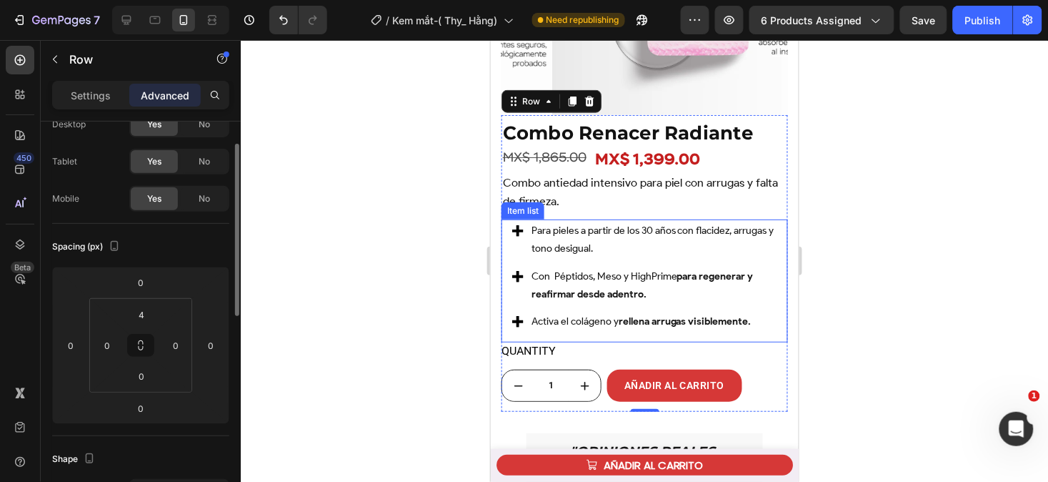
scroll to position [4436, 0]
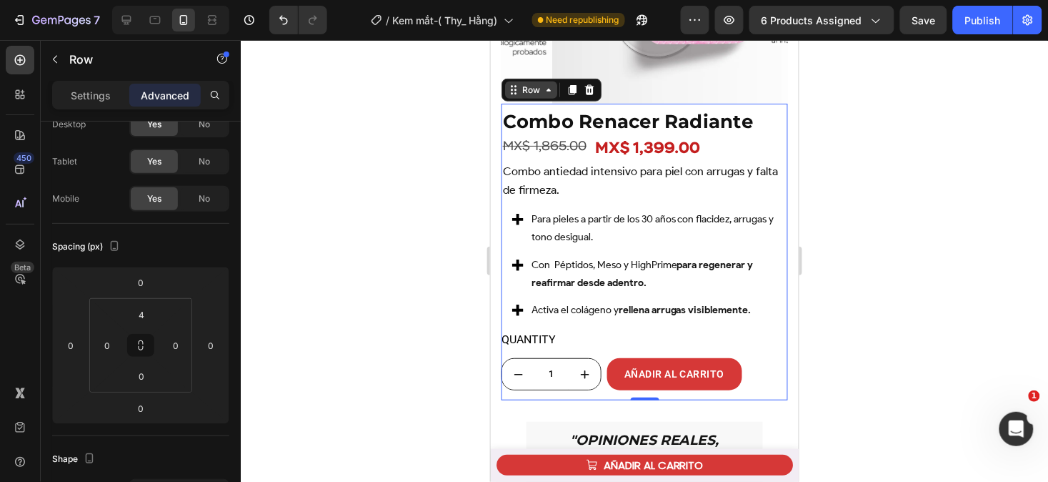
click at [536, 83] on div "Row" at bounding box center [531, 89] width 24 height 13
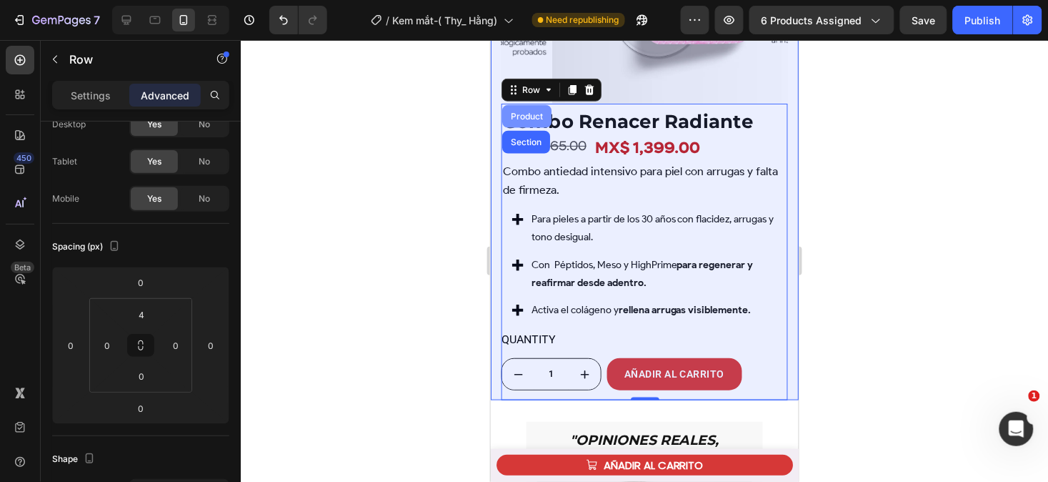
click at [535, 111] on div "Product" at bounding box center [526, 115] width 38 height 9
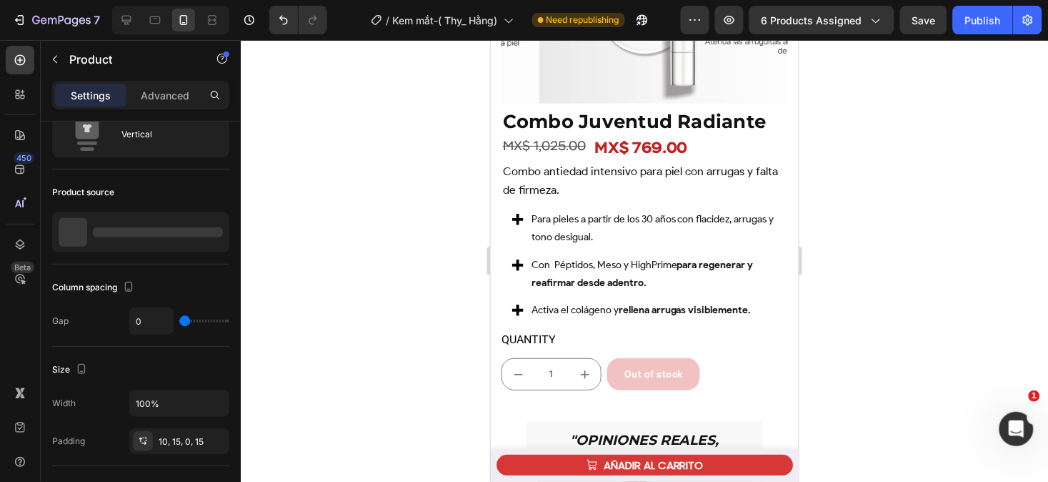
scroll to position [0, 0]
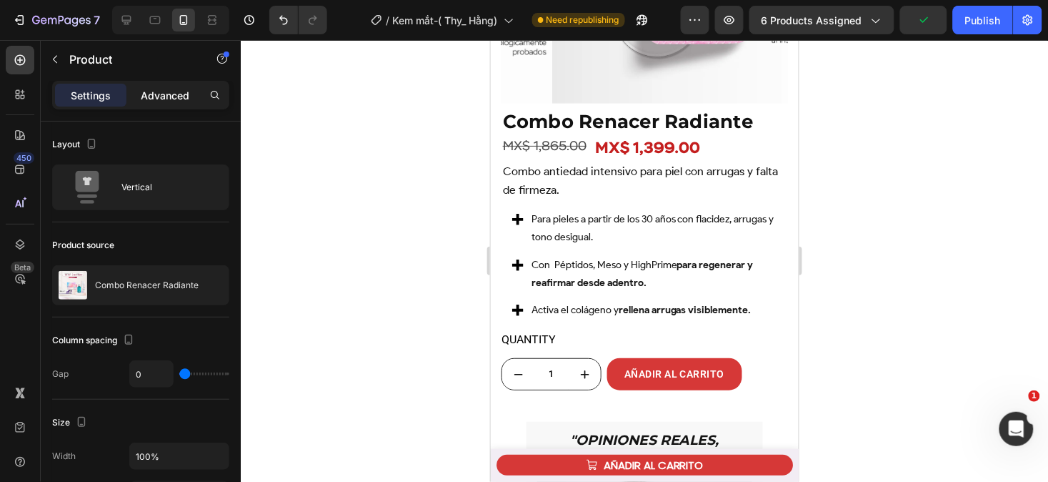
click at [169, 91] on p "Advanced" at bounding box center [165, 95] width 49 height 15
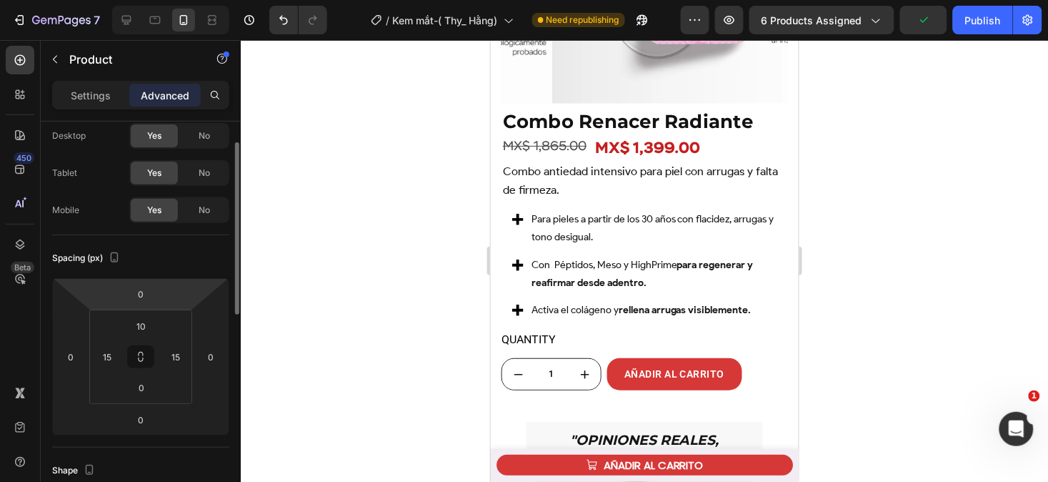
scroll to position [44, 0]
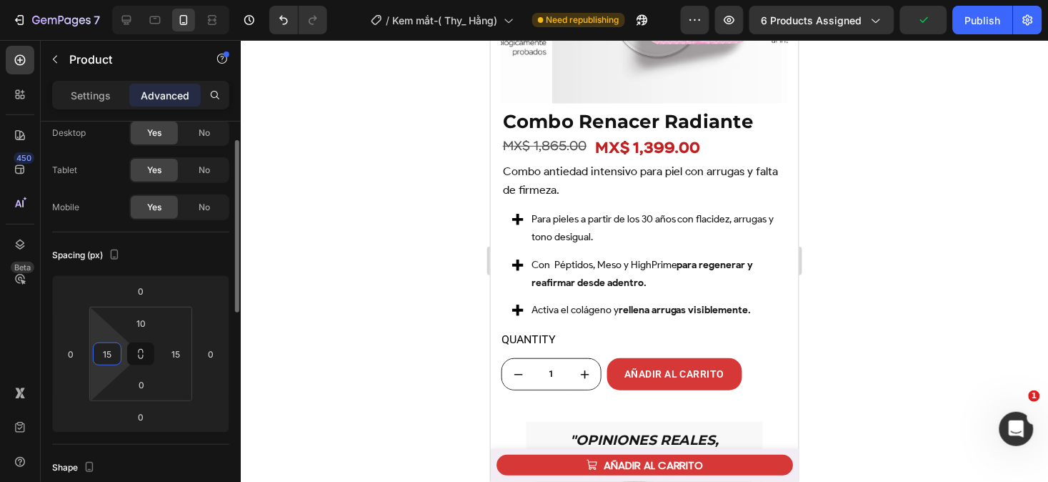
click at [113, 351] on input "15" at bounding box center [106, 353] width 21 height 21
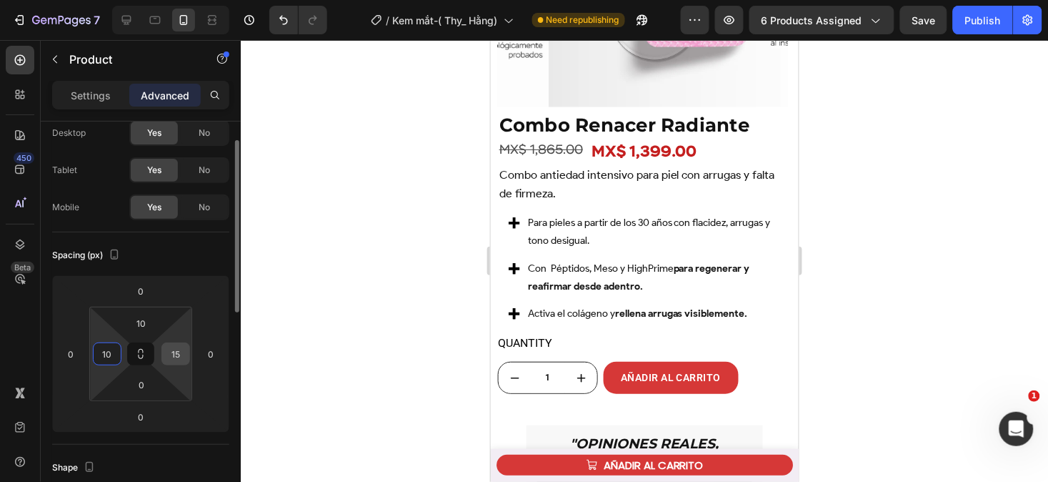
type input "10"
click at [177, 352] on input "15" at bounding box center [175, 353] width 21 height 21
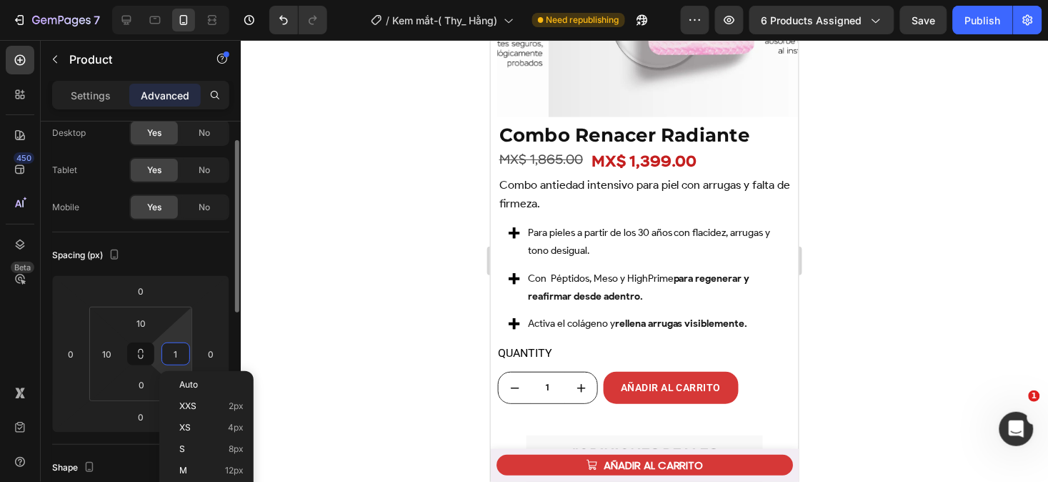
type input "10"
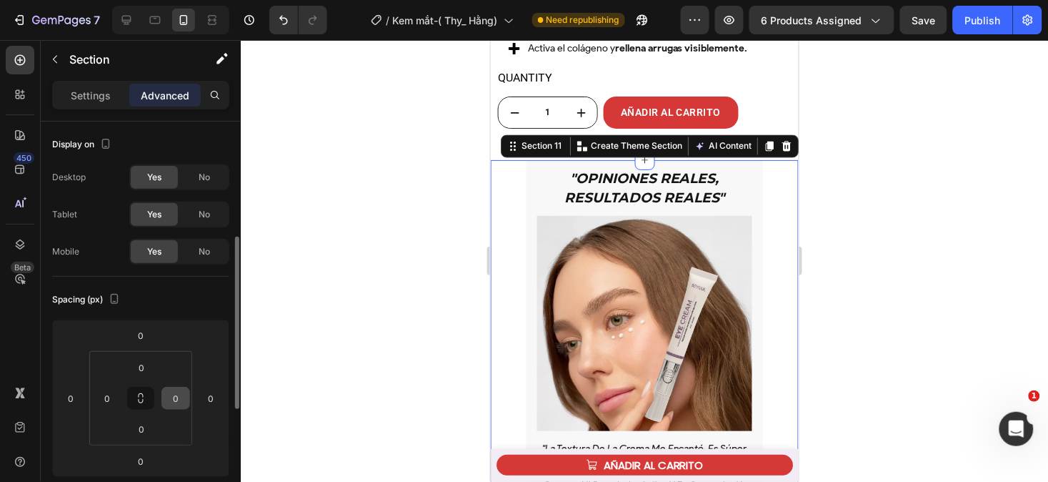
scroll to position [87, 0]
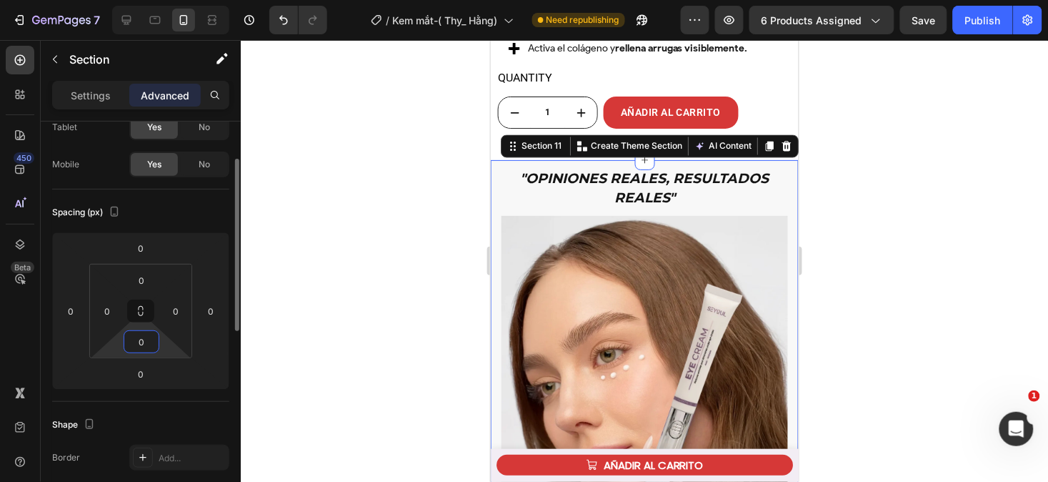
click at [154, 337] on input "0" at bounding box center [141, 341] width 29 height 21
type input "30"
click at [560, 334] on img at bounding box center [644, 358] width 287 height 287
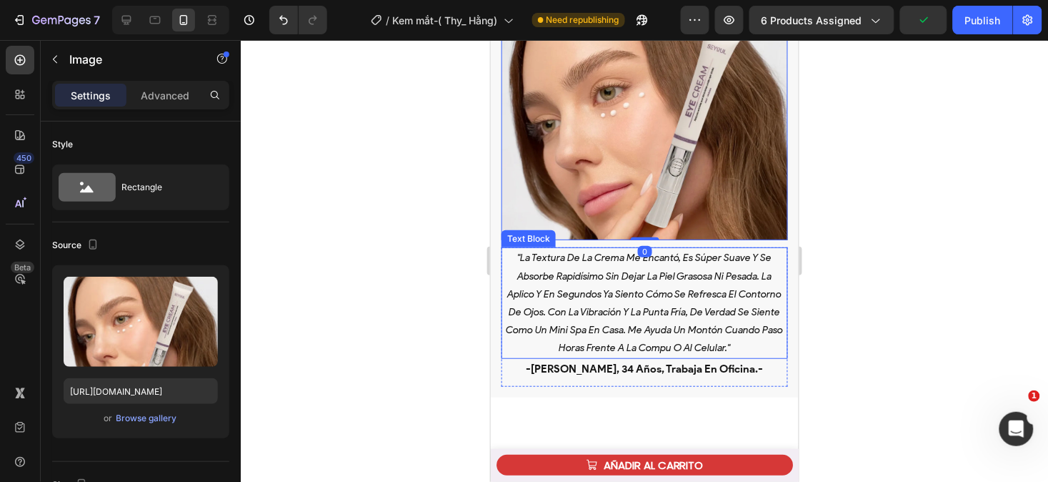
scroll to position [4955, 0]
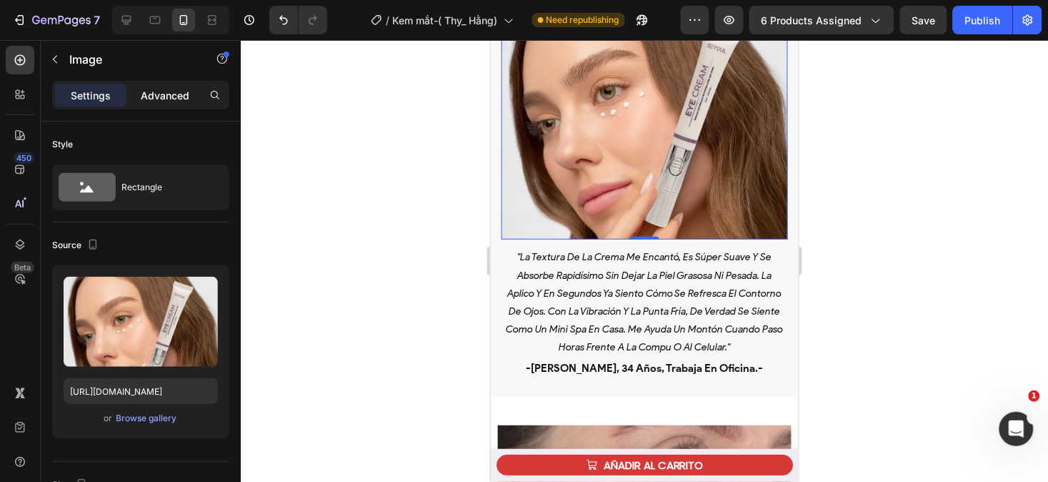
click at [179, 90] on p "Advanced" at bounding box center [165, 95] width 49 height 15
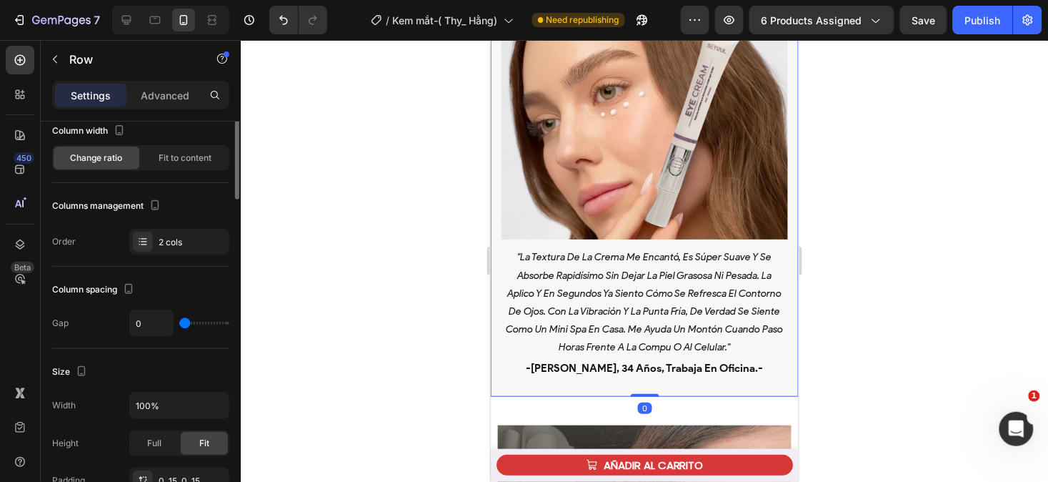
scroll to position [0, 0]
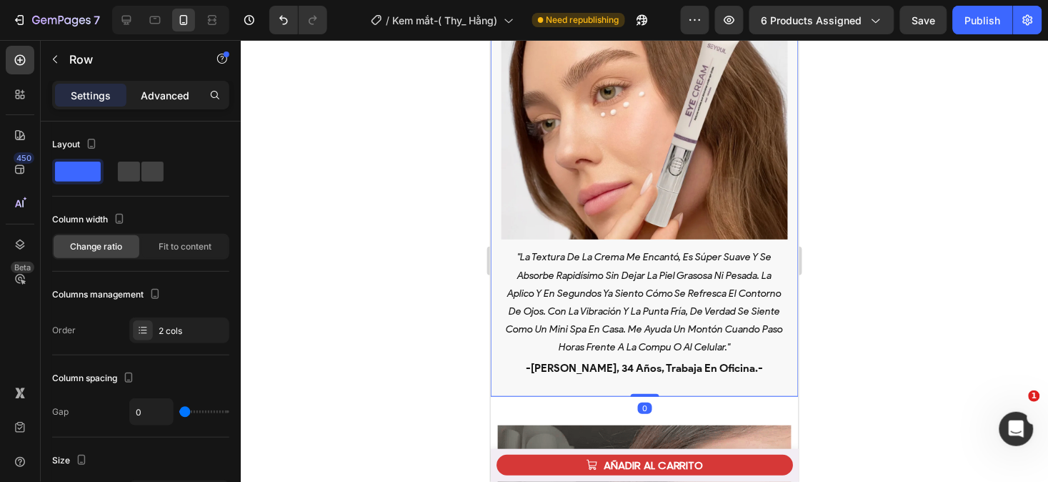
click at [159, 94] on p "Advanced" at bounding box center [165, 95] width 49 height 15
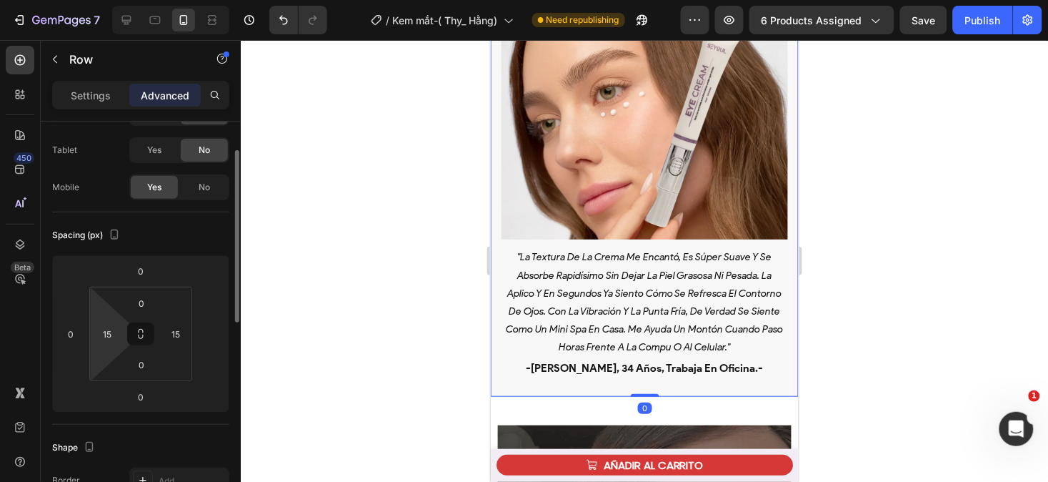
scroll to position [65, 0]
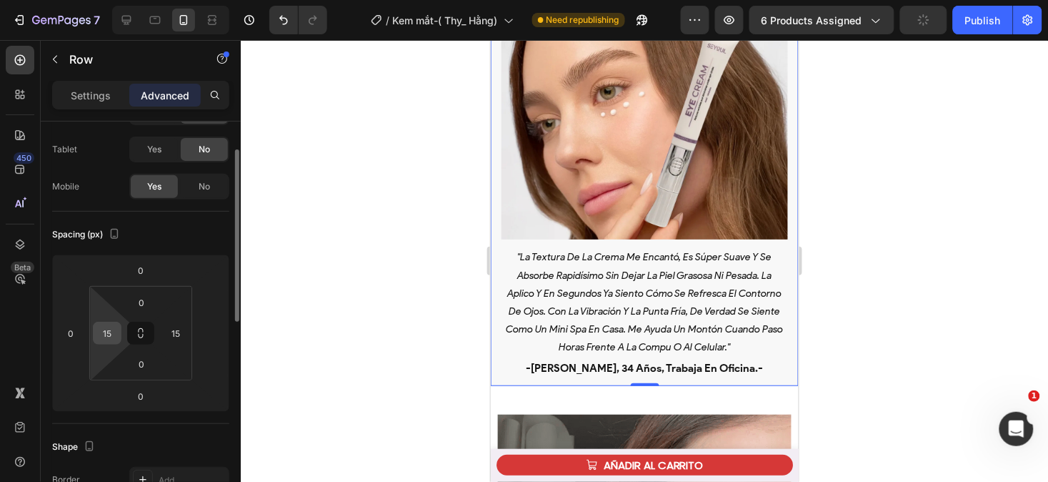
click at [106, 331] on input "15" at bounding box center [106, 332] width 21 height 21
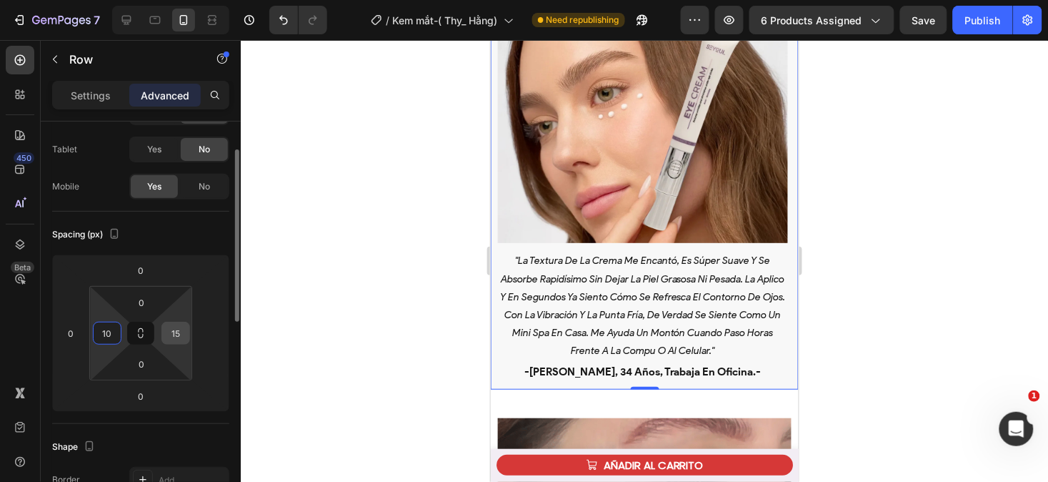
type input "10"
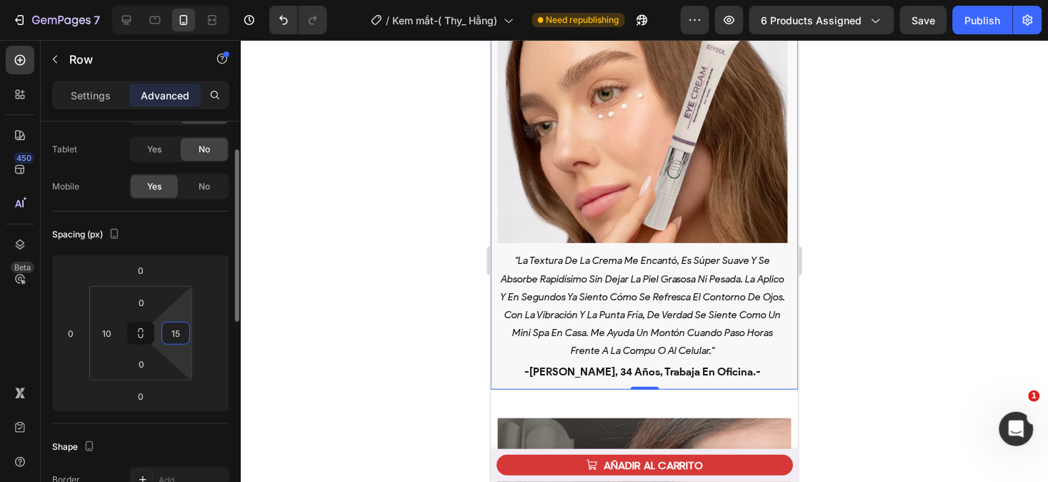
click at [176, 333] on input "15" at bounding box center [175, 332] width 21 height 21
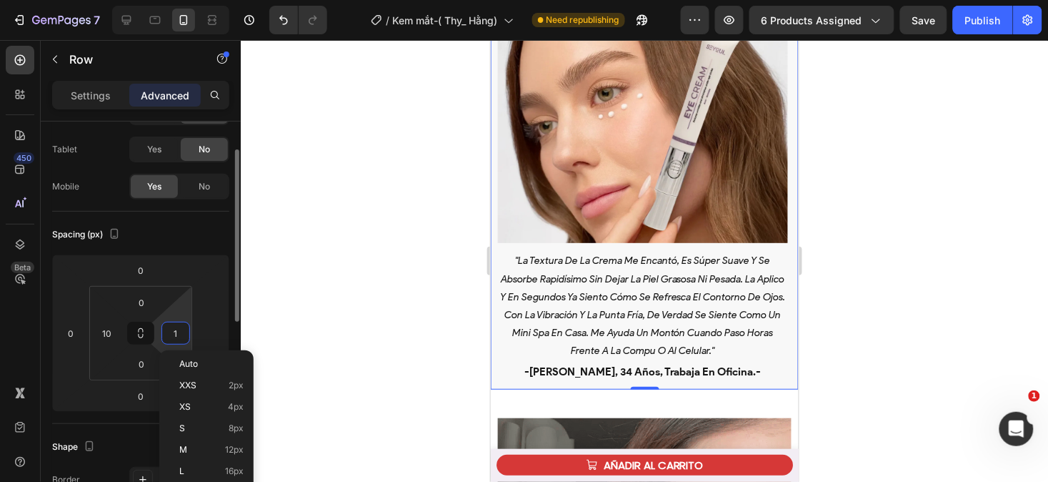
type input "10"
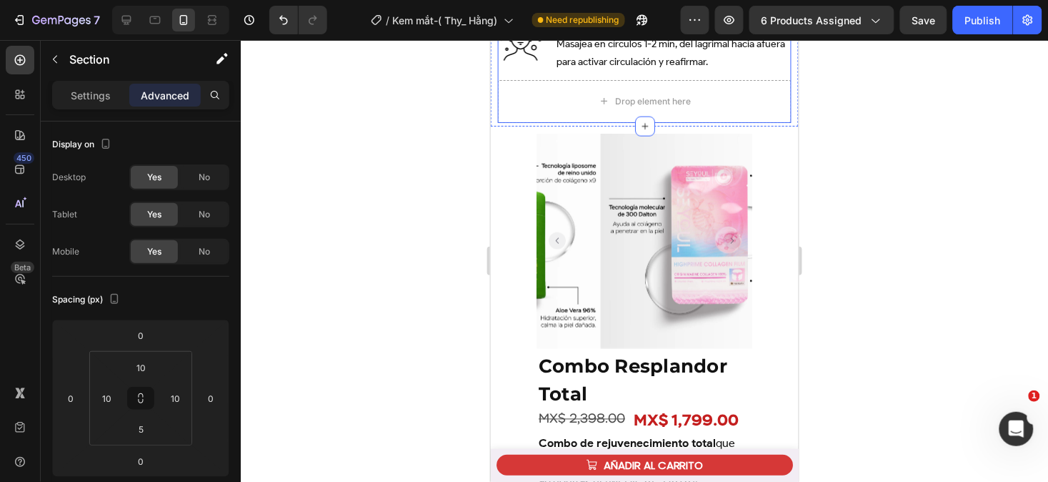
scroll to position [5846, 0]
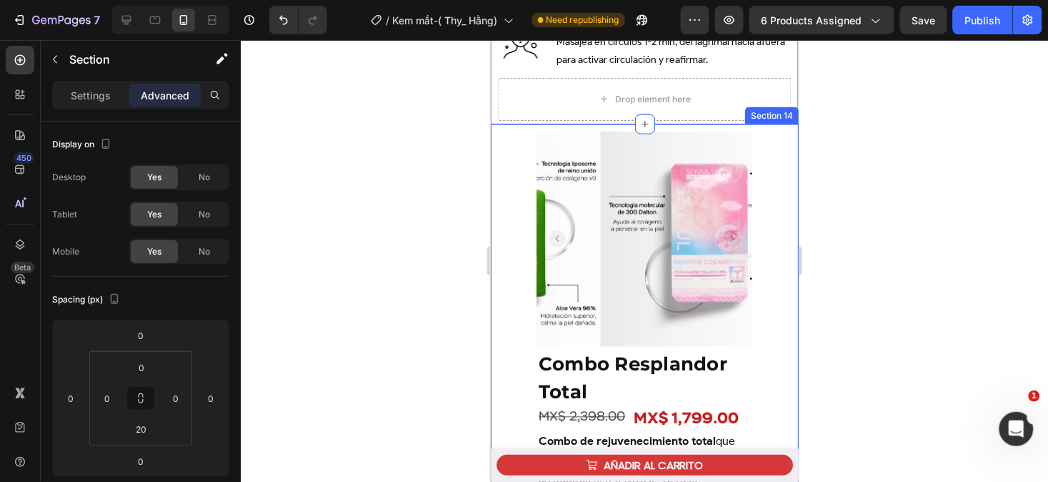
click at [507, 307] on div "Product Images Row Combo Resplandor Total Product Title MX$ 2,398.00 Product Pr…" at bounding box center [644, 439] width 308 height 631
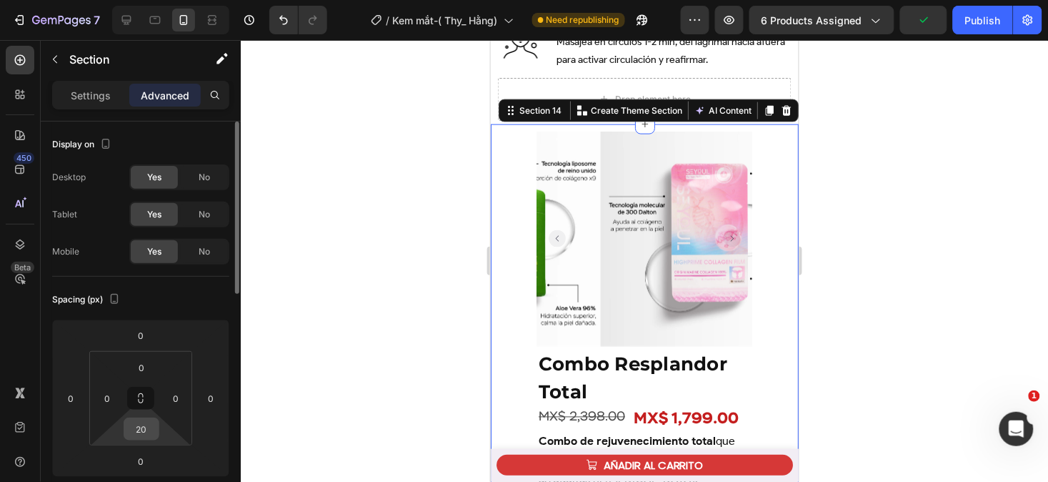
click at [158, 427] on div "20" at bounding box center [142, 428] width 36 height 23
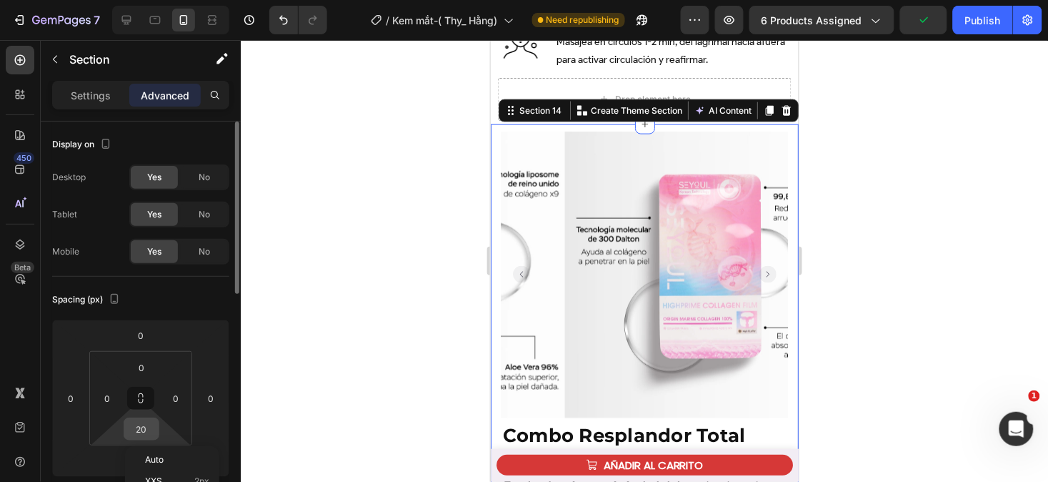
click at [150, 427] on input "20" at bounding box center [141, 428] width 29 height 21
type input "30"
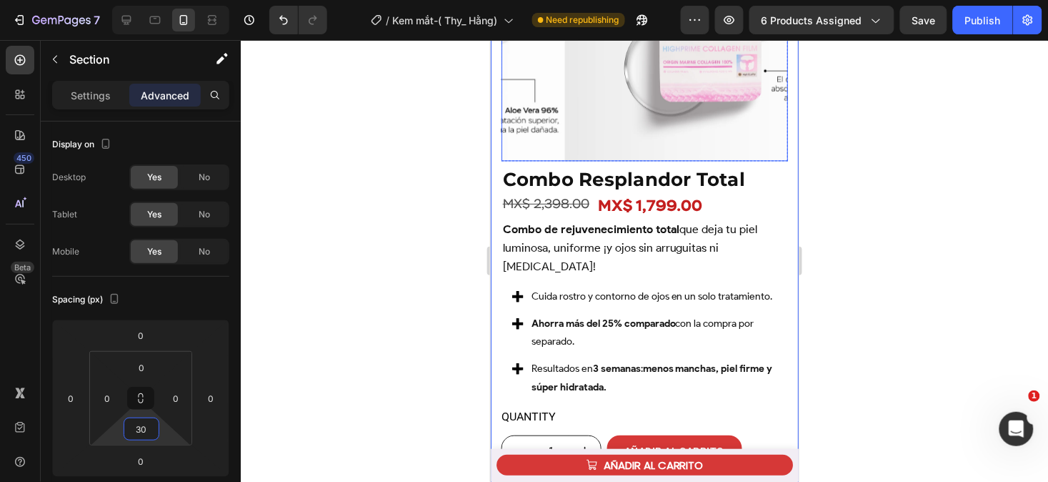
scroll to position [6143, 0]
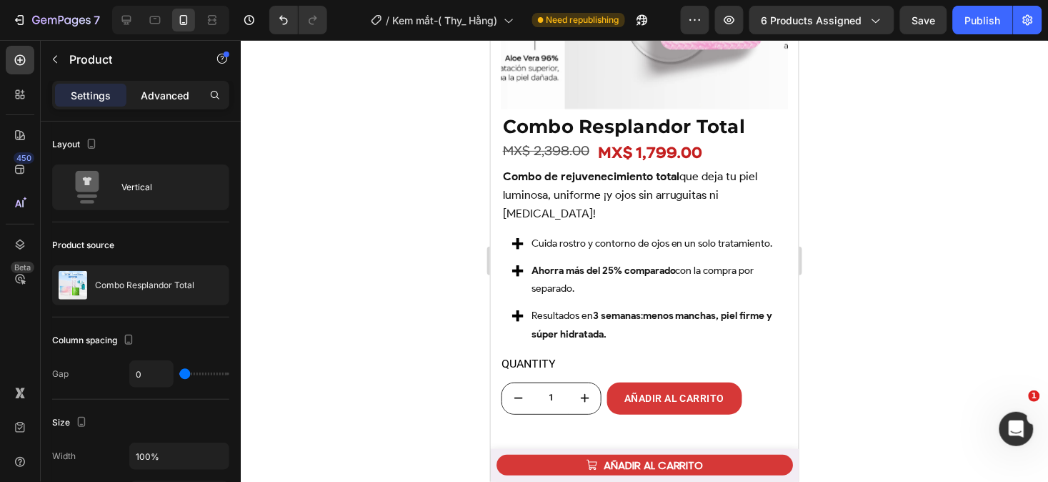
click at [164, 84] on div "Advanced" at bounding box center [164, 95] width 71 height 23
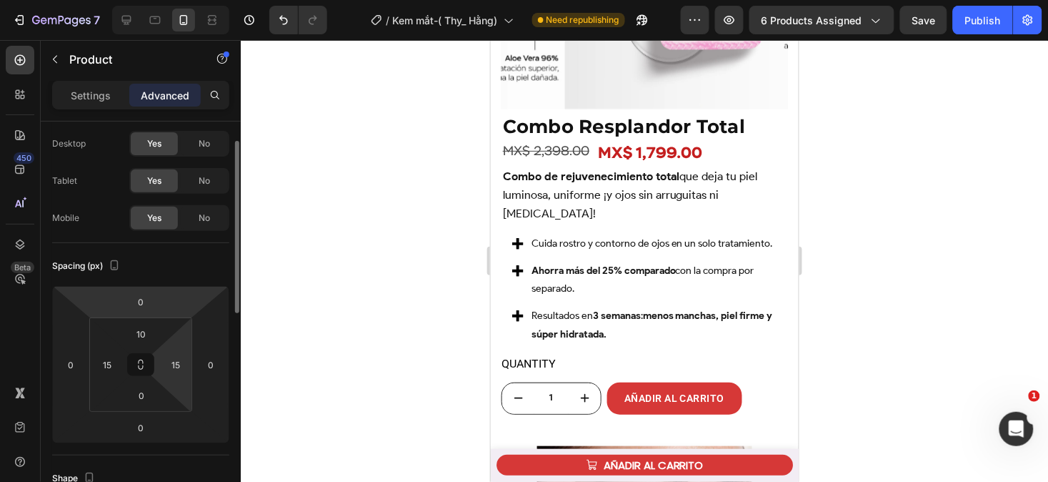
scroll to position [38, 0]
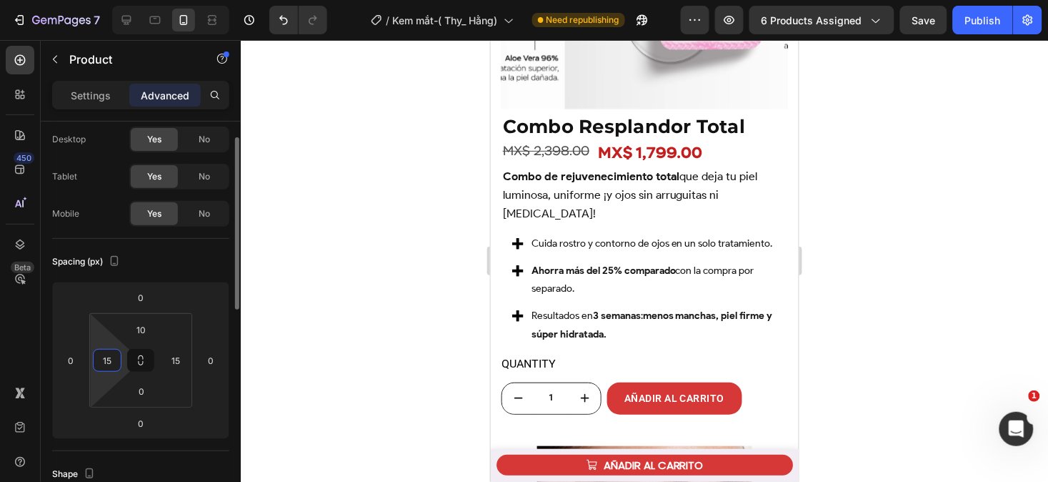
click at [116, 355] on input "15" at bounding box center [106, 359] width 21 height 21
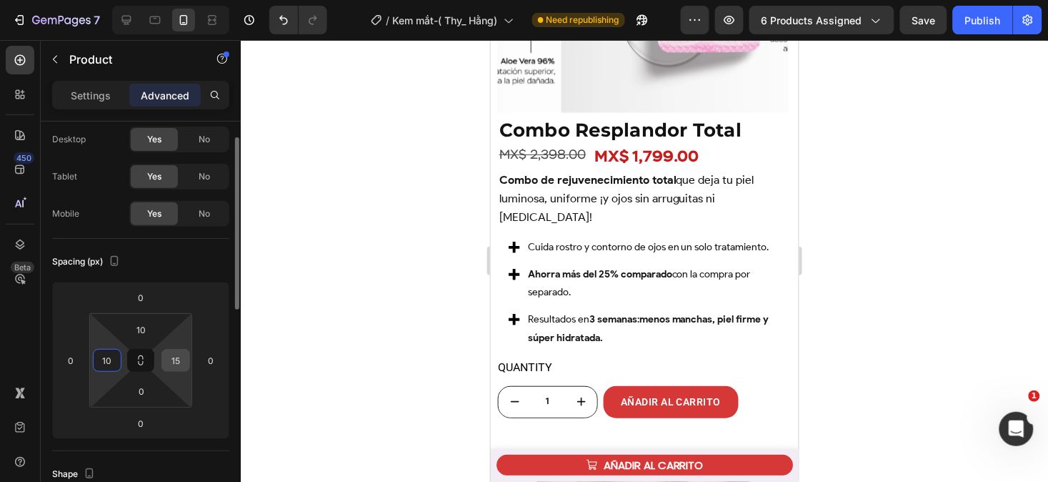
type input "10"
click at [179, 364] on input "15" at bounding box center [175, 359] width 21 height 21
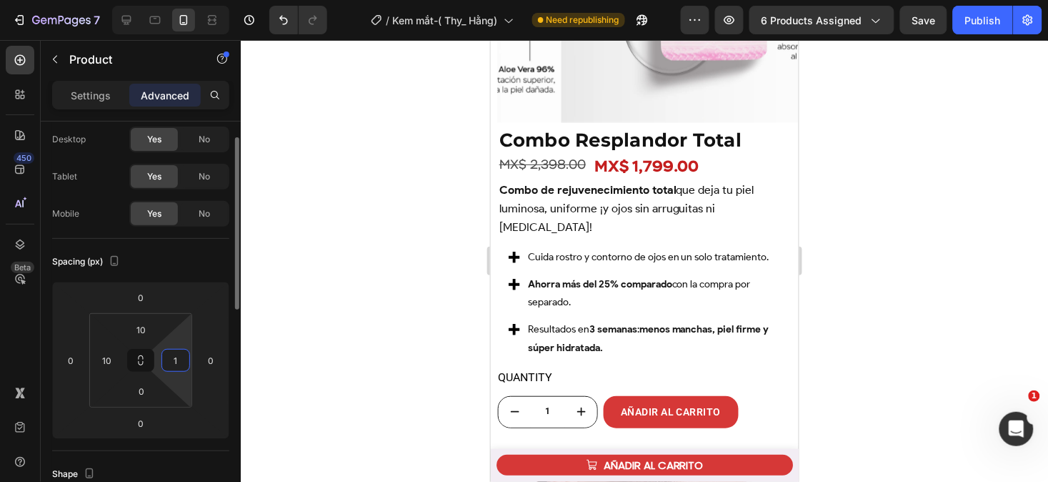
type input "10"
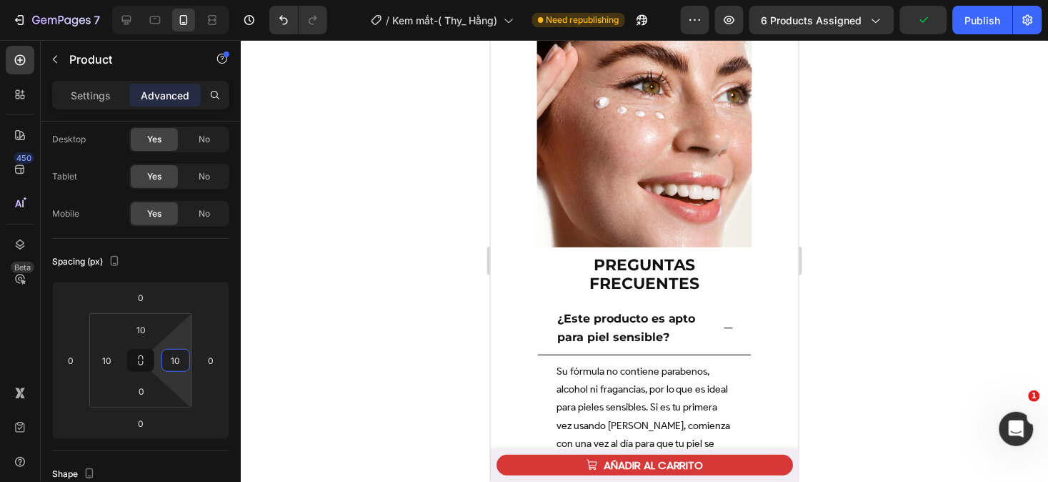
scroll to position [6548, 0]
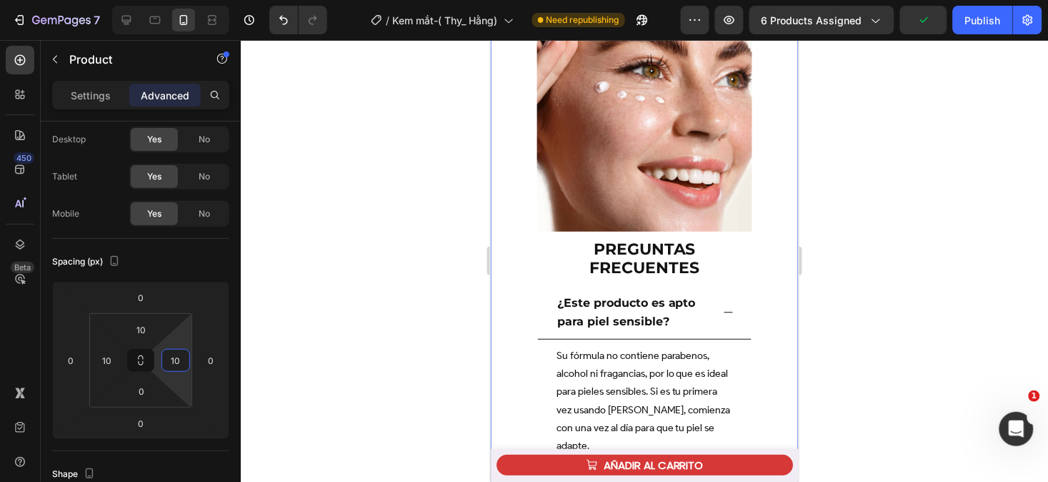
click at [515, 307] on div "Image Preguntas Frecuentes Heading Preguntas Frecuentes Heading ¿Este producto …" at bounding box center [644, 437] width 308 height 843
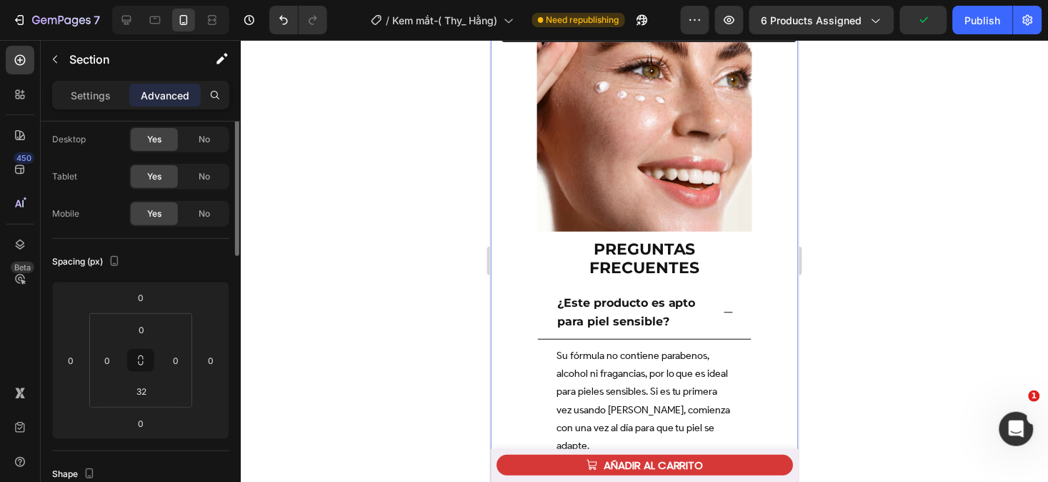
scroll to position [0, 0]
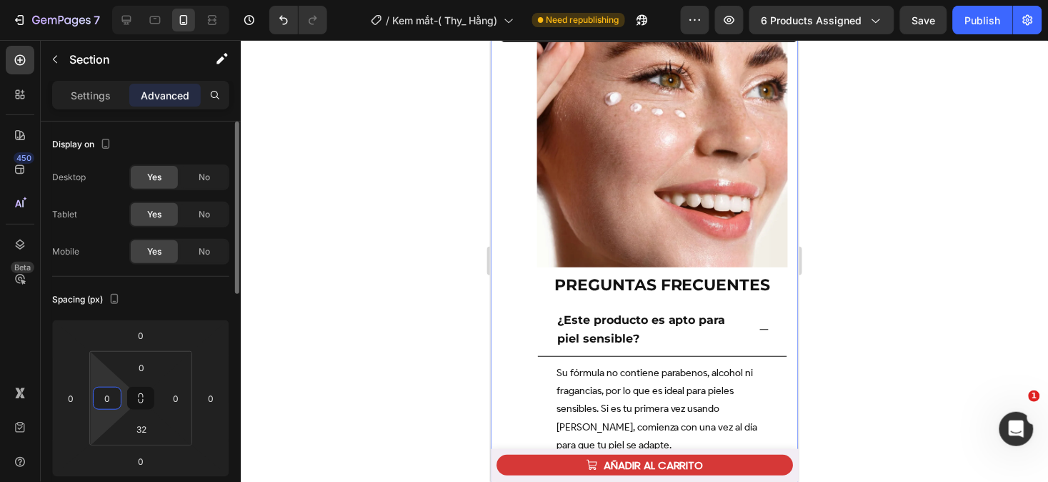
click at [113, 400] on input "0" at bounding box center [106, 397] width 21 height 21
type input "0000"
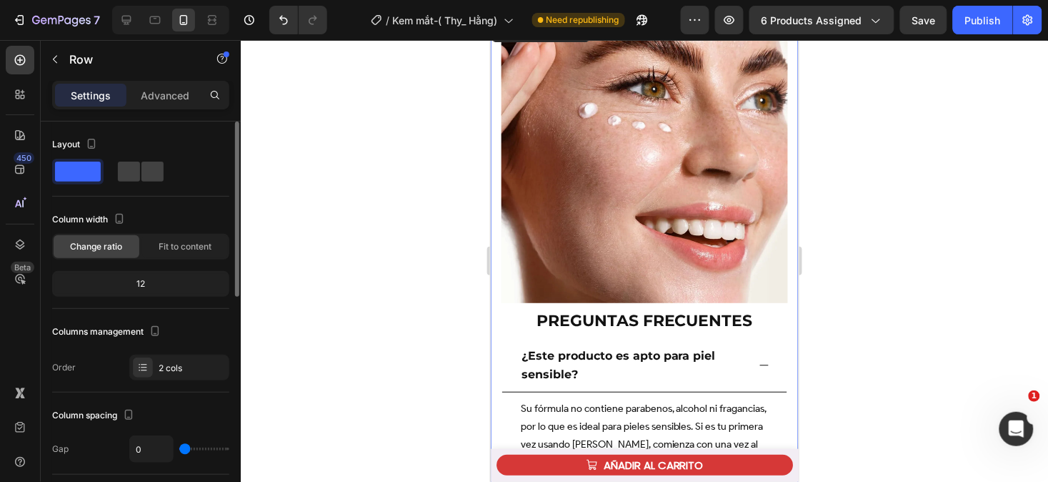
click at [533, 288] on div "Image Preguntas Frecuentes Heading Preguntas Frecuentes Heading ¿Este producto …" at bounding box center [644, 397] width 308 height 763
click at [162, 95] on p "Advanced" at bounding box center [165, 95] width 49 height 15
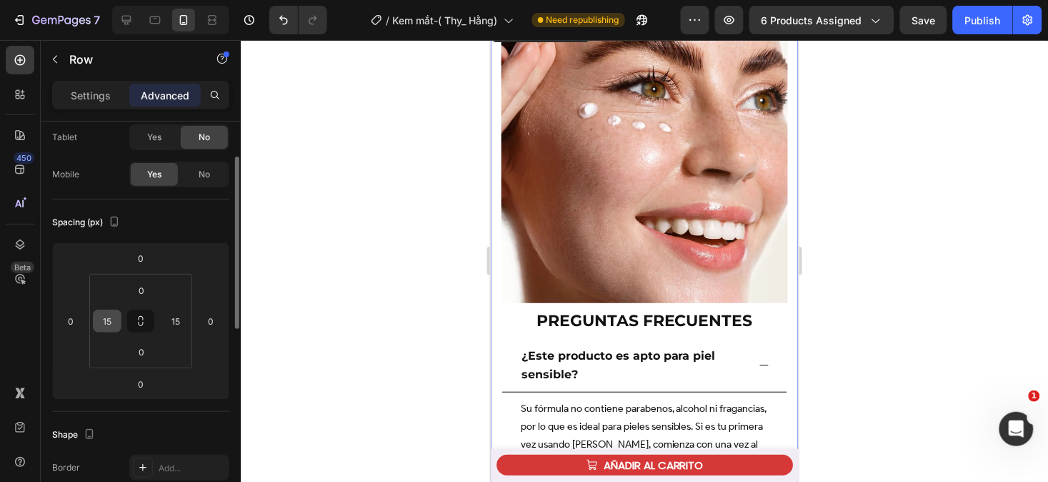
scroll to position [79, 0]
click at [114, 316] on input "15" at bounding box center [106, 319] width 21 height 21
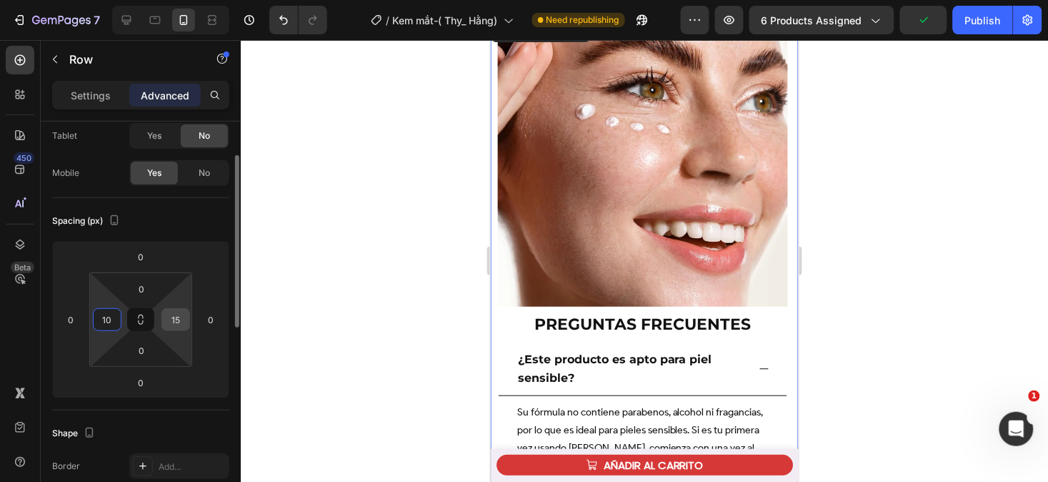
type input "10"
click at [182, 323] on input "15" at bounding box center [175, 319] width 21 height 21
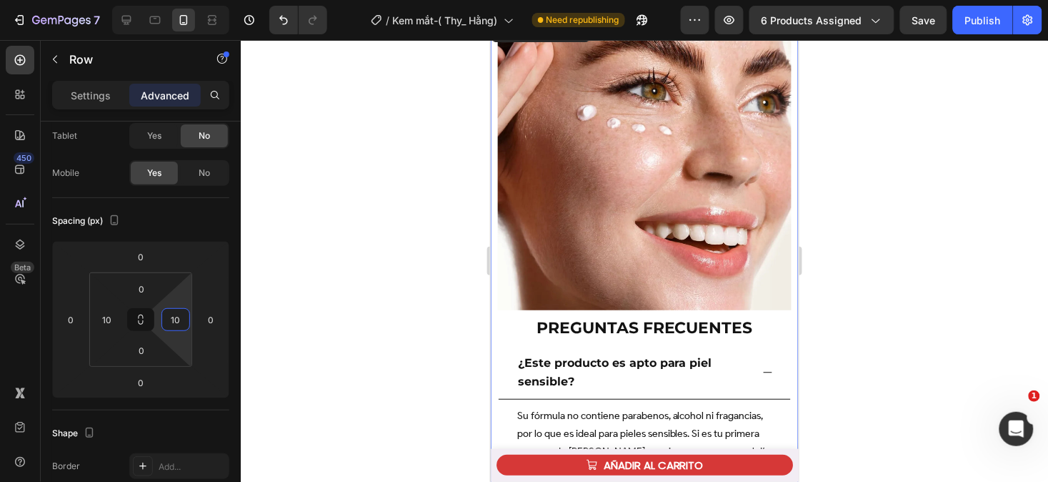
type input "10"
click at [410, 220] on div at bounding box center [645, 261] width 808 height 442
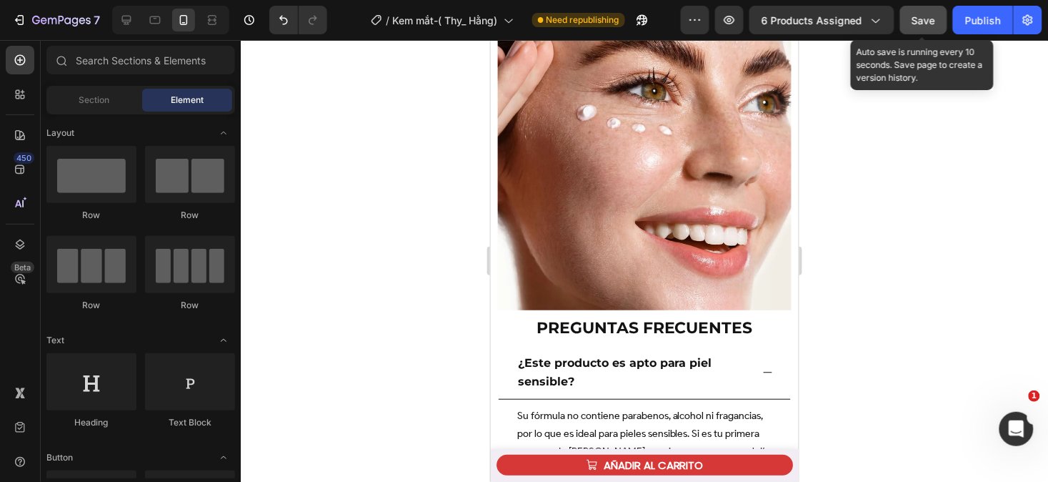
click at [918, 23] on span "Save" at bounding box center [925, 20] width 24 height 12
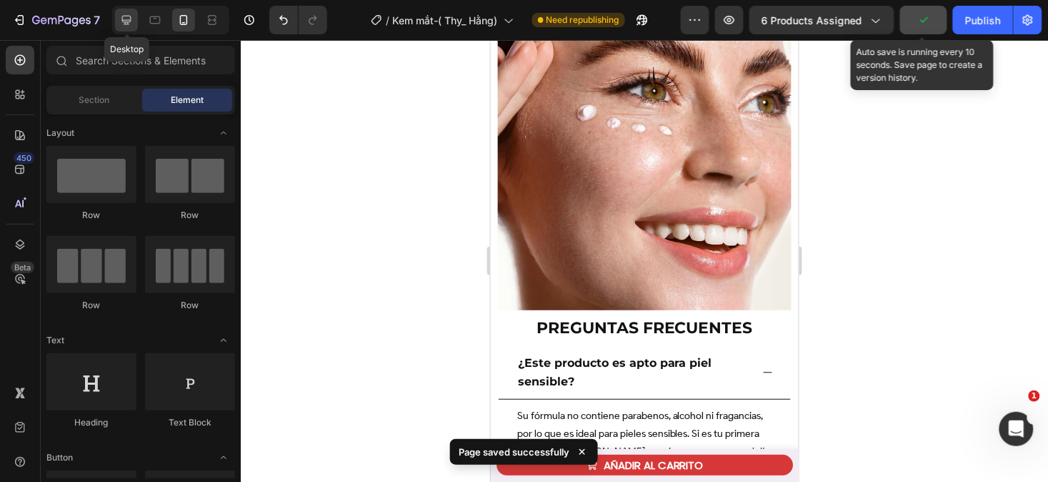
click at [123, 16] on icon at bounding box center [126, 20] width 9 height 9
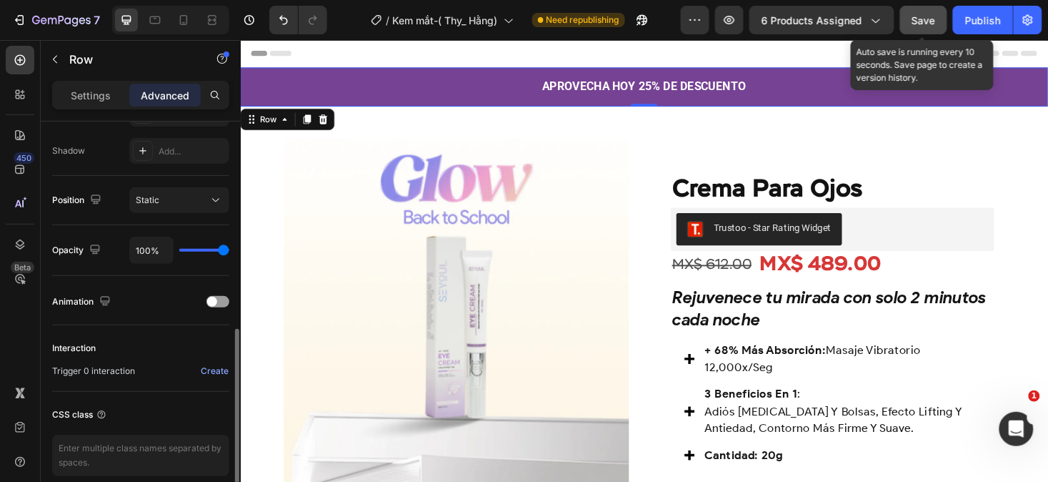
scroll to position [482, 0]
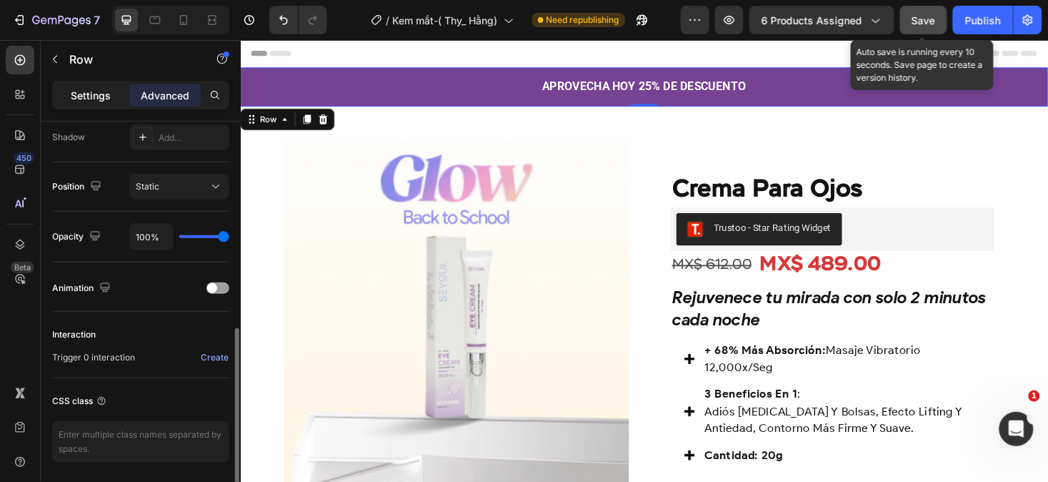
click at [81, 97] on p "Settings" at bounding box center [91, 95] width 40 height 15
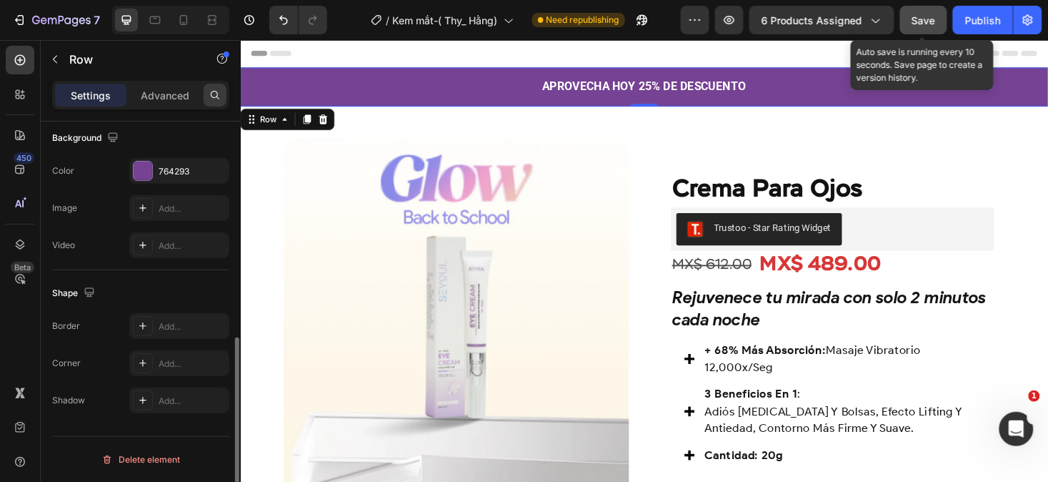
scroll to position [470, 0]
click at [189, 180] on div "764293" at bounding box center [179, 172] width 100 height 26
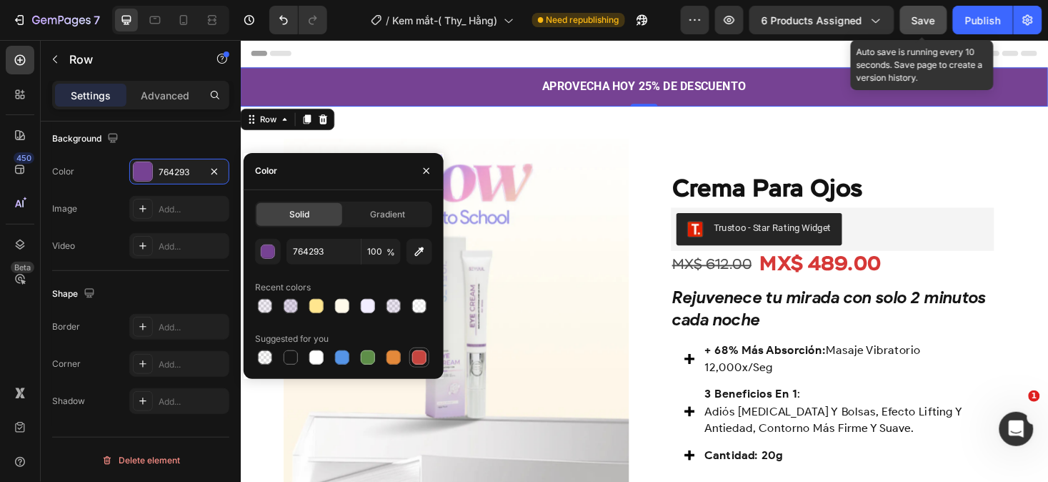
click at [416, 358] on div at bounding box center [419, 357] width 14 height 14
type input "C5453F"
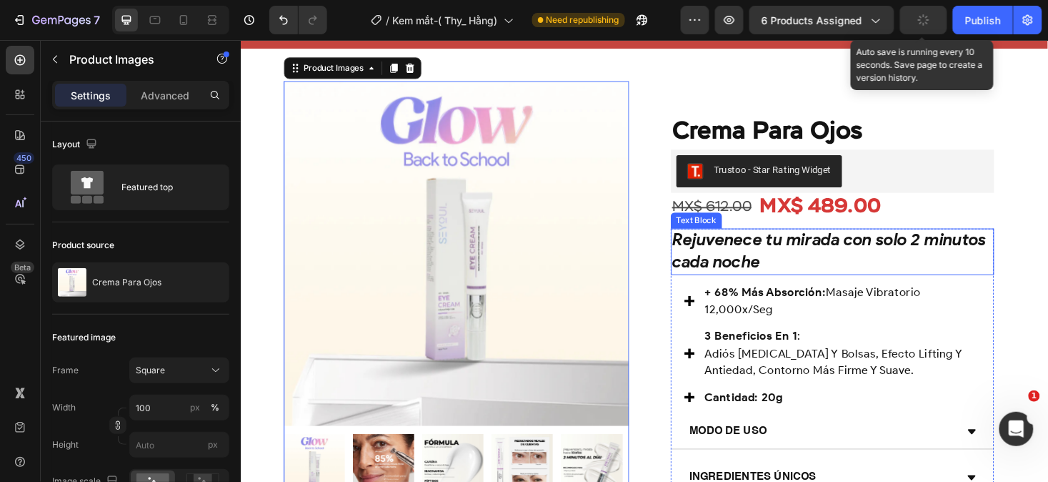
scroll to position [0, 0]
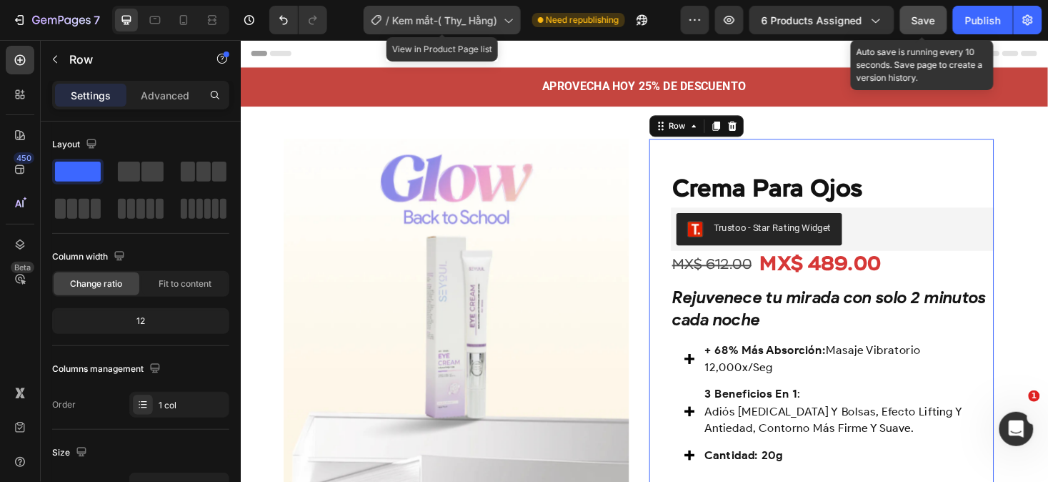
click at [462, 19] on span "Kem mắt-( Thy_ Hằng)" at bounding box center [445, 20] width 105 height 15
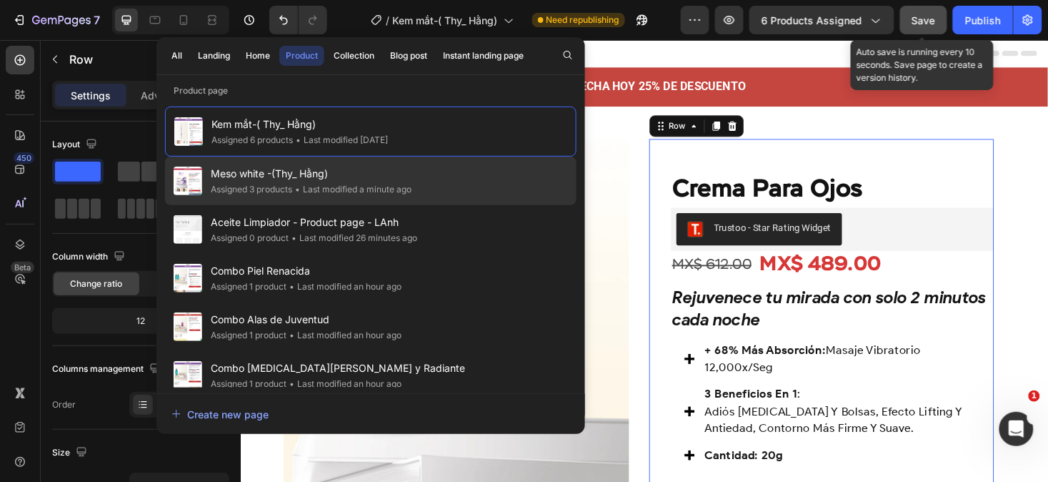
click at [427, 205] on div "Meso white -(Thy_ Hằng) Assigned 3 products • Last modified a minute ago" at bounding box center [371, 229] width 412 height 49
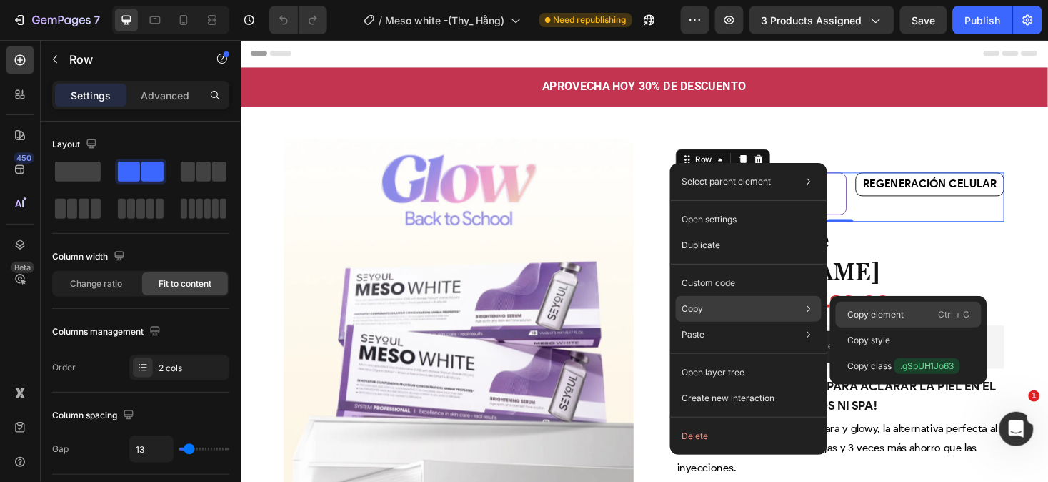
click at [873, 308] on p "Copy element" at bounding box center [876, 314] width 56 height 13
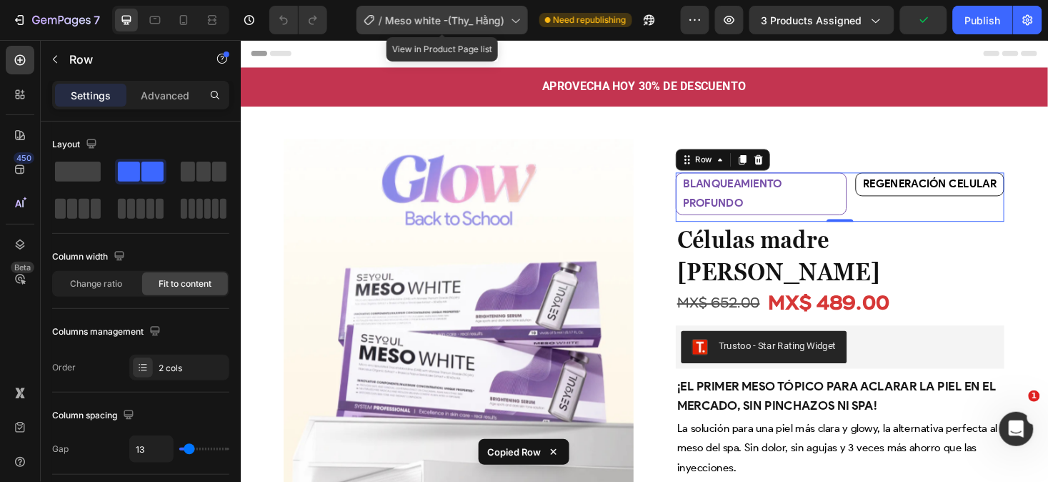
click at [455, 23] on span "Meso white -(Thy_ Hằng)" at bounding box center [445, 20] width 119 height 15
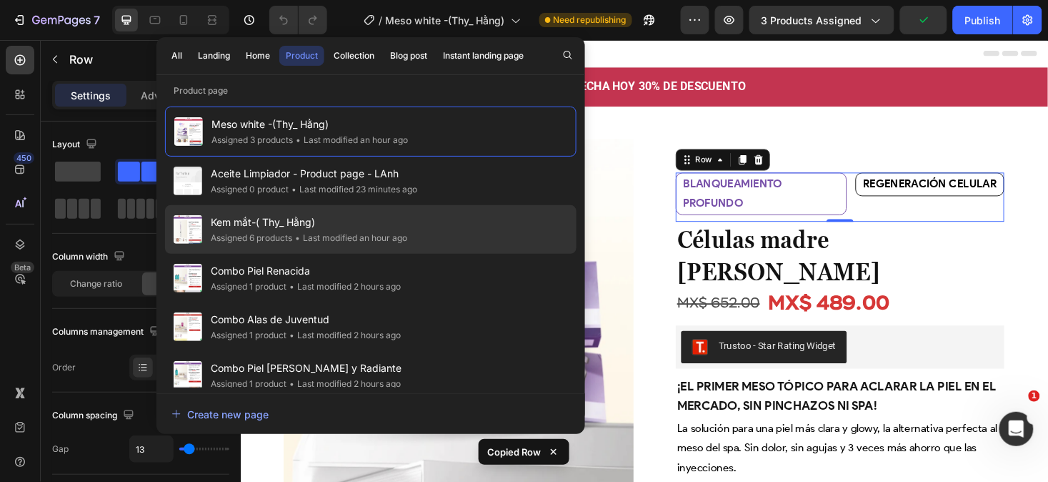
click at [400, 227] on span "Kem mắt-( Thy_ Hằng)" at bounding box center [309, 222] width 197 height 17
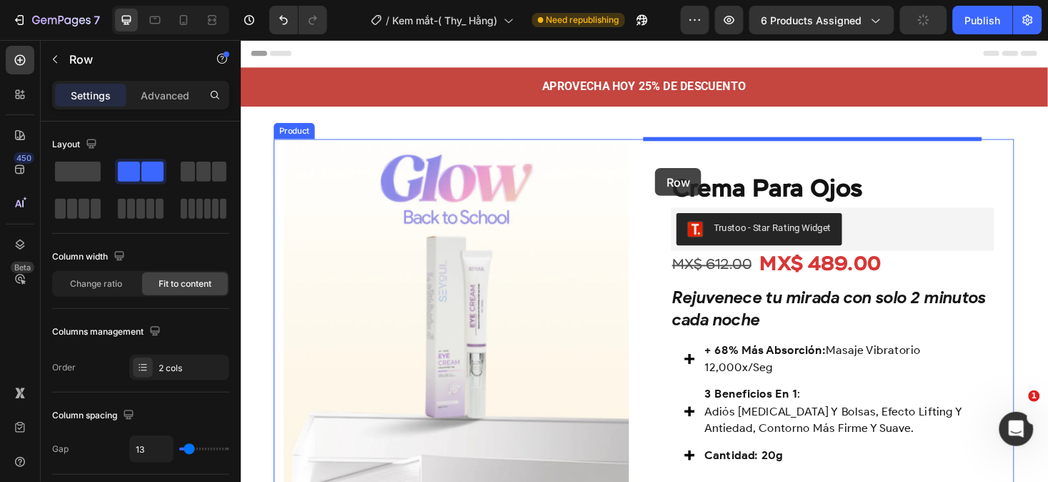
drag, startPoint x: 705, startPoint y: 399, endPoint x: 680, endPoint y: 175, distance: 225.7
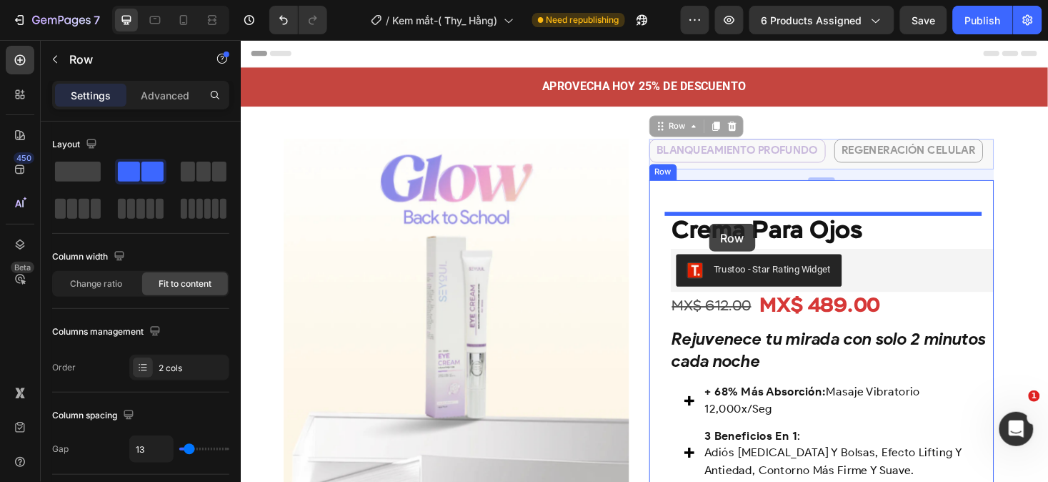
drag, startPoint x: 697, startPoint y: 132, endPoint x: 738, endPoint y: 234, distance: 110.0
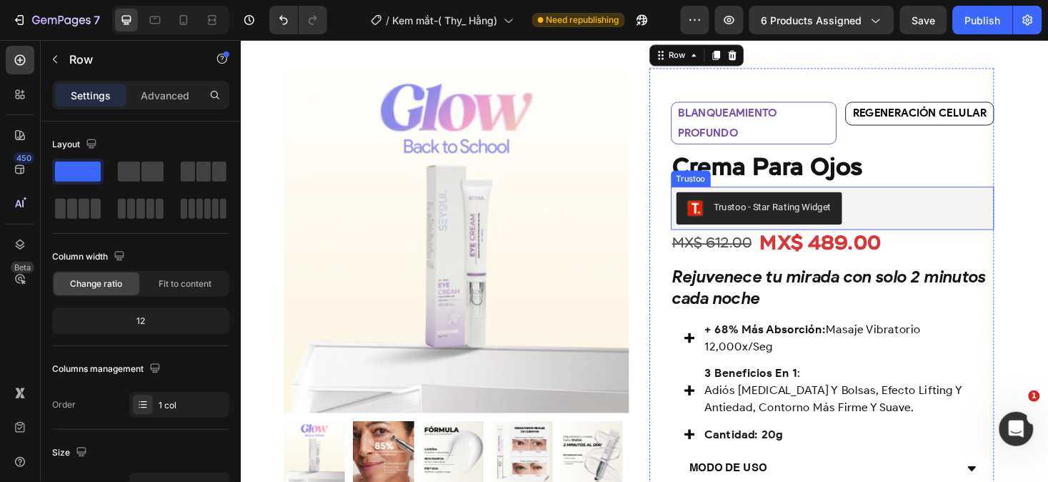
scroll to position [74, 0]
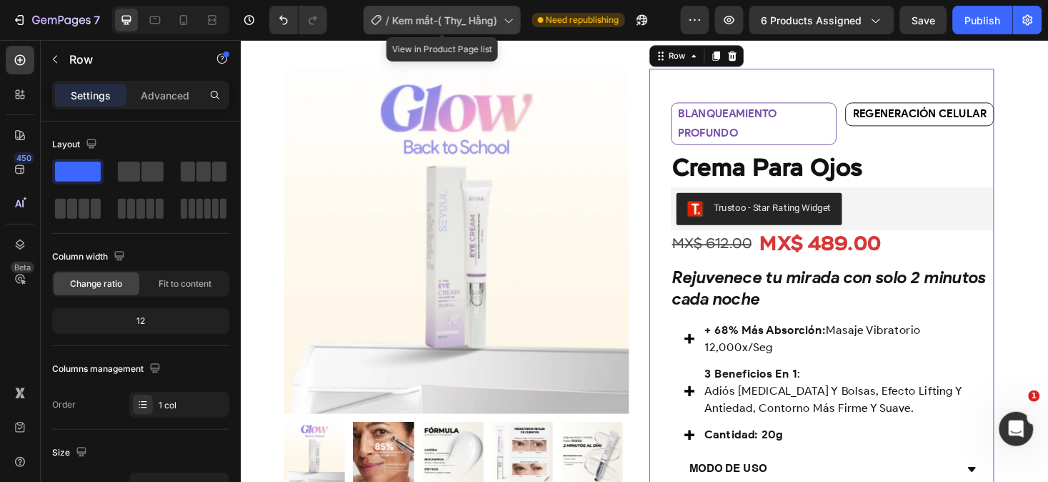
click at [452, 26] on span "Kem mắt-( Thy_ Hằng)" at bounding box center [445, 20] width 105 height 15
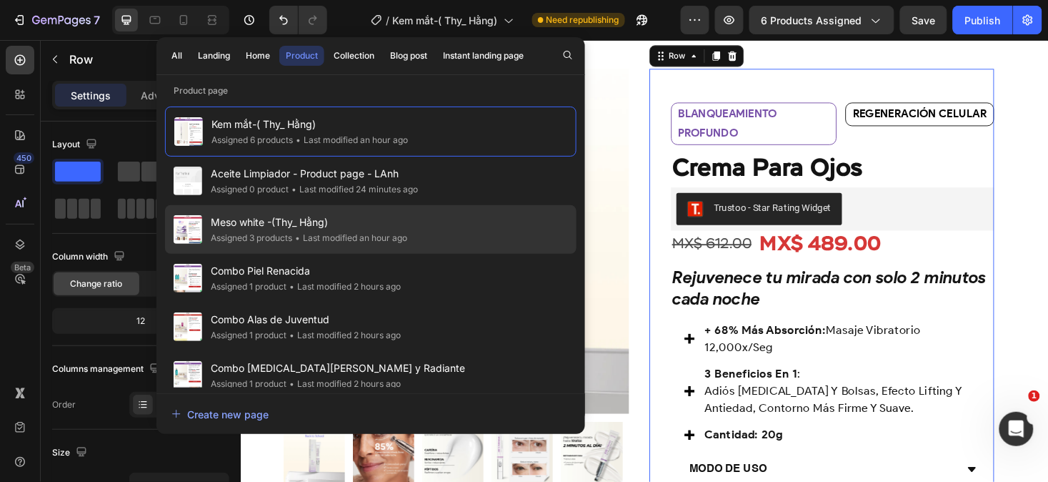
click at [387, 232] on div "• Last modified an hour ago" at bounding box center [349, 238] width 115 height 14
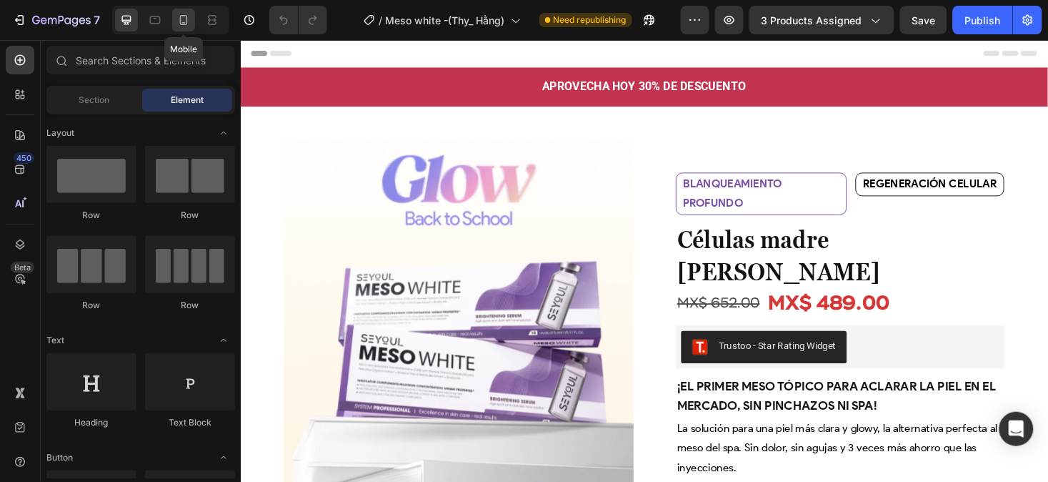
click at [187, 21] on icon at bounding box center [184, 20] width 8 height 10
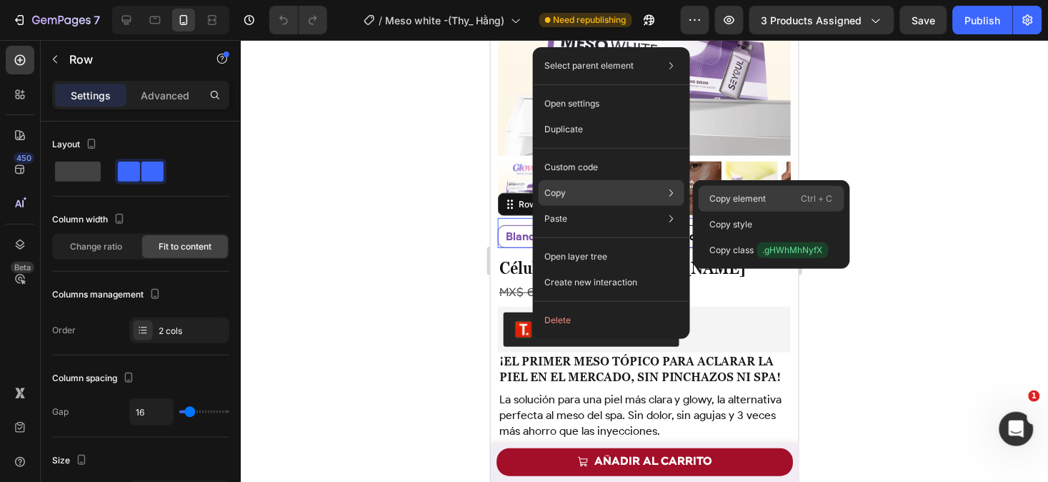
drag, startPoint x: 776, startPoint y: 204, endPoint x: 161, endPoint y: 147, distance: 618.0
click at [776, 212] on div "Copy element Ctrl + C" at bounding box center [772, 225] width 146 height 26
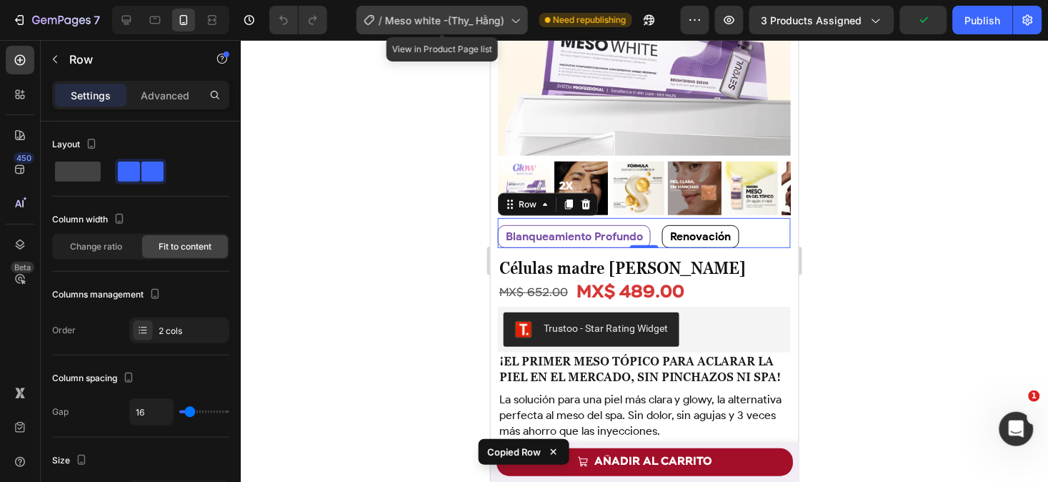
click at [439, 24] on span "Meso white -(Thy_ Hằng)" at bounding box center [445, 20] width 119 height 15
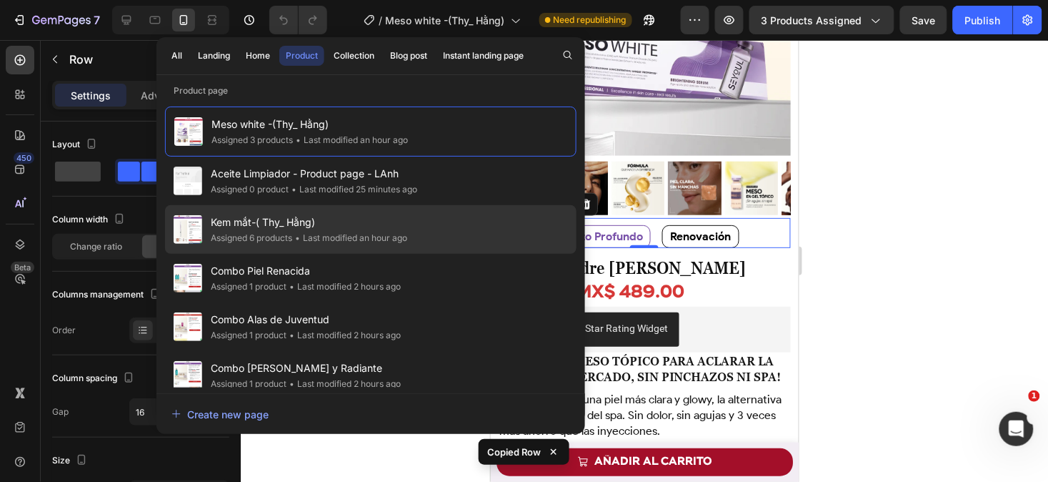
click at [452, 254] on div "Kem mắt-( Thy_ Hằng) Assigned 6 products • Last modified an hour ago" at bounding box center [371, 278] width 412 height 49
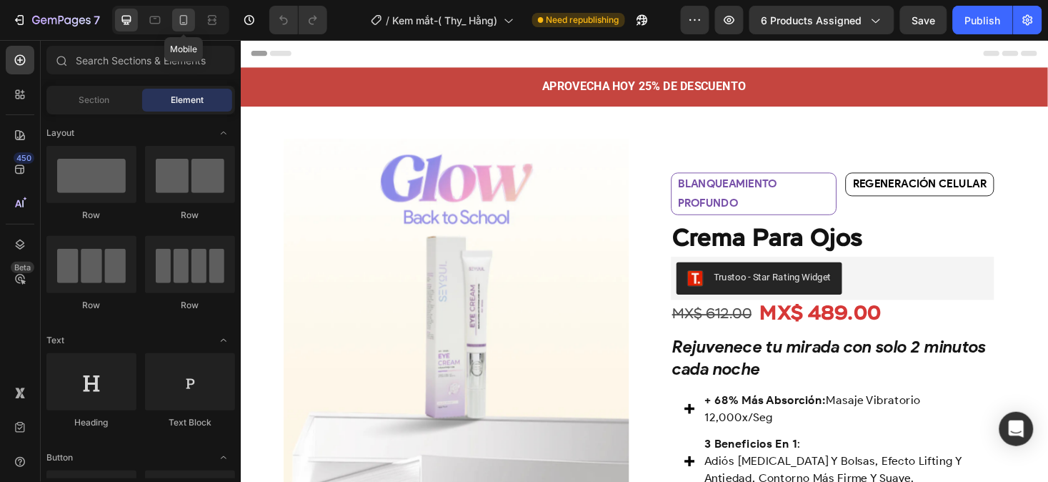
click at [184, 16] on icon at bounding box center [184, 20] width 8 height 10
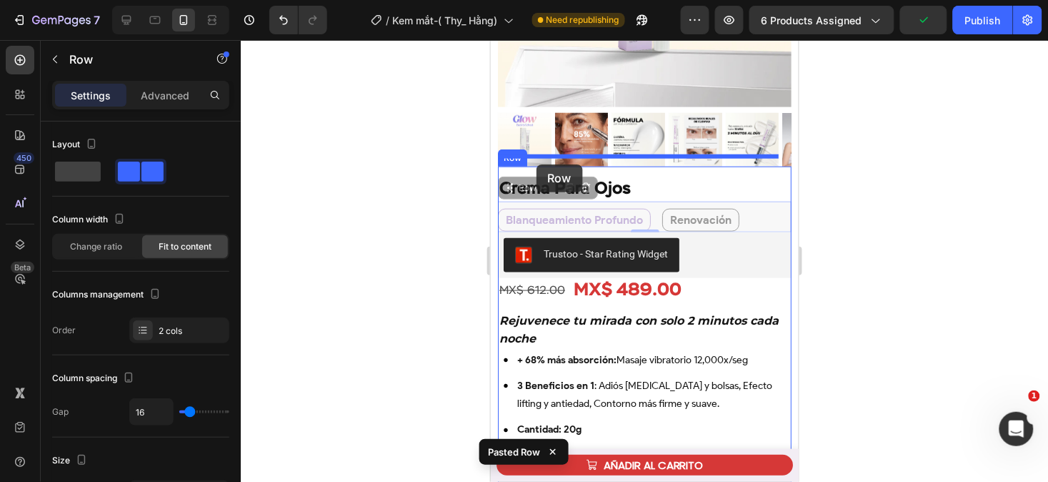
drag, startPoint x: 537, startPoint y: 177, endPoint x: 536, endPoint y: 164, distance: 12.9
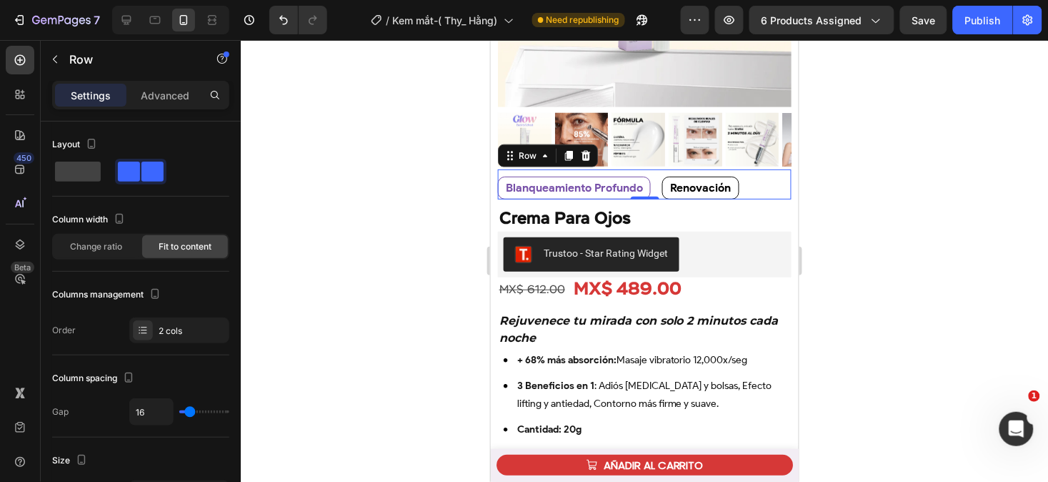
click at [879, 244] on div at bounding box center [645, 261] width 808 height 442
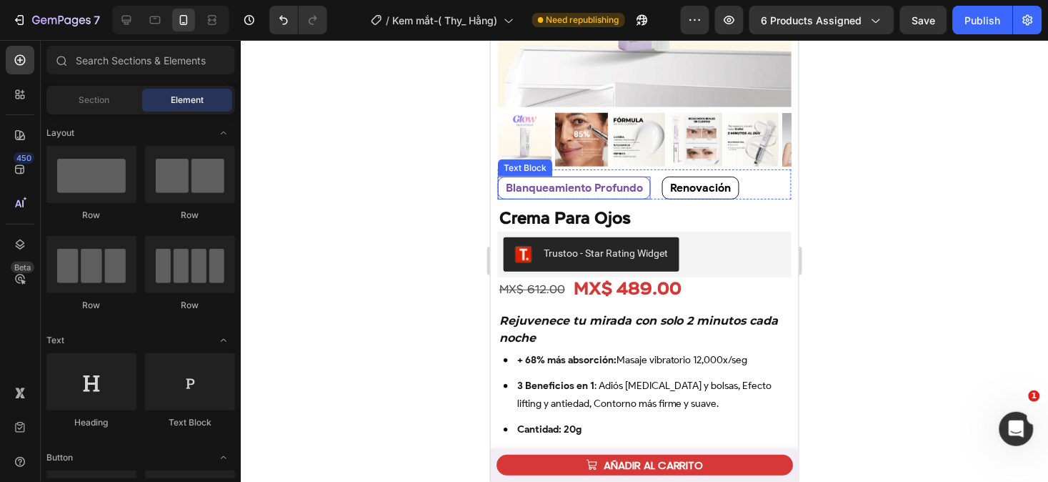
click at [611, 180] on strong "blanqueamiento profundo" at bounding box center [573, 187] width 137 height 14
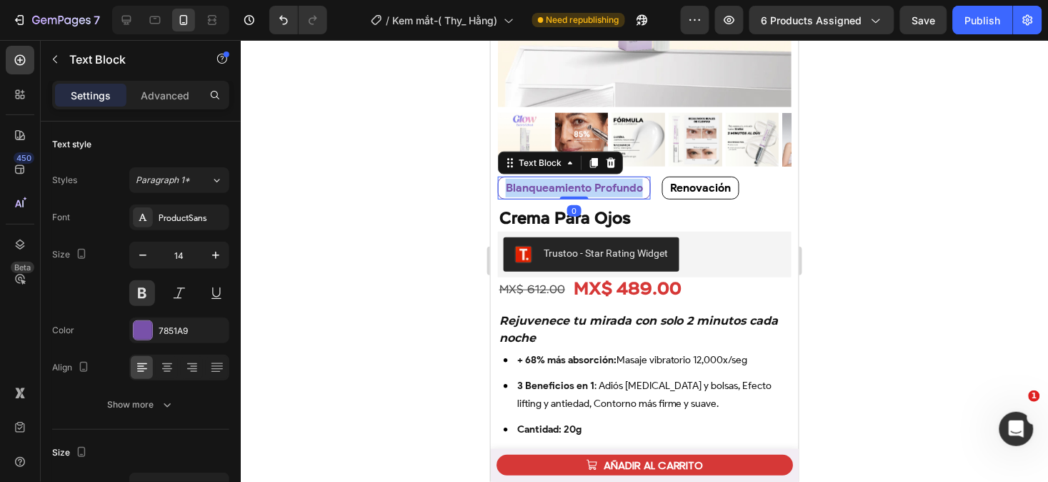
click at [611, 180] on strong "blanqueamiento profundo" at bounding box center [573, 187] width 137 height 14
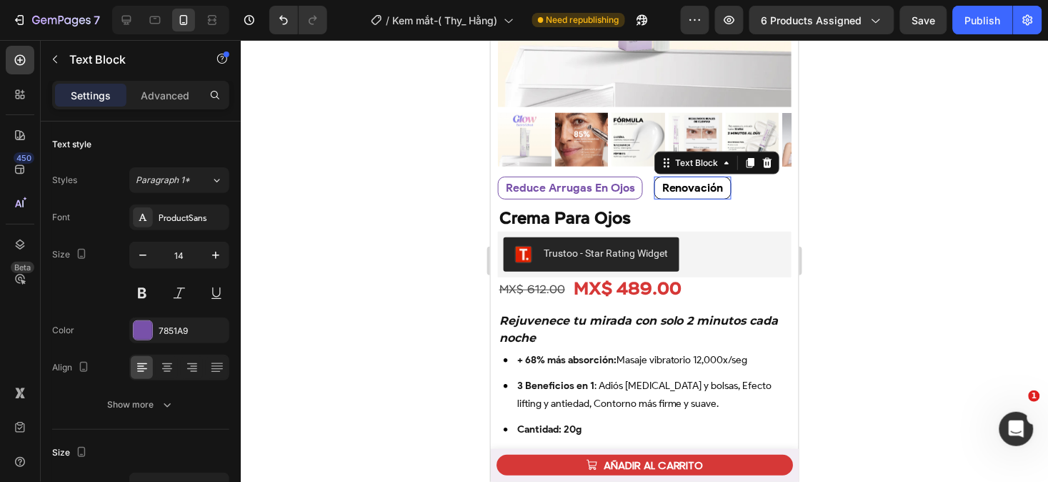
click at [703, 180] on strong "renovación" at bounding box center [692, 187] width 61 height 14
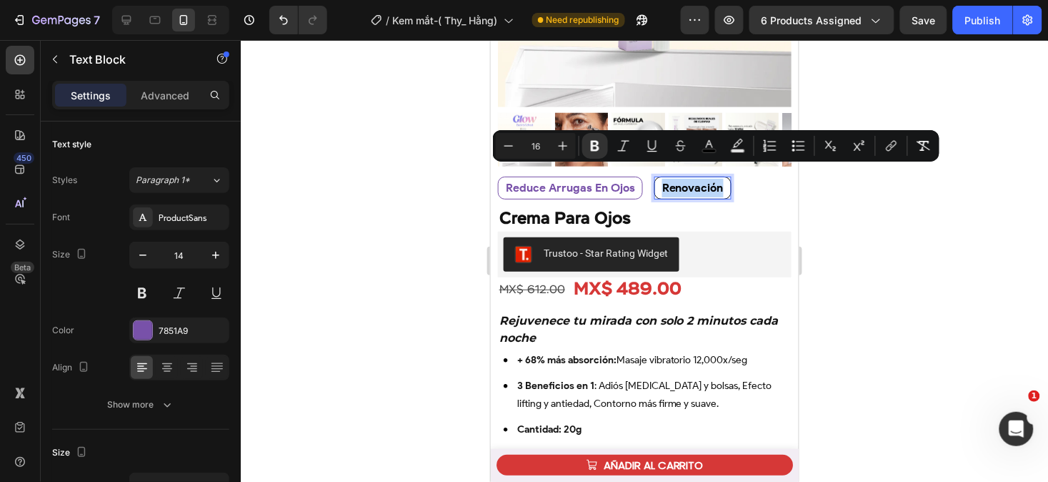
click at [703, 180] on strong "renovación" at bounding box center [692, 187] width 61 height 14
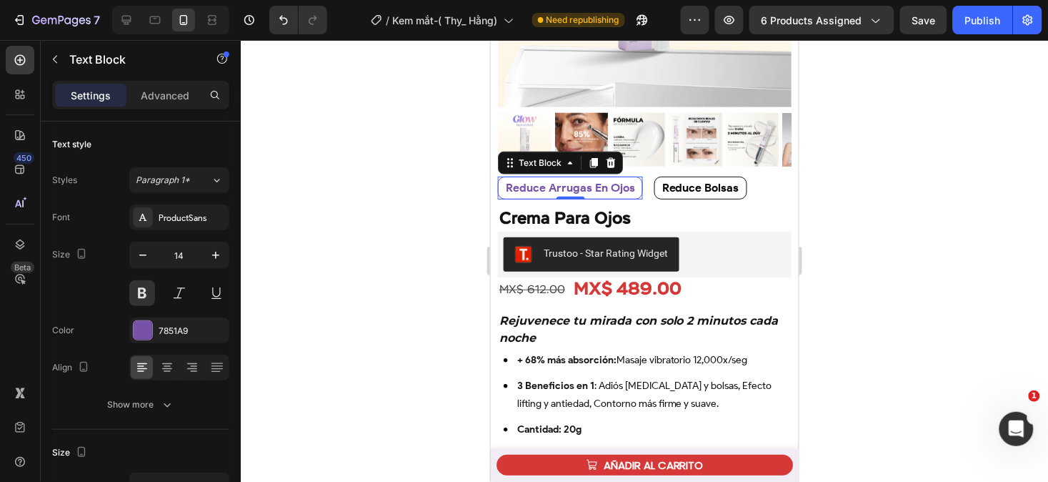
click at [615, 183] on p "Reduce arrugas en ojos" at bounding box center [569, 187] width 129 height 19
click at [592, 157] on icon at bounding box center [592, 162] width 11 height 11
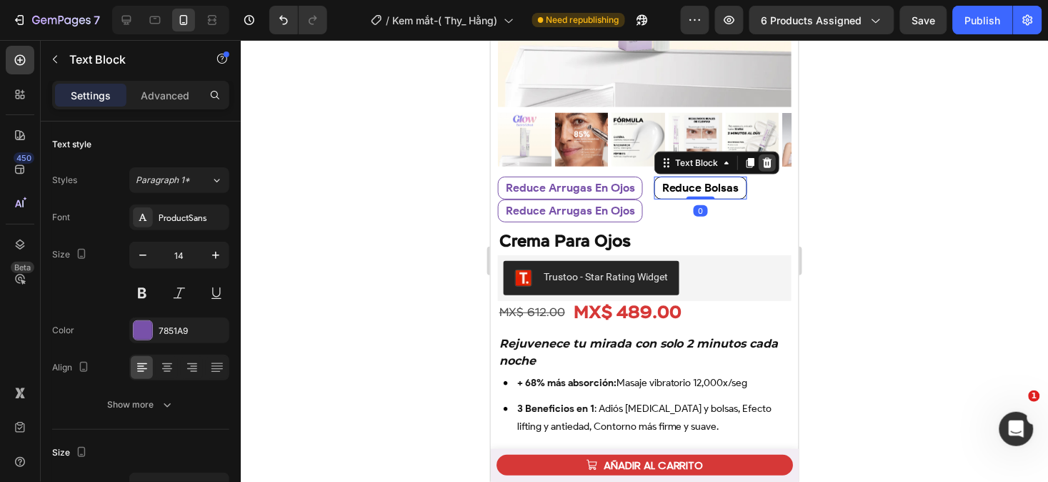
click at [762, 157] on icon at bounding box center [766, 162] width 11 height 11
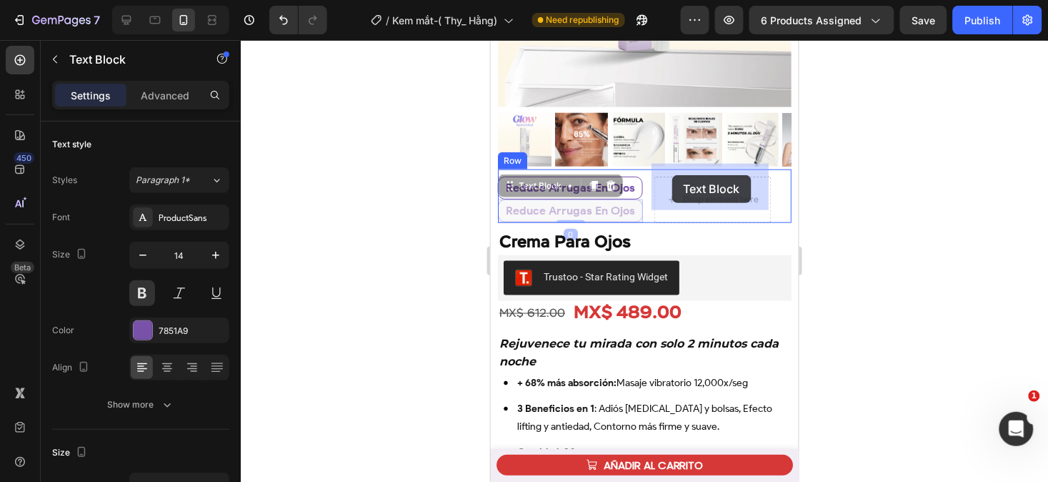
drag, startPoint x: 553, startPoint y: 173, endPoint x: 672, endPoint y: 175, distance: 118.7
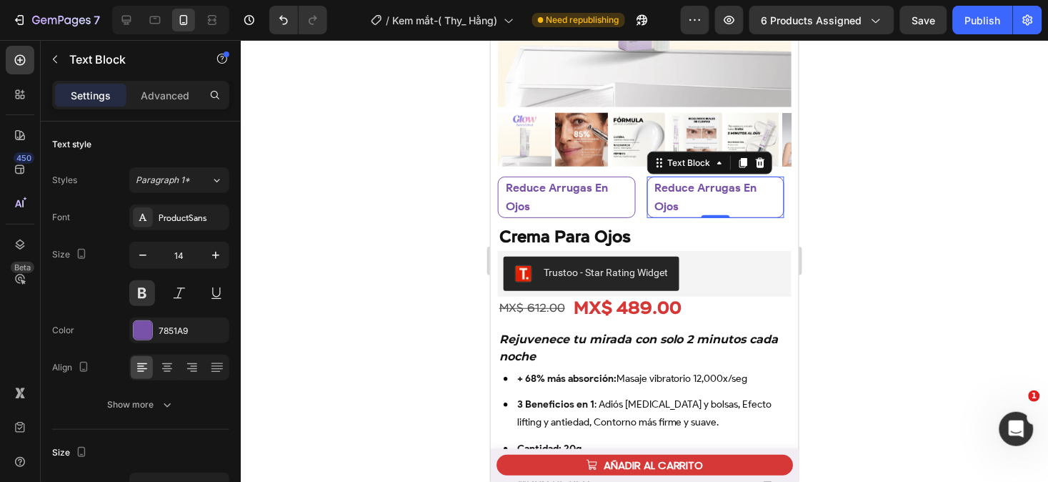
click at [686, 193] on p "reduce arrugas en ojos" at bounding box center [716, 196] width 122 height 37
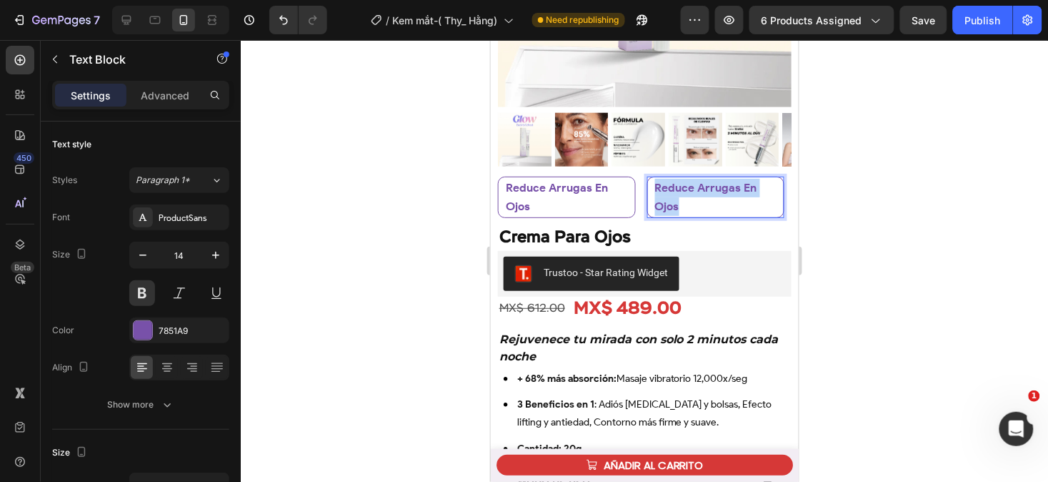
click at [686, 193] on p "reduce arrugas en ojos" at bounding box center [716, 196] width 122 height 37
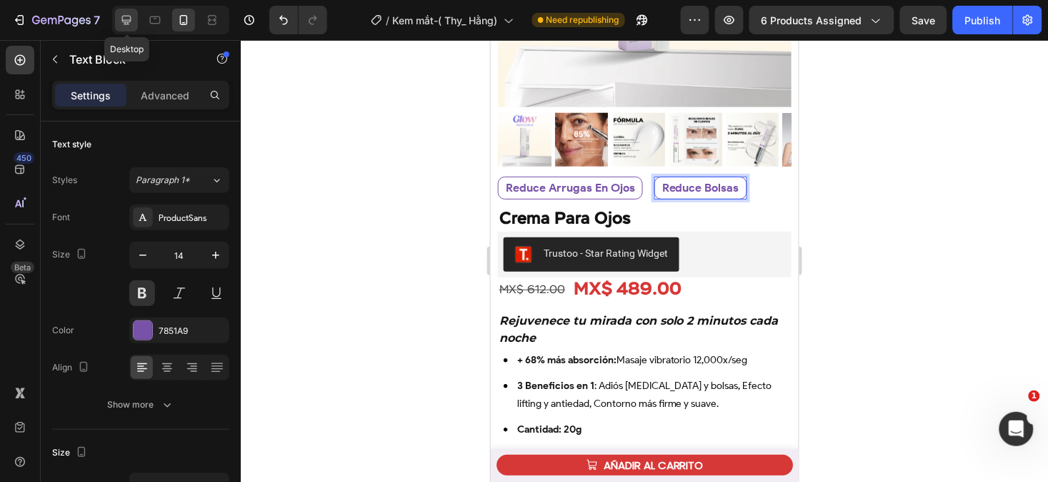
click at [124, 17] on icon at bounding box center [126, 20] width 14 height 14
type input "16"
type input "100%"
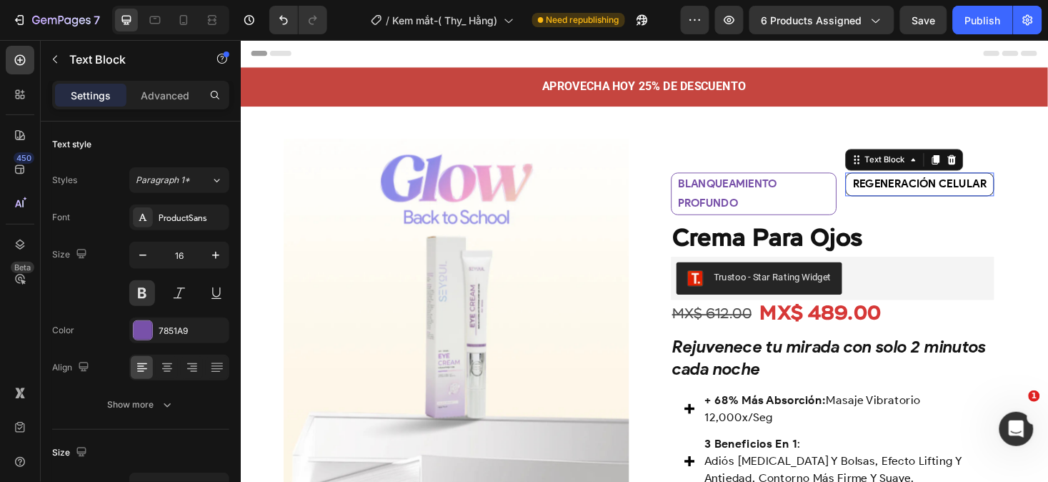
click at [960, 192] on strong "Regeneración celular" at bounding box center [961, 192] width 142 height 14
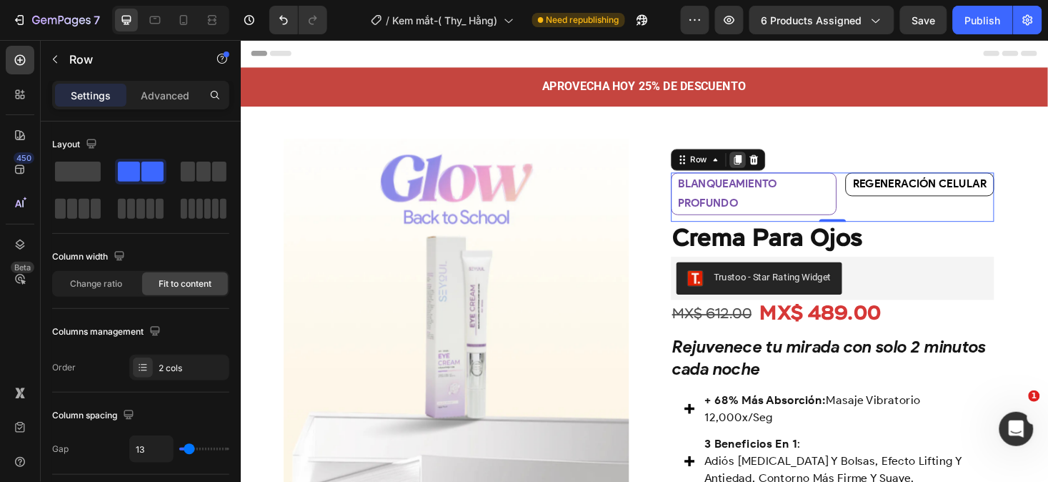
click at [763, 167] on icon at bounding box center [768, 166] width 11 height 11
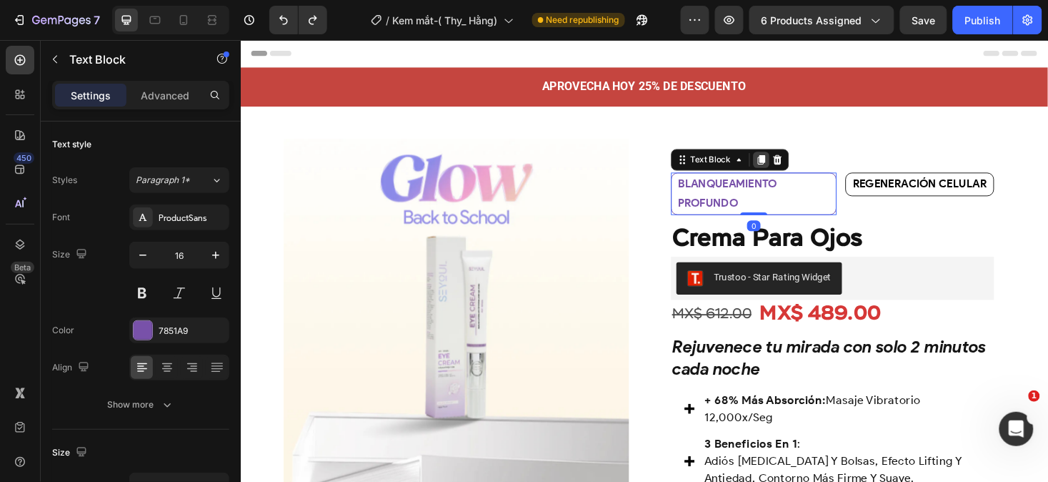
click at [789, 164] on icon at bounding box center [793, 167] width 8 height 10
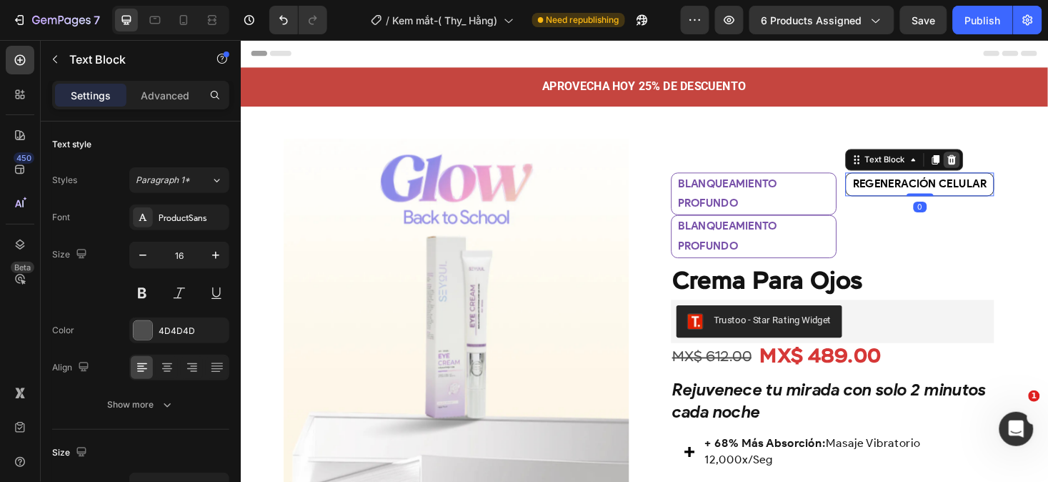
click at [990, 167] on icon at bounding box center [995, 166] width 11 height 11
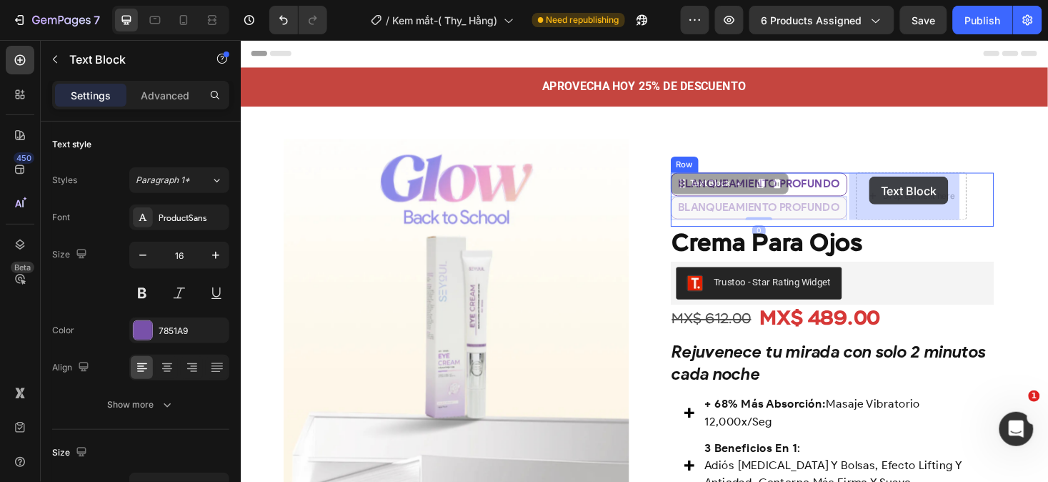
drag, startPoint x: 729, startPoint y: 198, endPoint x: 908, endPoint y: 184, distance: 179.2
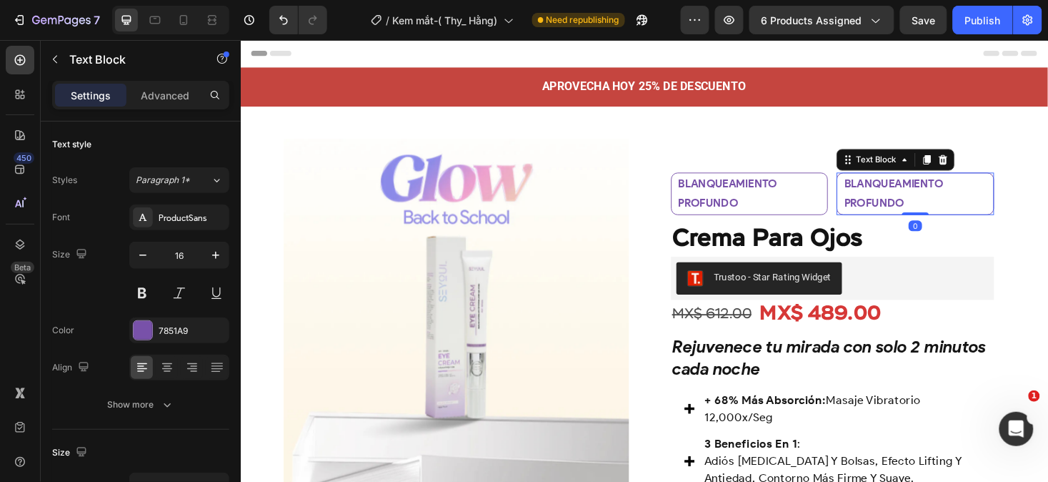
click at [956, 207] on p "Blanqueamiento profundo" at bounding box center [957, 202] width 152 height 41
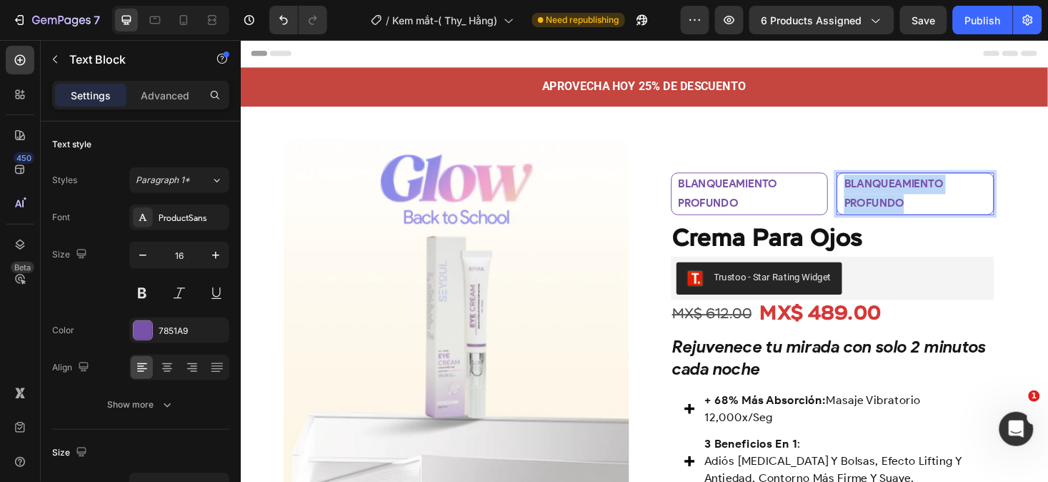
click at [956, 207] on p "Blanqueamiento profundo" at bounding box center [957, 202] width 152 height 41
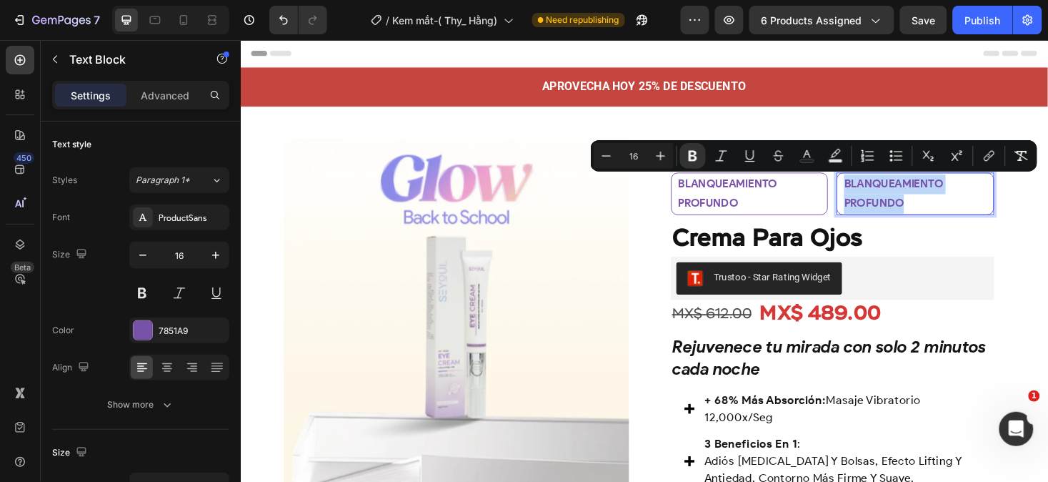
click at [956, 207] on p "Blanqueamiento profundo" at bounding box center [957, 202] width 152 height 41
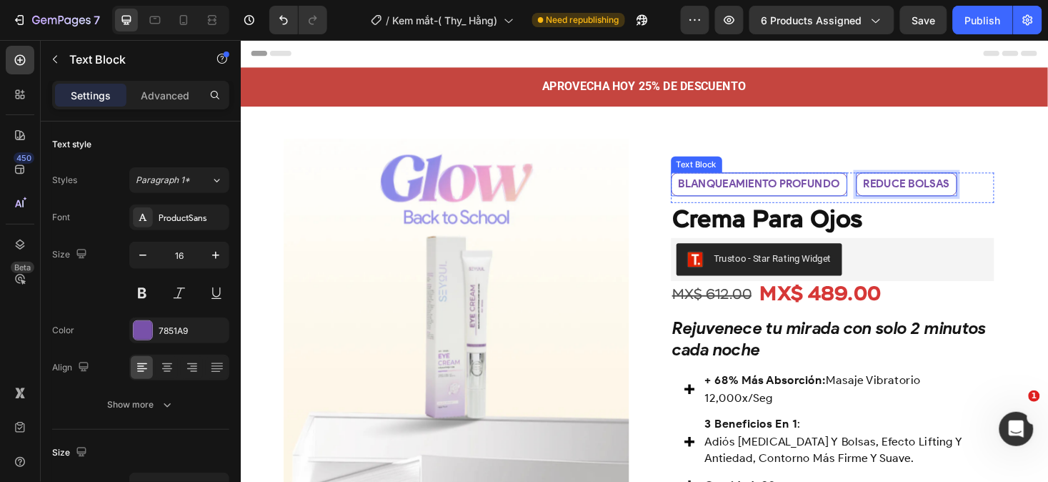
click at [828, 190] on strong "Blanqueamiento profundo" at bounding box center [791, 192] width 172 height 14
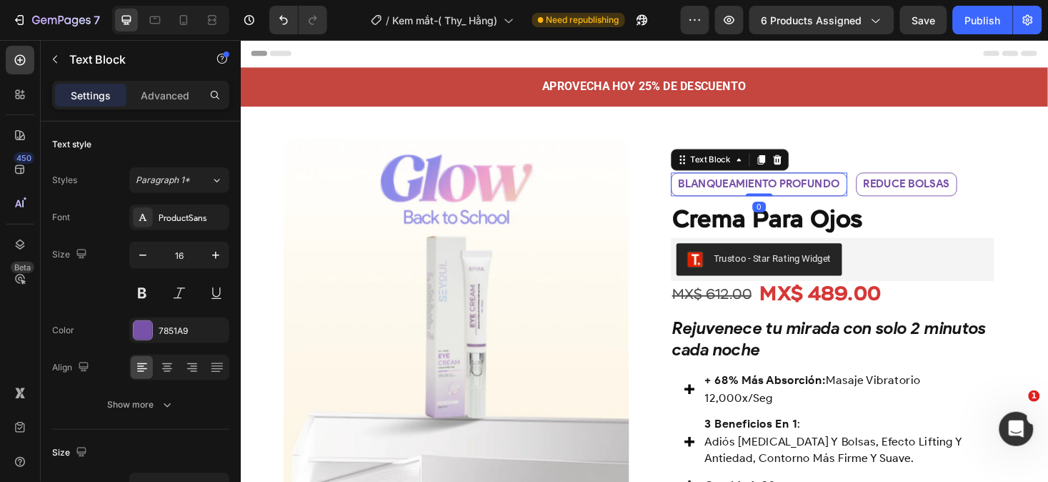
click at [828, 190] on strong "Blanqueamiento profundo" at bounding box center [791, 192] width 172 height 14
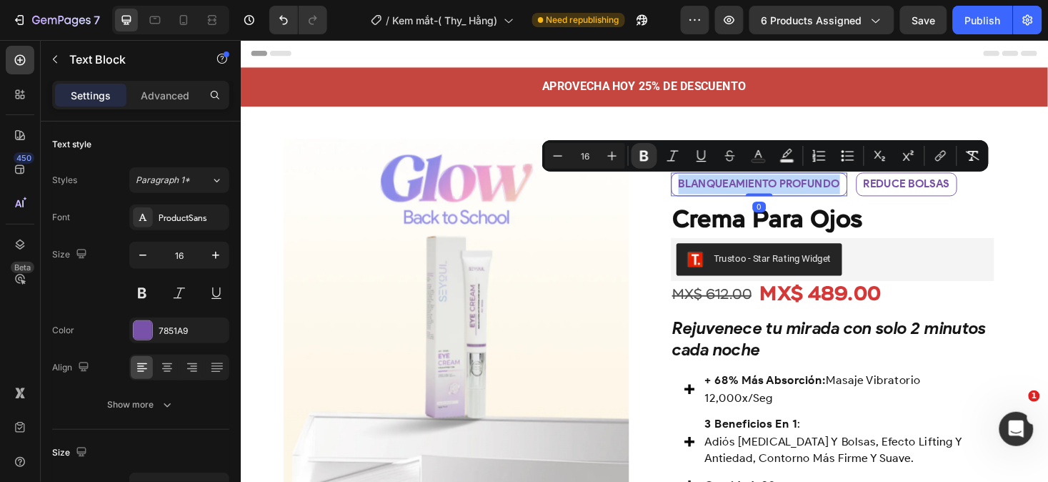
click at [828, 190] on strong "Blanqueamiento profundo" at bounding box center [791, 192] width 172 height 14
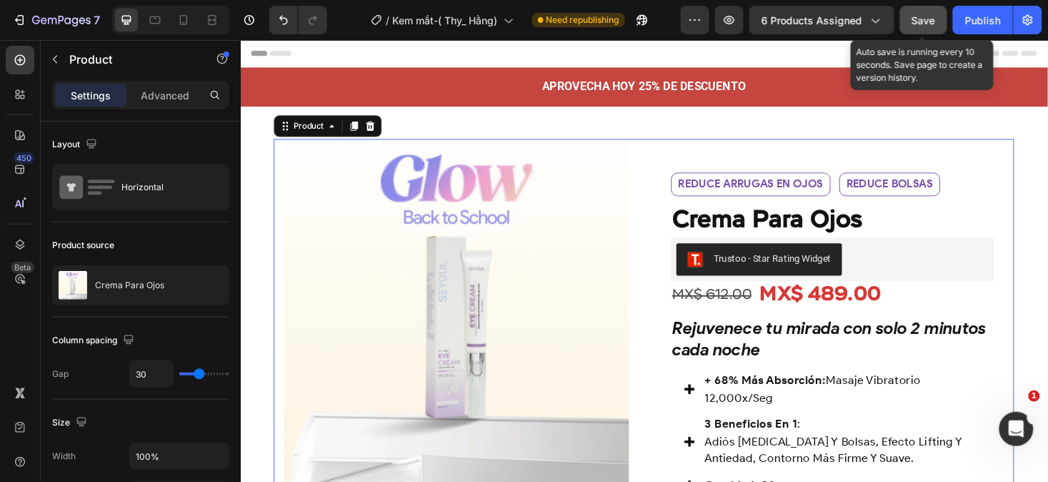
click at [918, 19] on span "Save" at bounding box center [925, 20] width 24 height 12
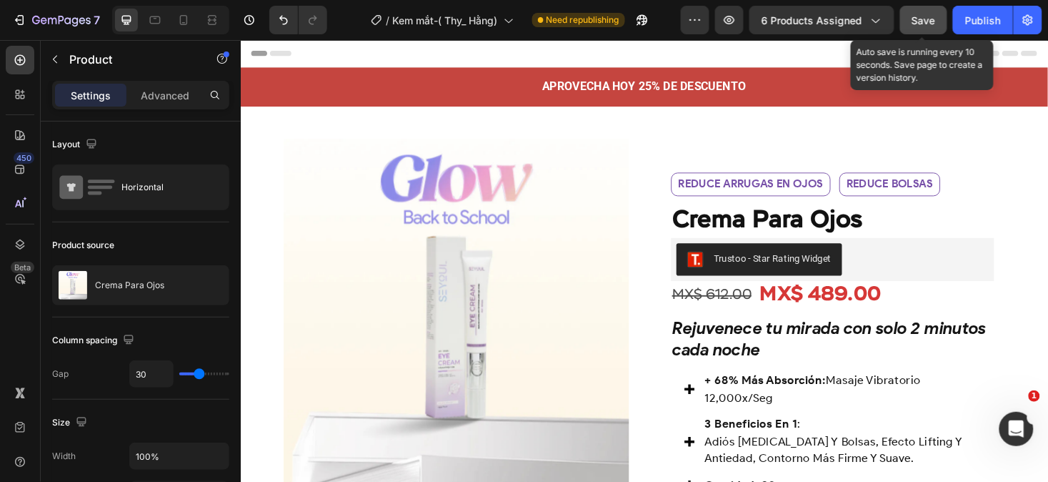
click at [918, 29] on button "Save" at bounding box center [923, 20] width 47 height 29
click at [926, 24] on span "Save" at bounding box center [925, 20] width 24 height 12
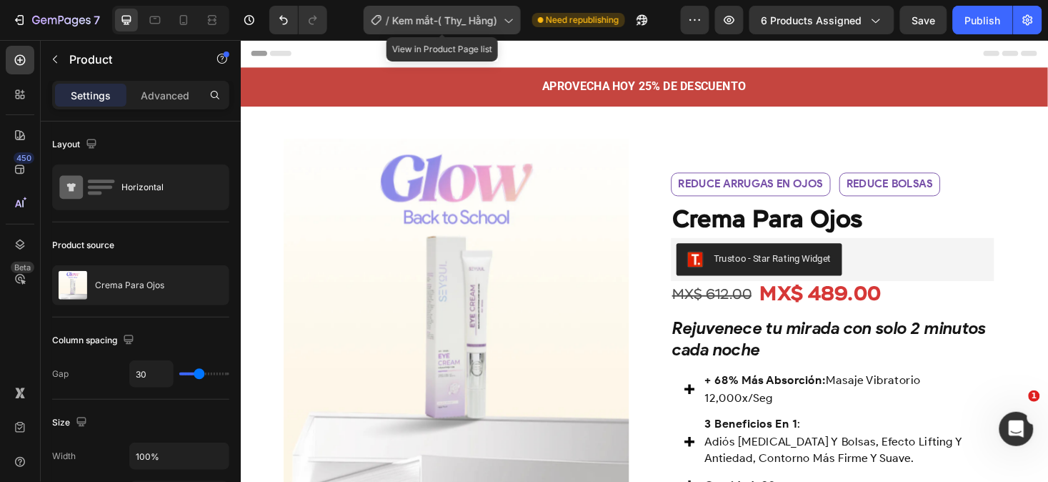
click at [458, 16] on span "Kem mắt-( Thy_ Hằng)" at bounding box center [445, 20] width 105 height 15
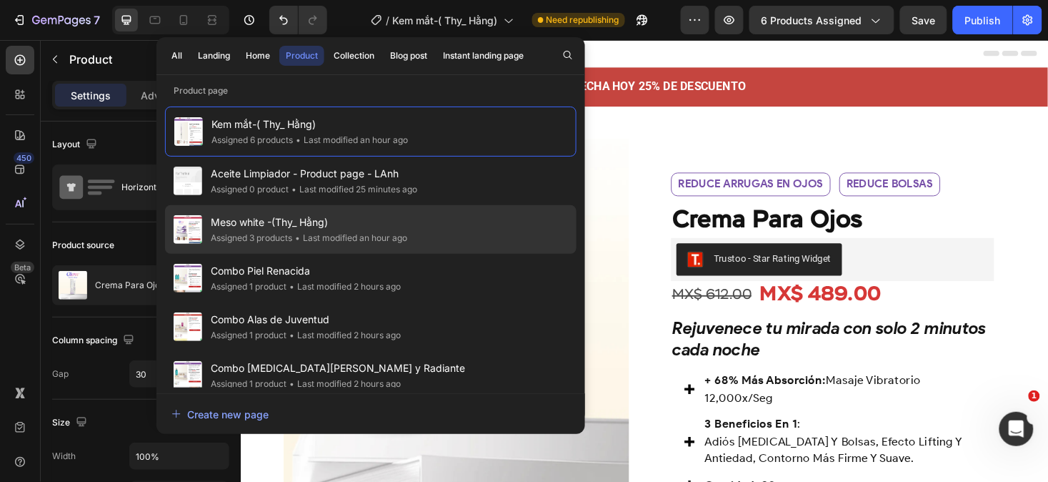
click at [429, 254] on div "Meso white -(Thy_ Hằng) Assigned 3 products • Last modified an hour ago" at bounding box center [371, 278] width 412 height 49
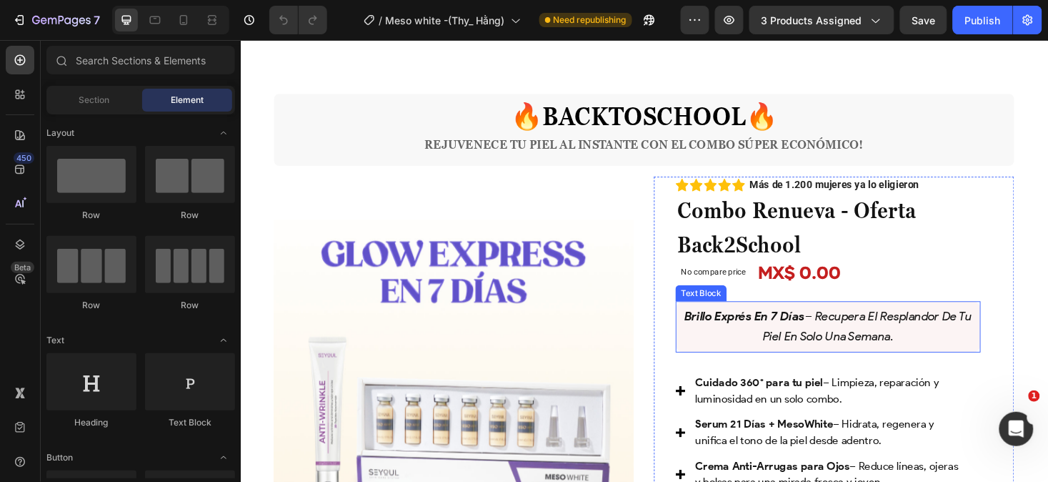
scroll to position [691, 0]
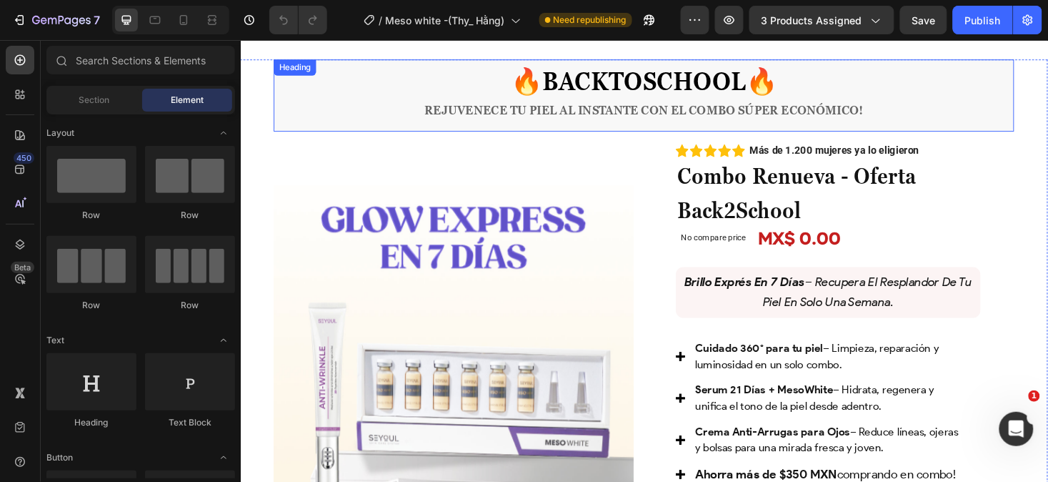
click at [925, 106] on h2 "🔥 BACKTOSCHOOL 🔥 Rejuvenece tu piel al instante con el combo súper económico!" at bounding box center [669, 98] width 786 height 76
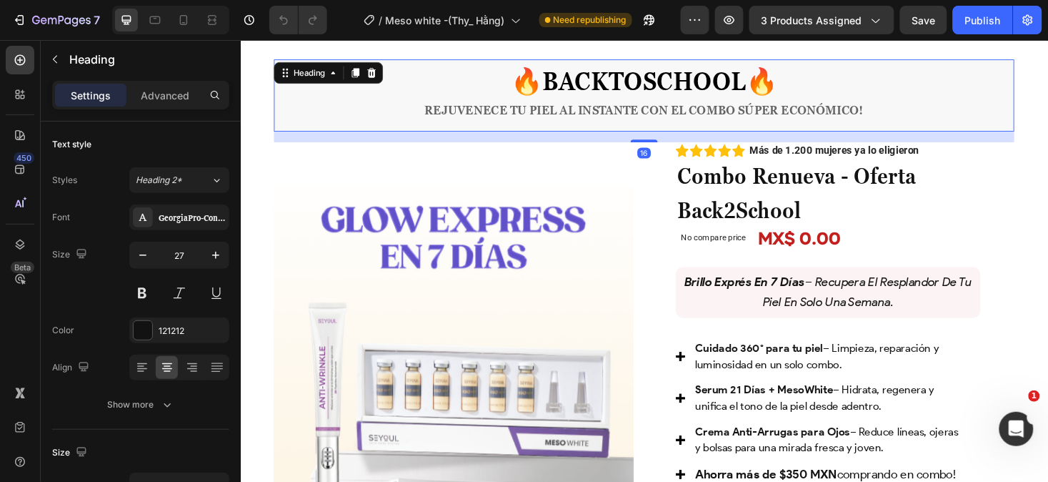
click at [925, 106] on h2 "🔥 BACKTOSCHOOL 🔥 Rejuvenece tu piel al instante con el combo súper económico!" at bounding box center [669, 98] width 786 height 76
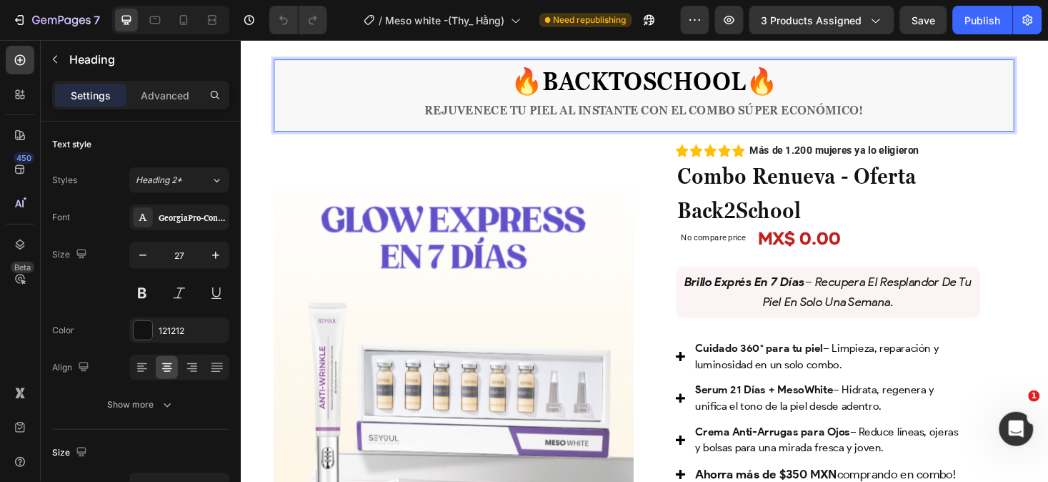
click at [925, 106] on p "🔥 BACKTOSCHOOL 🔥 Rejuvenece tu piel al instante con el combo súper económico!" at bounding box center [669, 98] width 758 height 54
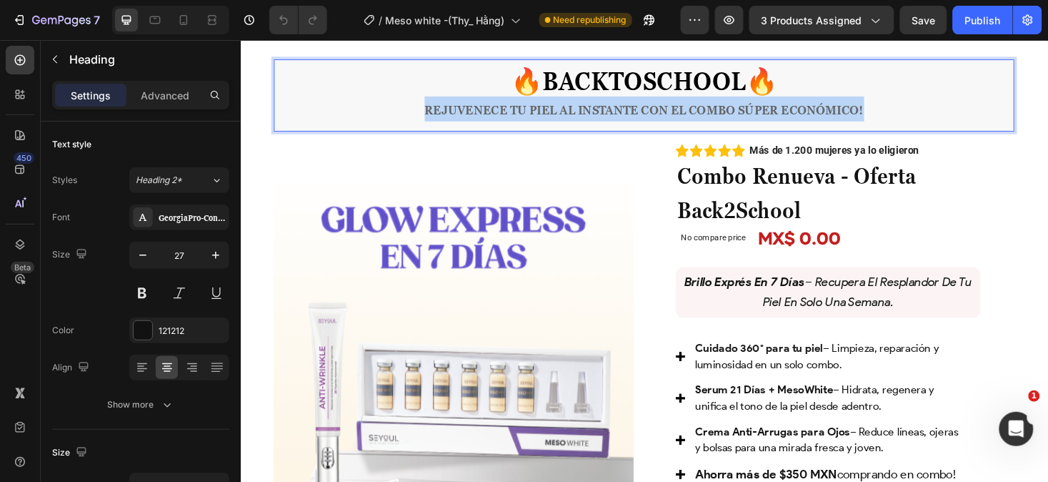
click at [925, 106] on p "🔥 BACKTOSCHOOL 🔥 Rejuvenece tu piel al instante con el combo súper económico!" at bounding box center [669, 98] width 758 height 54
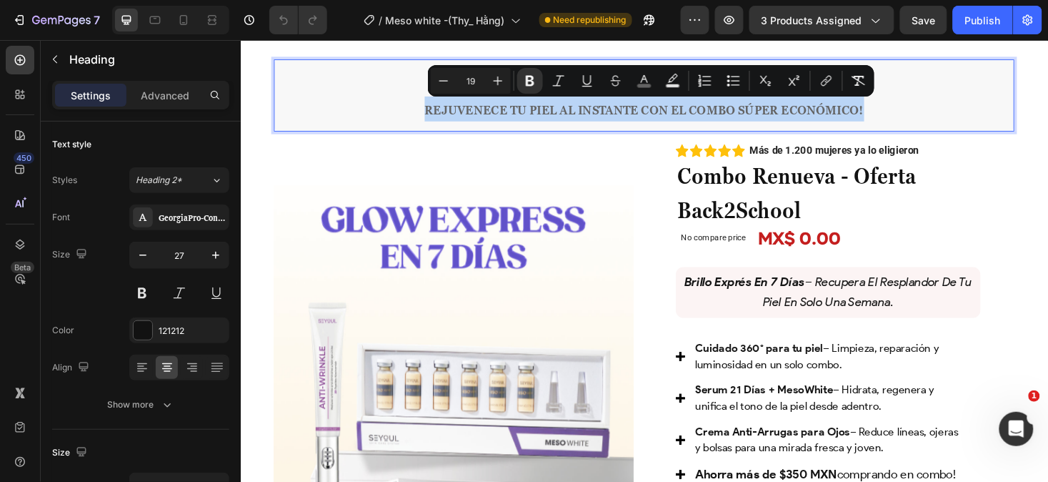
copy strong "Rejuvenece tu piel al instante con el combo súper económico!"
click at [935, 316] on p "brillo exprés en 7 días – recupera el resplandor de tu piel en solo una semana." at bounding box center [864, 307] width 312 height 43
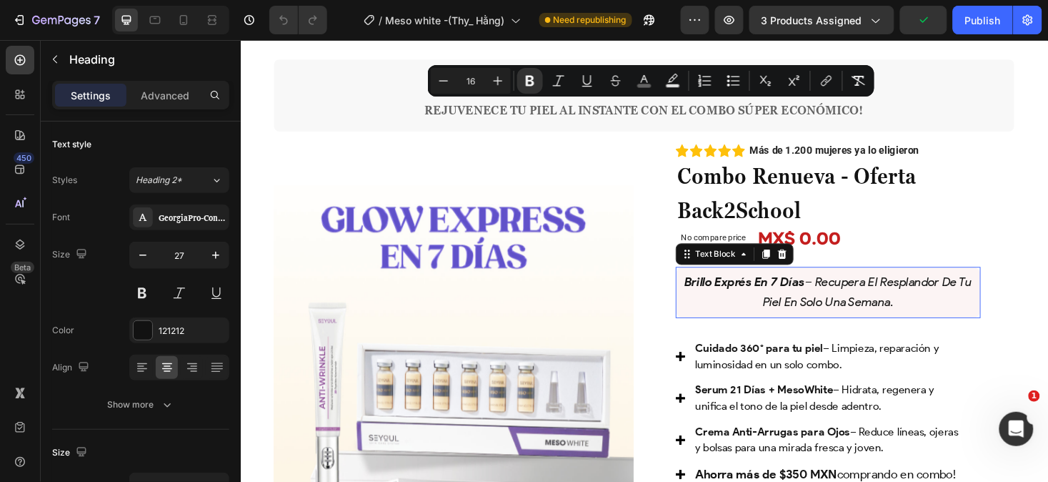
click at [935, 316] on p "brillo exprés en 7 días – recupera el resplandor de tu piel en solo una semana." at bounding box center [864, 307] width 312 height 43
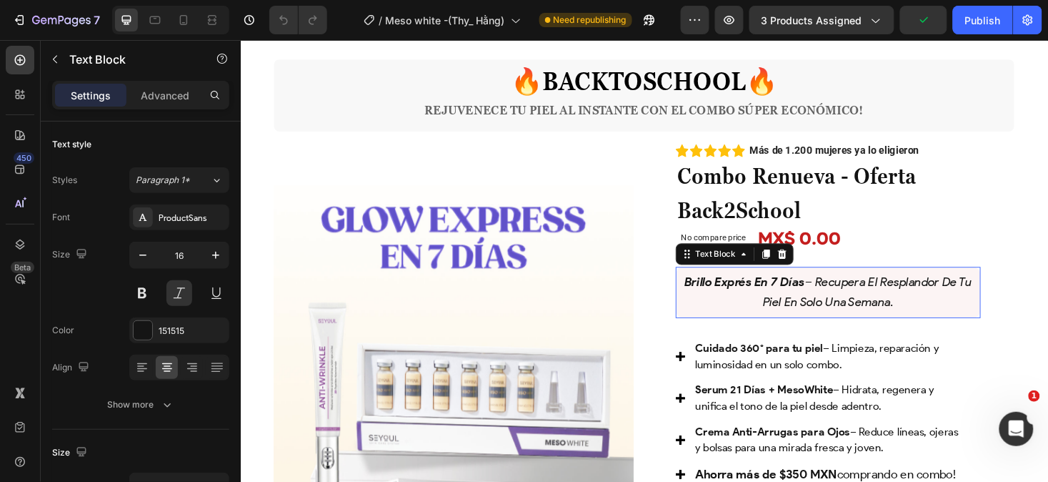
click at [935, 316] on p "brillo exprés en 7 días – recupera el resplandor de tu piel en solo una semana." at bounding box center [864, 307] width 312 height 43
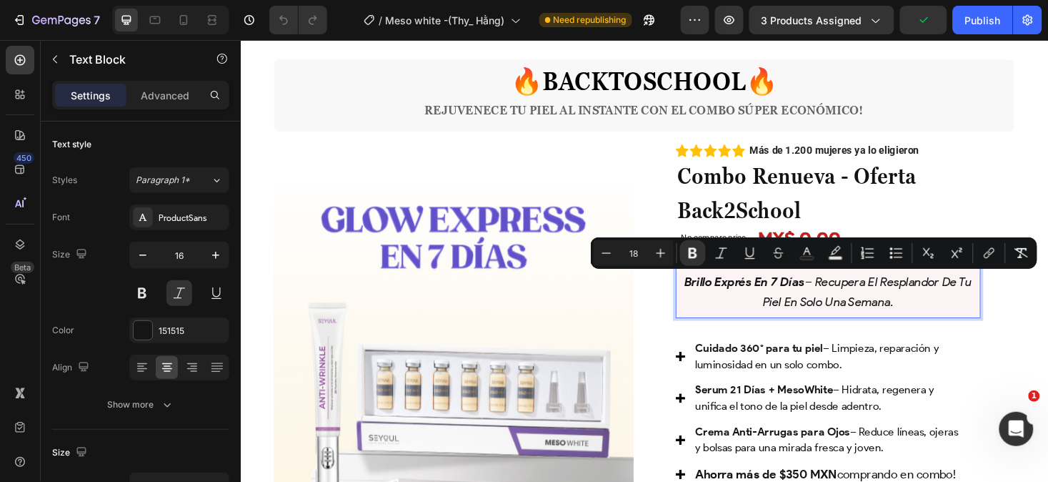
click at [935, 316] on p "brillo exprés en 7 días – recupera el resplandor de tu piel en solo una semana." at bounding box center [864, 307] width 312 height 43
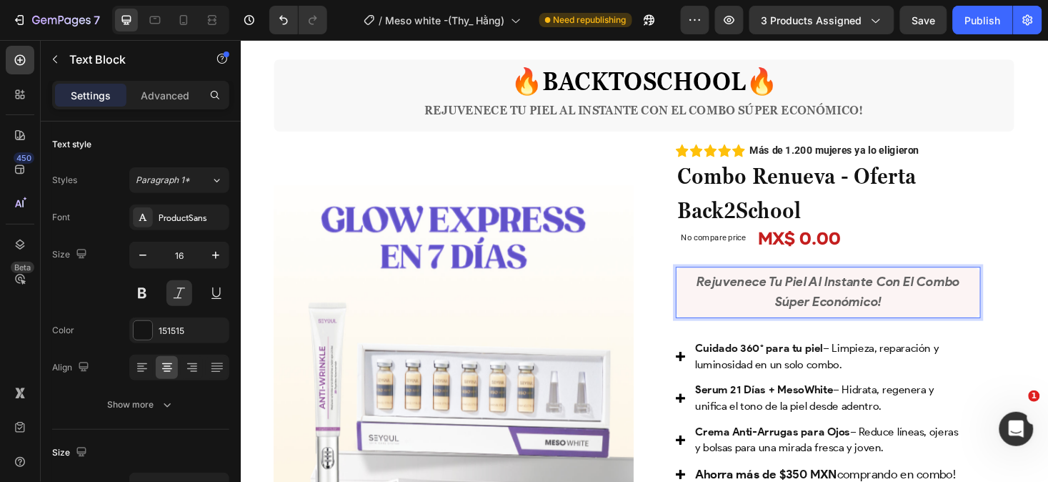
click at [917, 321] on p "Rejuvenece tu piel al instante con el combo súper económico!" at bounding box center [864, 307] width 312 height 43
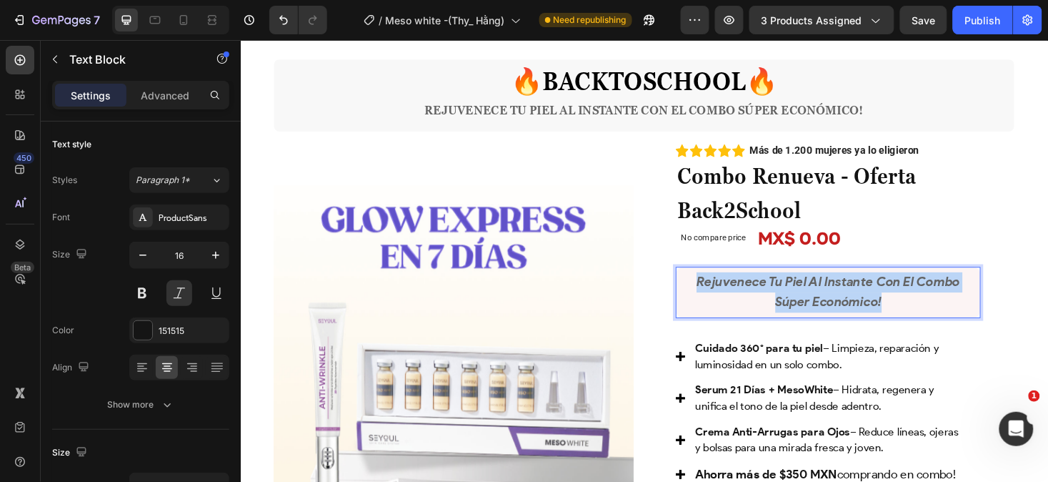
click at [917, 321] on p "Rejuvenece tu piel al instante con el combo súper económico!" at bounding box center [864, 307] width 312 height 43
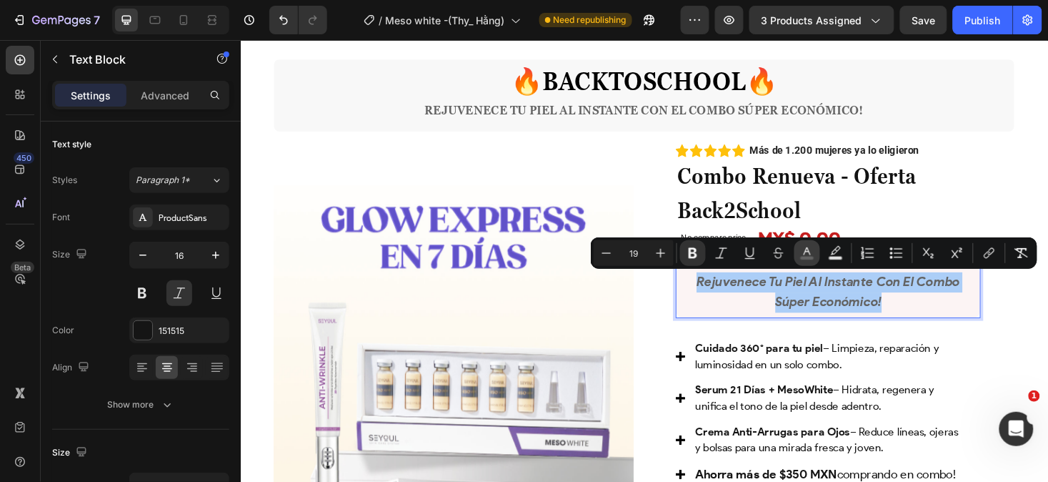
click at [808, 250] on icon "Editor contextual toolbar" at bounding box center [807, 253] width 14 height 14
type input "636363"
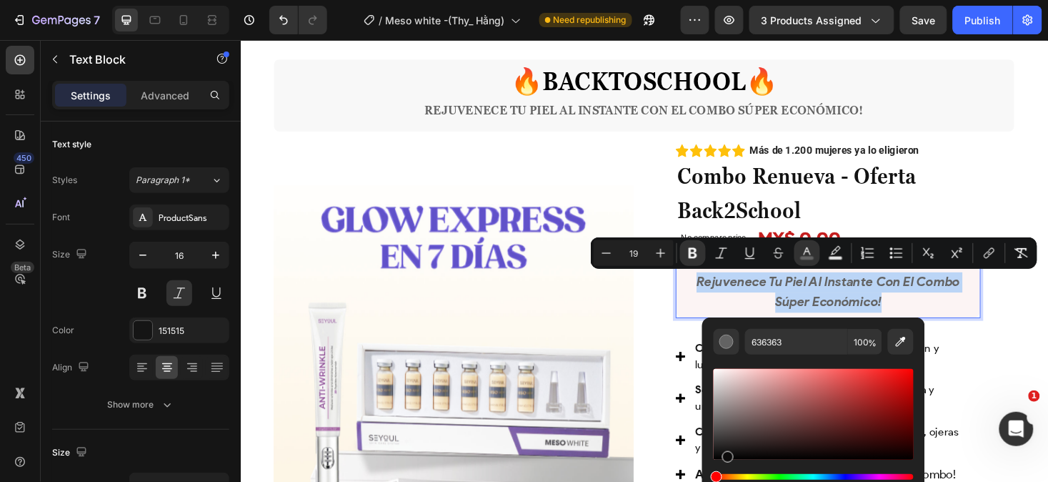
click at [727, 455] on div "Editor contextual toolbar" at bounding box center [814, 414] width 200 height 91
type input "0C0B0B"
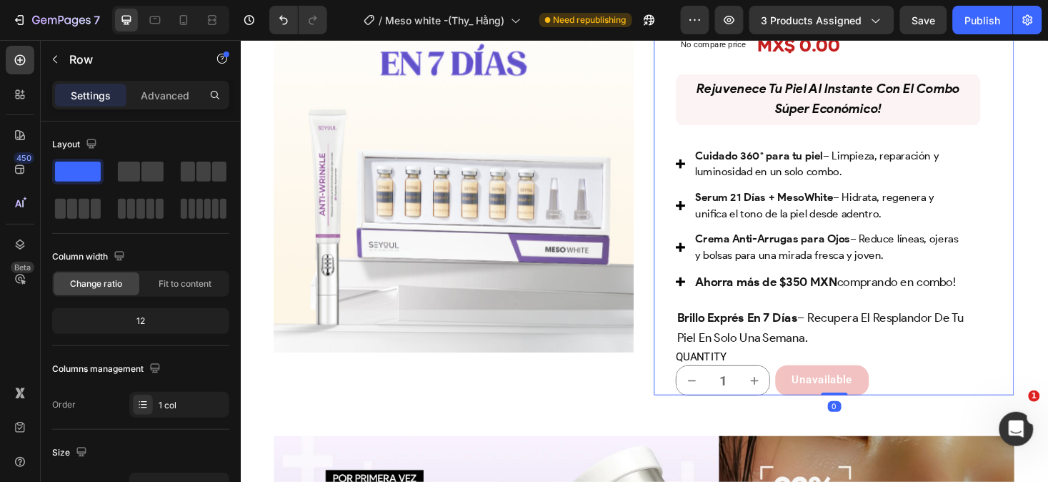
scroll to position [896, 0]
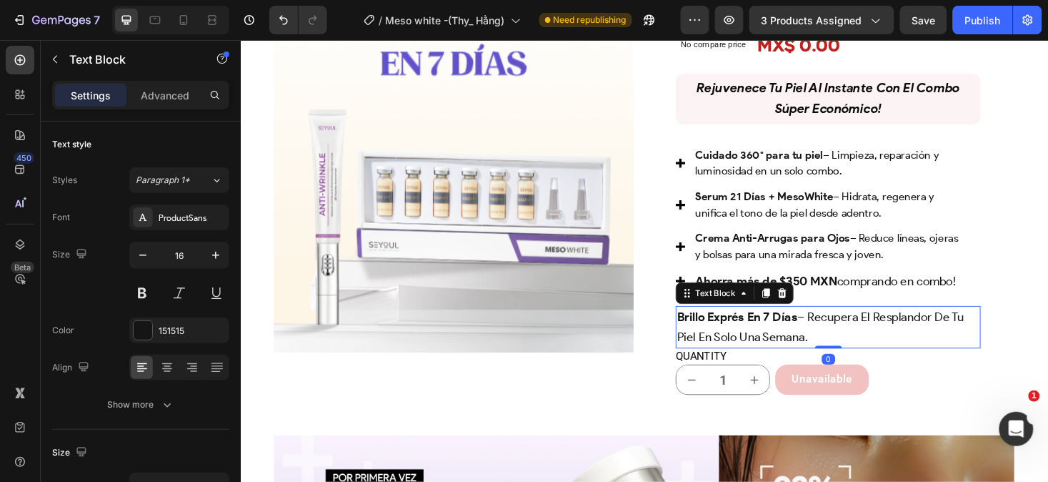
click at [902, 365] on p "brillo exprés en 7 días – recupera el resplandor de tu piel en solo una semana." at bounding box center [864, 344] width 321 height 43
click at [811, 306] on icon at bounding box center [815, 308] width 9 height 10
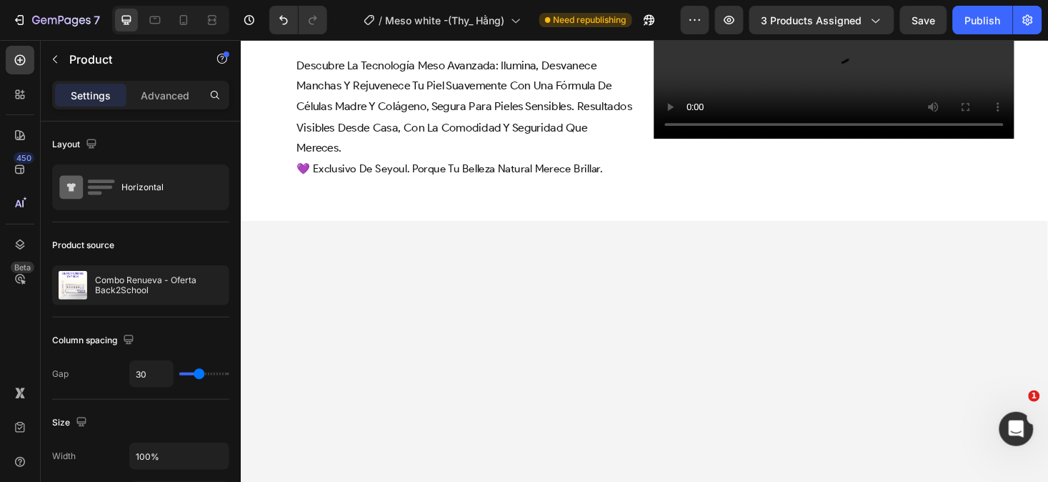
scroll to position [1139, 0]
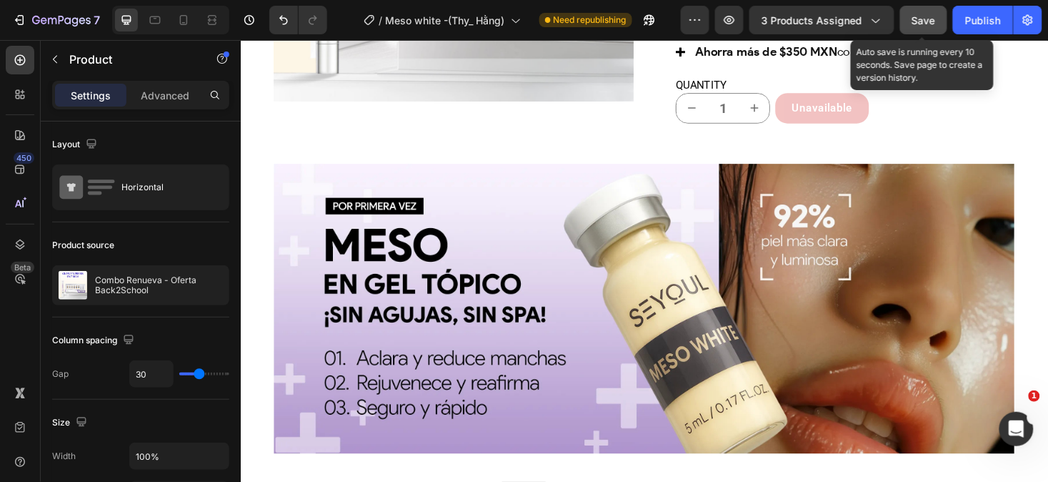
click at [927, 22] on span "Save" at bounding box center [925, 20] width 24 height 12
